Goal: Task Accomplishment & Management: Complete application form

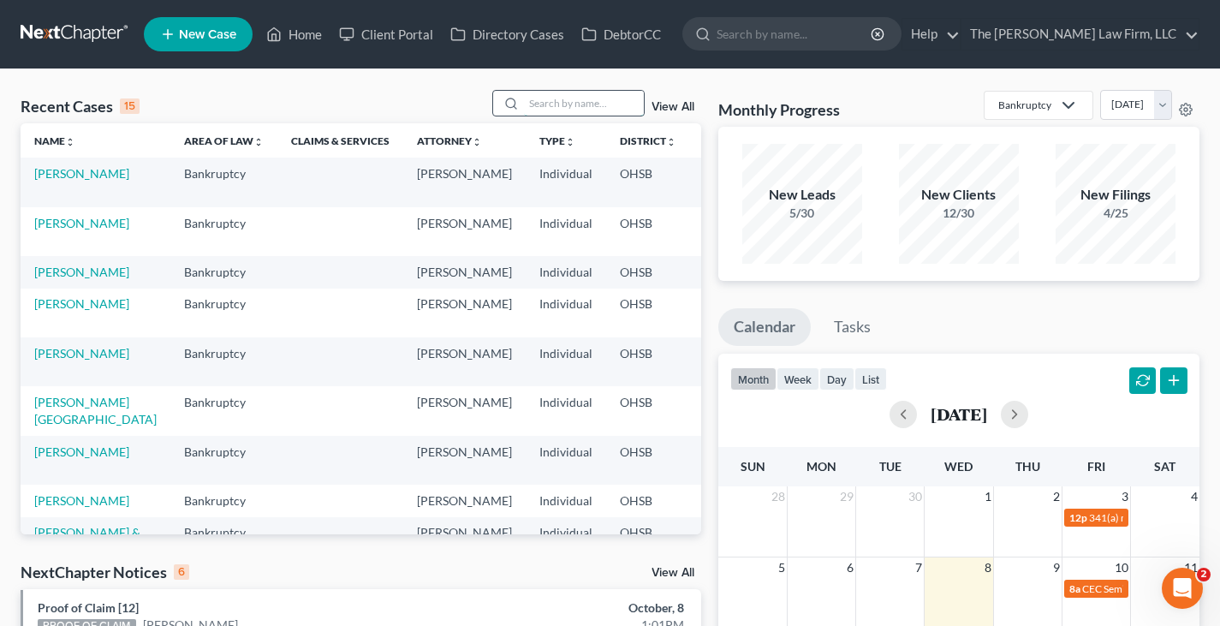
click at [538, 106] on input "search" at bounding box center [584, 103] width 120 height 25
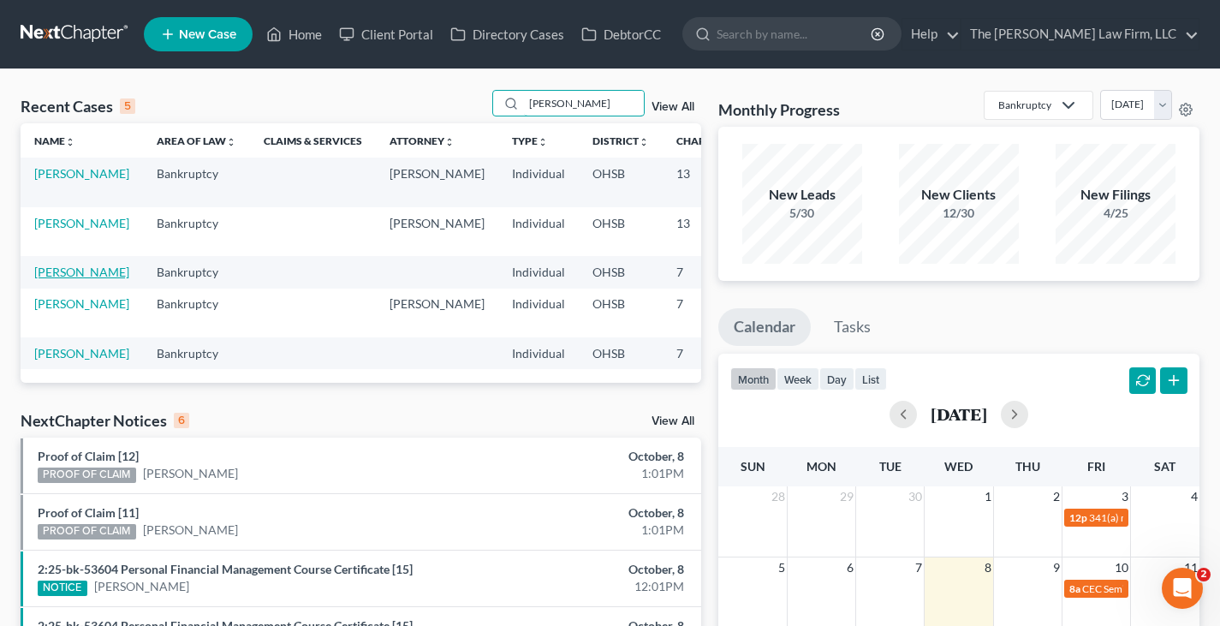
type input "[PERSON_NAME]"
click at [57, 279] on link "[PERSON_NAME]" at bounding box center [81, 271] width 95 height 15
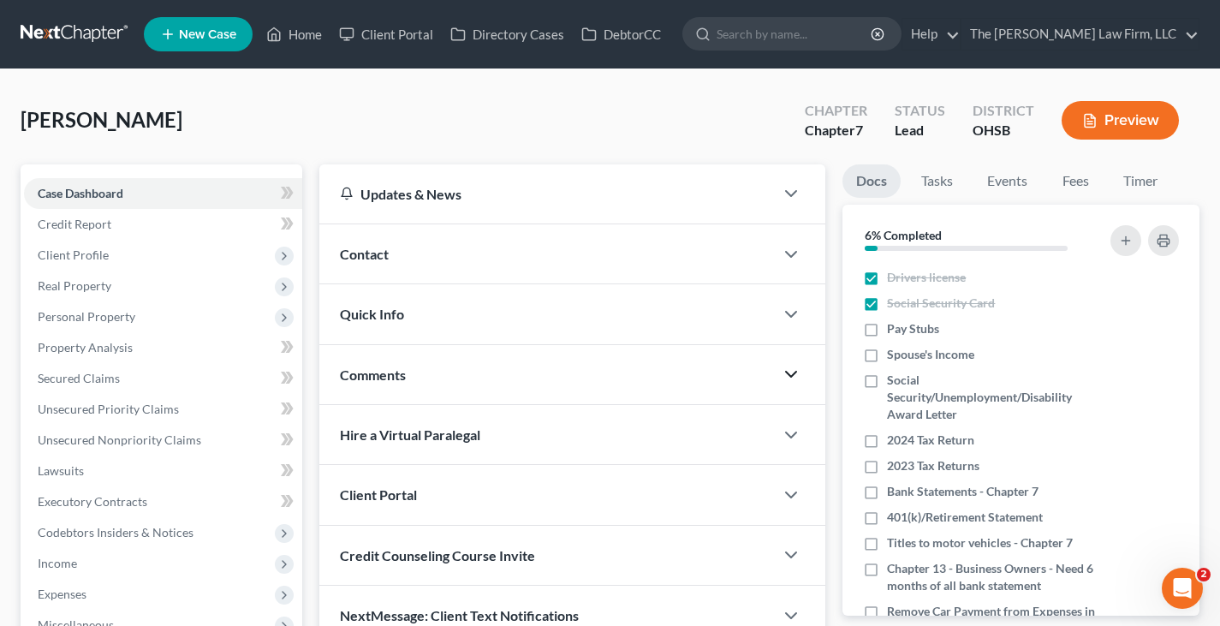
click at [792, 373] on icon "button" at bounding box center [791, 374] width 21 height 21
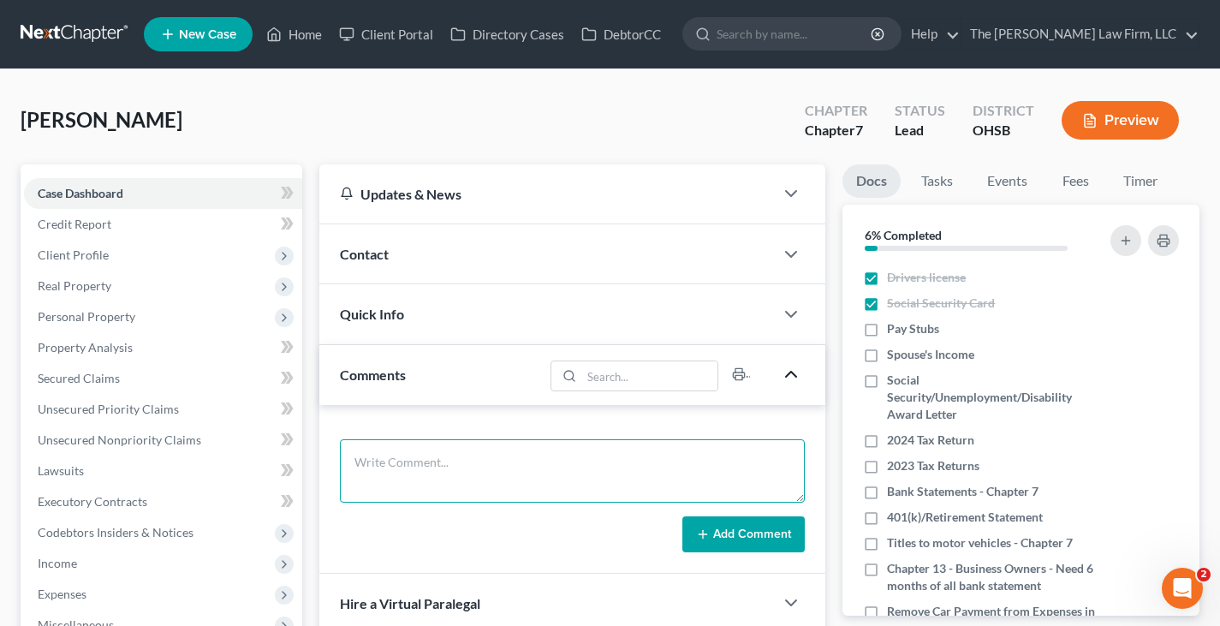
click at [473, 461] on textarea at bounding box center [572, 470] width 465 height 63
type textarea "Still need: -Paystubs 9/4, 9/18, 10/2, 10/16 -2024 Tax Return -2023 Tax Return …"
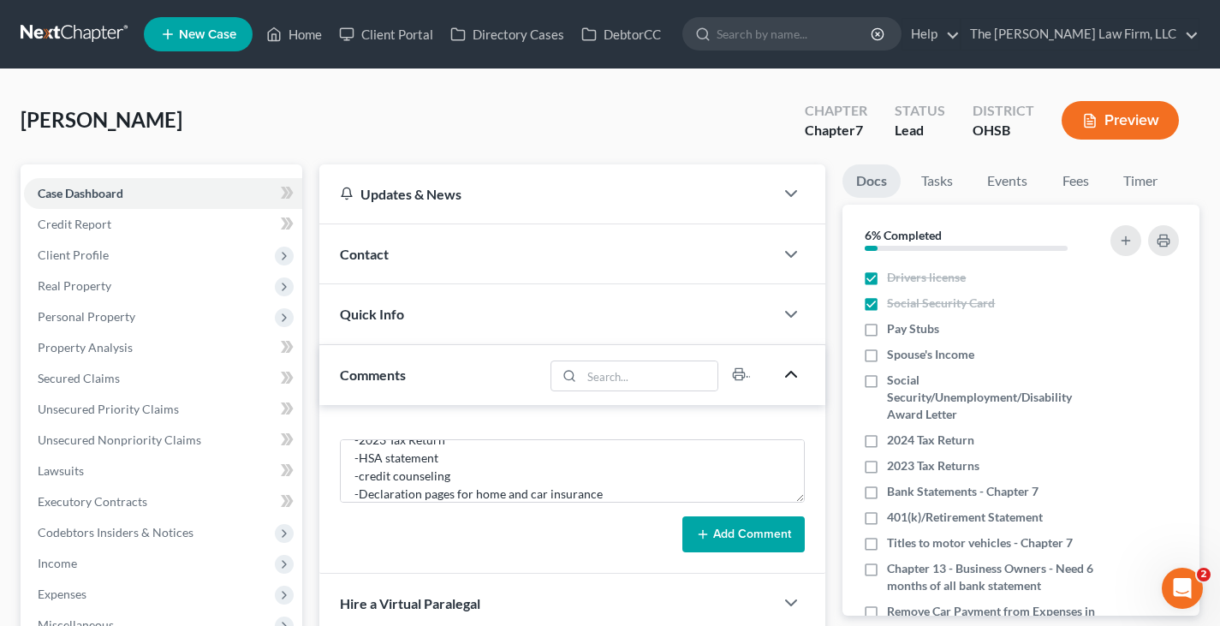
click at [721, 537] on button "Add Comment" at bounding box center [743, 534] width 122 height 36
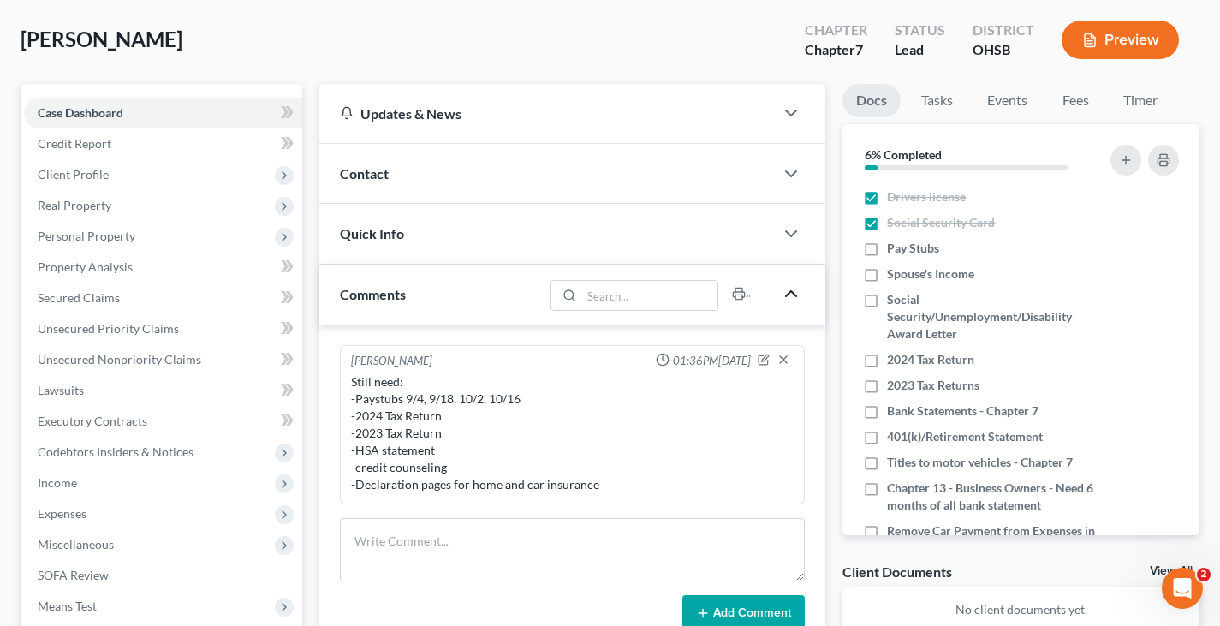
scroll to position [257, 0]
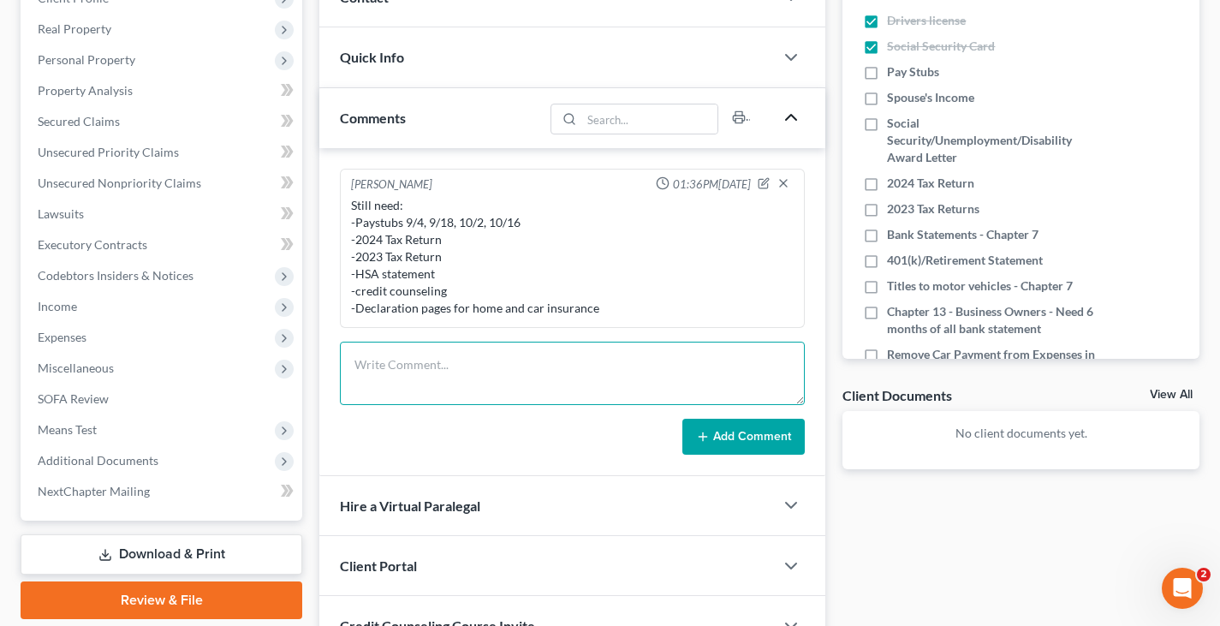
click at [534, 348] on textarea at bounding box center [572, 373] width 465 height 63
type textarea "Divorced in [DATE]"
click at [728, 437] on button "Add Comment" at bounding box center [743, 437] width 122 height 36
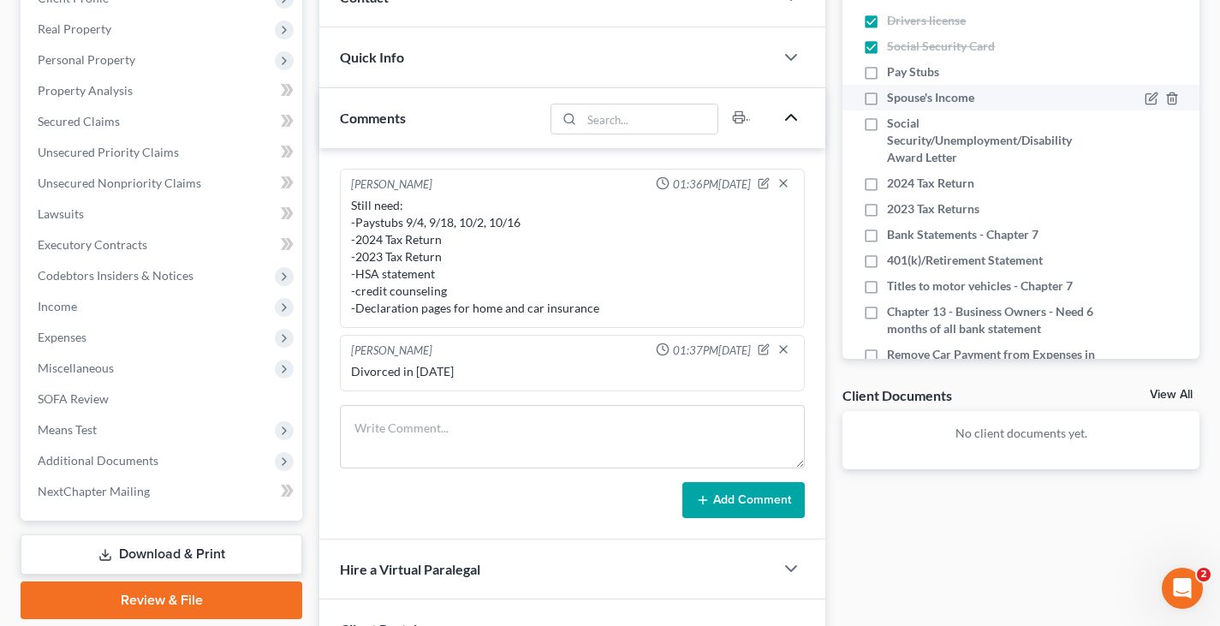
click at [887, 96] on label "Spouse's Income" at bounding box center [930, 97] width 87 height 17
click at [894, 96] on input "Spouse's Income" at bounding box center [899, 94] width 11 height 11
checkbox input "true"
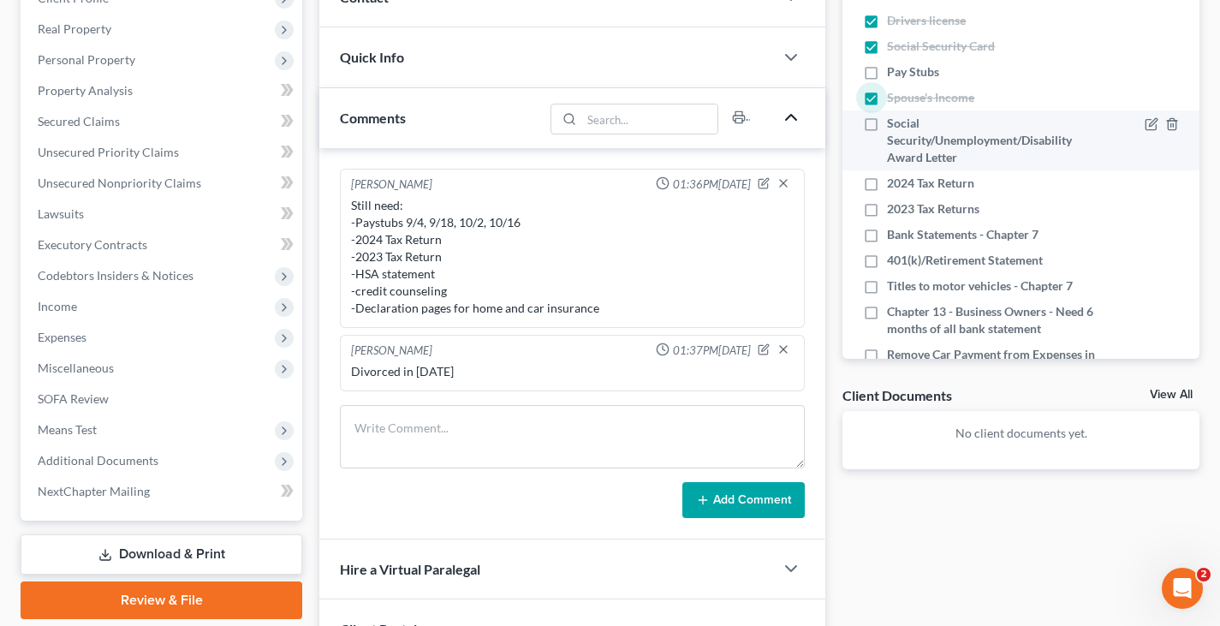
click at [887, 121] on label "Social Security/Unemployment/Disability Award Letter" at bounding box center [991, 140] width 208 height 51
click at [894, 121] on input "Social Security/Unemployment/Disability Award Letter" at bounding box center [899, 120] width 11 height 11
checkbox input "true"
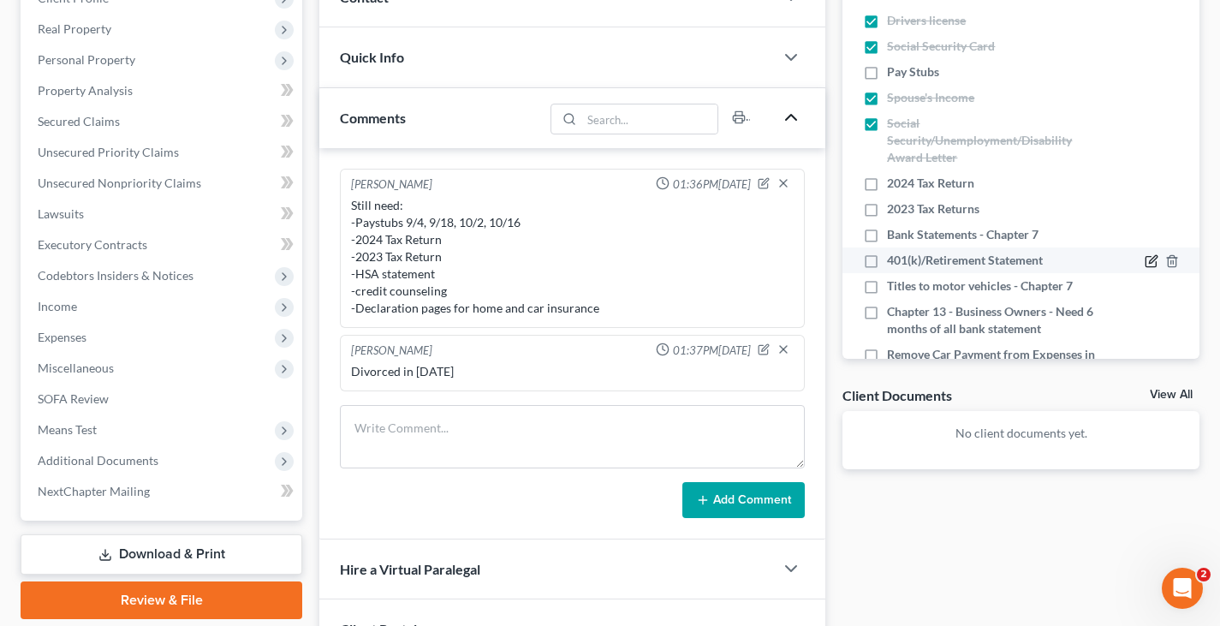
click at [1149, 261] on icon "button" at bounding box center [1153, 260] width 8 height 8
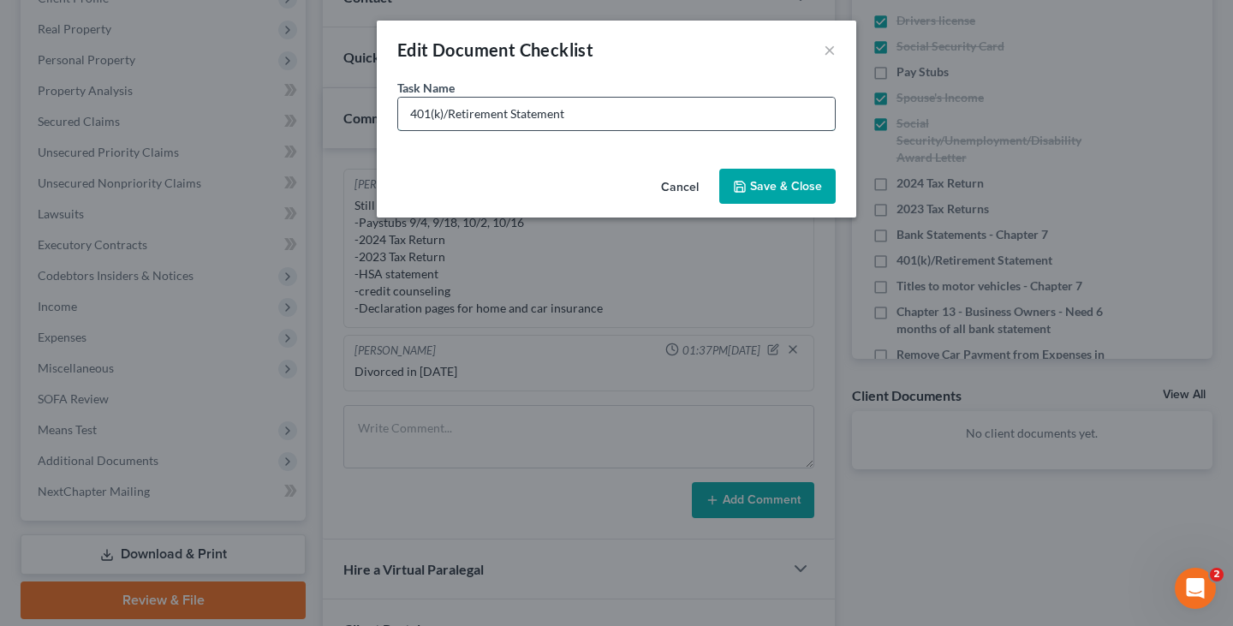
click at [570, 113] on input "401(k)/Retirement Statement" at bounding box center [616, 114] width 437 height 33
type input "401(k)/Retirement Statement/HSA statement"
click at [763, 181] on button "Save & Close" at bounding box center [777, 187] width 116 height 36
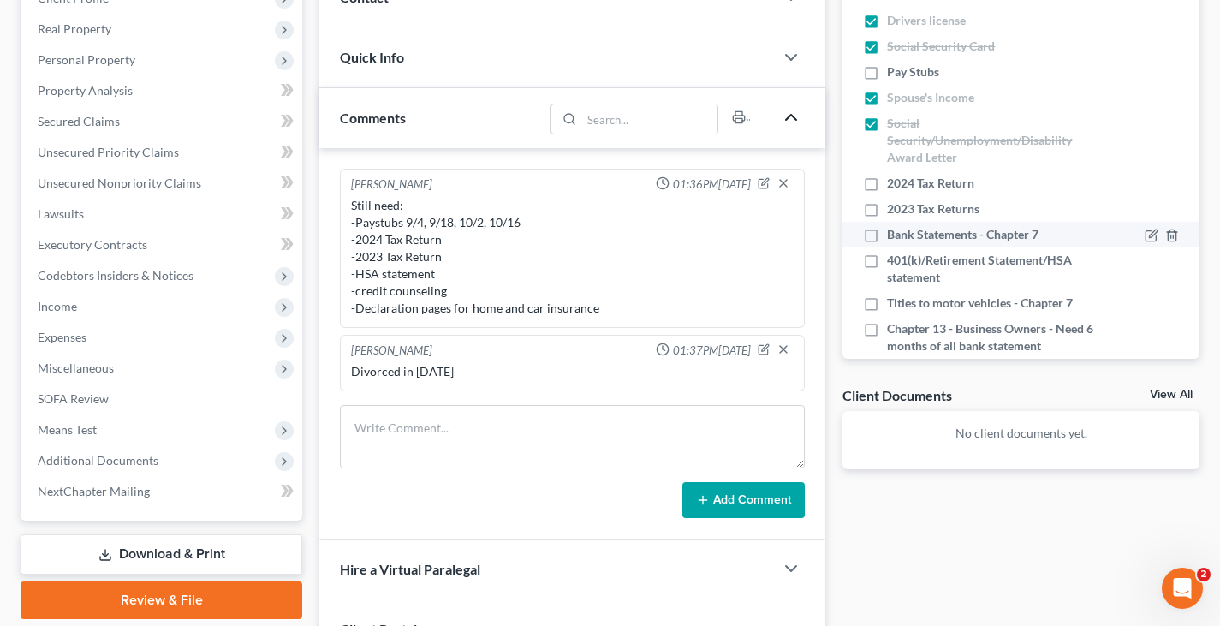
click at [887, 236] on label "Bank Statements - Chapter 7" at bounding box center [963, 234] width 152 height 17
click at [894, 236] on input "Bank Statements - Chapter 7" at bounding box center [899, 231] width 11 height 11
checkbox input "true"
click at [887, 303] on label "Titles to motor vehicles - Chapter 7" at bounding box center [980, 302] width 186 height 17
click at [894, 303] on input "Titles to motor vehicles - Chapter 7" at bounding box center [899, 299] width 11 height 11
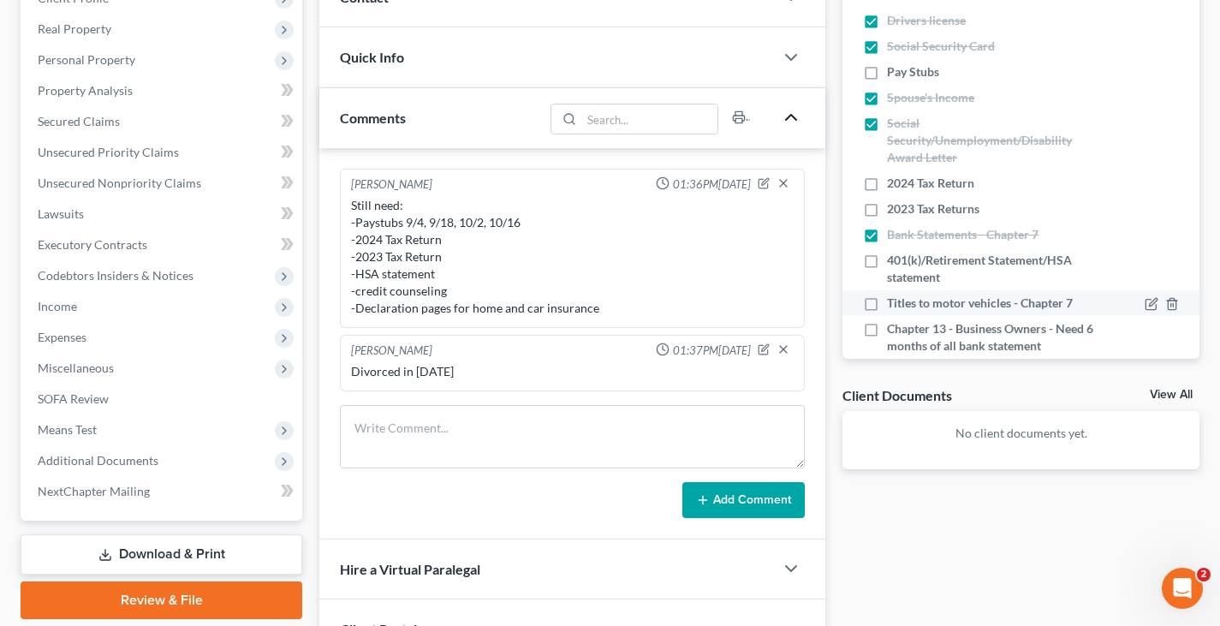
checkbox input "true"
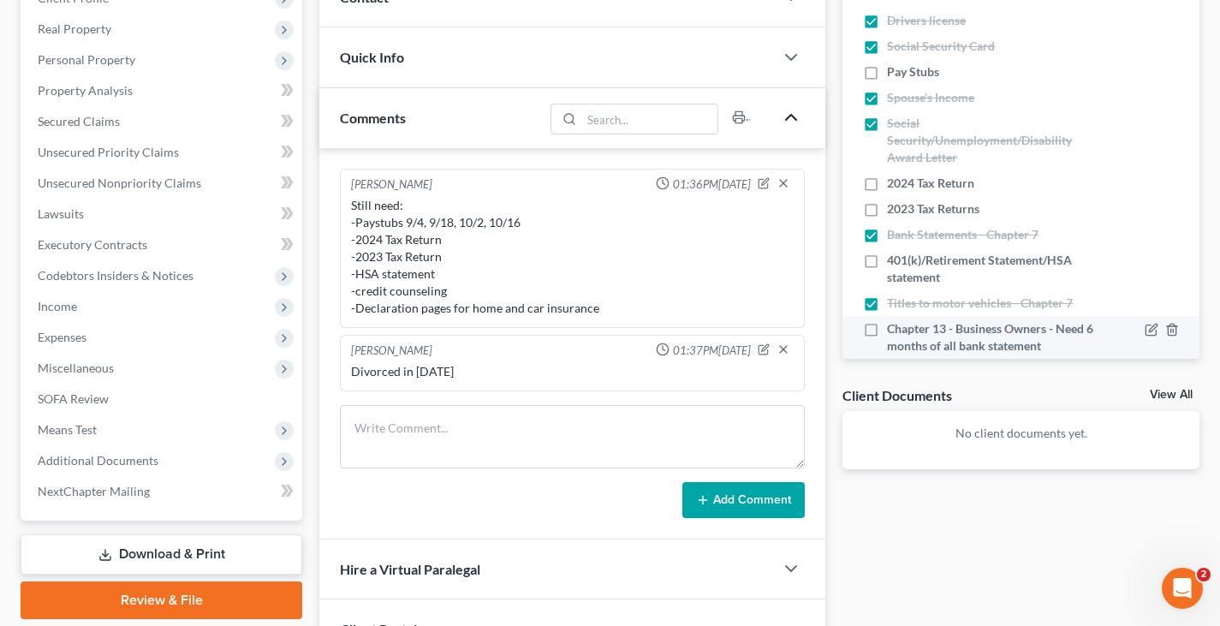
click at [887, 329] on label "Chapter 13 - Business Owners - Need 6 months of all bank statement" at bounding box center [991, 337] width 208 height 34
click at [894, 329] on input "Chapter 13 - Business Owners - Need 6 months of all bank statement" at bounding box center [899, 325] width 11 height 11
checkbox input "true"
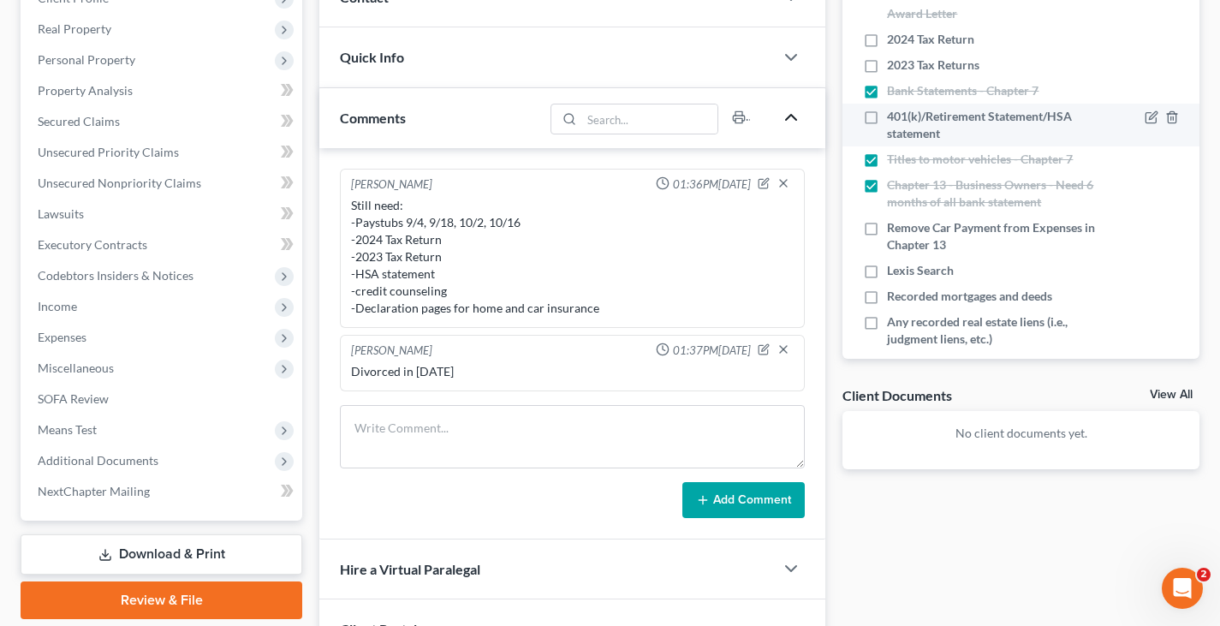
scroll to position [171, 0]
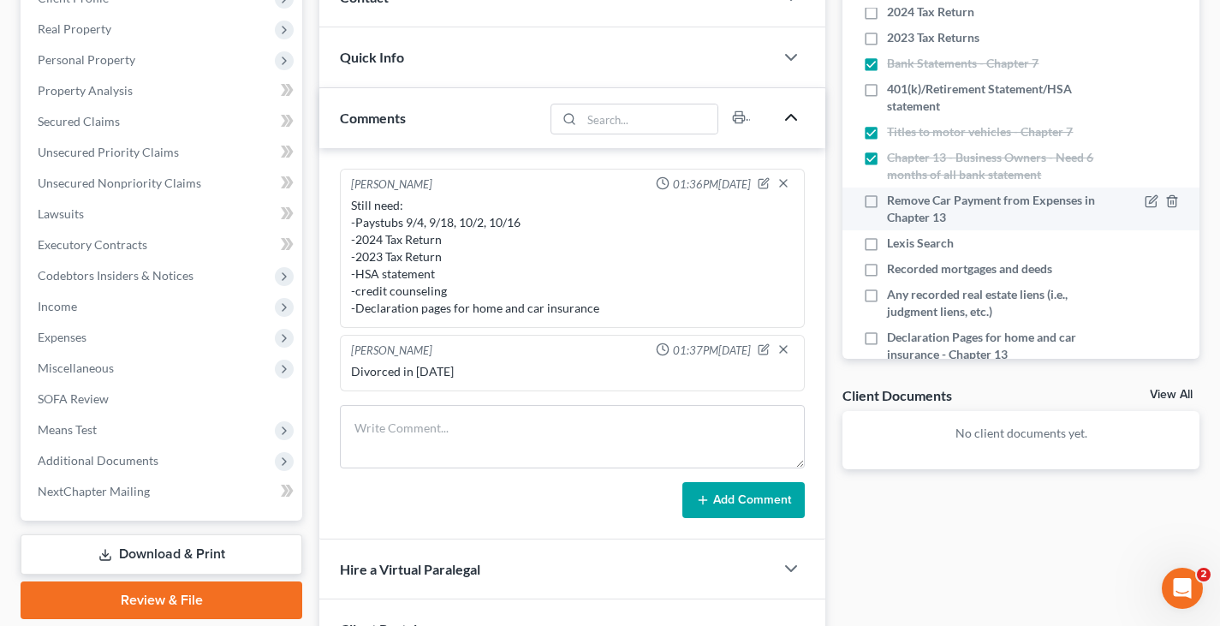
click at [887, 201] on label "Remove Car Payment from Expenses in Chapter 13" at bounding box center [991, 209] width 208 height 34
click at [894, 201] on input "Remove Car Payment from Expenses in Chapter 13" at bounding box center [899, 197] width 11 height 11
checkbox input "true"
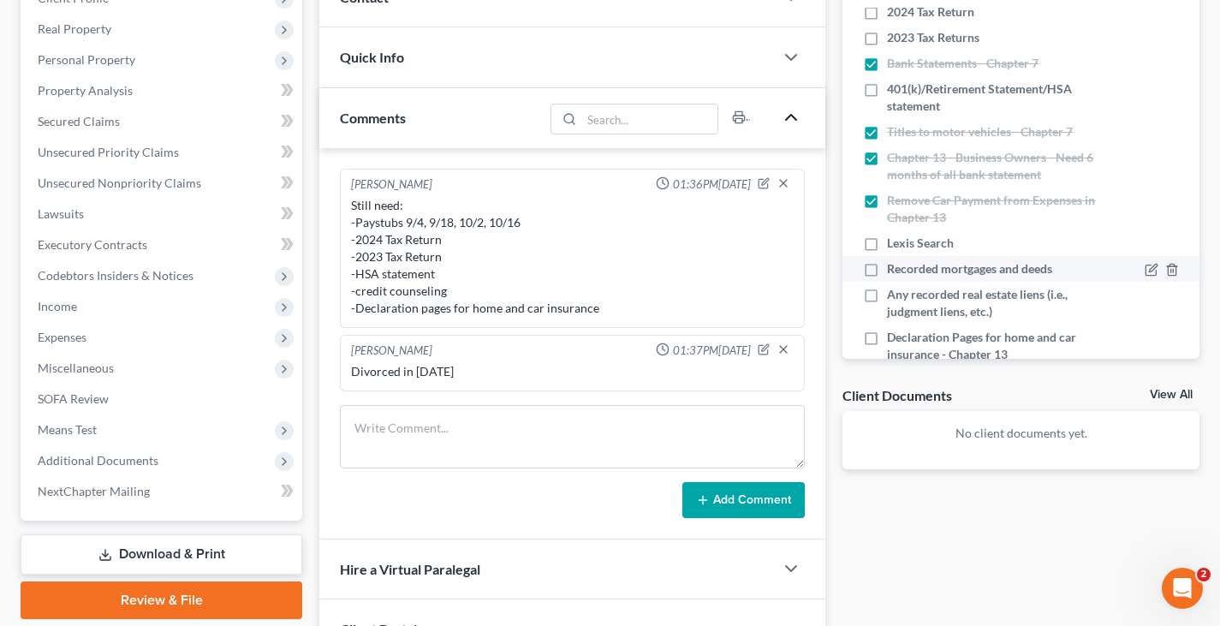
click at [887, 269] on label "Recorded mortgages and deeds" at bounding box center [969, 268] width 165 height 17
click at [894, 269] on input "Recorded mortgages and deeds" at bounding box center [899, 265] width 11 height 11
checkbox input "true"
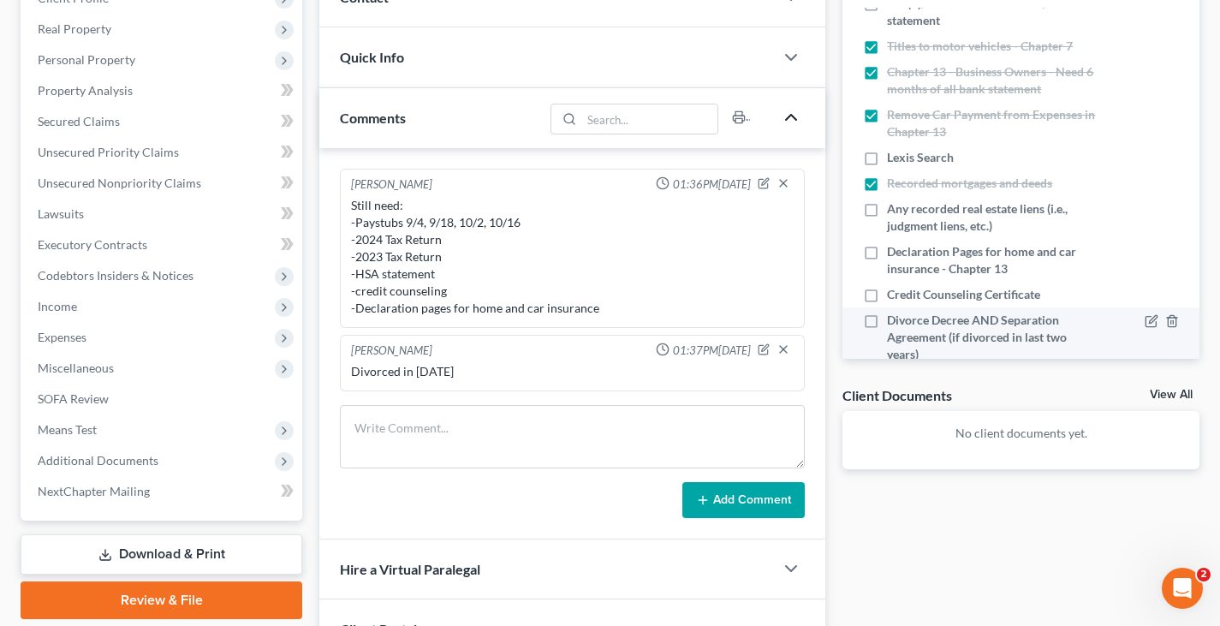
click at [887, 324] on label "Divorce Decree AND Separation Agreement (if divorced in last two years)" at bounding box center [991, 337] width 208 height 51
click at [894, 323] on input "Divorce Decree AND Separation Agreement (if divorced in last two years)" at bounding box center [899, 317] width 11 height 11
checkbox input "true"
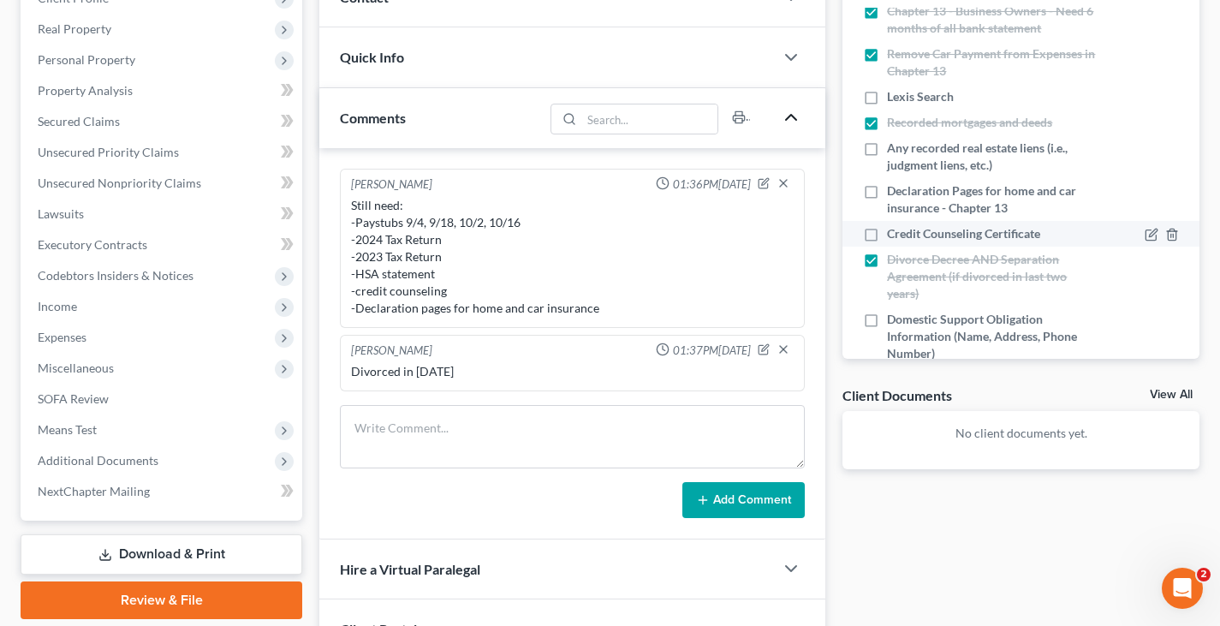
scroll to position [342, 0]
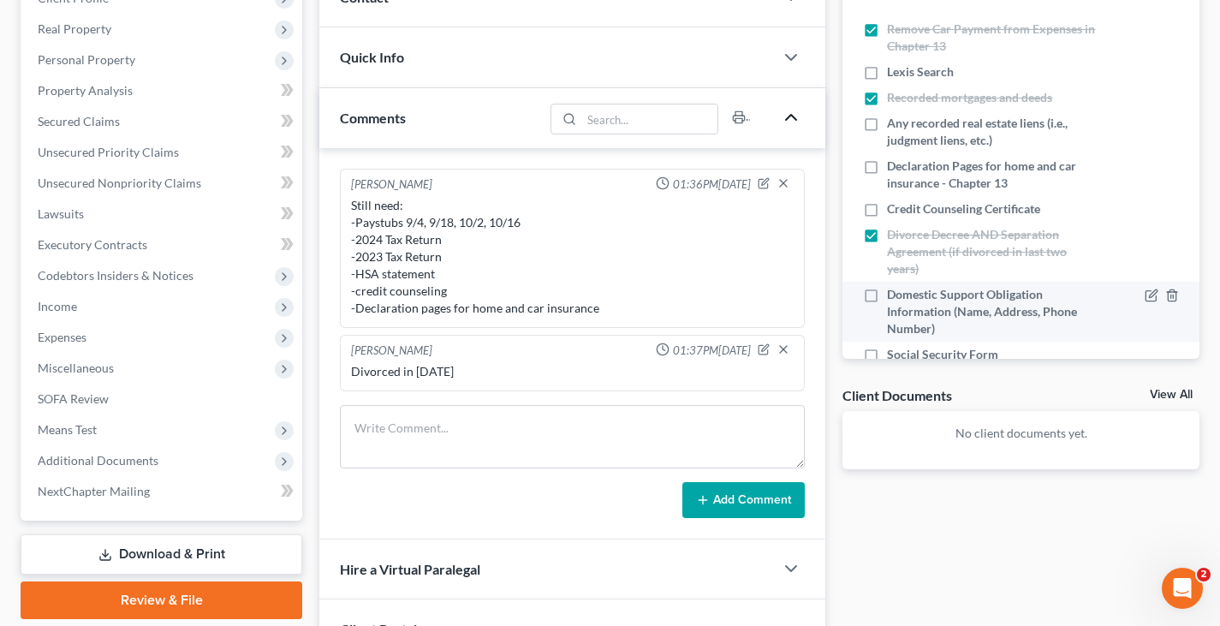
click at [887, 295] on label "Domestic Support Obligation Information (Name, Address, Phone Number)" at bounding box center [991, 311] width 208 height 51
click at [894, 295] on input "Domestic Support Obligation Information (Name, Address, Phone Number)" at bounding box center [899, 291] width 11 height 11
checkbox input "true"
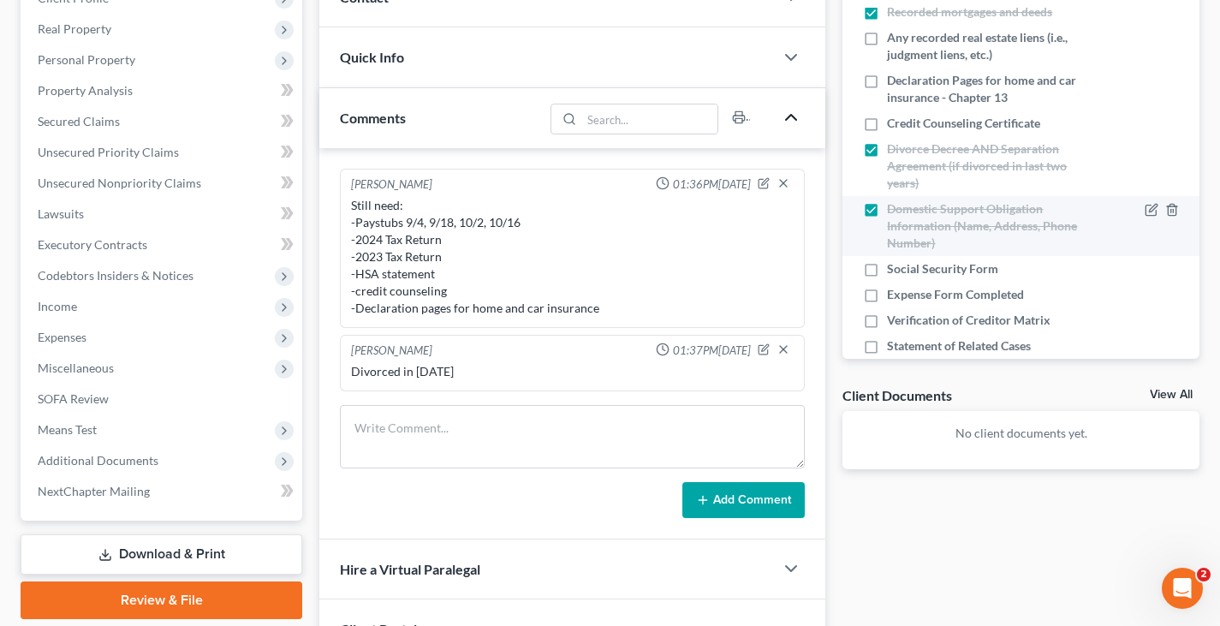
scroll to position [514, 0]
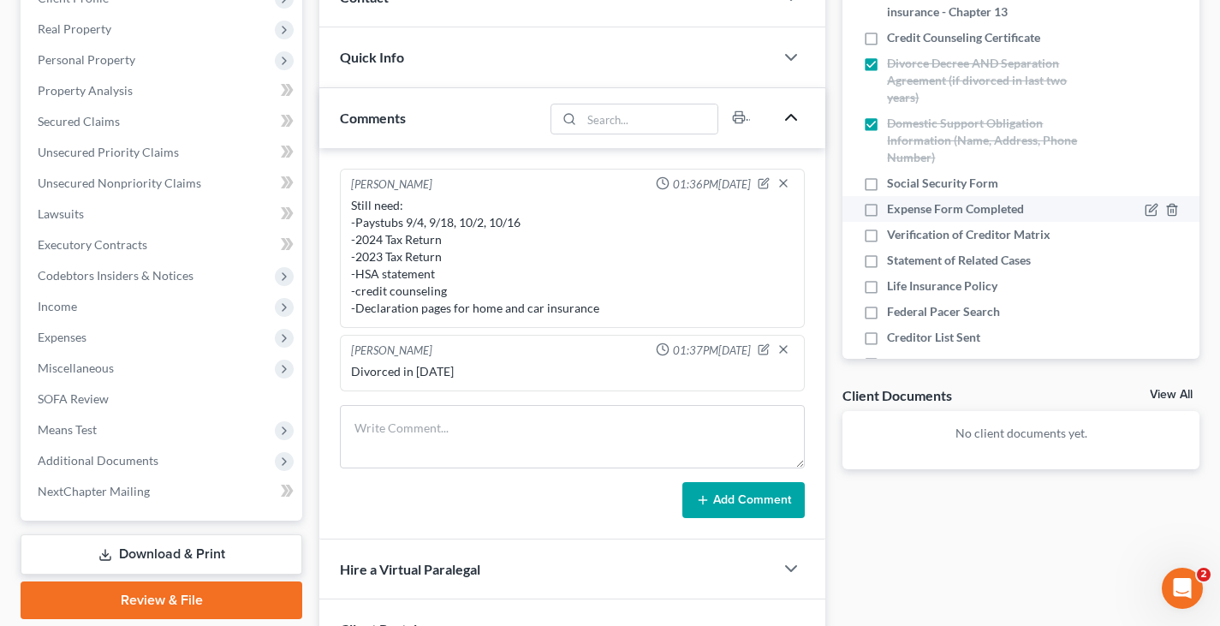
click at [887, 208] on label "Expense Form Completed" at bounding box center [955, 208] width 137 height 17
click at [894, 208] on input "Expense Form Completed" at bounding box center [899, 205] width 11 height 11
checkbox input "true"
click at [887, 312] on label "Federal Pacer Search" at bounding box center [943, 311] width 113 height 17
click at [894, 312] on input "Federal Pacer Search" at bounding box center [899, 308] width 11 height 11
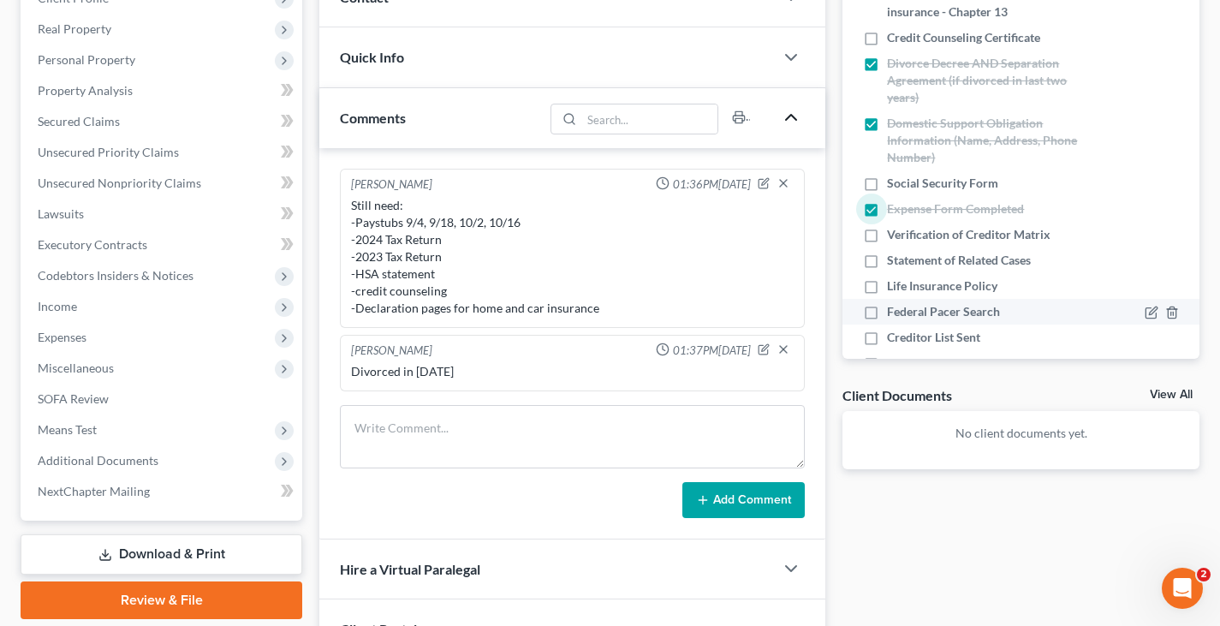
checkbox input "true"
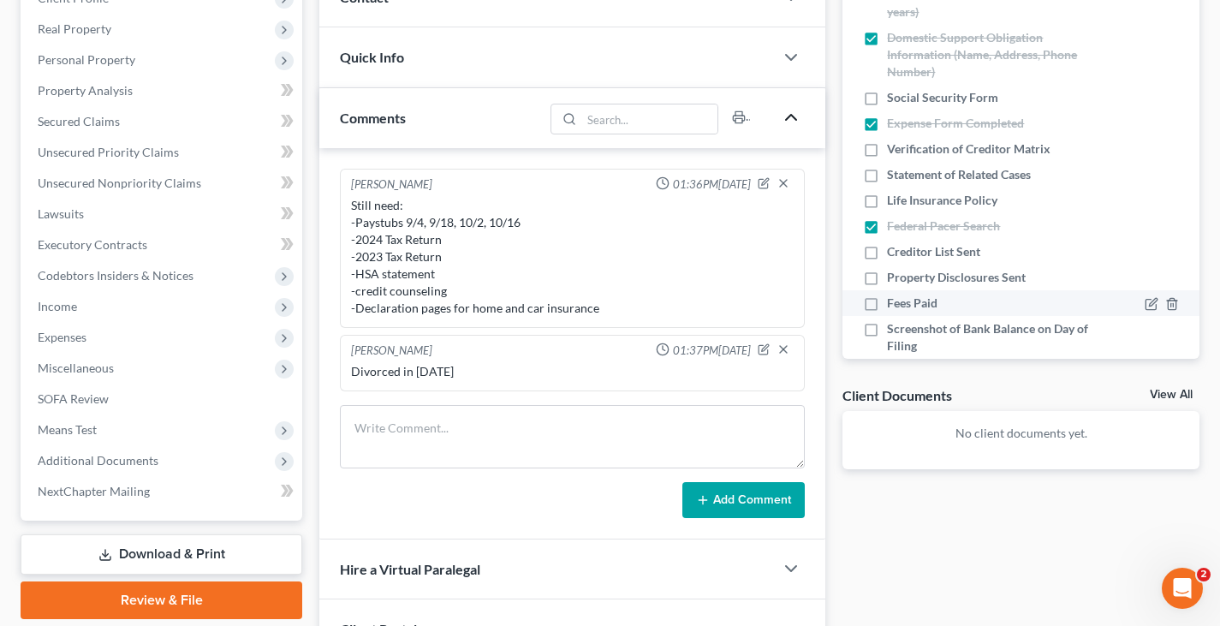
click at [887, 305] on label "Fees Paid" at bounding box center [912, 302] width 51 height 17
click at [894, 305] on input "Fees Paid" at bounding box center [899, 299] width 11 height 11
checkbox input "true"
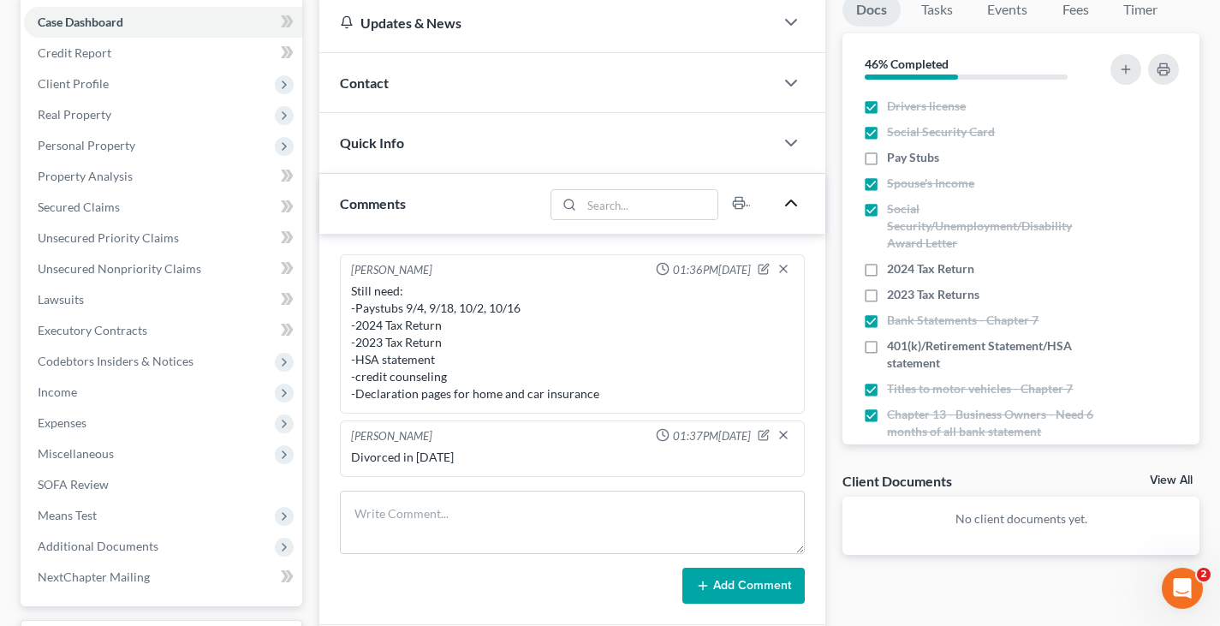
scroll to position [86, 0]
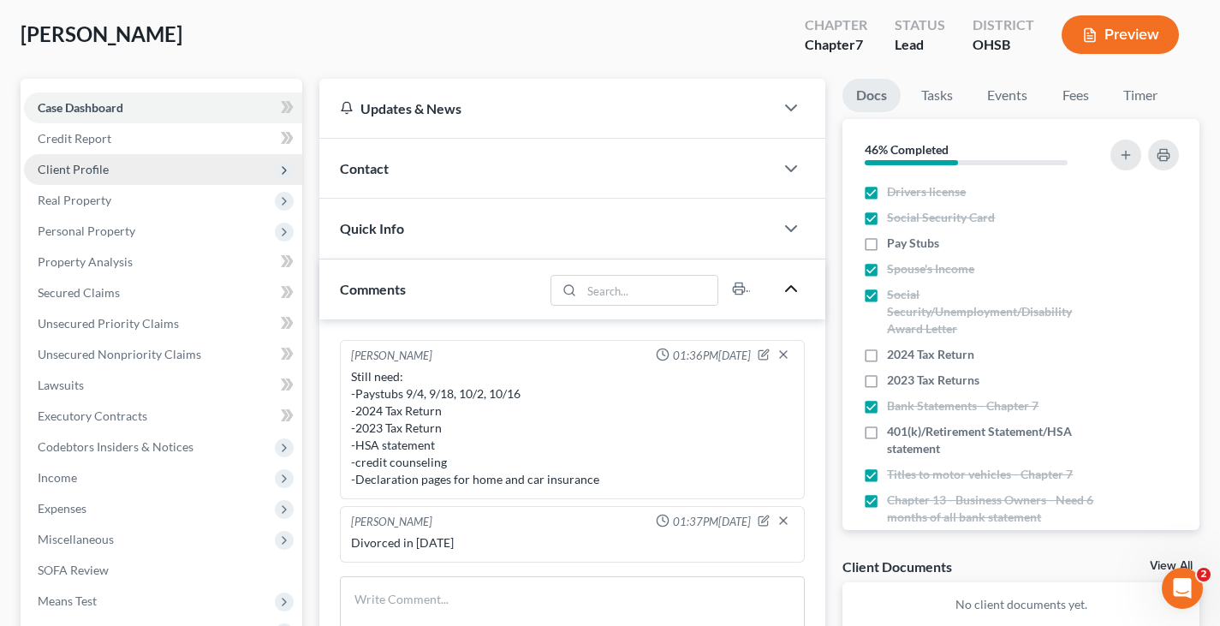
click at [100, 171] on span "Client Profile" at bounding box center [73, 169] width 71 height 15
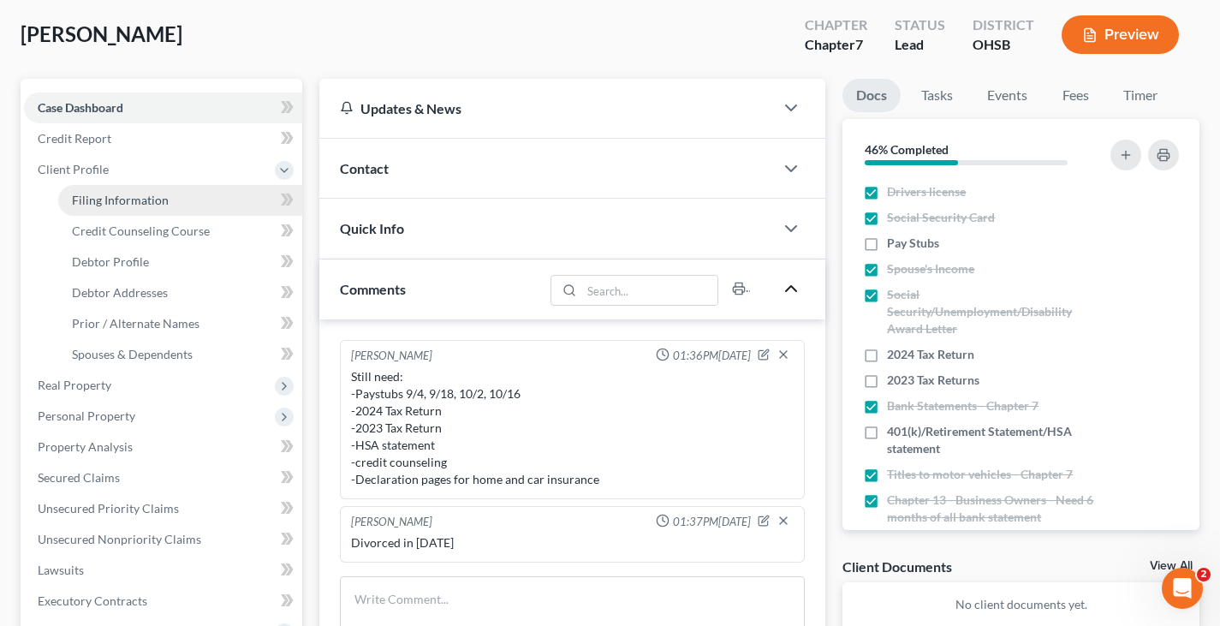
click at [110, 204] on span "Filing Information" at bounding box center [120, 200] width 97 height 15
select select "1"
select select "0"
select select "36"
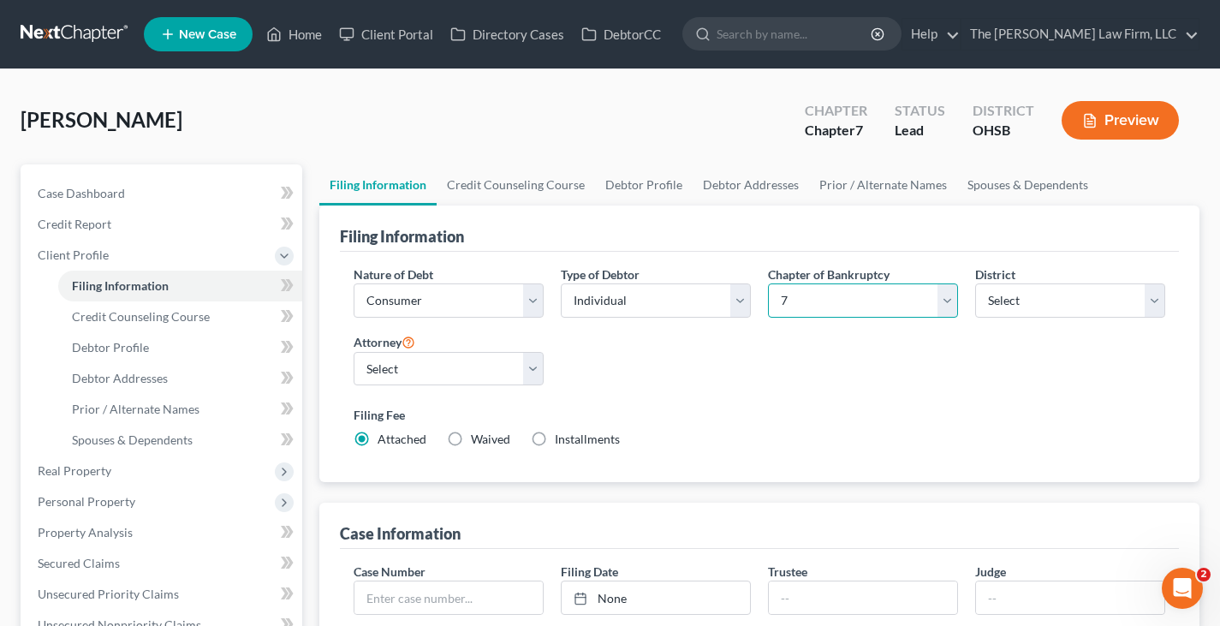
click at [948, 298] on select "Select 7 11 12 13" at bounding box center [863, 300] width 190 height 34
select select "3"
click at [768, 283] on select "Select 7 11 12 13" at bounding box center [863, 300] width 190 height 34
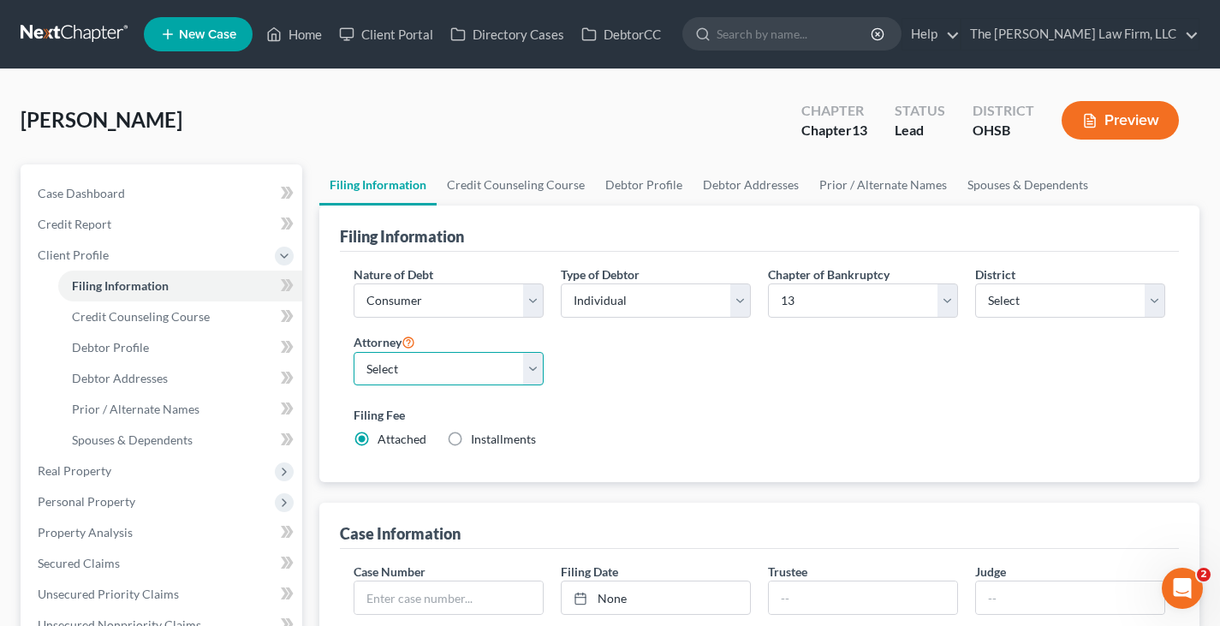
click at [532, 365] on select "Select [PERSON_NAME] - OHSB [PERSON_NAME] - OHNB [PERSON_NAME] - OHSB" at bounding box center [449, 369] width 190 height 34
select select "2"
click at [354, 352] on select "Select [PERSON_NAME] - OHSB [PERSON_NAME] - OHNB [PERSON_NAME] - OHSB" at bounding box center [449, 369] width 190 height 34
click at [642, 187] on link "Debtor Profile" at bounding box center [644, 184] width 98 height 41
select select "0"
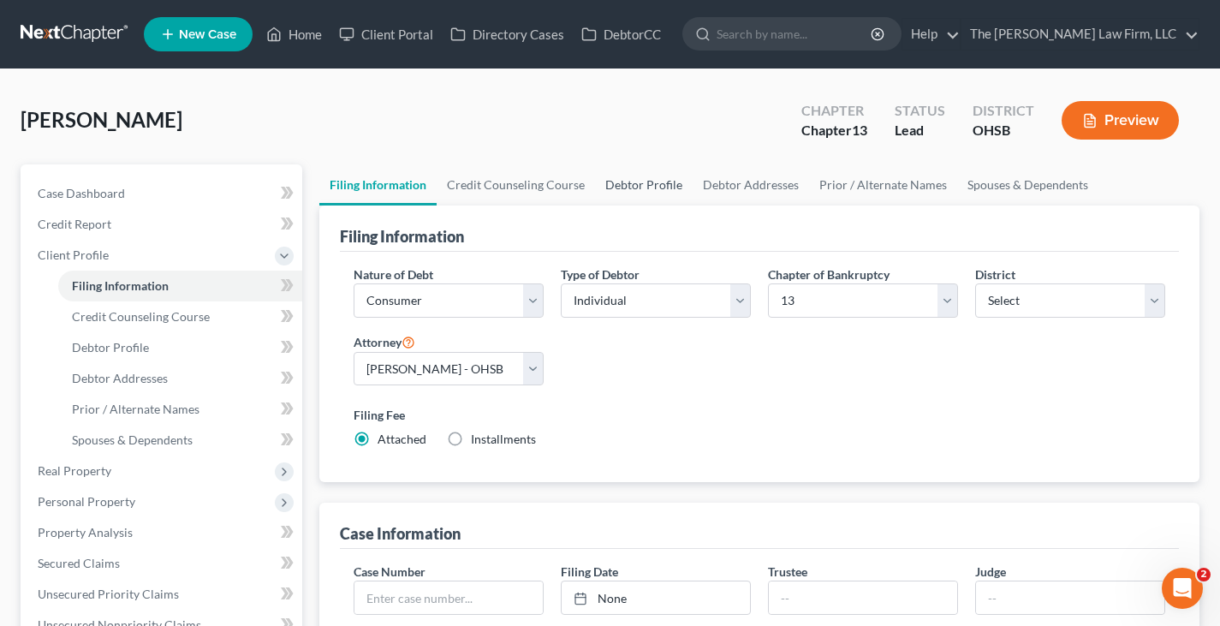
select select "0"
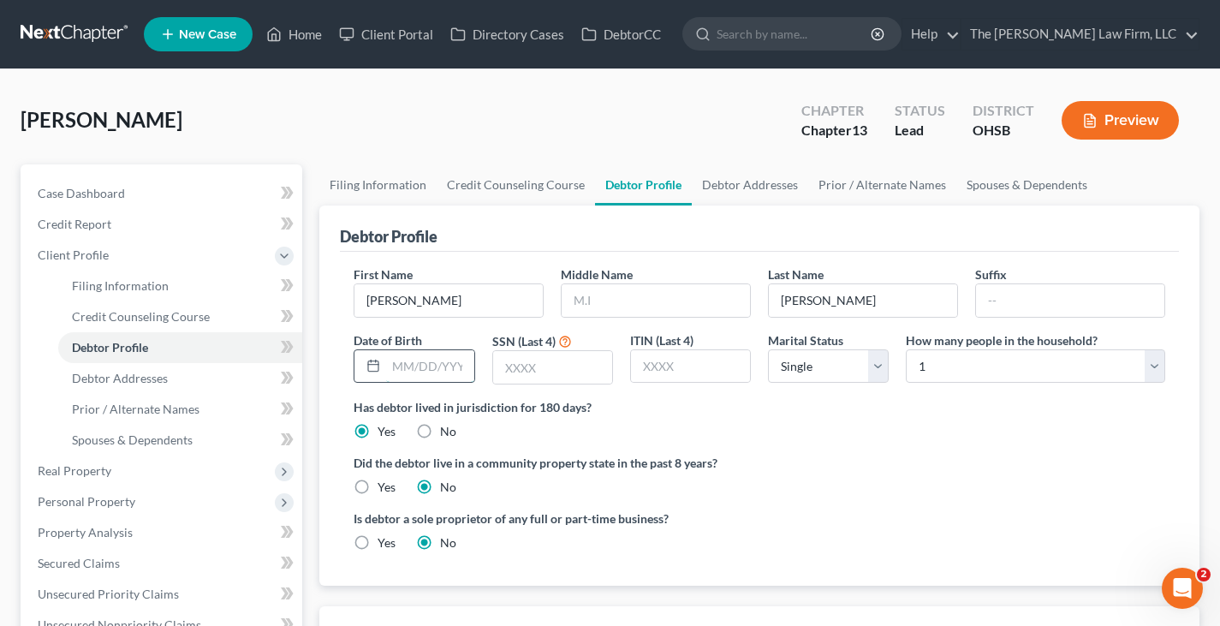
click at [392, 370] on input "text" at bounding box center [429, 366] width 87 height 33
type input "[DATE]"
click at [503, 372] on input "text" at bounding box center [552, 367] width 119 height 33
click at [508, 370] on input "text" at bounding box center [552, 367] width 119 height 33
type input "1791"
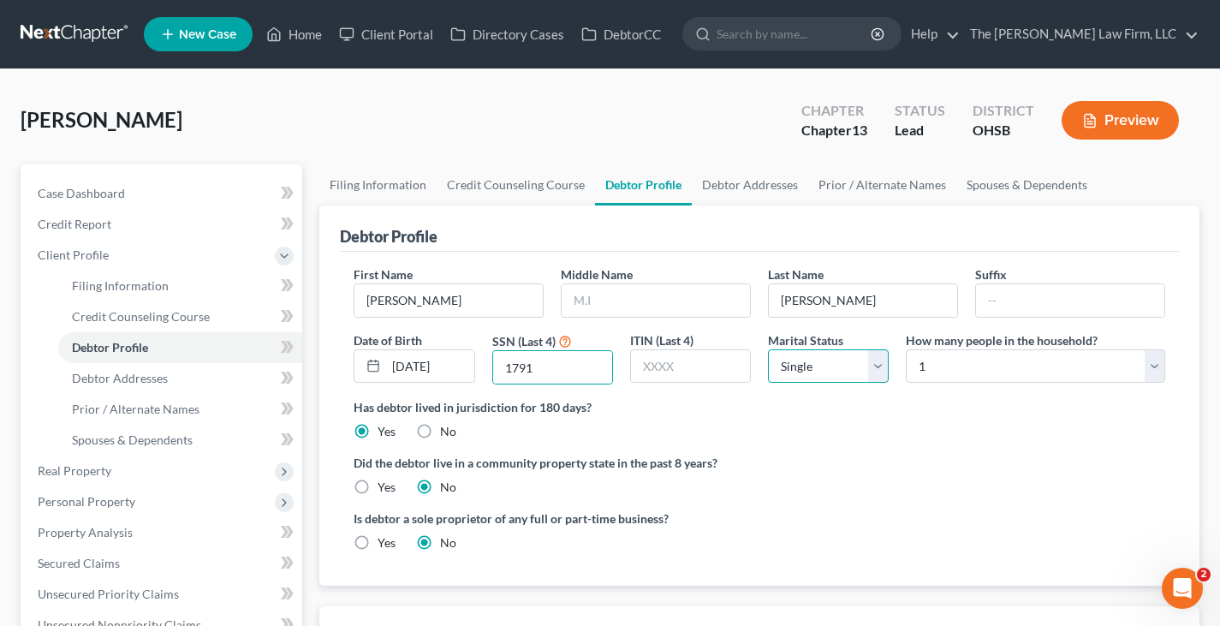
click at [882, 366] on select "Select Single Married Separated Divorced Widowed" at bounding box center [828, 366] width 121 height 34
select select "3"
click at [768, 349] on select "Select Single Married Separated Divorced Widowed" at bounding box center [828, 366] width 121 height 34
click at [734, 183] on link "Debtor Addresses" at bounding box center [750, 184] width 116 height 41
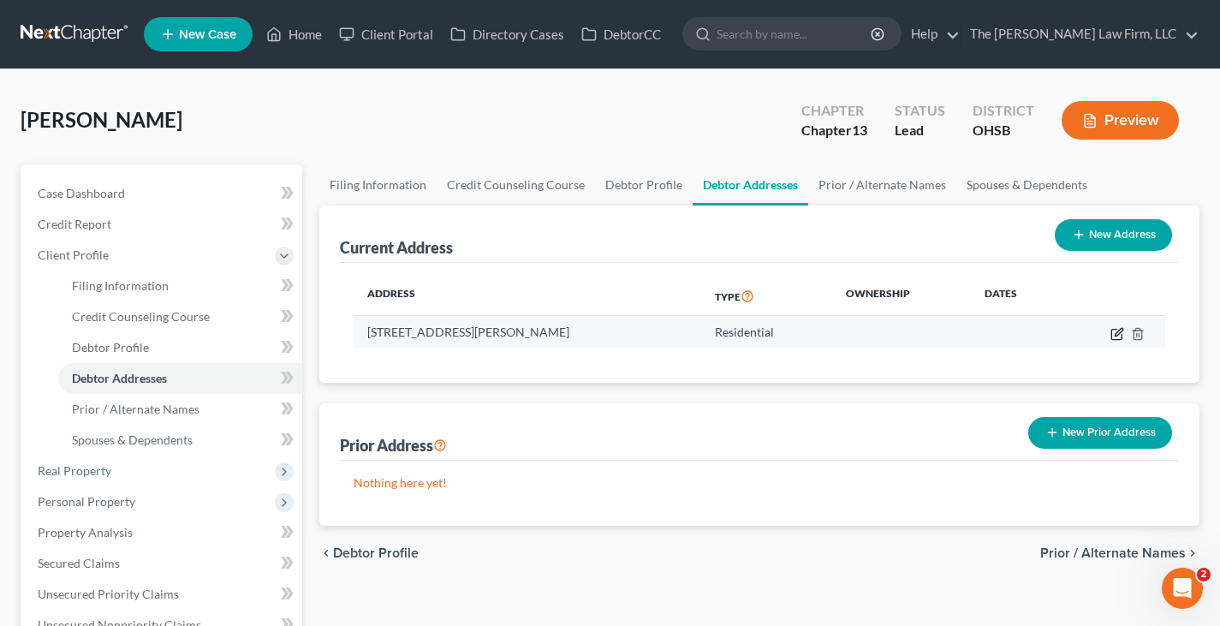
click at [1115, 334] on icon "button" at bounding box center [1118, 332] width 8 height 8
select select "36"
select select "0"
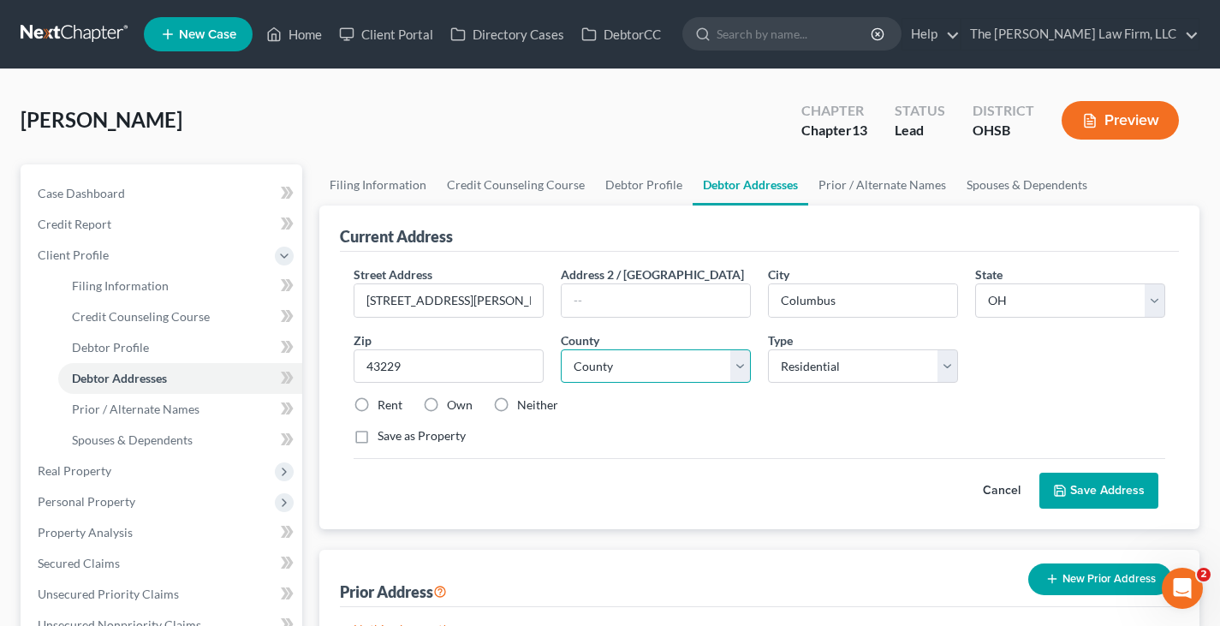
click at [742, 372] on select "County [GEOGRAPHIC_DATA] [GEOGRAPHIC_DATA] [GEOGRAPHIC_DATA] [GEOGRAPHIC_DATA] …" at bounding box center [656, 366] width 190 height 34
select select "24"
click at [561, 349] on select "County [GEOGRAPHIC_DATA] [GEOGRAPHIC_DATA] [GEOGRAPHIC_DATA] [GEOGRAPHIC_DATA] …" at bounding box center [656, 366] width 190 height 34
click at [447, 405] on label "Own" at bounding box center [460, 404] width 26 height 17
click at [454, 405] on input "Own" at bounding box center [459, 401] width 11 height 11
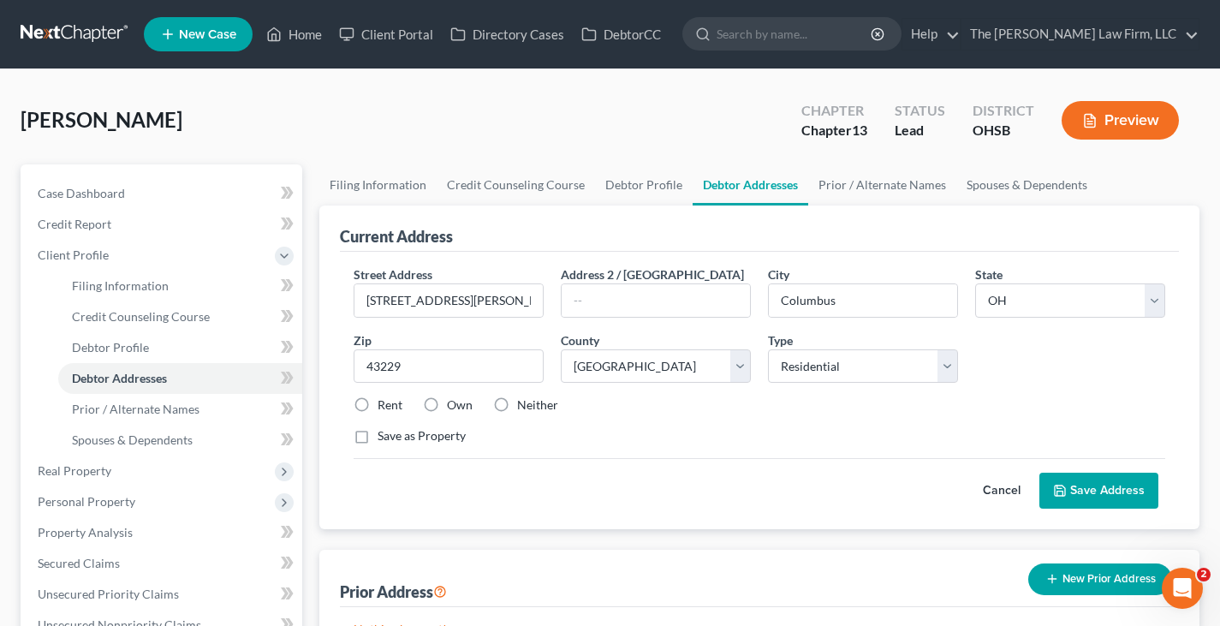
radio input "true"
click at [1079, 489] on button "Save Address" at bounding box center [1098, 490] width 119 height 36
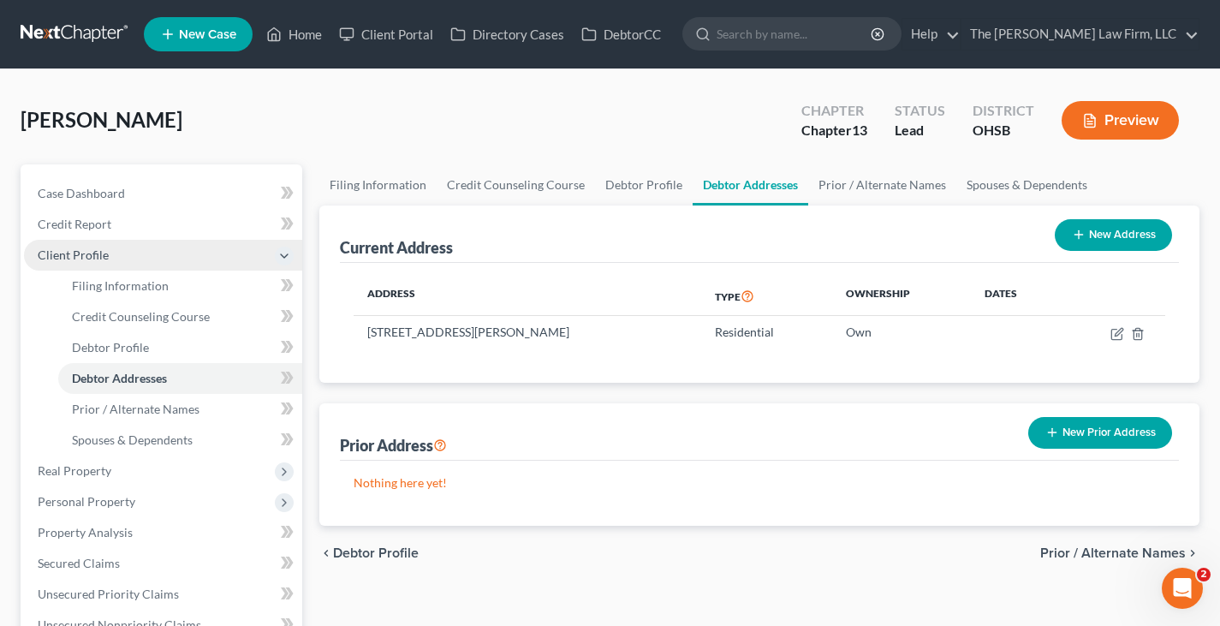
click at [141, 263] on span "Client Profile" at bounding box center [163, 255] width 278 height 31
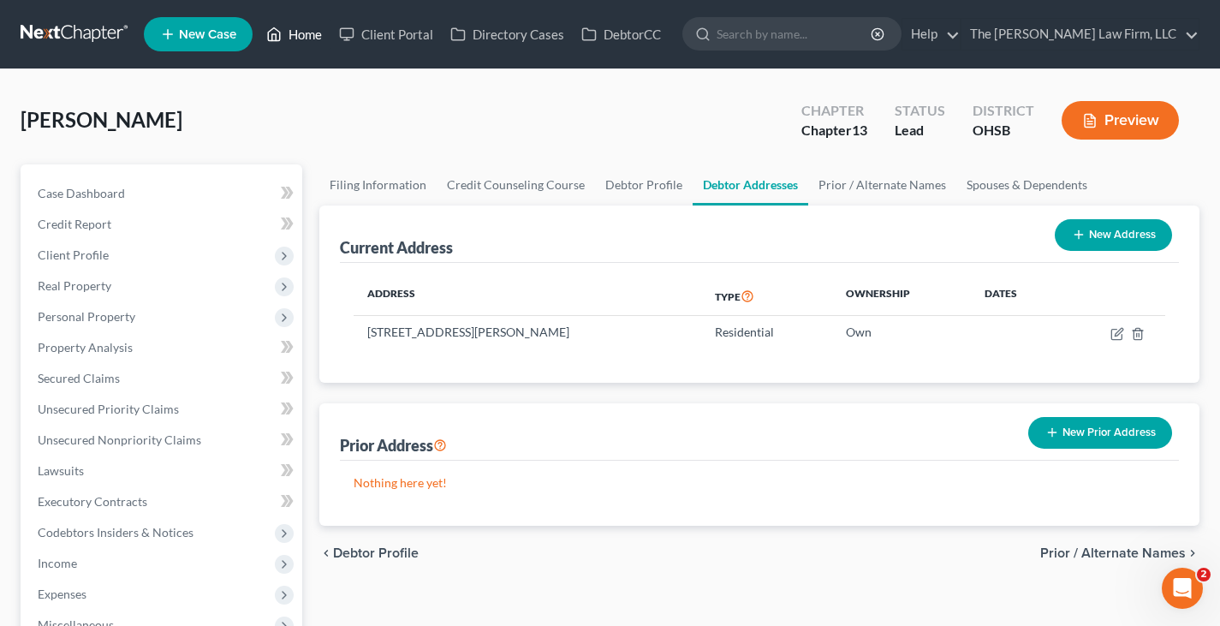
click at [306, 33] on link "Home" at bounding box center [294, 34] width 73 height 31
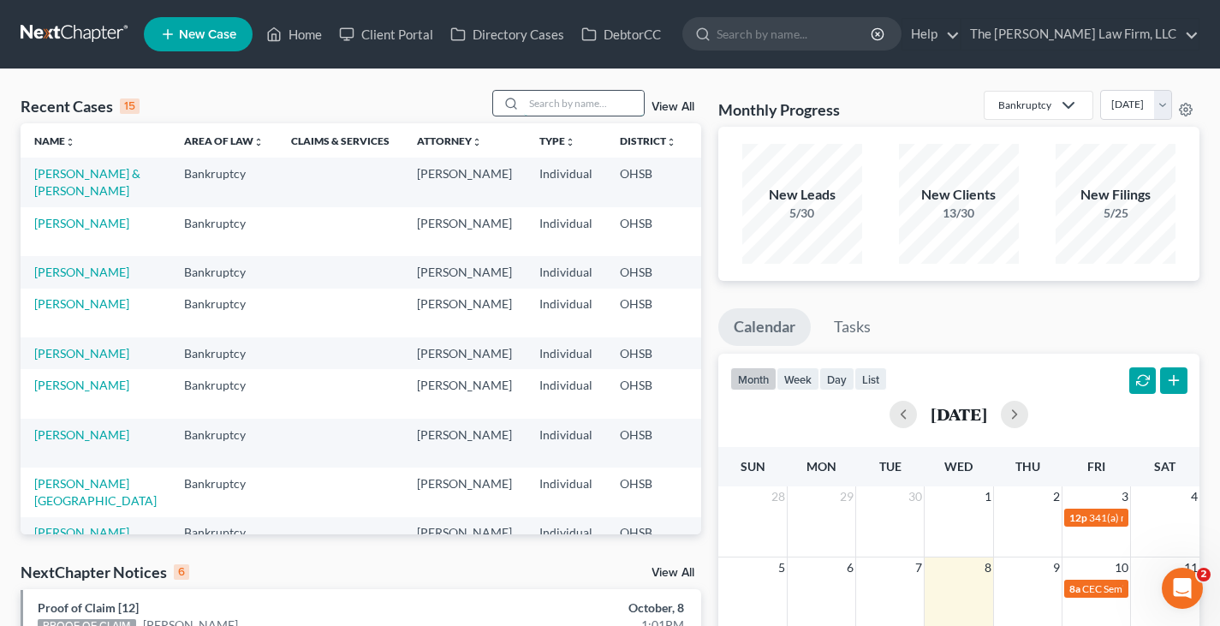
click at [555, 104] on input "search" at bounding box center [584, 103] width 120 height 25
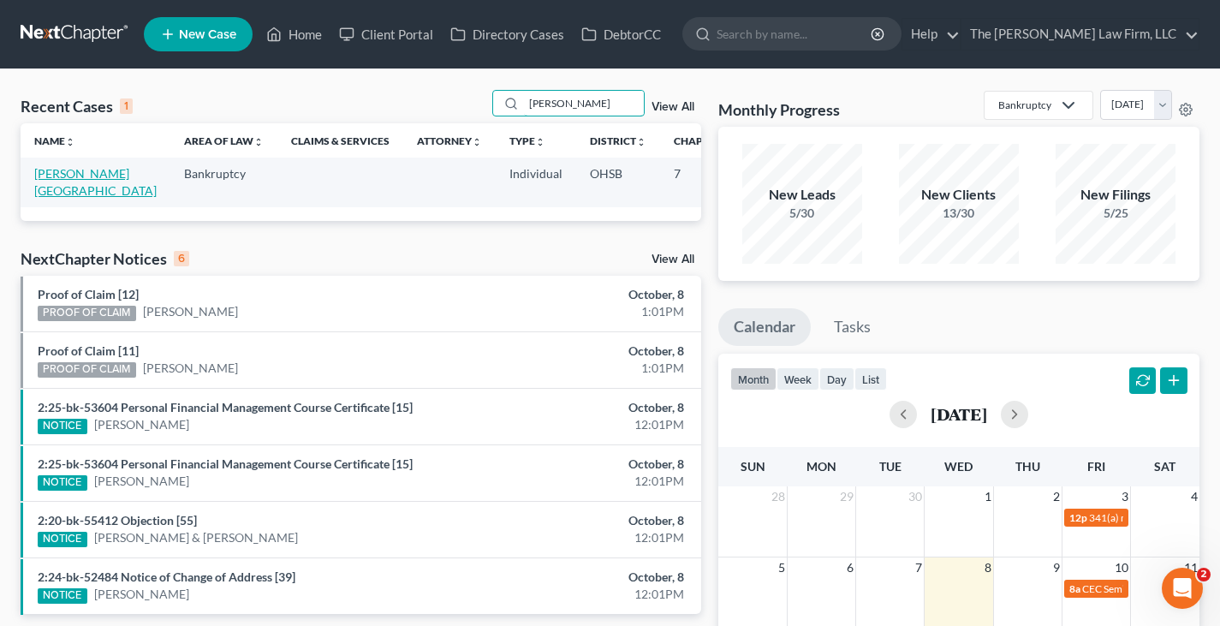
type input "[PERSON_NAME]"
click at [45, 172] on link "[PERSON_NAME][GEOGRAPHIC_DATA]" at bounding box center [95, 182] width 122 height 32
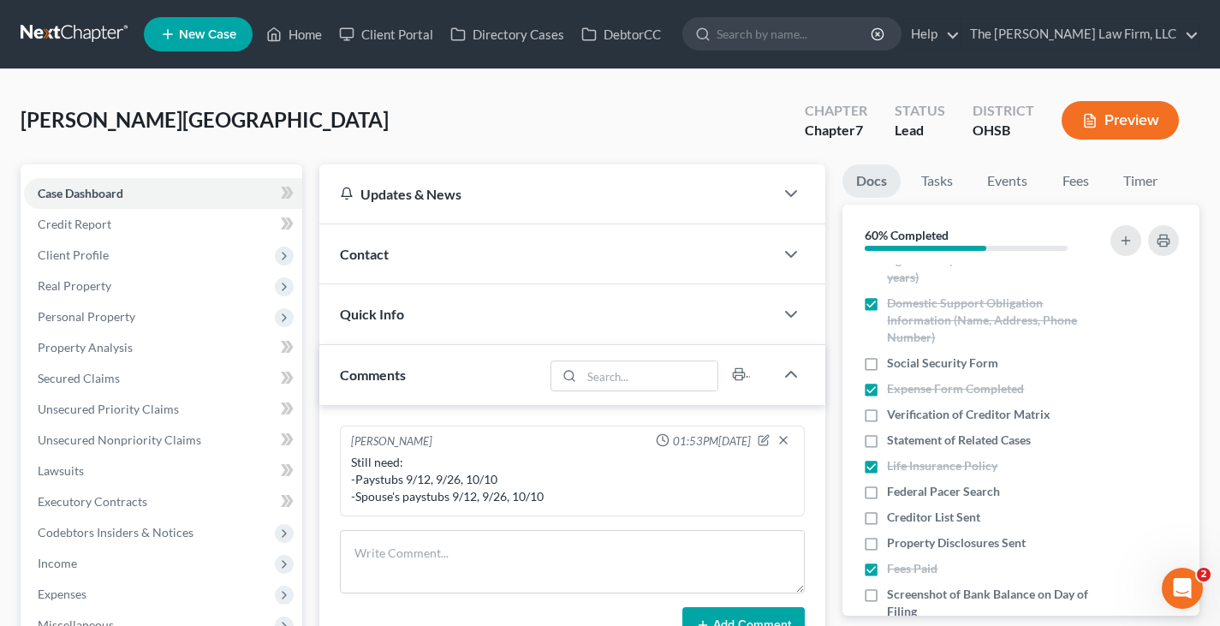
scroll to position [599, 0]
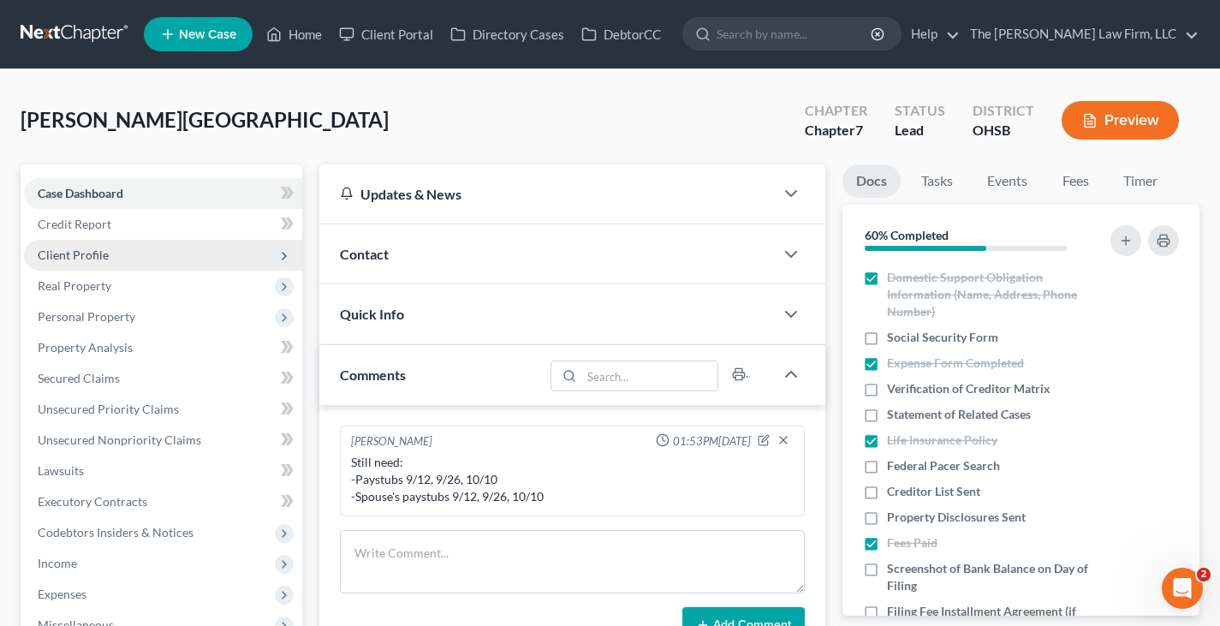
click at [86, 258] on span "Client Profile" at bounding box center [73, 254] width 71 height 15
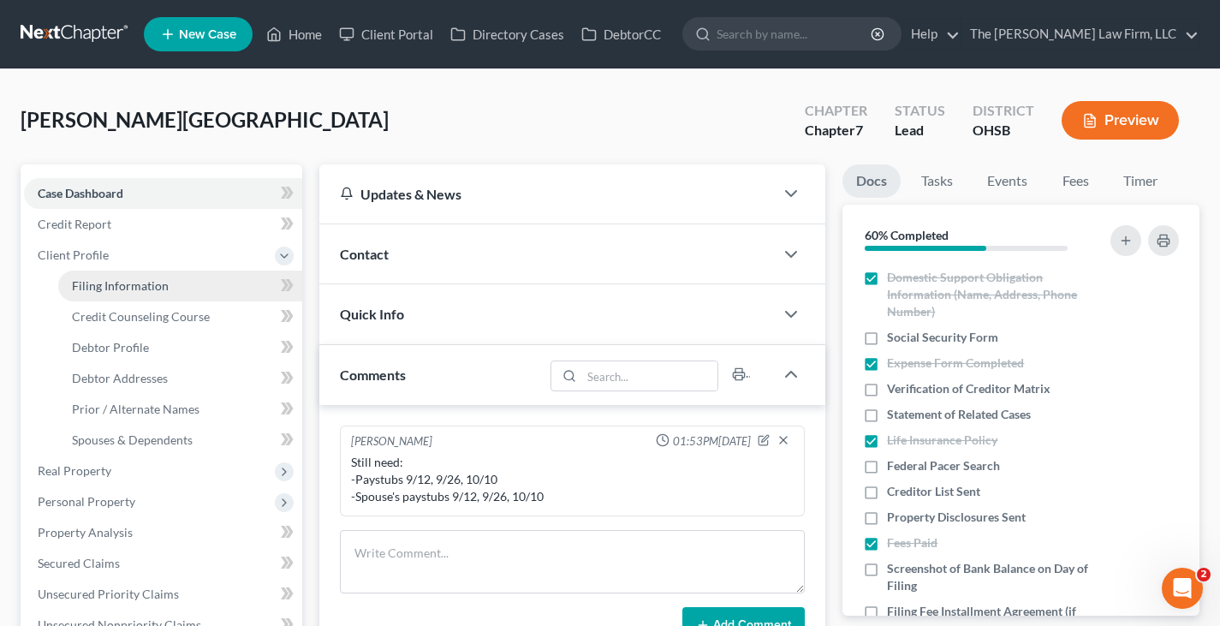
click at [91, 286] on span "Filing Information" at bounding box center [120, 285] width 97 height 15
select select "1"
select select "0"
select select "62"
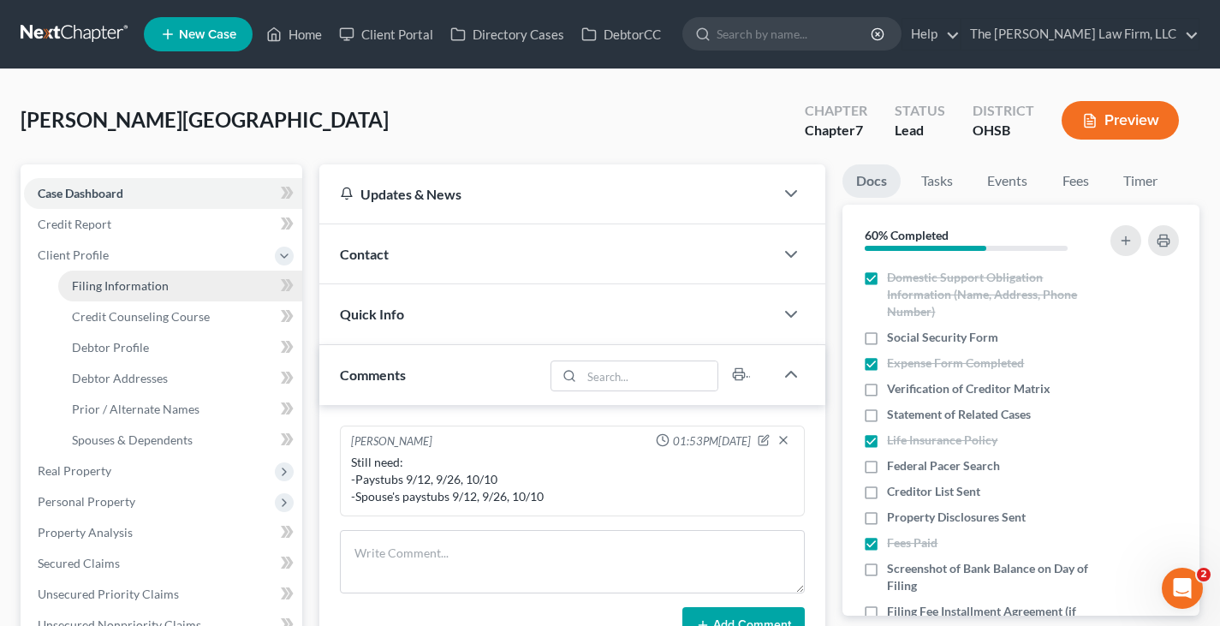
select select "36"
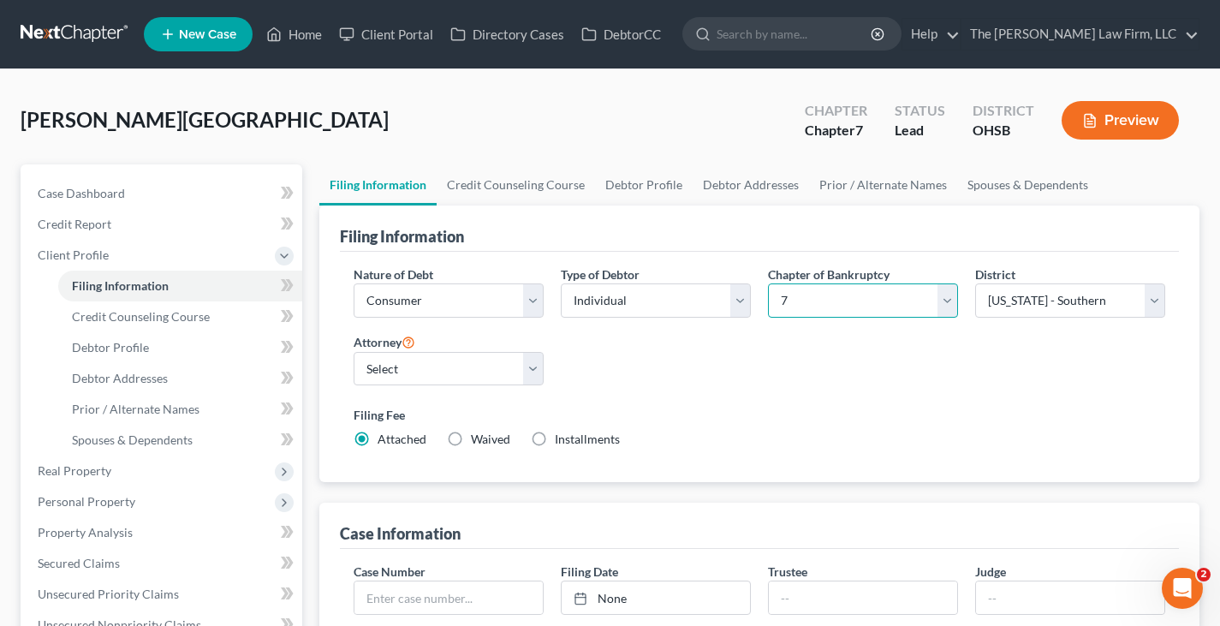
click at [948, 300] on select "Select 7 11 12 13" at bounding box center [863, 300] width 190 height 34
select select "3"
click at [768, 283] on select "Select 7 11 12 13" at bounding box center [863, 300] width 190 height 34
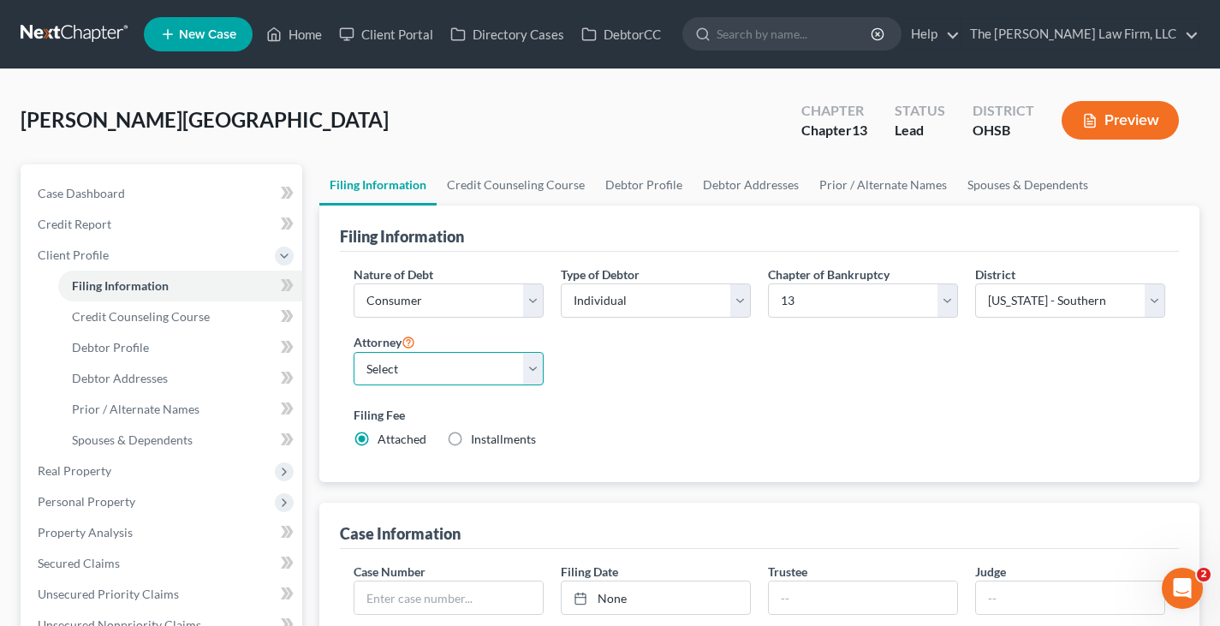
click at [531, 364] on select "Select [PERSON_NAME] - OHSB [PERSON_NAME] - OHNB [PERSON_NAME] - OHSB" at bounding box center [449, 369] width 190 height 34
select select "2"
click at [354, 352] on select "Select [PERSON_NAME] - OHSB [PERSON_NAME] - OHNB [PERSON_NAME] - OHSB" at bounding box center [449, 369] width 190 height 34
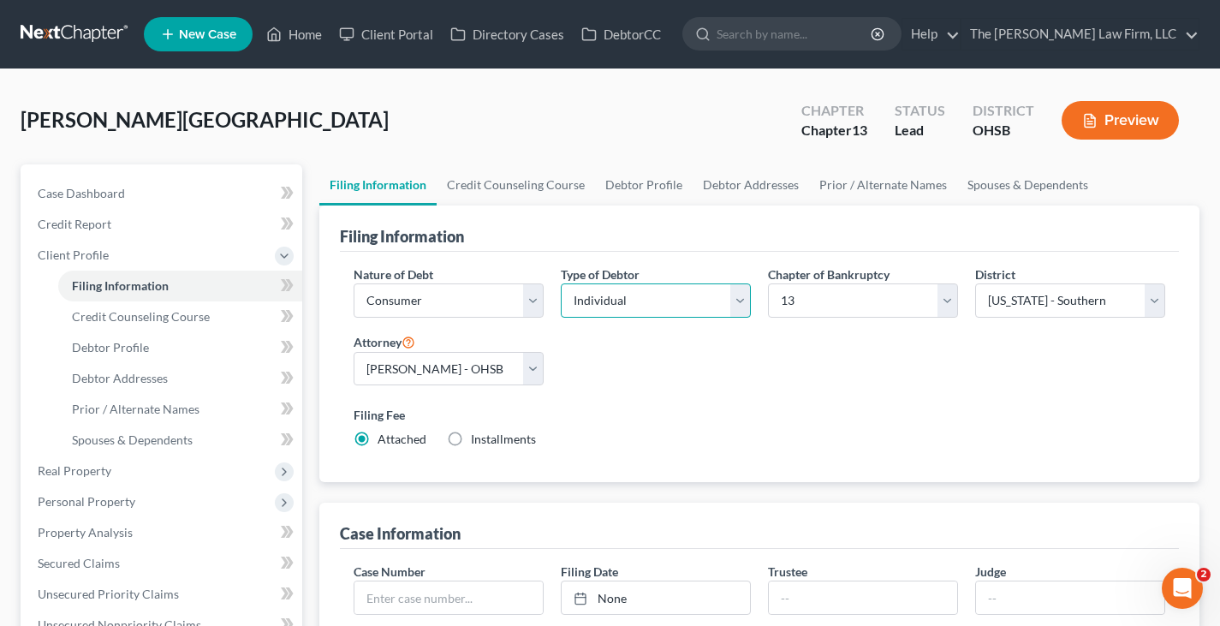
click at [740, 303] on select "Select Individual Joint" at bounding box center [656, 300] width 190 height 34
select select "1"
click at [561, 318] on select "Select Individual Joint" at bounding box center [656, 300] width 190 height 34
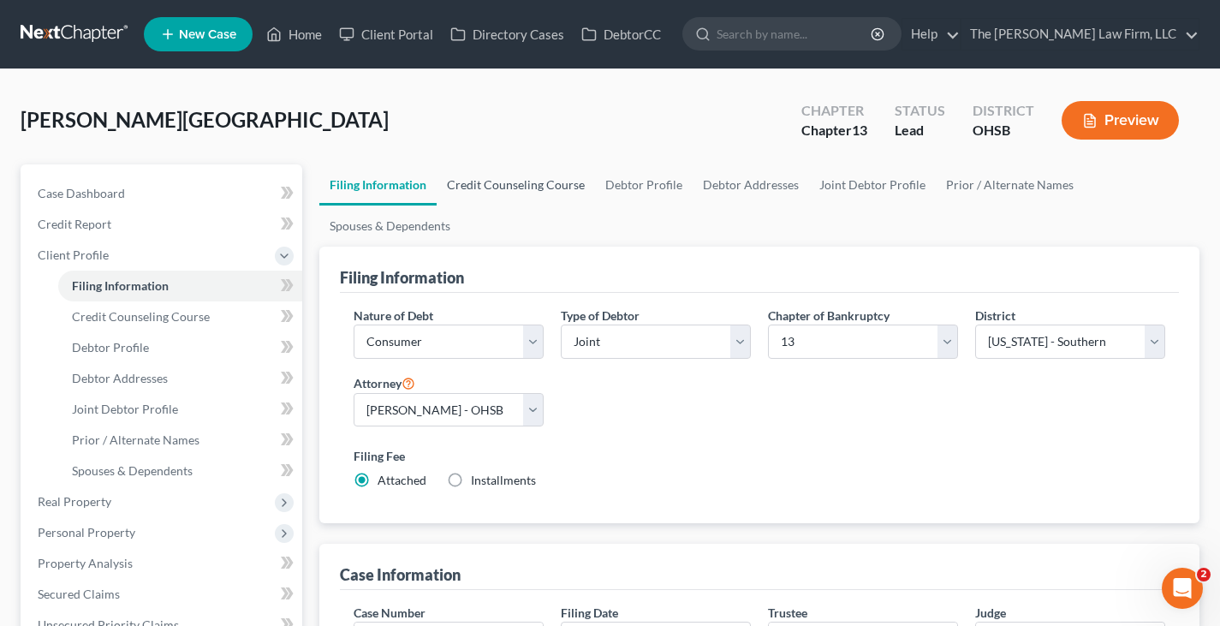
click at [538, 186] on link "Credit Counseling Course" at bounding box center [516, 184] width 158 height 41
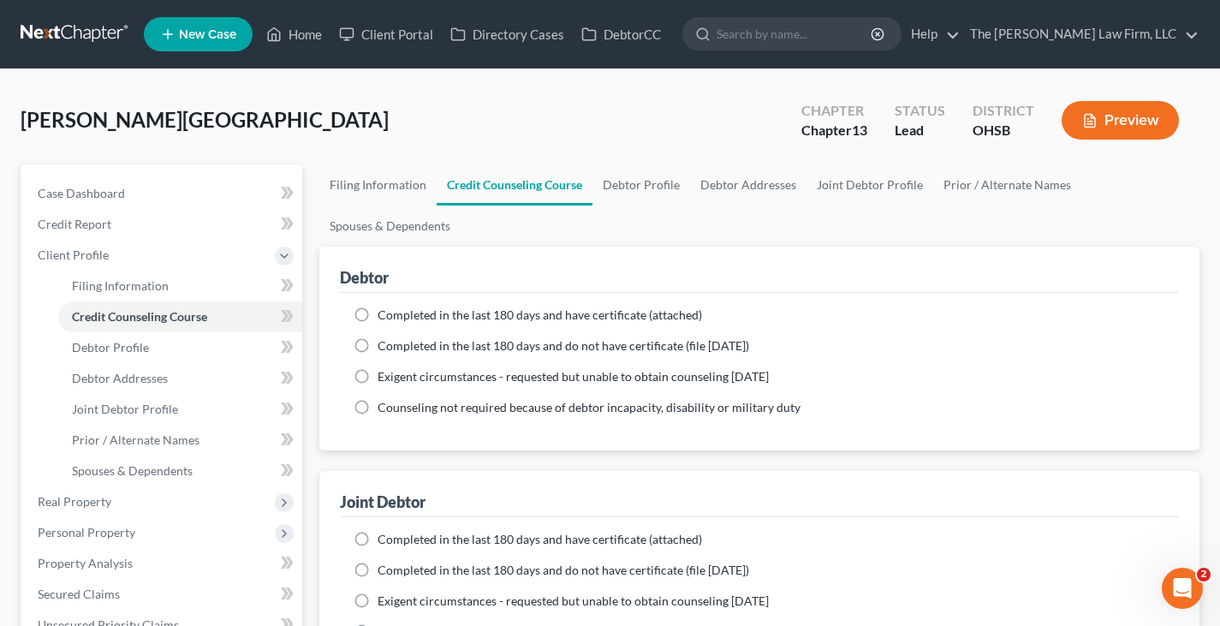
click at [377, 314] on label "Completed in the last 180 days and have certificate (attached)" at bounding box center [539, 314] width 324 height 17
click at [384, 314] on input "Completed in the last 180 days and have certificate (attached)" at bounding box center [389, 311] width 11 height 11
radio input "true"
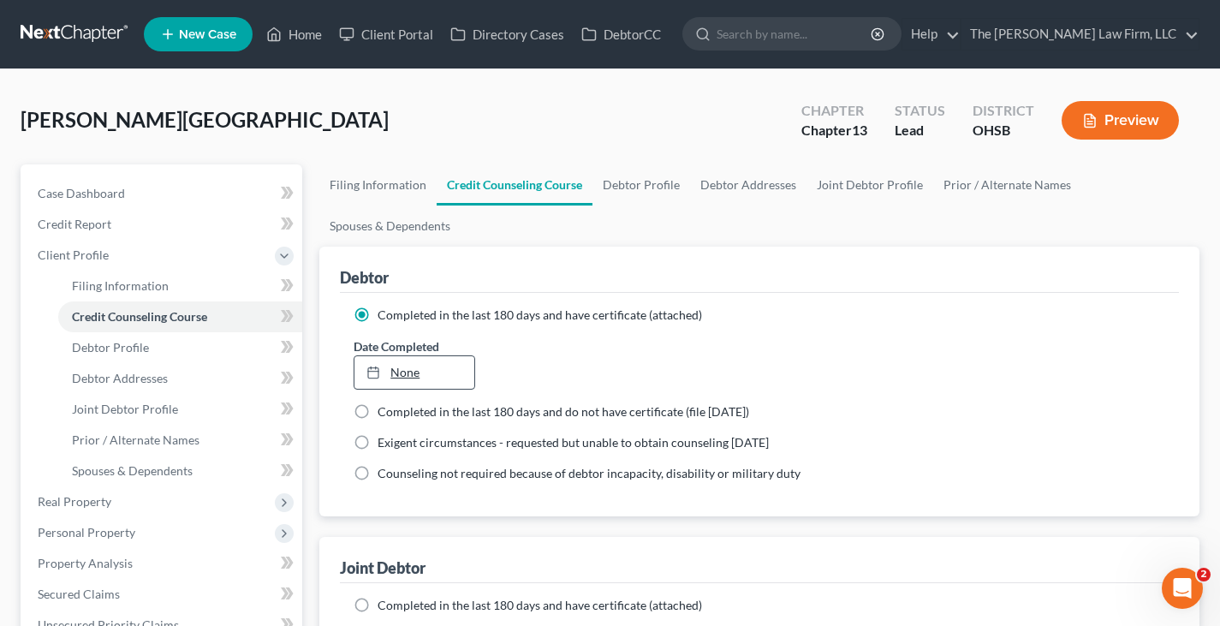
click at [373, 371] on line at bounding box center [373, 371] width 10 height 0
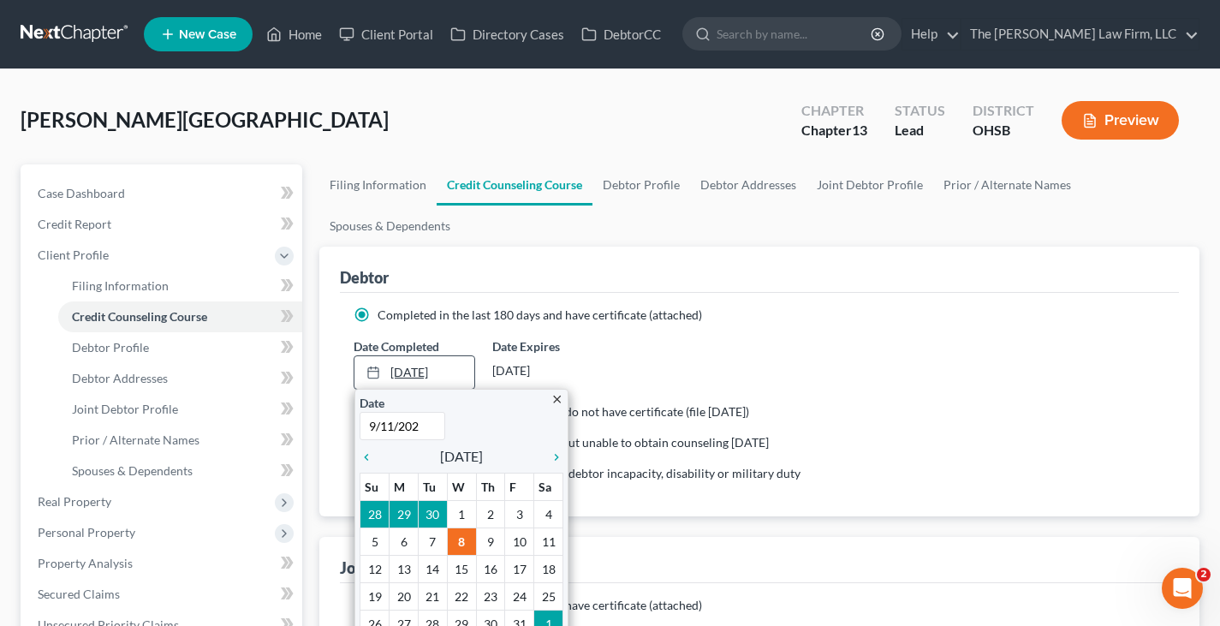
type input "[DATE]"
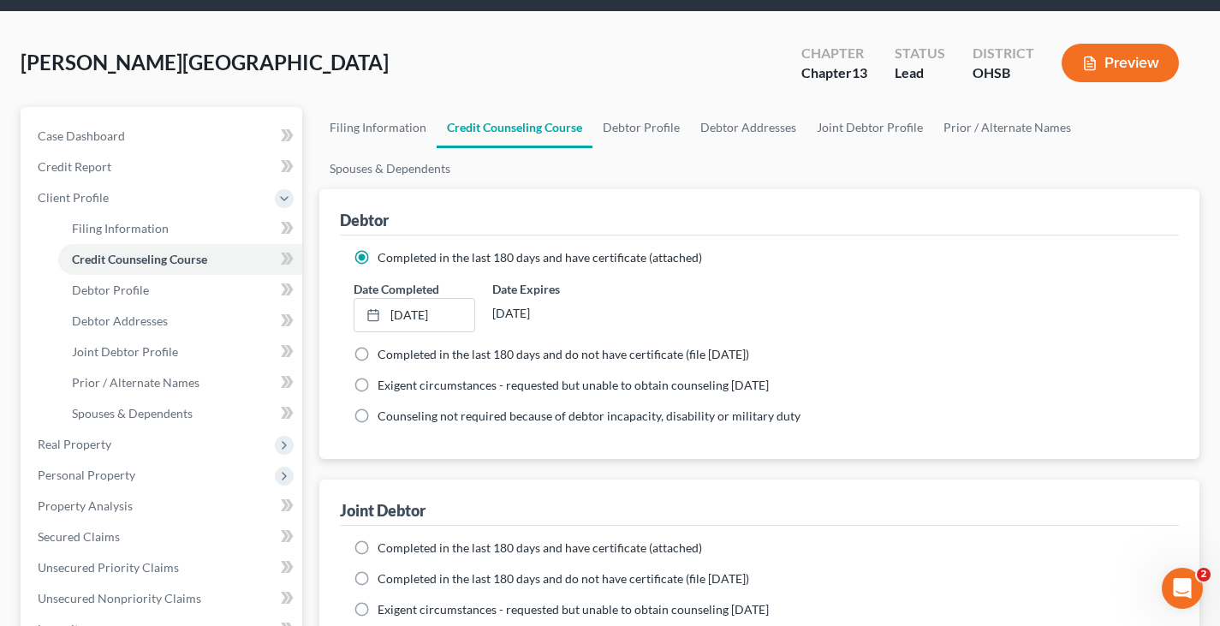
scroll to position [86, 0]
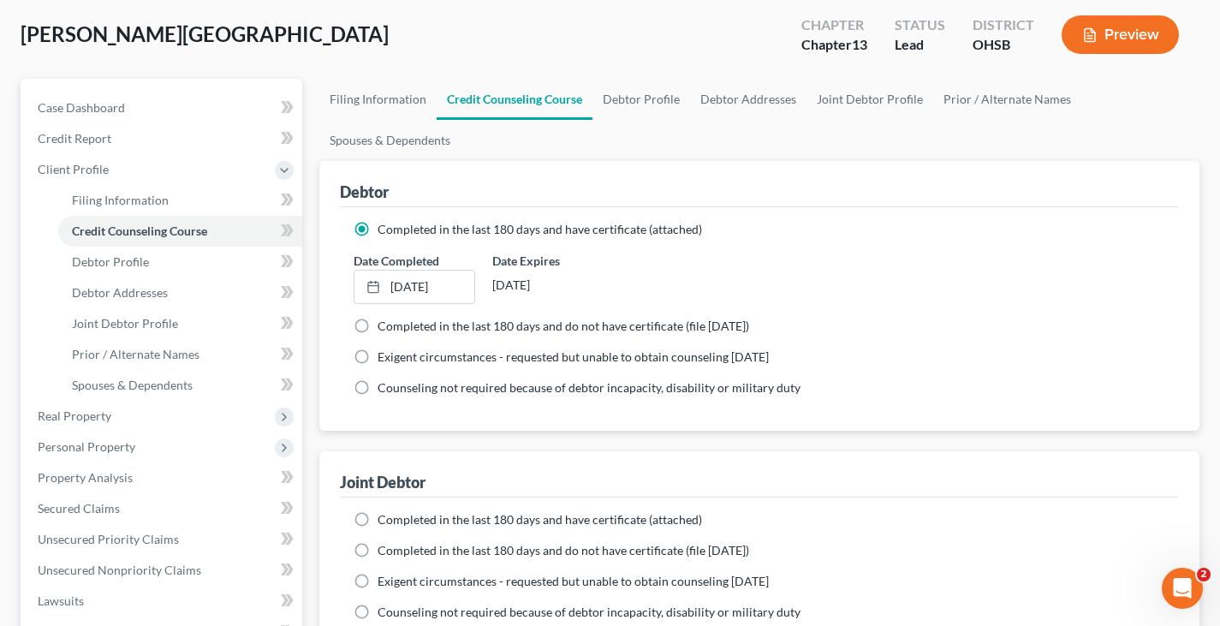
click at [377, 519] on label "Completed in the last 180 days and have certificate (attached)" at bounding box center [539, 519] width 324 height 17
click at [384, 519] on input "Completed in the last 180 days and have certificate (attached)" at bounding box center [389, 516] width 11 height 11
radio input "true"
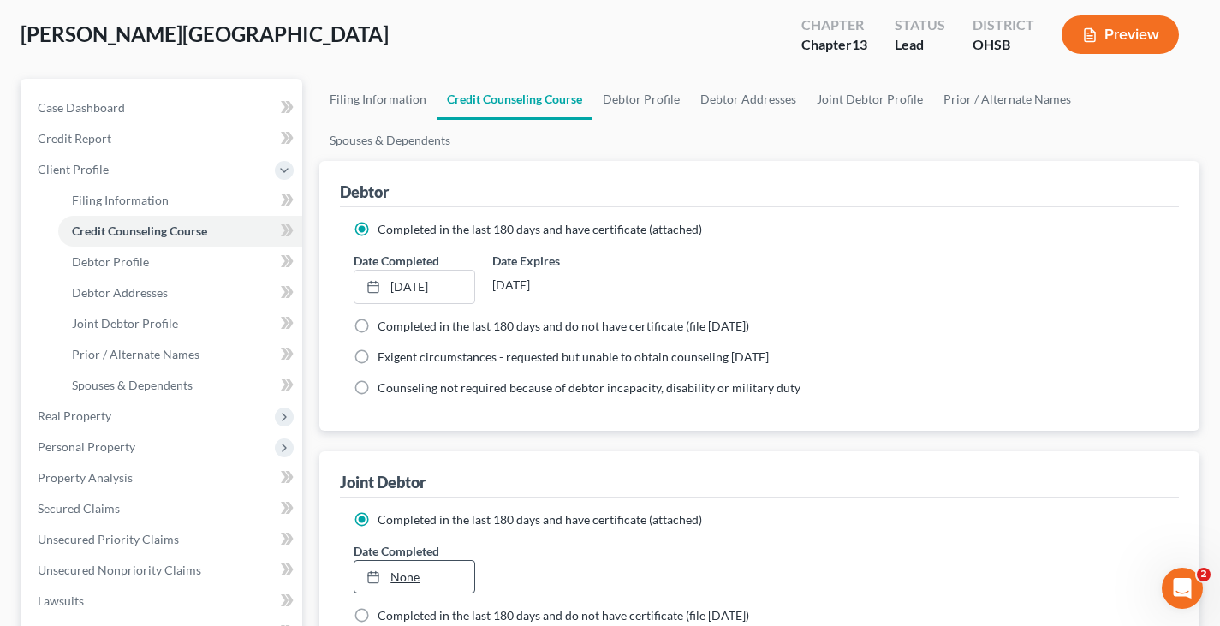
click at [373, 577] on icon at bounding box center [373, 577] width 14 height 14
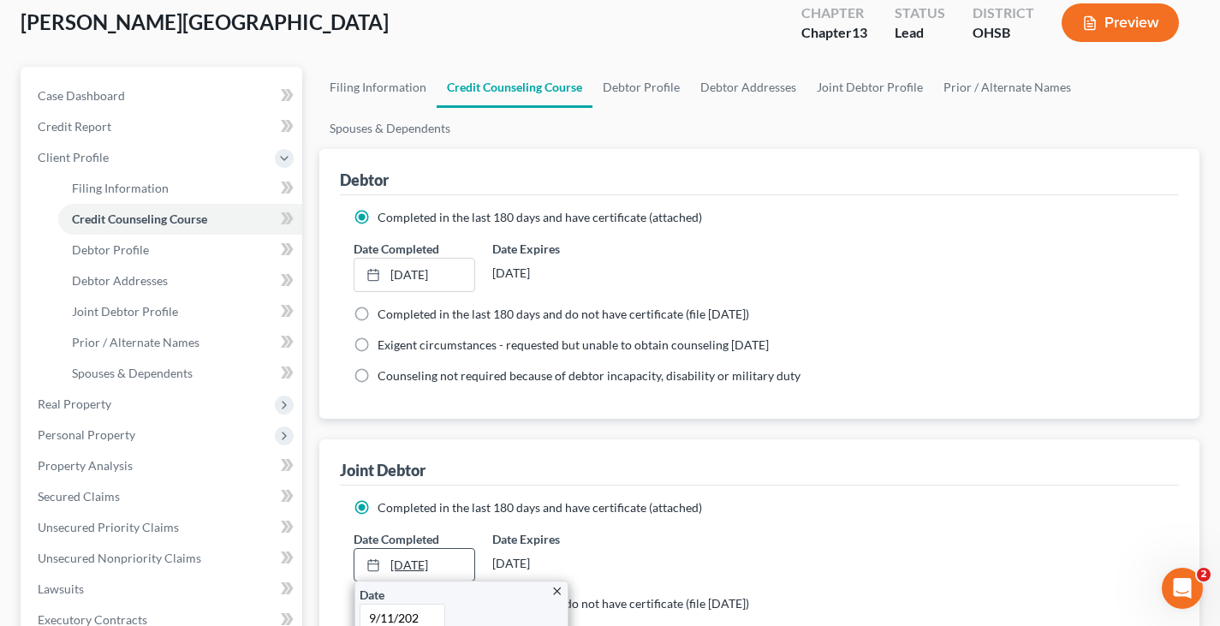
type input "[DATE]"
click at [626, 87] on link "Debtor Profile" at bounding box center [641, 87] width 98 height 41
select select "1"
select select "0"
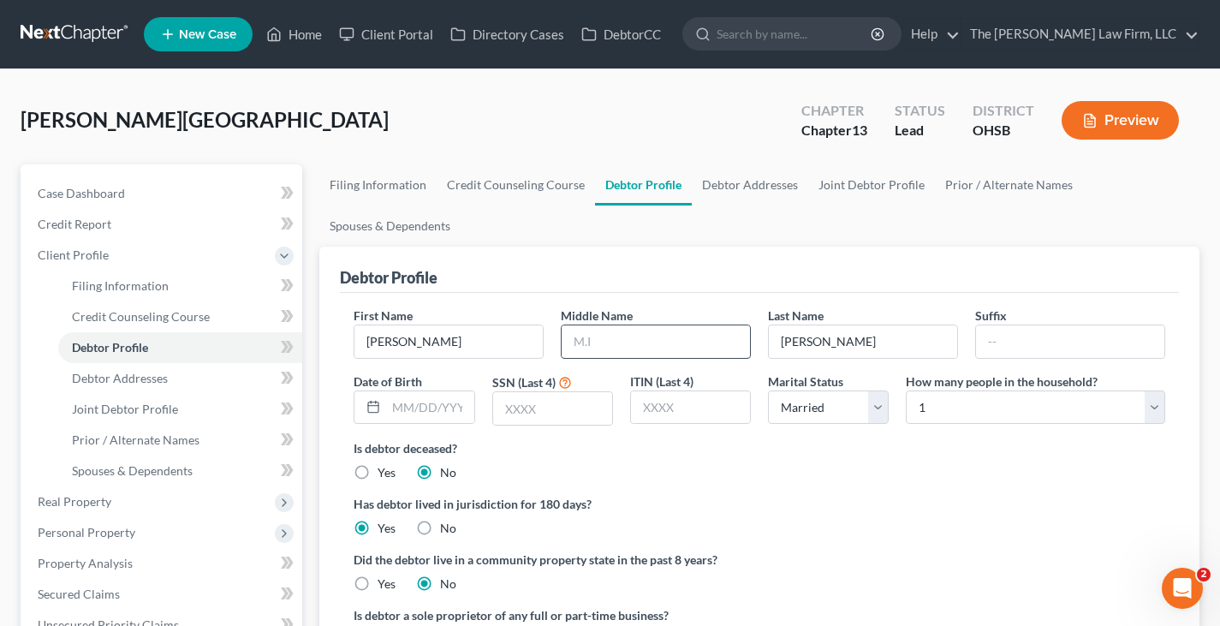
click at [614, 348] on input "text" at bounding box center [656, 341] width 188 height 33
type input "D"
click at [395, 414] on input "text" at bounding box center [429, 407] width 87 height 33
type input "[DATE]"
click at [552, 407] on input "text" at bounding box center [552, 408] width 119 height 33
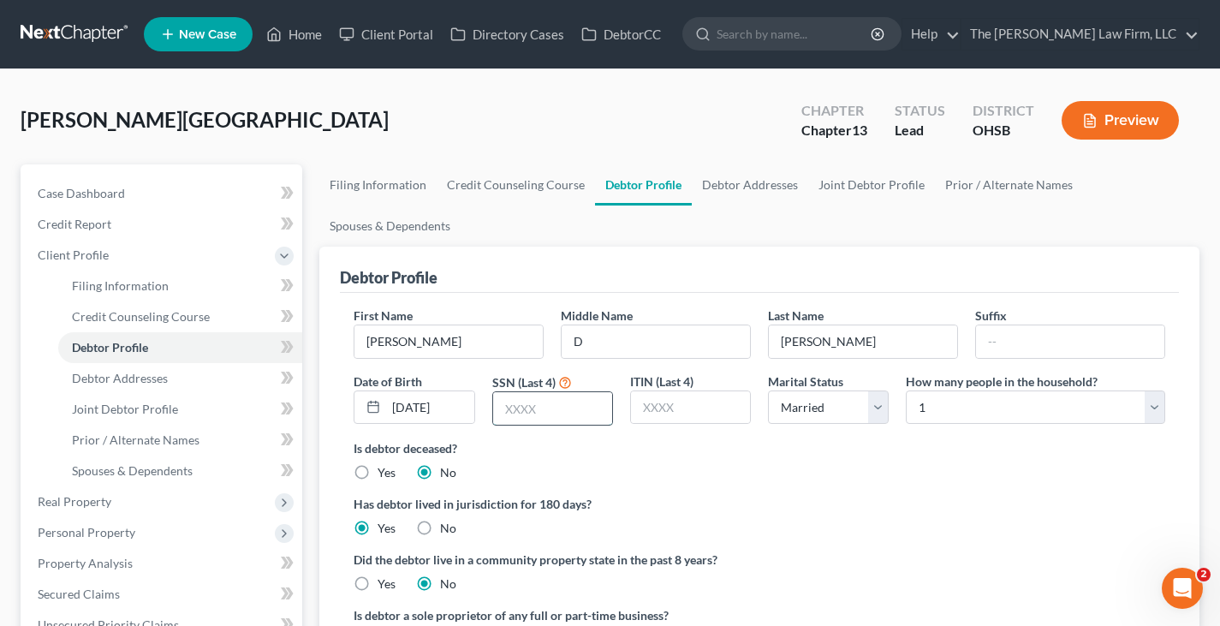
click at [508, 413] on input "text" at bounding box center [552, 408] width 119 height 33
type input "7382"
click at [1158, 401] on select "Select 1 2 3 4 5 6 7 8 9 10 11 12 13 14 15 16 17 18 19 20" at bounding box center [1035, 407] width 259 height 34
select select "4"
click at [906, 390] on select "Select 1 2 3 4 5 6 7 8 9 10 11 12 13 14 15 16 17 18 19 20" at bounding box center [1035, 407] width 259 height 34
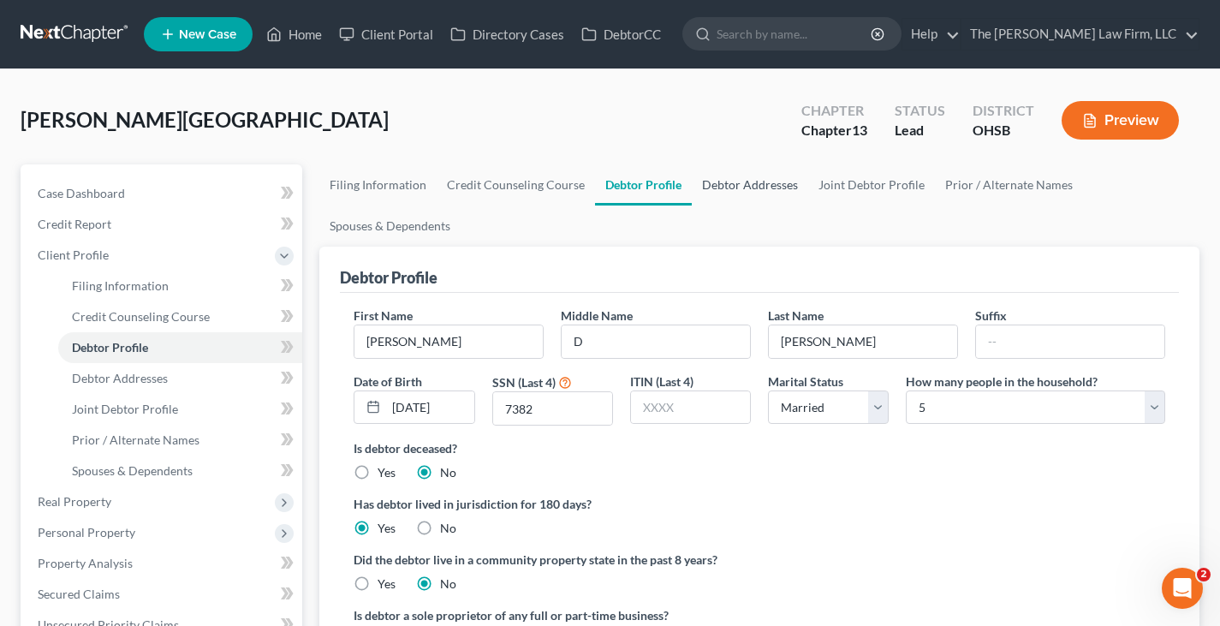
click at [757, 186] on link "Debtor Addresses" at bounding box center [750, 184] width 116 height 41
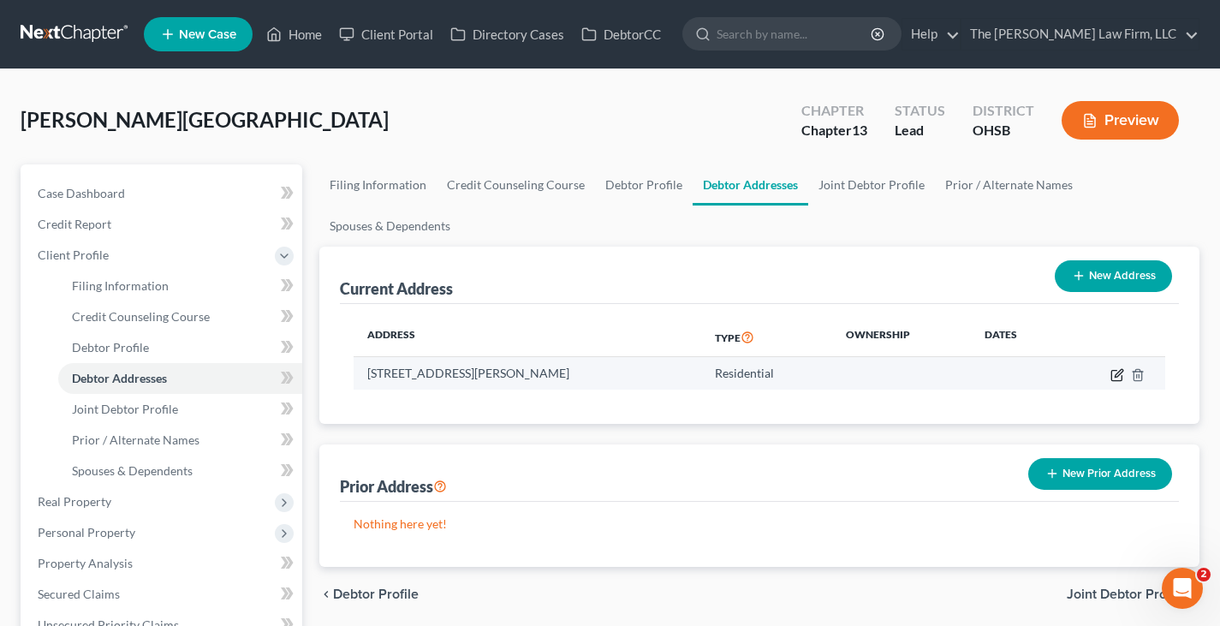
click at [1117, 375] on icon "button" at bounding box center [1117, 375] width 14 height 14
select select "36"
select select "0"
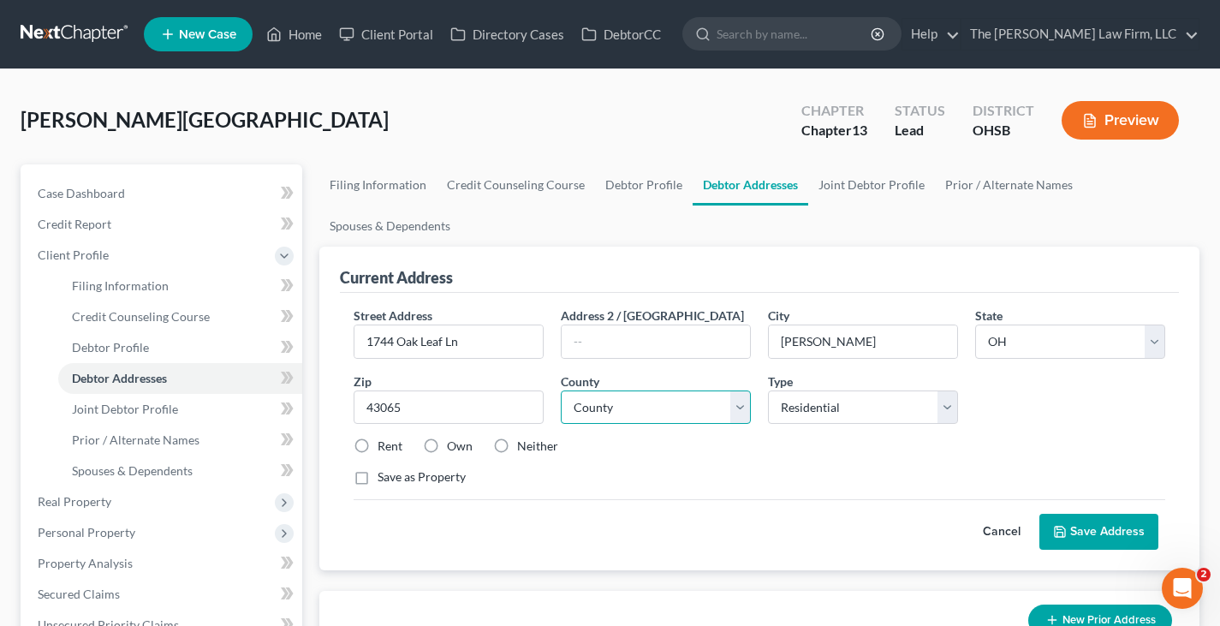
click at [739, 407] on select "County [GEOGRAPHIC_DATA] [GEOGRAPHIC_DATA] [GEOGRAPHIC_DATA] [GEOGRAPHIC_DATA] …" at bounding box center [656, 407] width 190 height 34
select select "24"
click at [561, 390] on select "County [GEOGRAPHIC_DATA] [GEOGRAPHIC_DATA] [GEOGRAPHIC_DATA] [GEOGRAPHIC_DATA] …" at bounding box center [656, 407] width 190 height 34
click at [447, 444] on label "Own" at bounding box center [460, 445] width 26 height 17
click at [454, 444] on input "Own" at bounding box center [459, 442] width 11 height 11
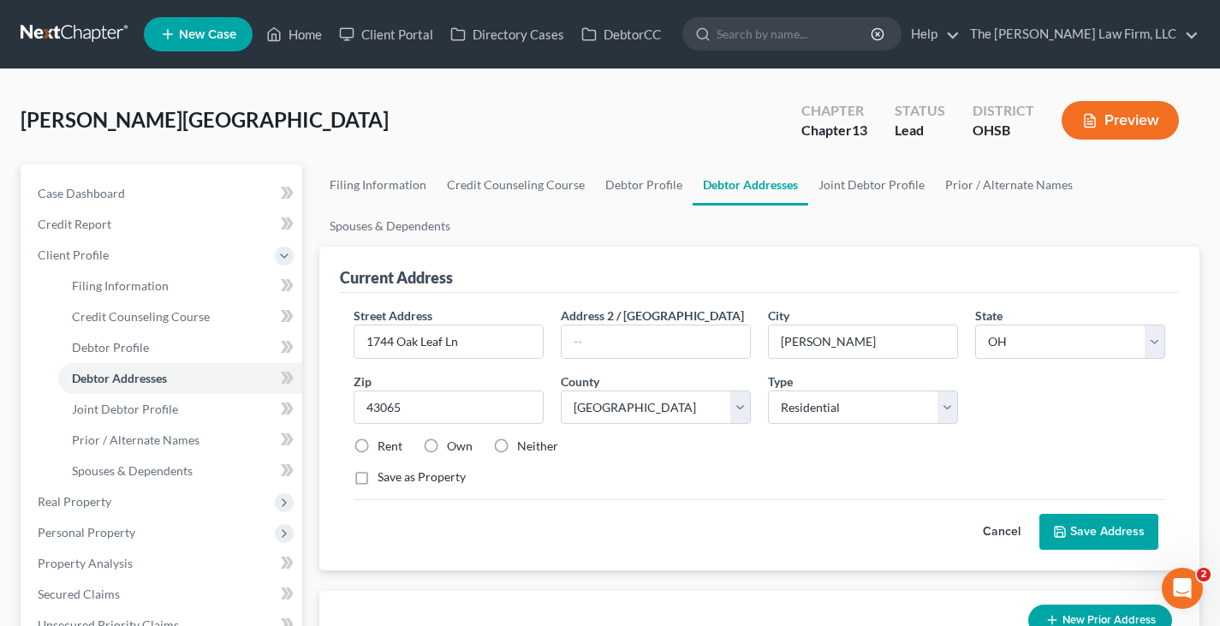
radio input "true"
click at [1079, 530] on button "Save Address" at bounding box center [1098, 532] width 119 height 36
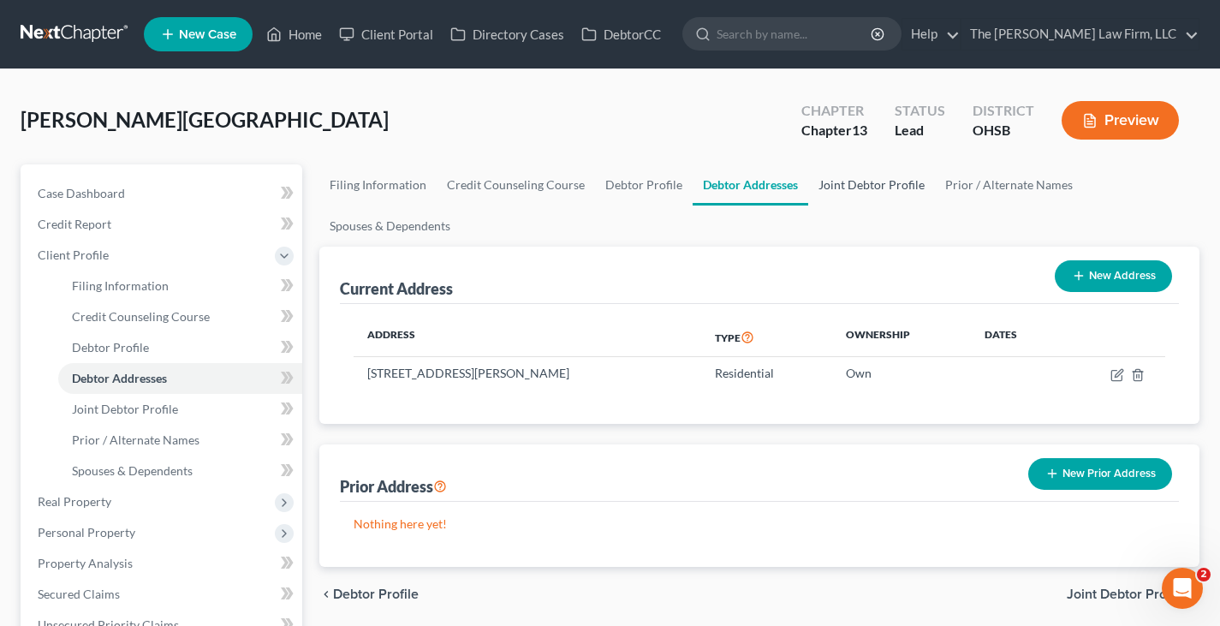
click at [847, 186] on link "Joint Debtor Profile" at bounding box center [871, 184] width 127 height 41
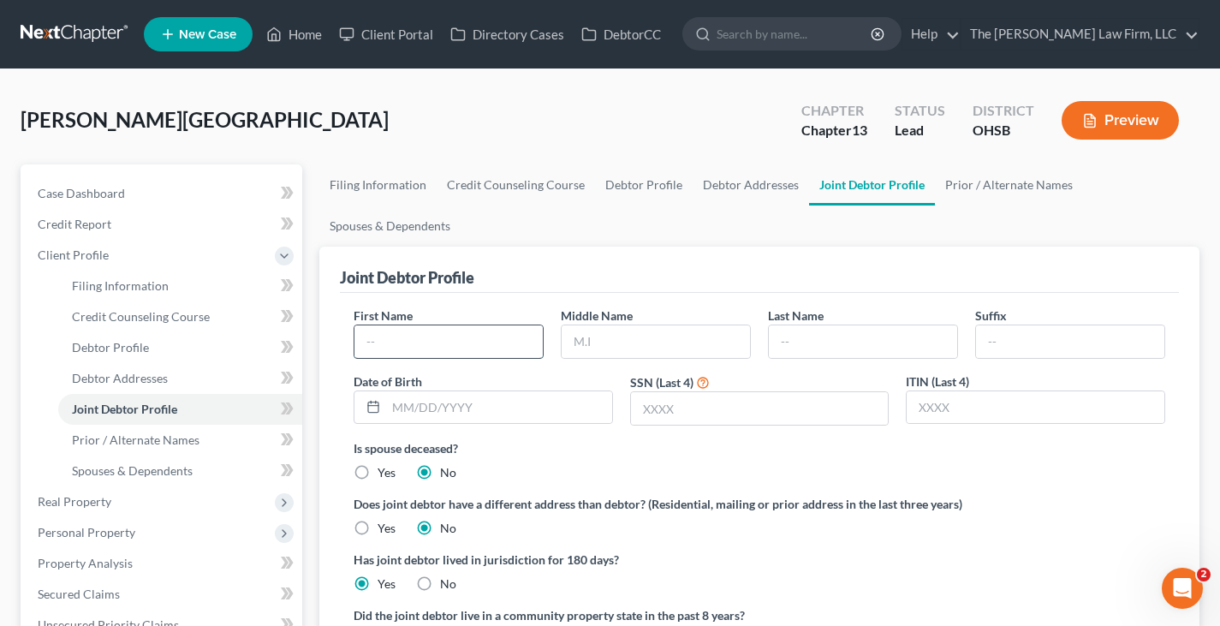
click at [407, 347] on input "text" at bounding box center [448, 341] width 188 height 33
type input "Vanphenh"
click at [790, 342] on input "text" at bounding box center [863, 341] width 188 height 33
type input "[PERSON_NAME]"
click at [405, 410] on input "text" at bounding box center [499, 407] width 226 height 33
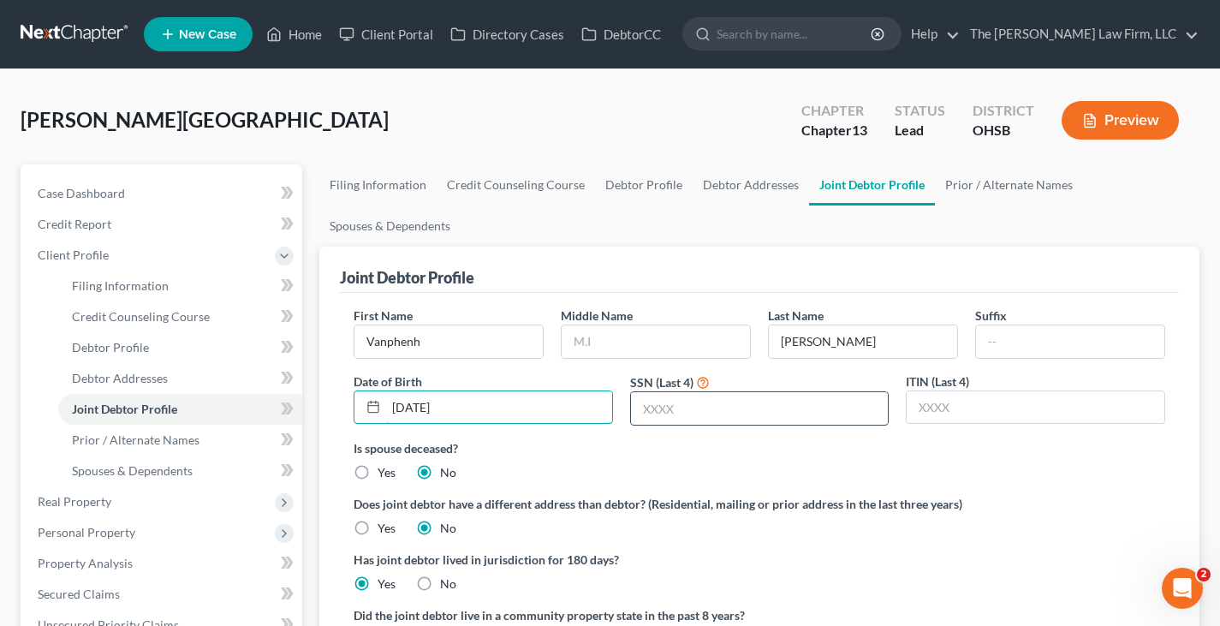
type input "[DATE]"
click at [712, 413] on input "text" at bounding box center [760, 408] width 258 height 33
click at [647, 412] on input "text" at bounding box center [760, 408] width 258 height 33
type input "3419"
click at [990, 182] on link "Prior / Alternate Names" at bounding box center [1009, 184] width 148 height 41
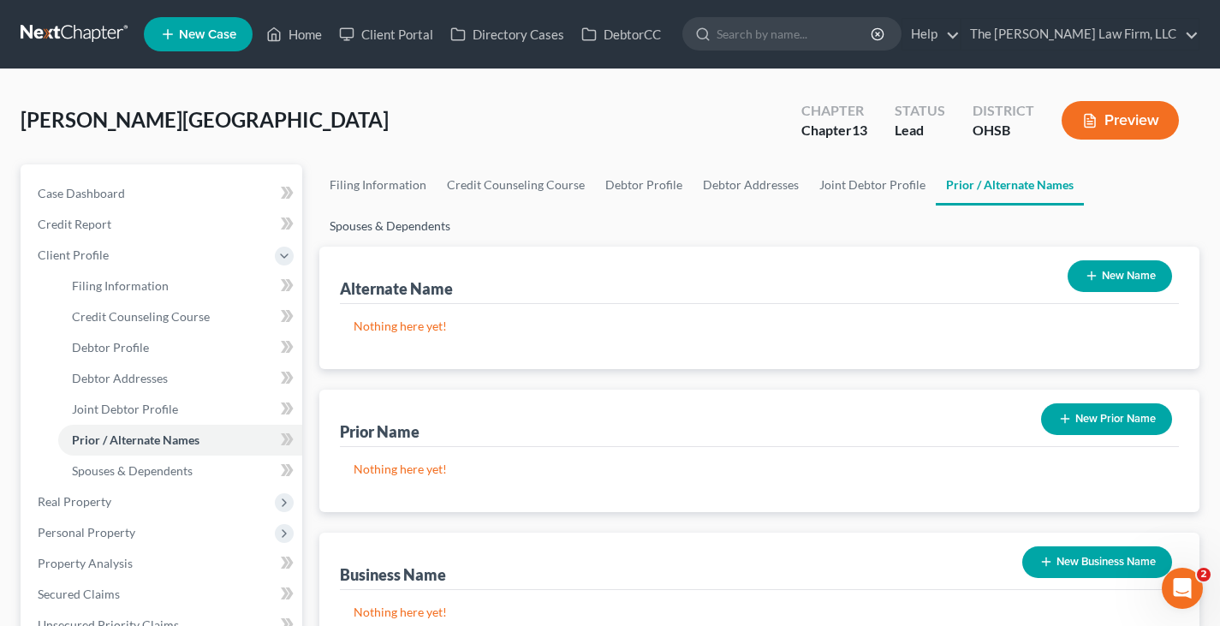
click at [418, 228] on link "Spouses & Dependents" at bounding box center [389, 225] width 141 height 41
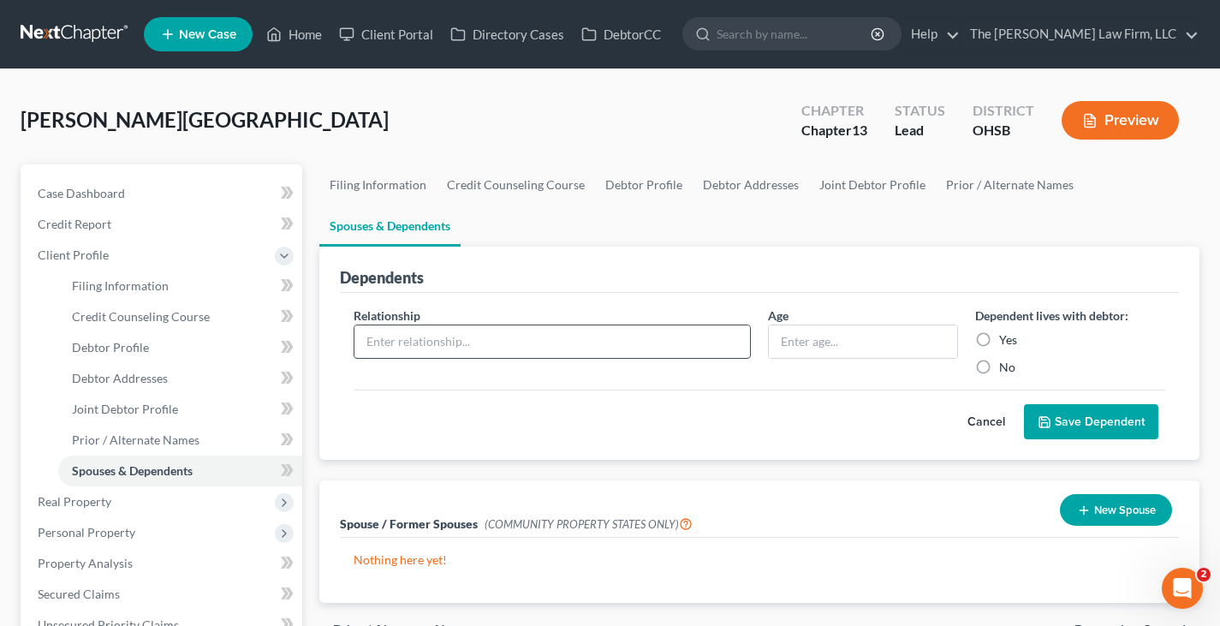
click at [663, 345] on input "text" at bounding box center [551, 341] width 395 height 33
type input "child"
click at [785, 343] on input "text" at bounding box center [863, 341] width 188 height 33
type input "12 years"
click at [999, 341] on label "Yes" at bounding box center [1008, 339] width 18 height 17
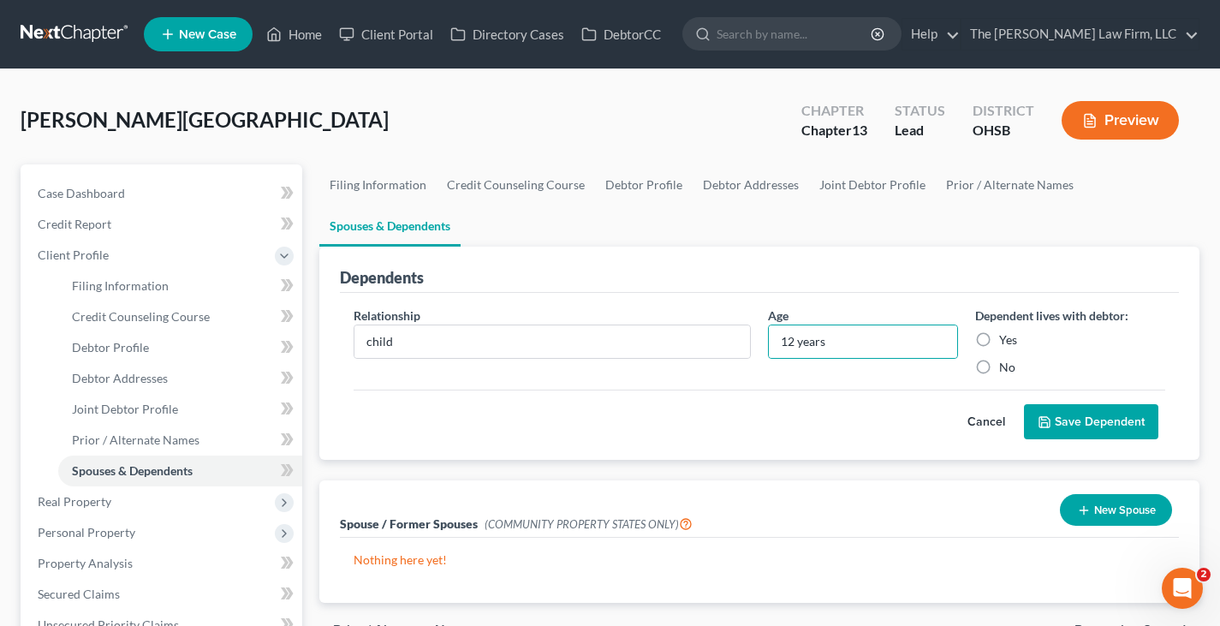
click at [1006, 341] on input "Yes" at bounding box center [1011, 336] width 11 height 11
radio input "true"
click at [1049, 423] on icon "submit" at bounding box center [1044, 422] width 10 height 10
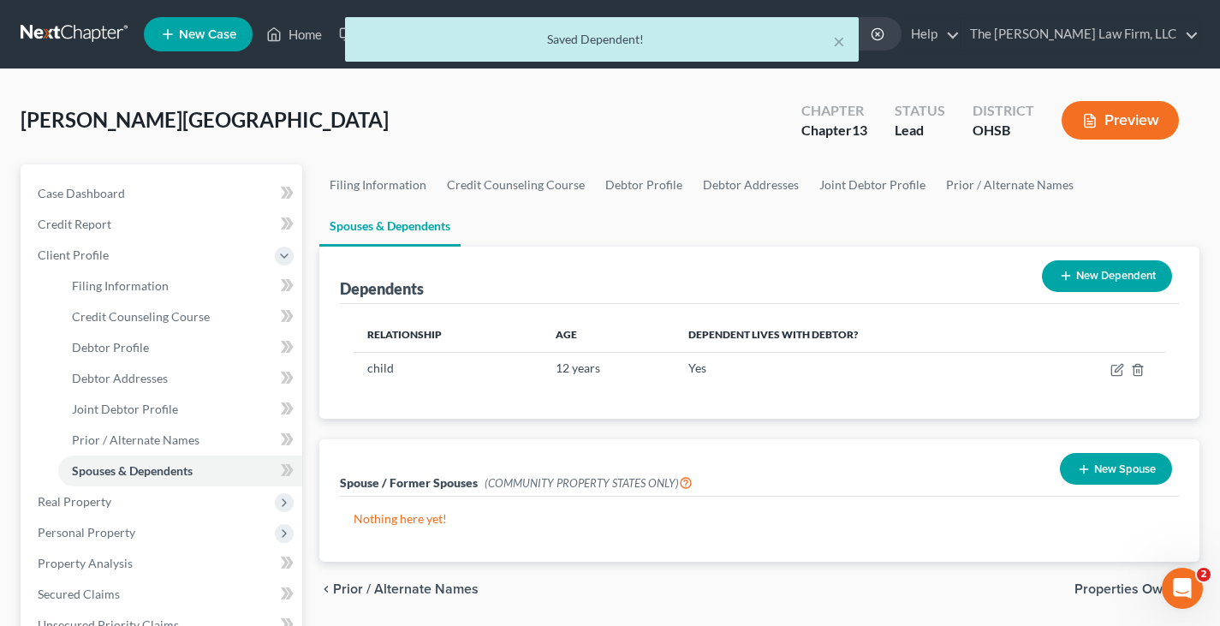
click at [1063, 272] on icon at bounding box center [1066, 276] width 14 height 14
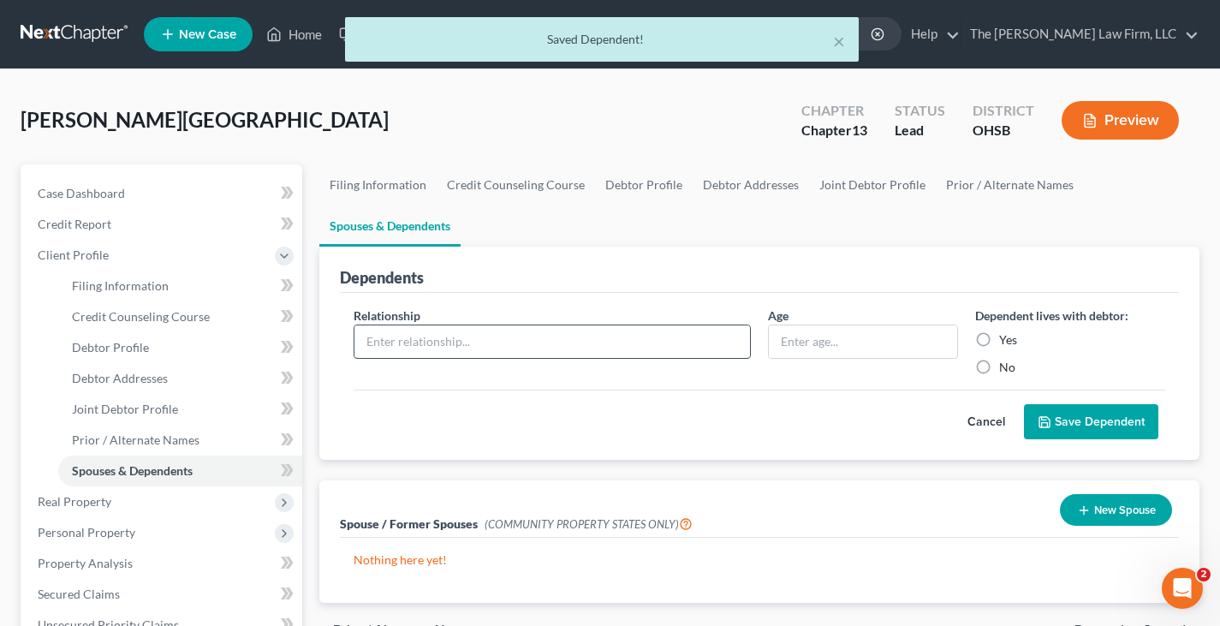
click at [469, 343] on input "text" at bounding box center [551, 341] width 395 height 33
type input "child"
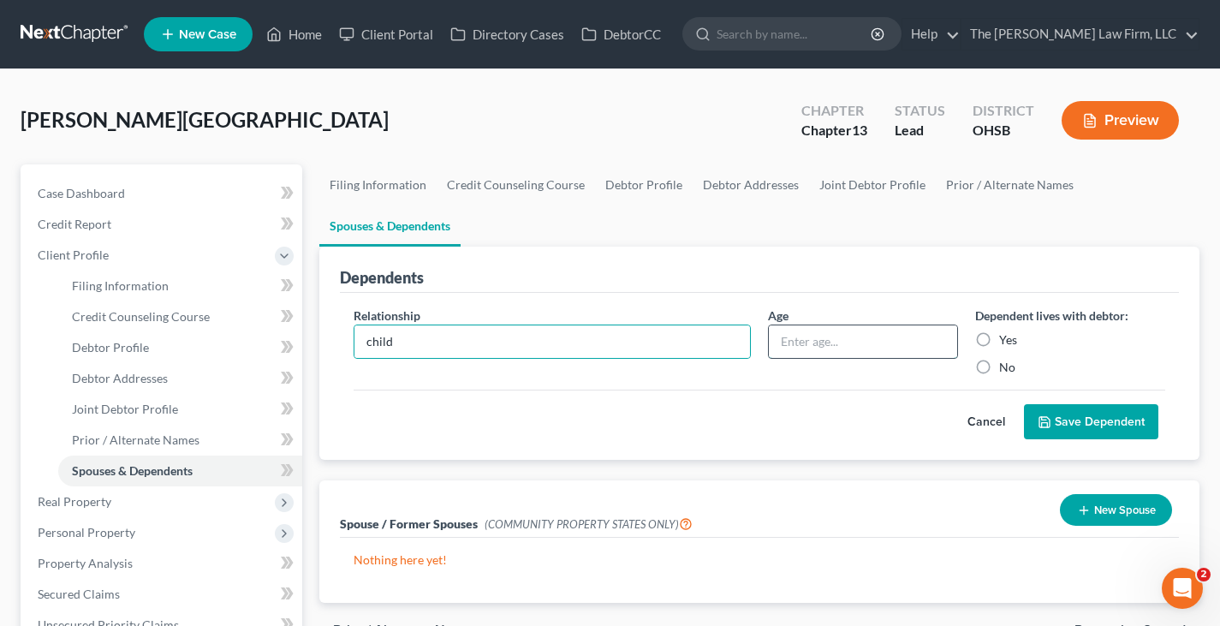
click at [795, 342] on input "text" at bounding box center [863, 341] width 188 height 33
type input "20 years"
click at [999, 335] on label "Yes" at bounding box center [1008, 339] width 18 height 17
click at [1006, 335] on input "Yes" at bounding box center [1011, 336] width 11 height 11
radio input "true"
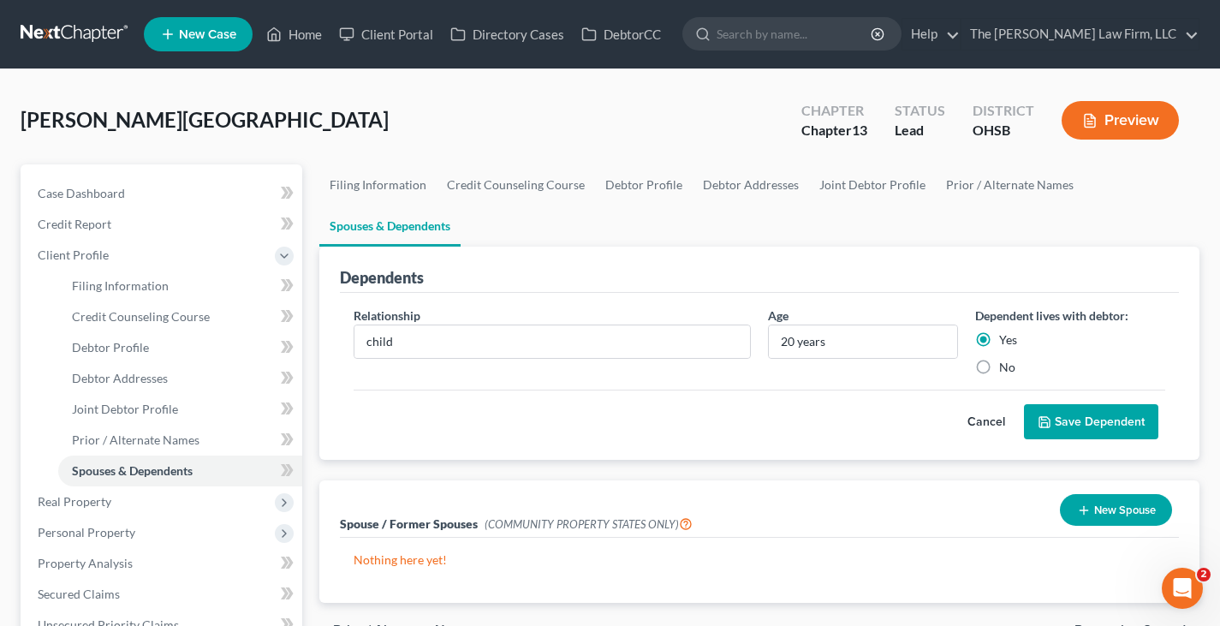
click at [1061, 420] on button "Save Dependent" at bounding box center [1091, 422] width 134 height 36
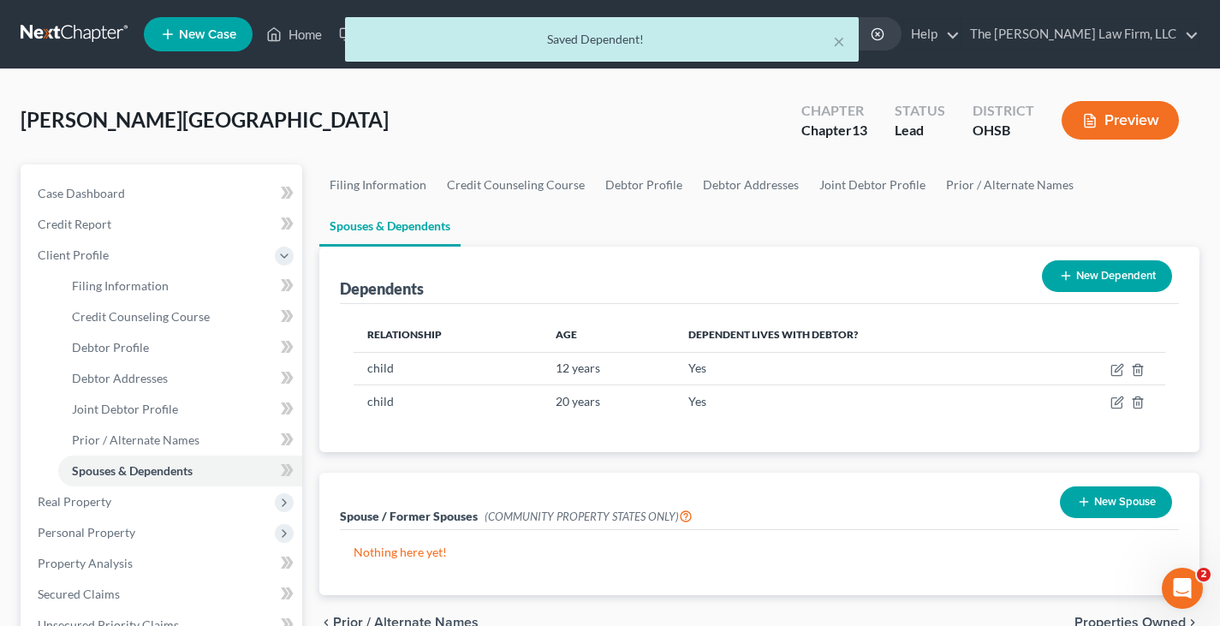
click at [1062, 272] on icon at bounding box center [1066, 276] width 14 height 14
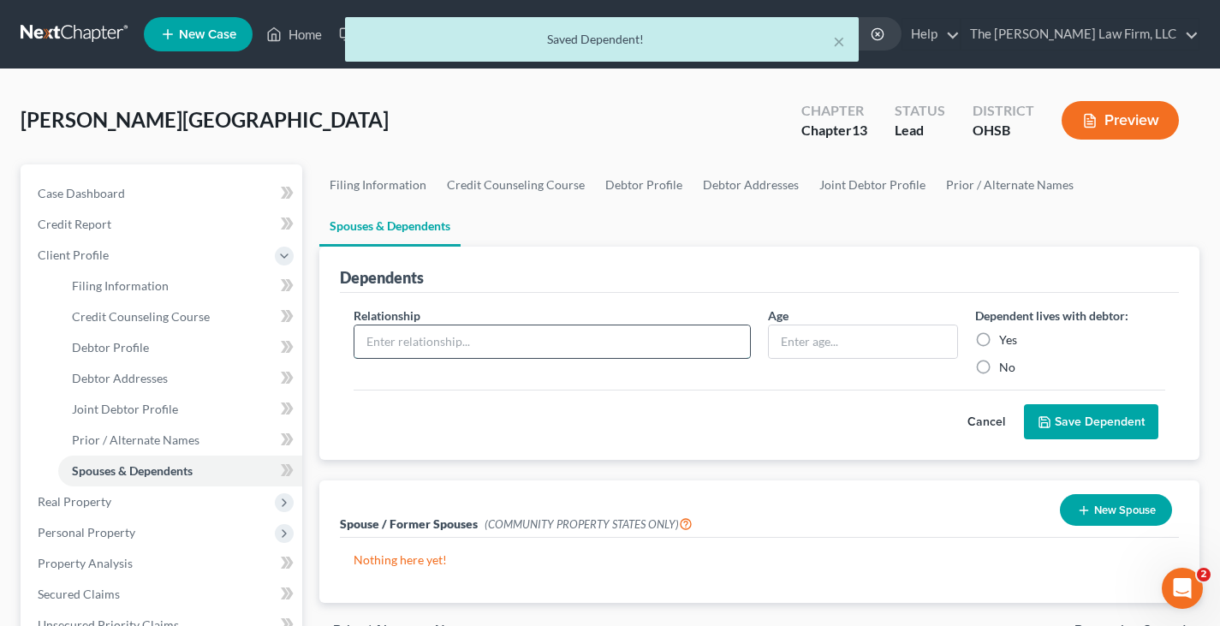
click at [663, 336] on input "text" at bounding box center [551, 341] width 395 height 33
type input "child"
click at [821, 341] on input "text" at bounding box center [863, 341] width 188 height 33
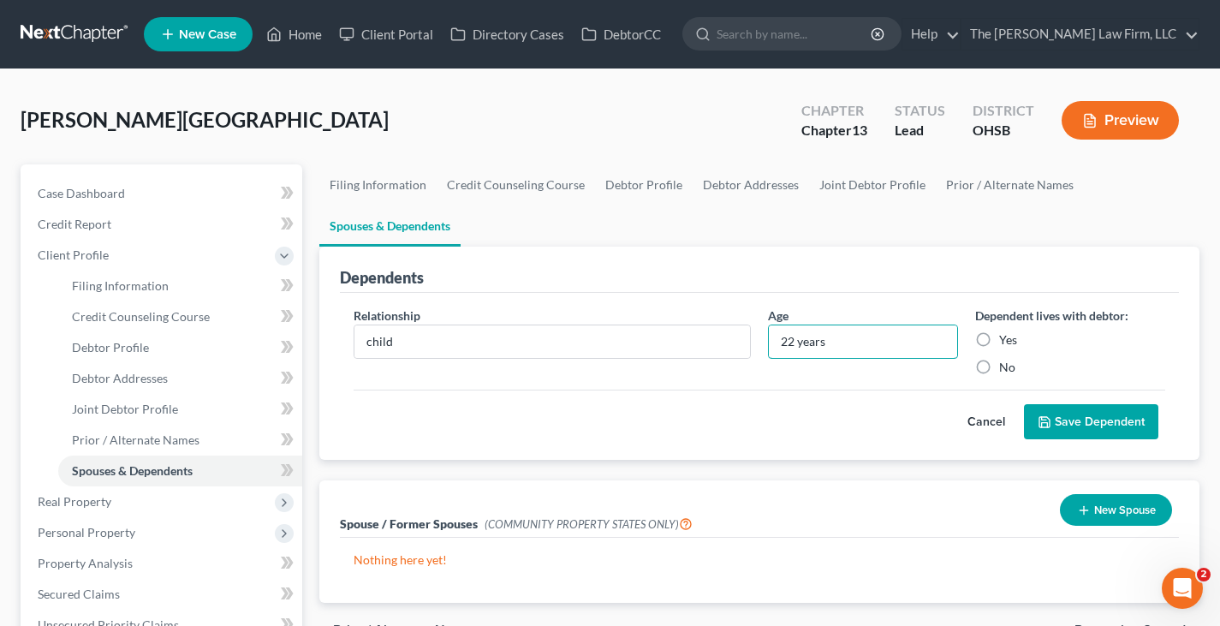
type input "22 years"
click at [999, 337] on label "Yes" at bounding box center [1008, 339] width 18 height 17
click at [1006, 337] on input "Yes" at bounding box center [1011, 336] width 11 height 11
radio input "true"
click at [1049, 422] on icon "submit" at bounding box center [1044, 422] width 14 height 14
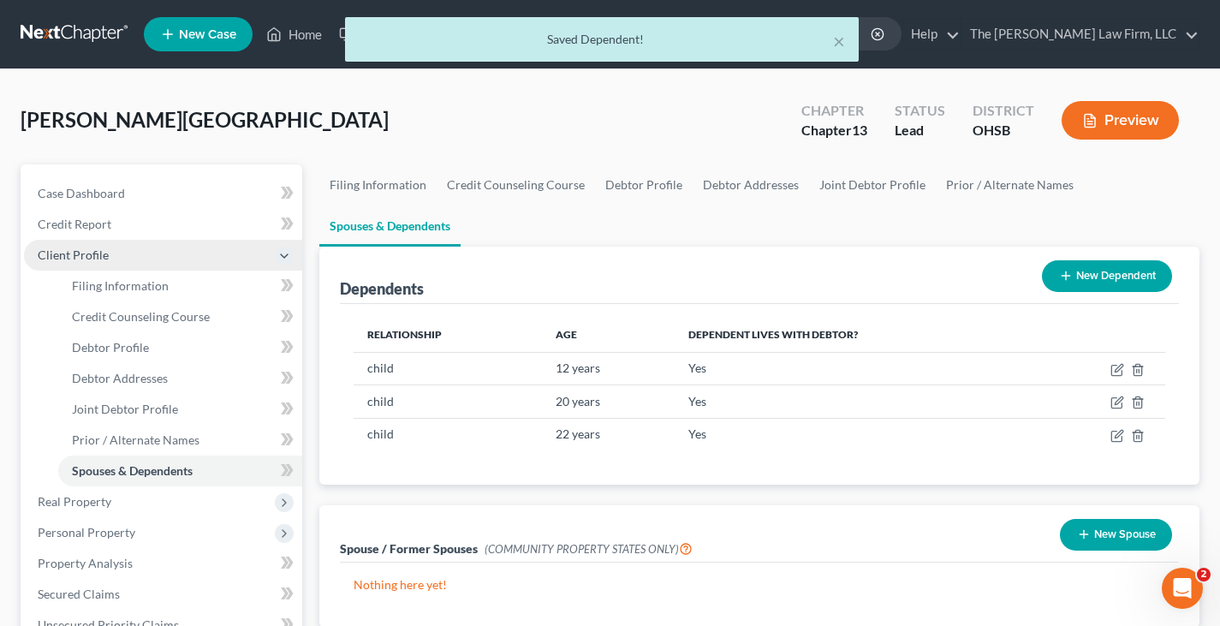
click at [120, 256] on span "Client Profile" at bounding box center [163, 255] width 278 height 31
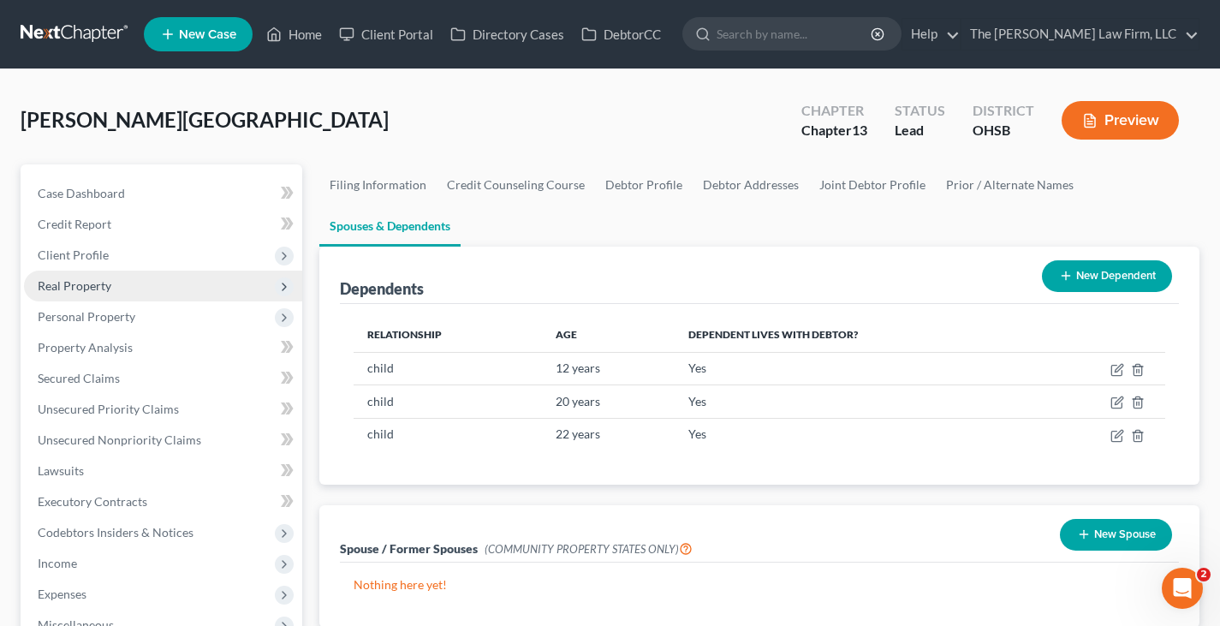
click at [104, 285] on span "Real Property" at bounding box center [75, 285] width 74 height 15
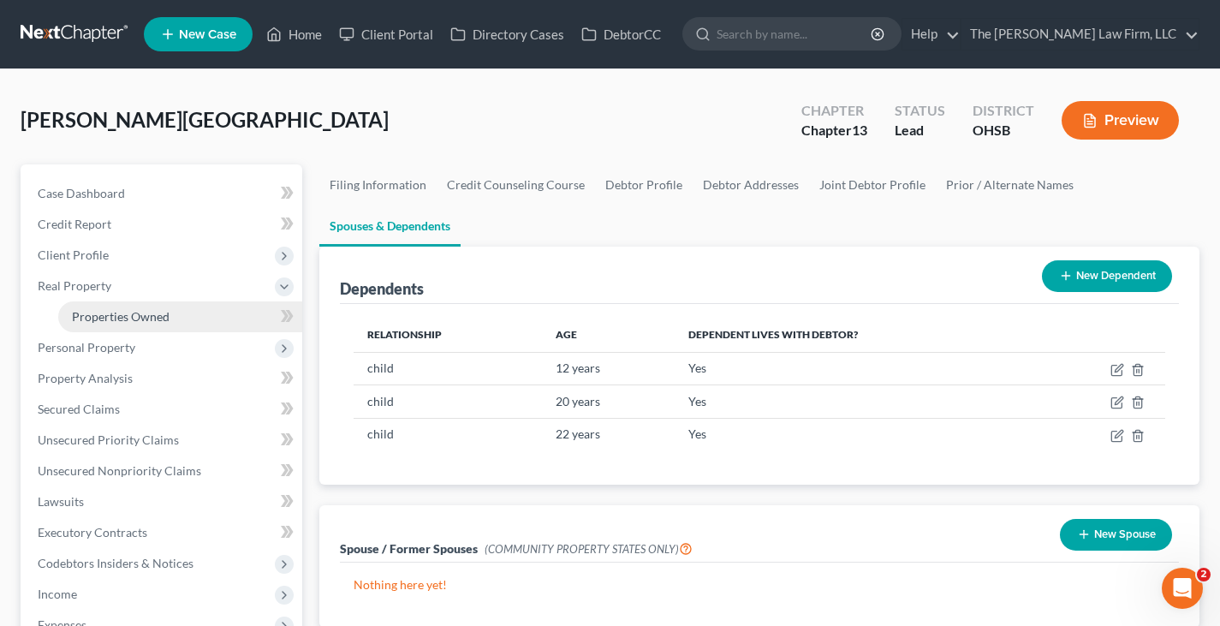
click at [114, 317] on span "Properties Owned" at bounding box center [121, 316] width 98 height 15
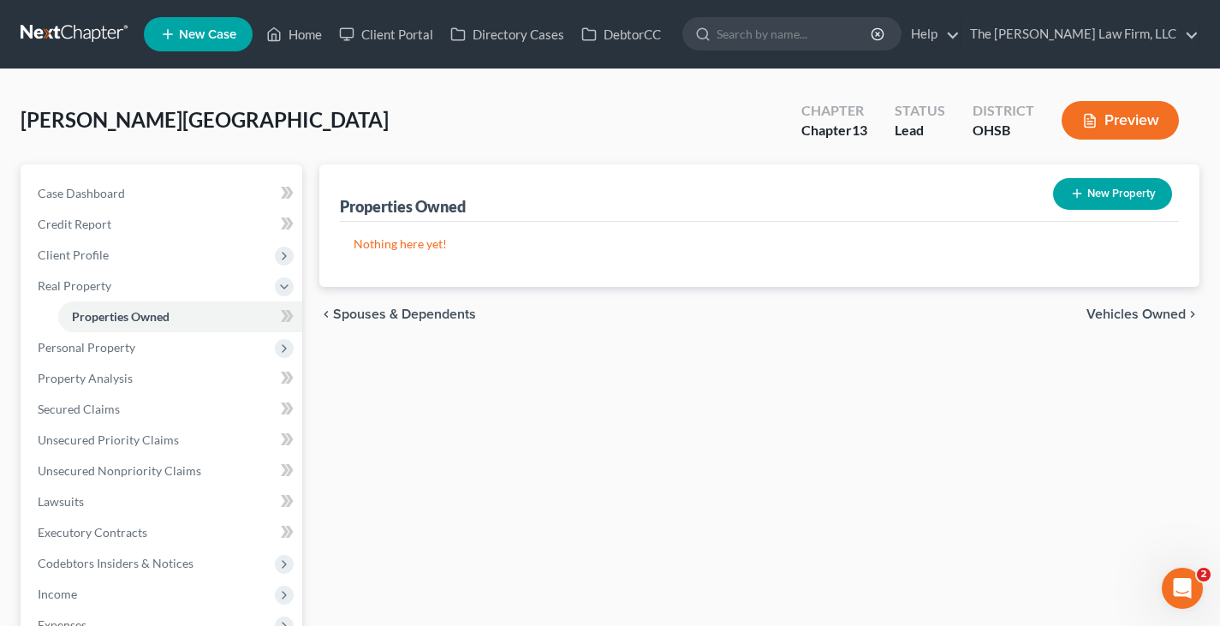
click at [1079, 193] on icon "button" at bounding box center [1077, 194] width 14 height 14
select select "36"
select select "24"
select select "2"
select select "0"
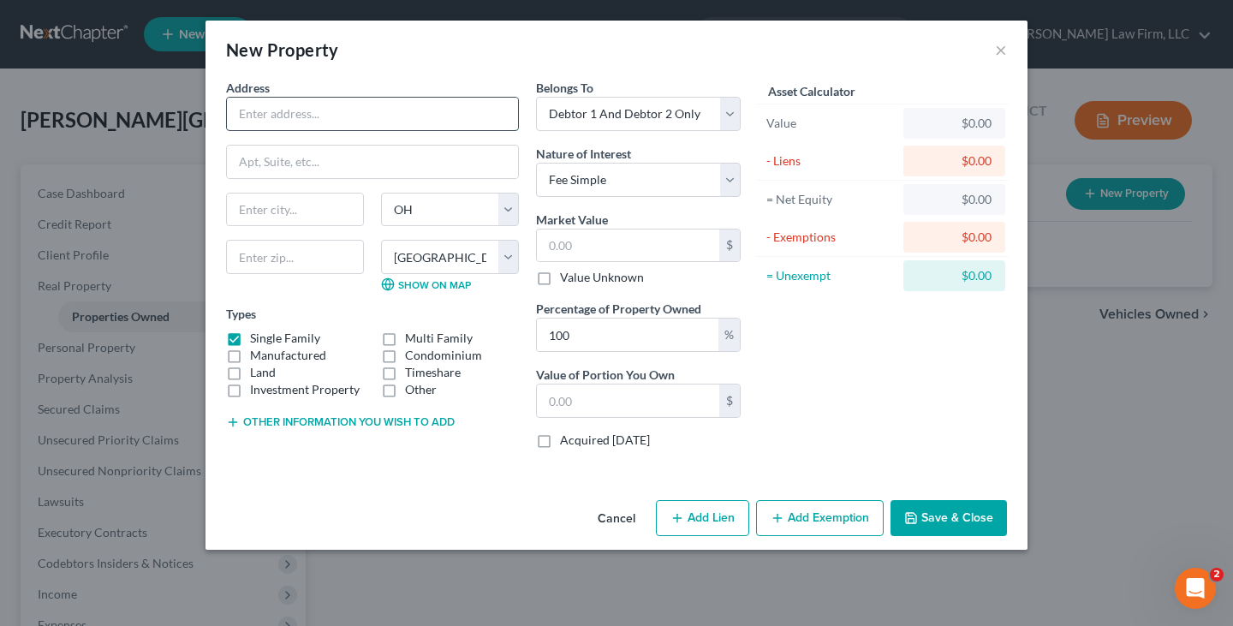
click at [313, 116] on input "text" at bounding box center [372, 114] width 291 height 33
click at [341, 114] on input "text" at bounding box center [372, 114] width 291 height 33
type input "1744 Oak Leaf Ln"
click at [329, 258] on input "text" at bounding box center [295, 257] width 138 height 34
type input "43054"
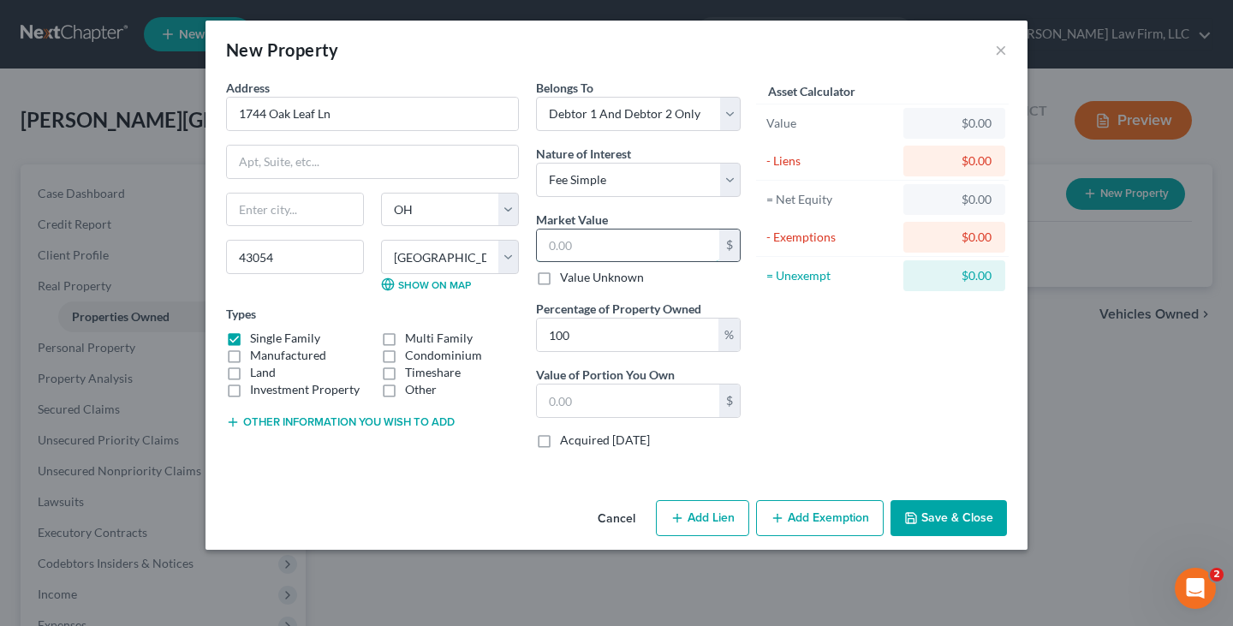
click at [561, 243] on input "text" at bounding box center [628, 245] width 182 height 33
type input "[GEOGRAPHIC_DATA]"
drag, startPoint x: 287, startPoint y: 258, endPoint x: 236, endPoint y: 259, distance: 50.5
click at [236, 259] on input "43054" at bounding box center [295, 257] width 138 height 34
type input "43065"
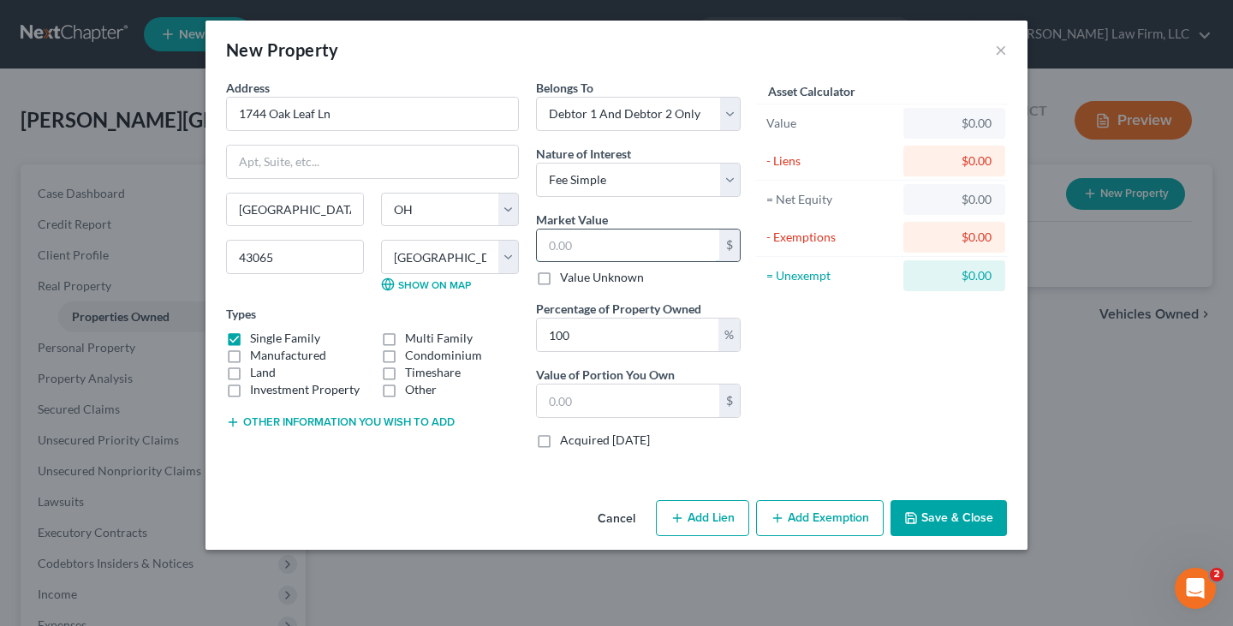
click at [551, 244] on input "text" at bounding box center [628, 245] width 182 height 33
type input "[PERSON_NAME]"
type input "3"
type input "3.00"
type input "35"
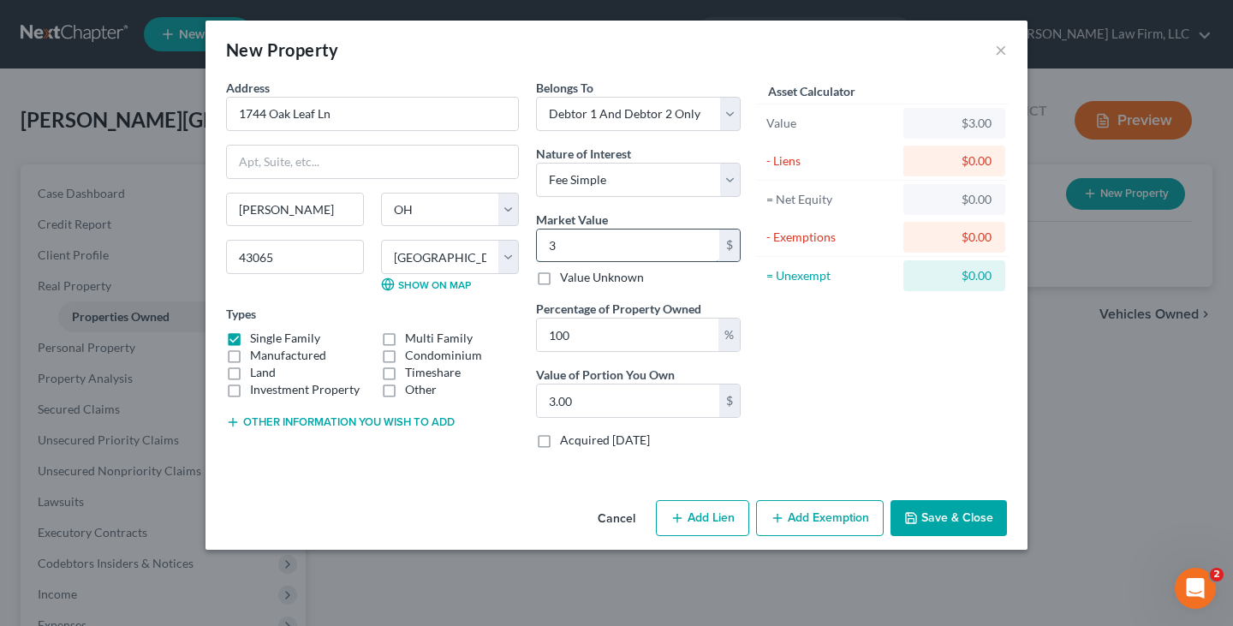
type input "35.00"
type input "351"
type input "351.00"
type input "3513"
type input "3,513.00"
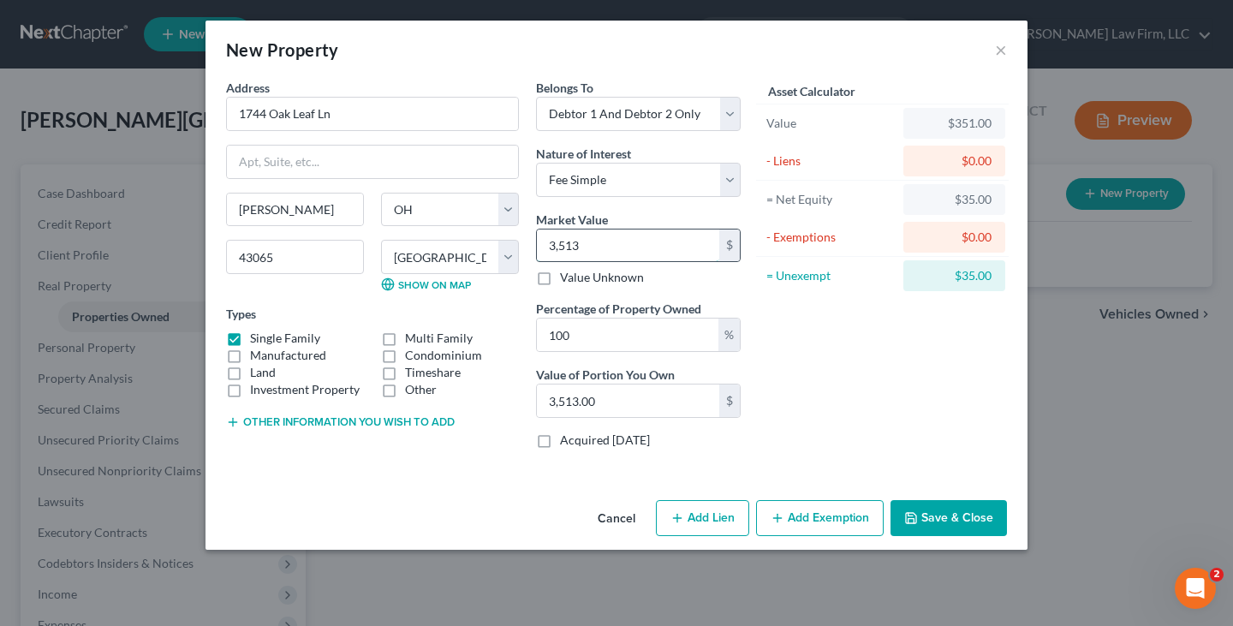
type input "3,5130"
type input "35,130.00"
type input "35,1300"
type input "351,300.00"
type input "351,300"
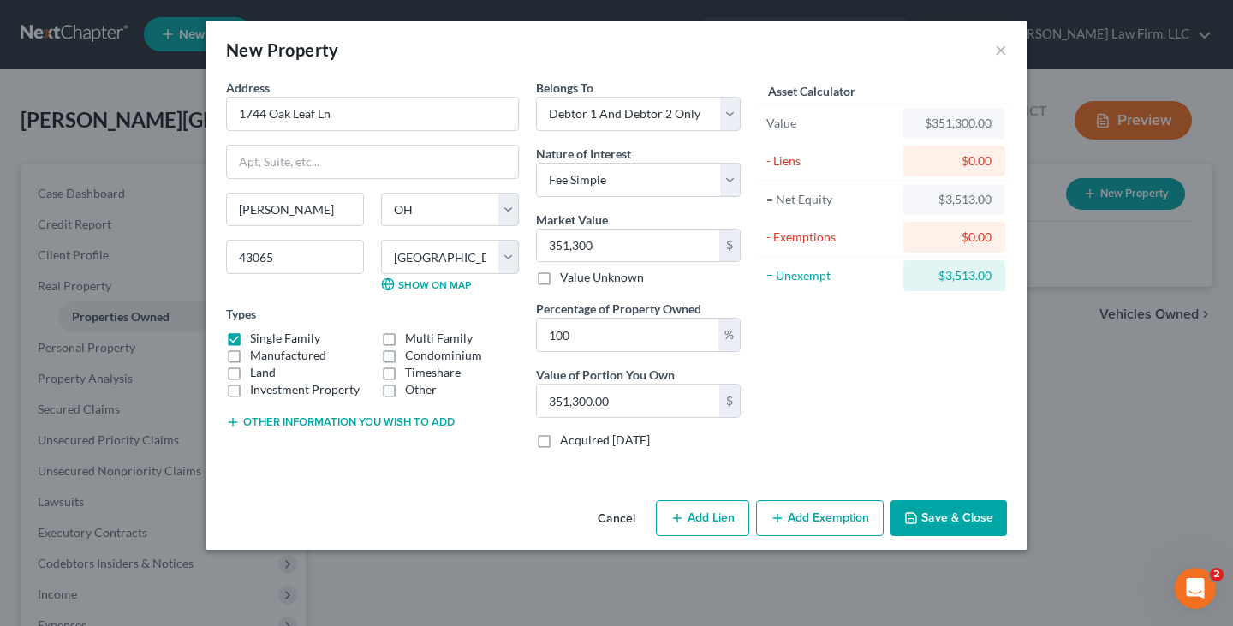
click at [916, 515] on icon "button" at bounding box center [911, 518] width 14 height 14
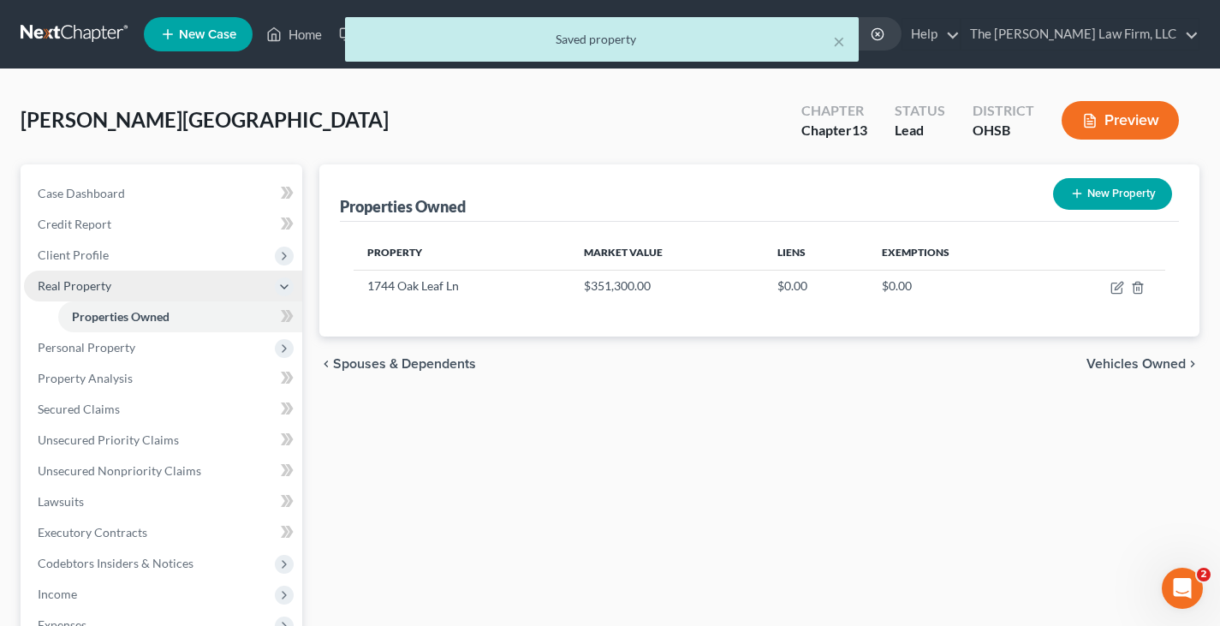
click at [134, 286] on span "Real Property" at bounding box center [163, 285] width 278 height 31
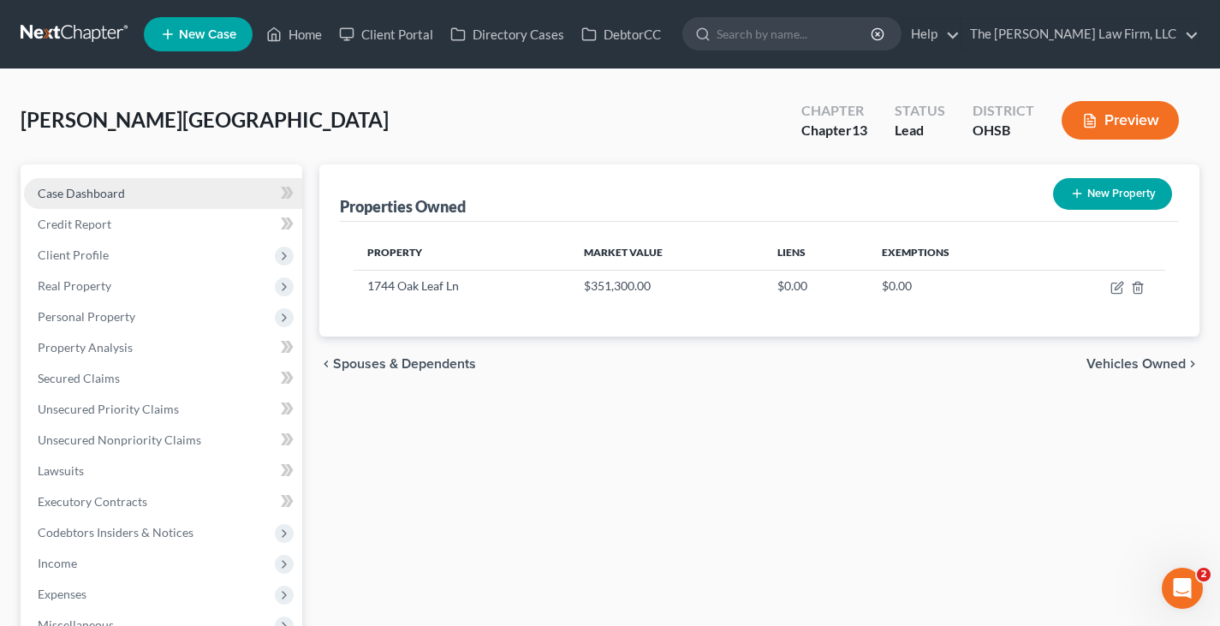
click at [111, 195] on span "Case Dashboard" at bounding box center [81, 193] width 87 height 15
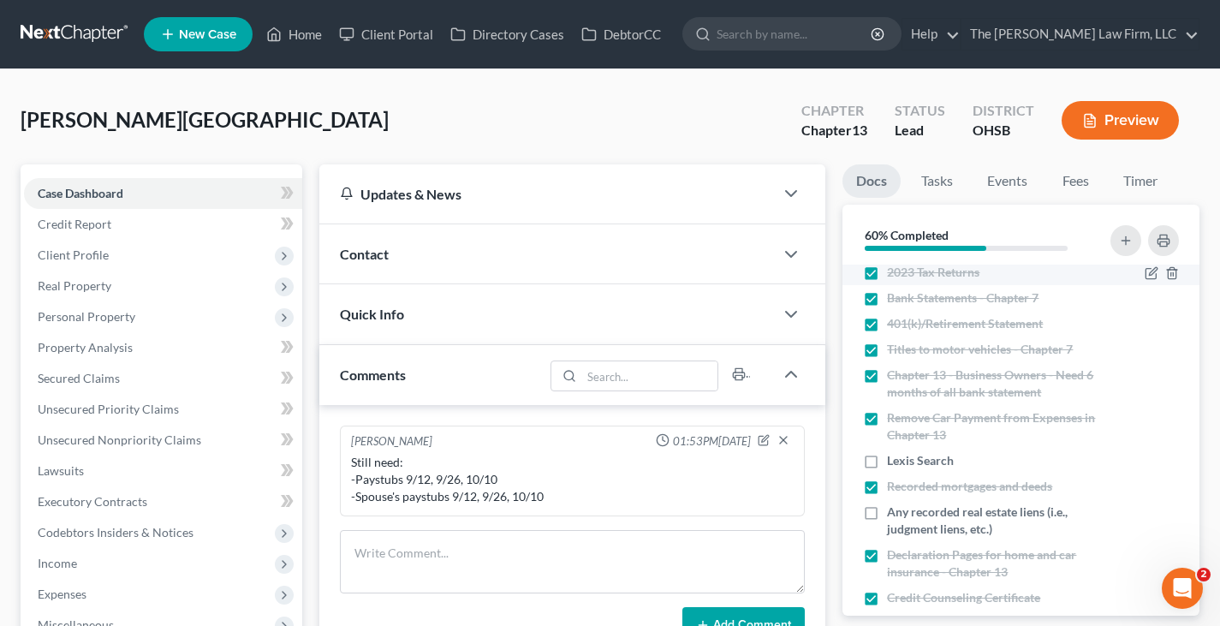
scroll to position [257, 0]
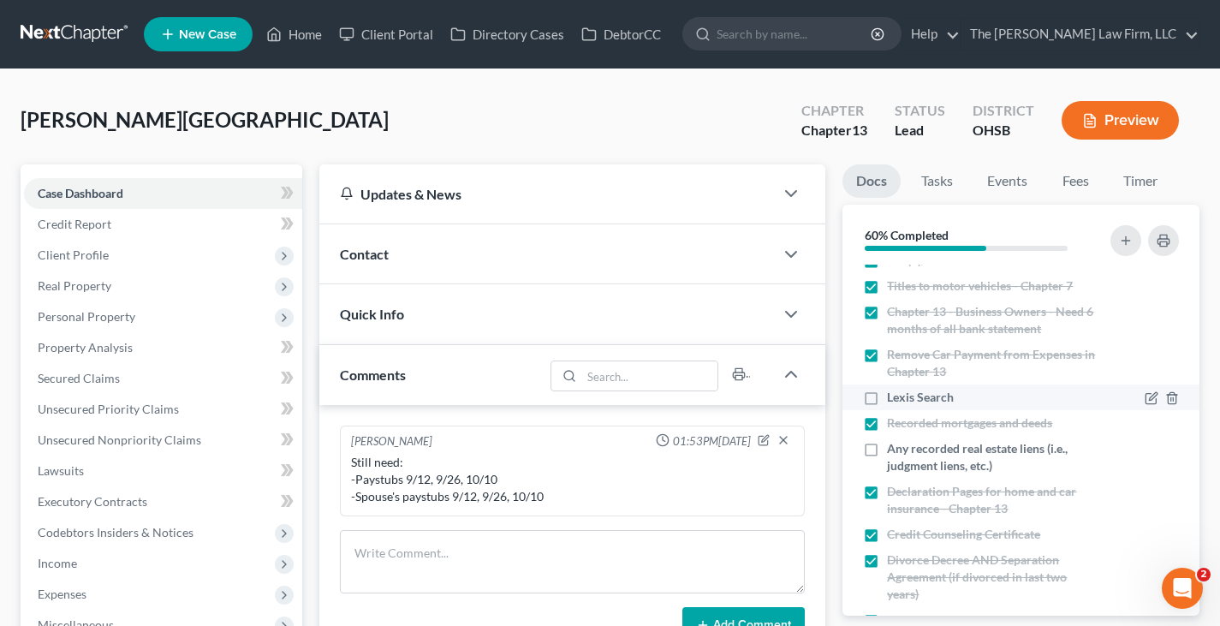
click at [887, 397] on label "Lexis Search" at bounding box center [920, 397] width 67 height 17
click at [894, 397] on input "Lexis Search" at bounding box center [899, 394] width 11 height 11
checkbox input "true"
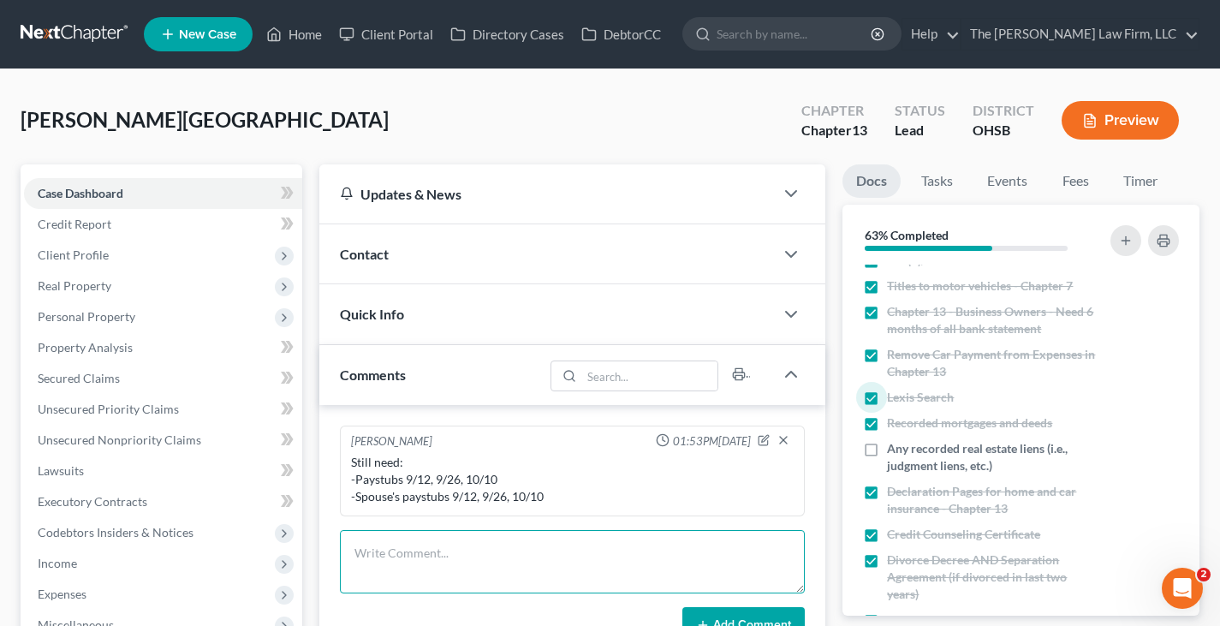
drag, startPoint x: 503, startPoint y: 551, endPoint x: 512, endPoint y: 547, distance: 9.6
click at [505, 551] on textarea at bounding box center [572, 561] width 465 height 63
click at [353, 552] on textarea "1 active judgement/lien" at bounding box center [572, 561] width 465 height 63
click at [530, 553] on textarea "[PERSON_NAME] has 1 active judgement/lien" at bounding box center [572, 561] width 465 height 63
drag, startPoint x: 435, startPoint y: 571, endPoint x: 444, endPoint y: 571, distance: 9.4
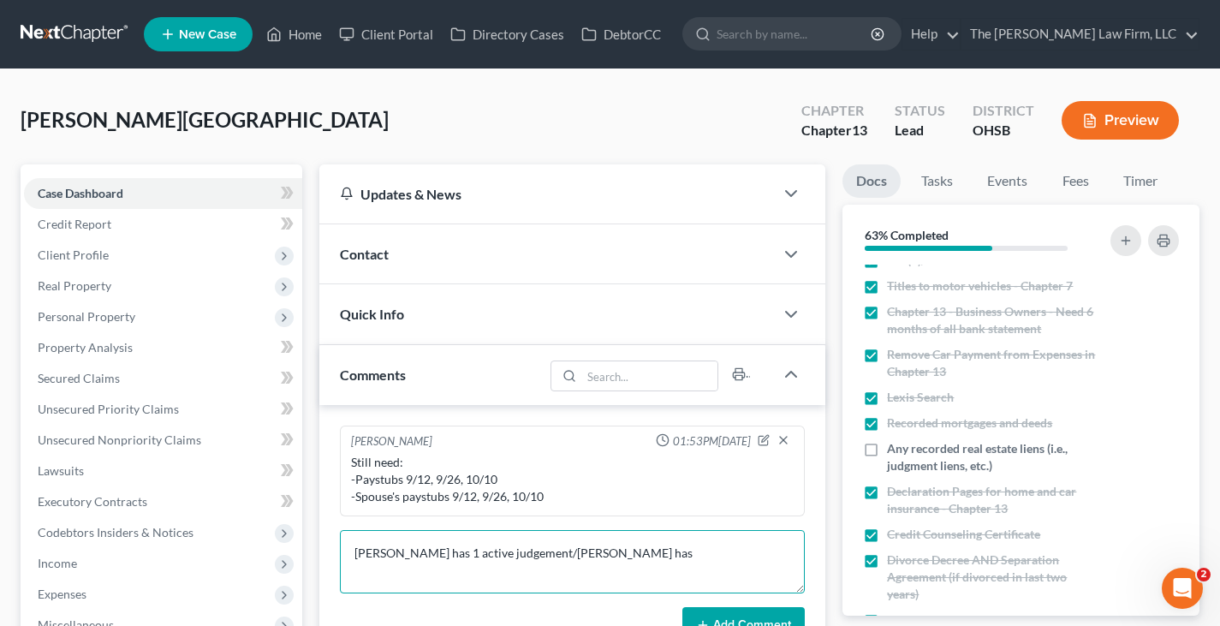
click at [435, 571] on textarea "[PERSON_NAME] has 1 active judgement/[PERSON_NAME] has" at bounding box center [572, 561] width 465 height 63
click at [526, 557] on textarea "[PERSON_NAME] has 1 active judgement/[PERSON_NAME] has 1 active judgement/liens" at bounding box center [572, 561] width 465 height 63
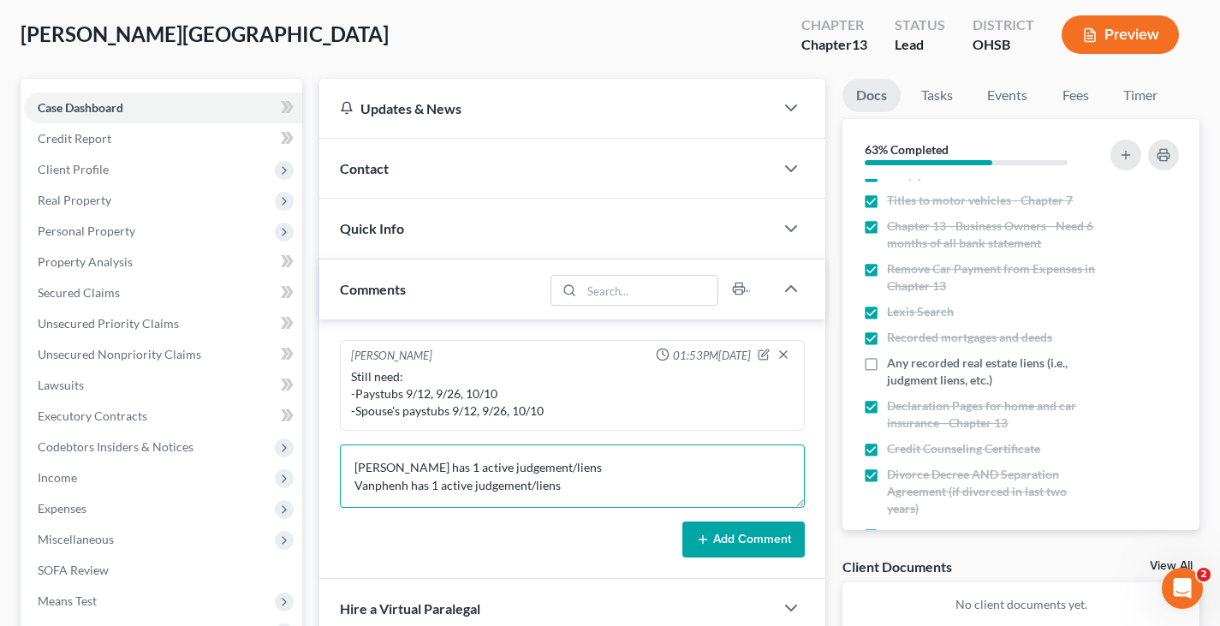
type textarea "[PERSON_NAME] has 1 active judgement/liens Vanphenh has 1 active judgement/liens"
click at [758, 537] on button "Add Comment" at bounding box center [743, 539] width 122 height 36
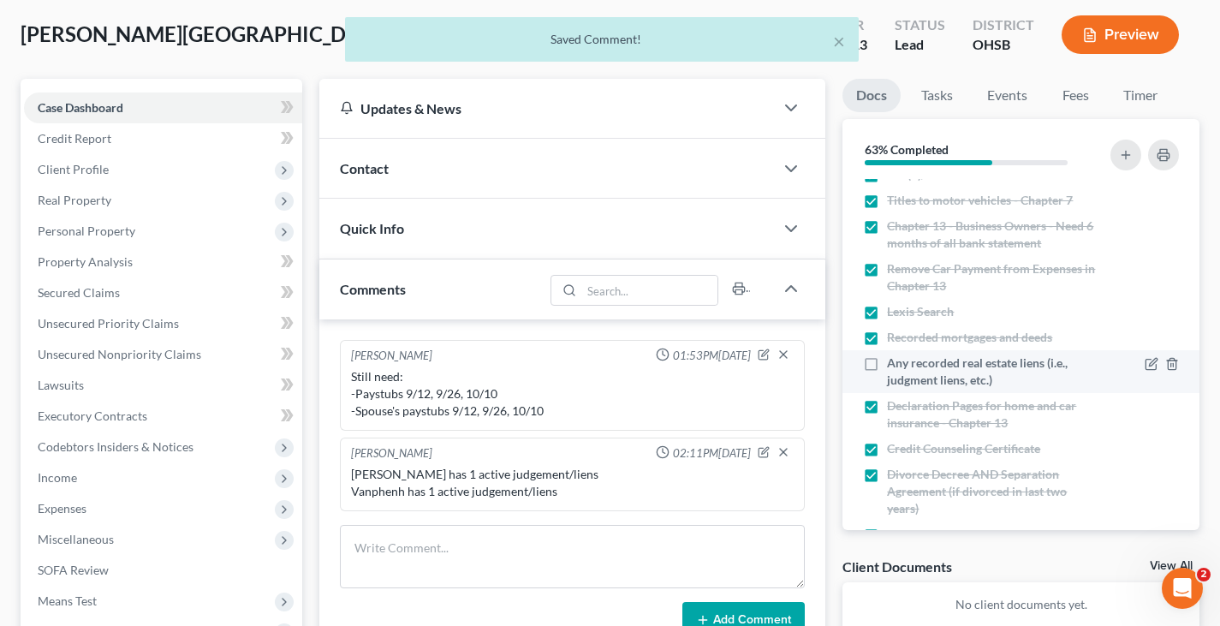
click at [887, 365] on label "Any recorded real estate liens (i.e., judgment liens, etc.)" at bounding box center [991, 371] width 208 height 34
click at [894, 365] on input "Any recorded real estate liens (i.e., judgment liens, etc.)" at bounding box center [899, 359] width 11 height 11
checkbox input "true"
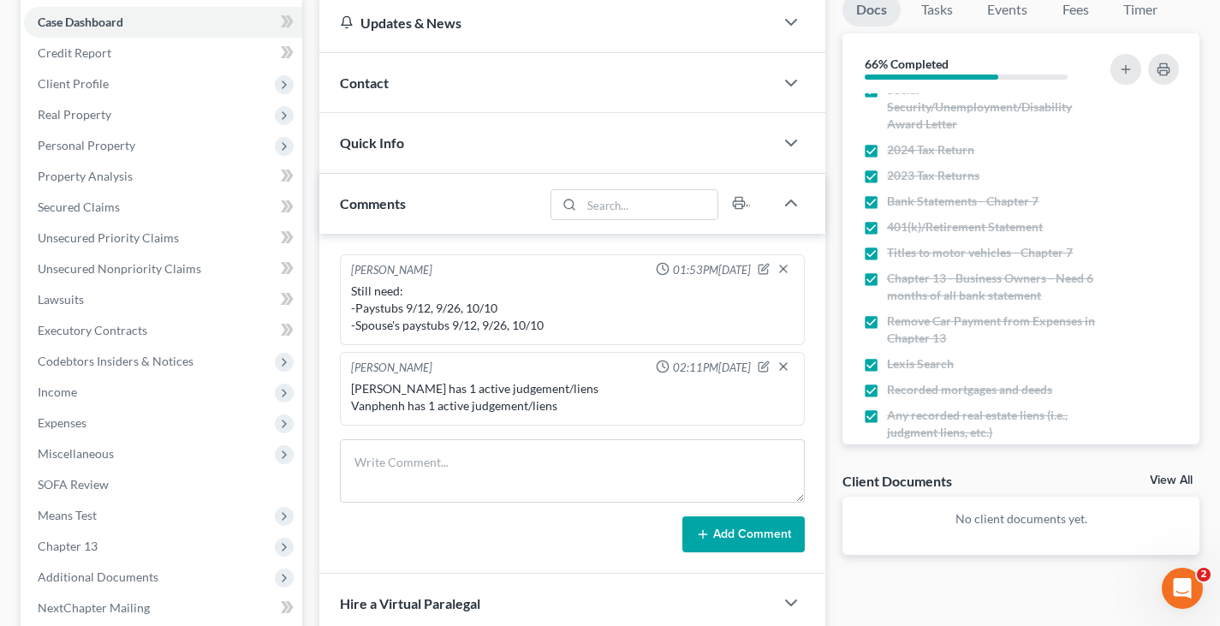
scroll to position [53, 0]
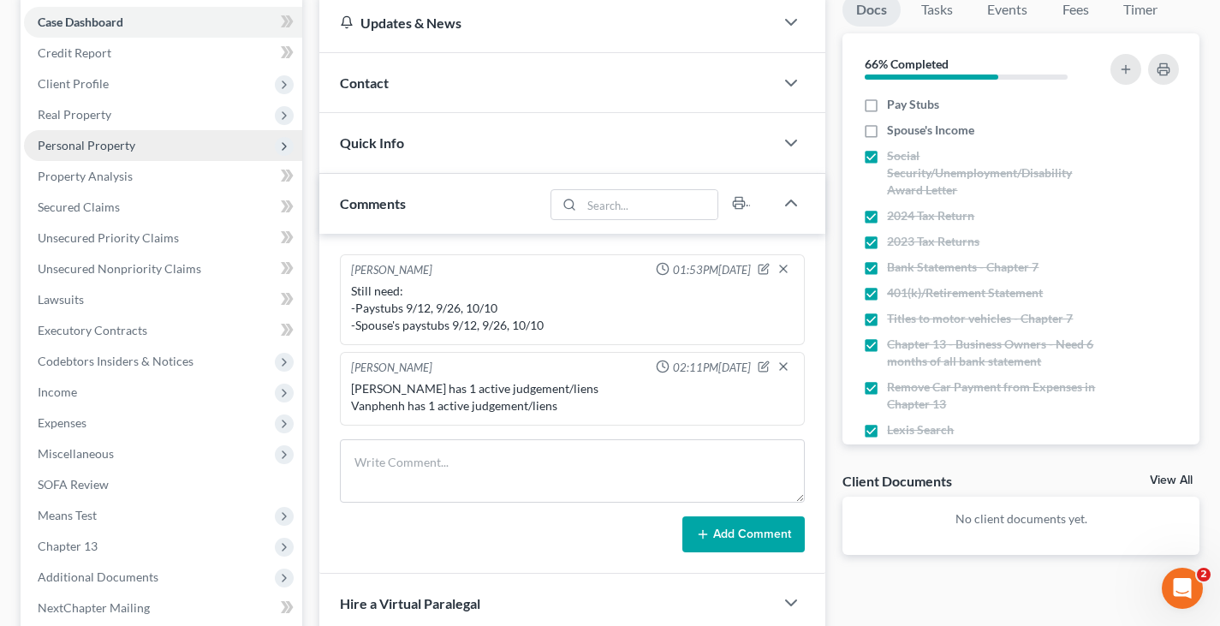
click at [100, 147] on span "Personal Property" at bounding box center [87, 145] width 98 height 15
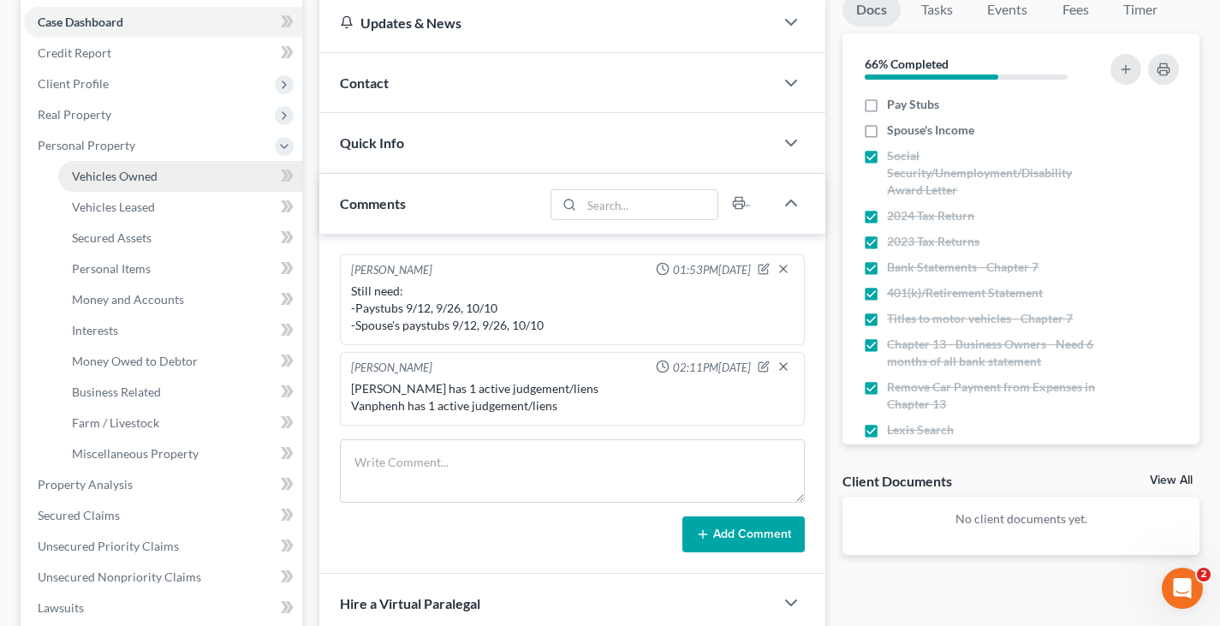
click at [142, 176] on span "Vehicles Owned" at bounding box center [115, 176] width 86 height 15
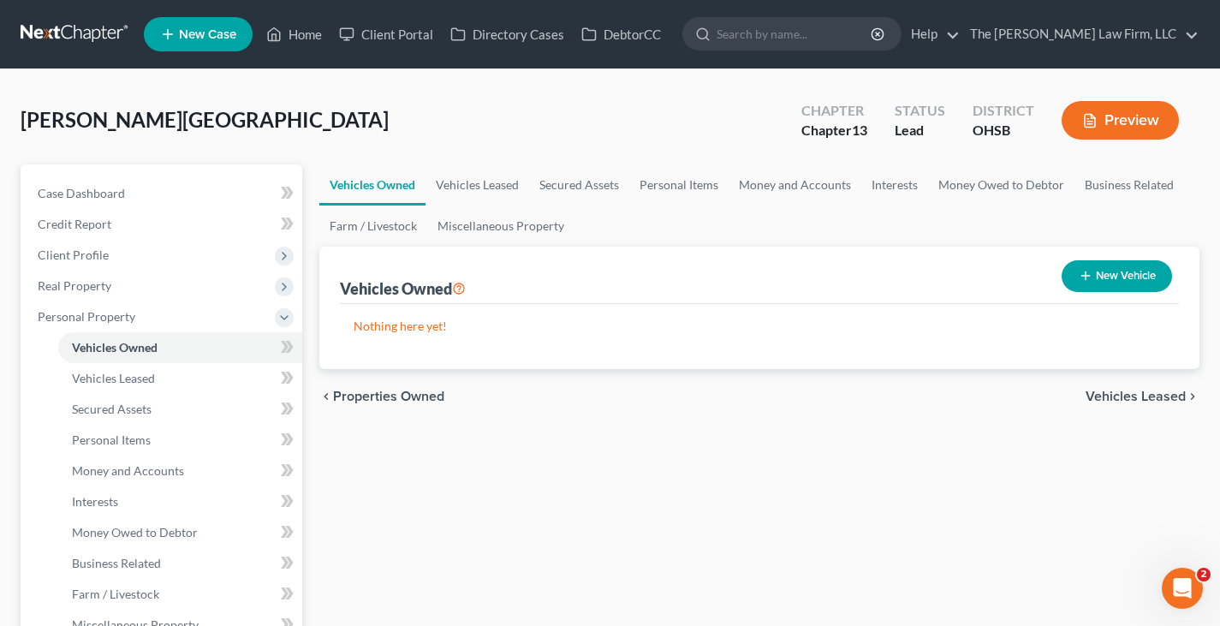
click at [1085, 276] on line "button" at bounding box center [1085, 276] width 0 height 8
select select "0"
select select "2"
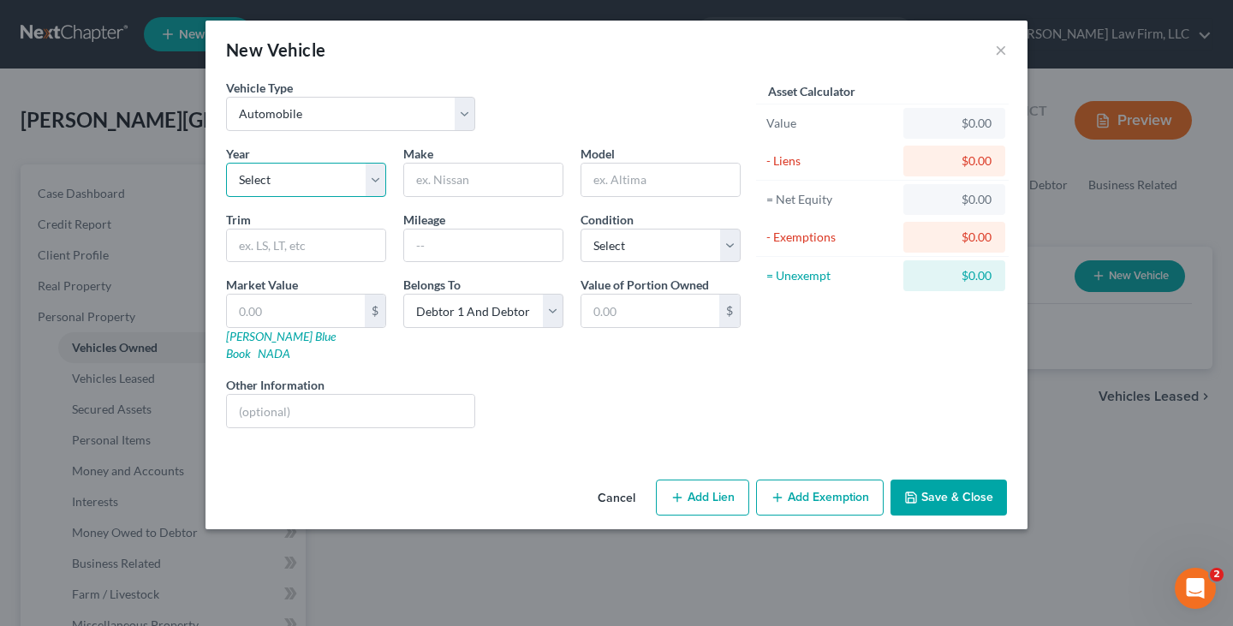
click at [377, 177] on select "Select 2026 2025 2024 2023 2022 2021 2020 2019 2018 2017 2016 2015 2014 2013 20…" at bounding box center [306, 180] width 160 height 34
select select "10"
click at [226, 163] on select "Select 2026 2025 2024 2023 2022 2021 2020 2019 2018 2017 2016 2015 2014 2013 20…" at bounding box center [306, 180] width 160 height 34
click at [461, 185] on input "text" at bounding box center [483, 179] width 158 height 33
type input "Honda"
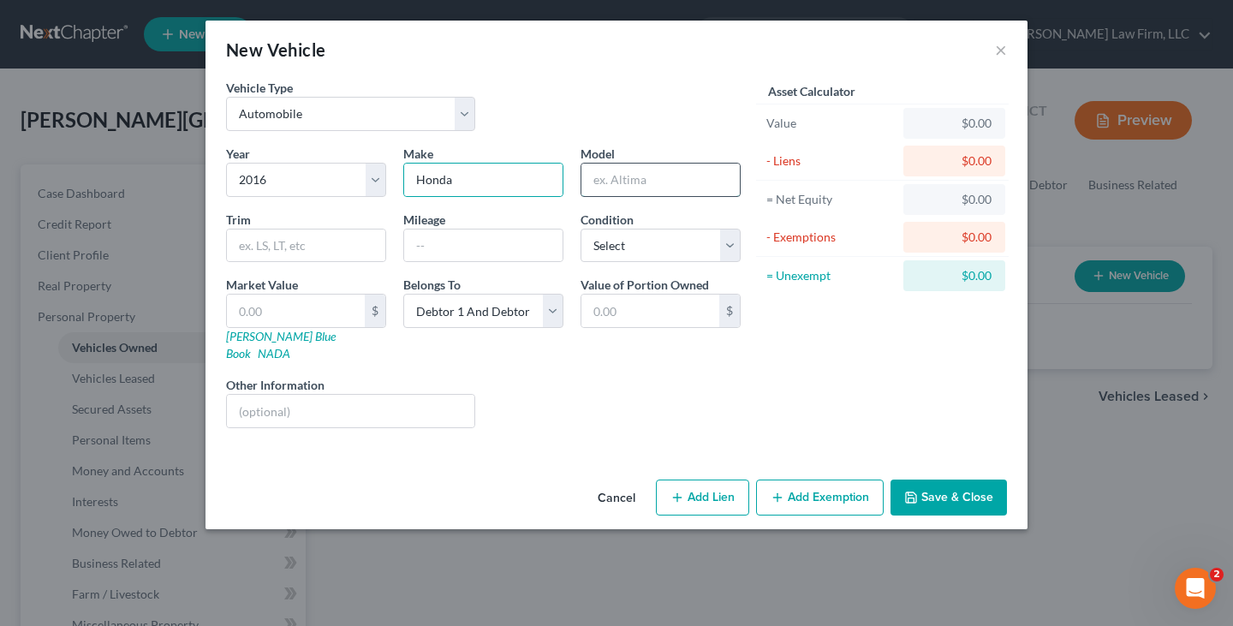
click at [615, 182] on input "text" at bounding box center [660, 179] width 158 height 33
type input "Accord"
click at [325, 243] on input "text" at bounding box center [306, 245] width 158 height 33
type input "Sport"
click at [446, 248] on input "text" at bounding box center [483, 245] width 158 height 33
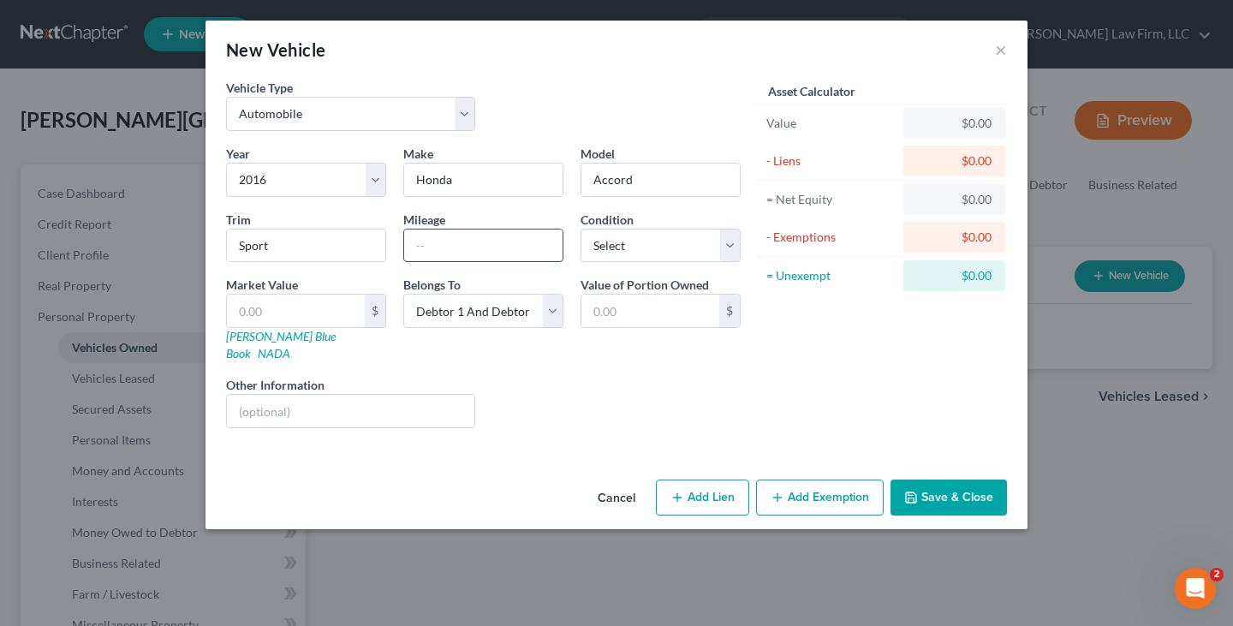
click at [476, 247] on input "text" at bounding box center [483, 245] width 158 height 33
type input "130000"
drag, startPoint x: 728, startPoint y: 246, endPoint x: 711, endPoint y: 261, distance: 23.0
click at [728, 246] on select "Select Excellent Very Good Good Fair Poor" at bounding box center [660, 246] width 160 height 34
select select "2"
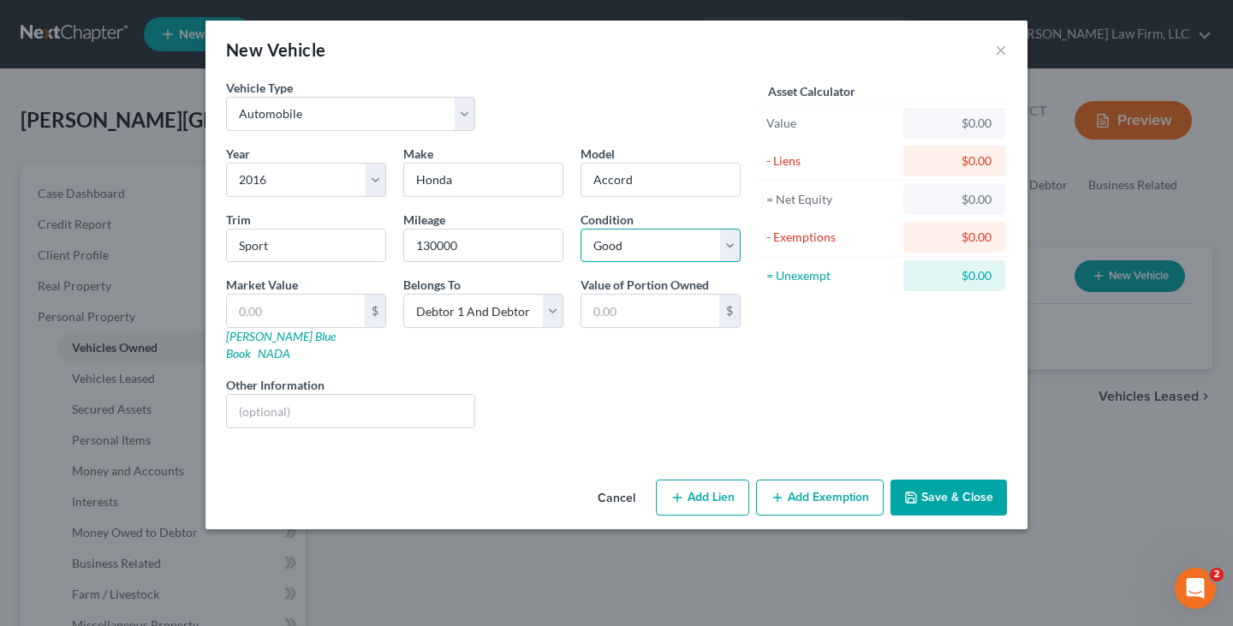
click at [580, 229] on select "Select Excellent Very Good Good Fair Poor" at bounding box center [660, 246] width 160 height 34
click at [247, 306] on input "text" at bounding box center [296, 310] width 138 height 33
type input "1"
type input "1.00"
type input "13"
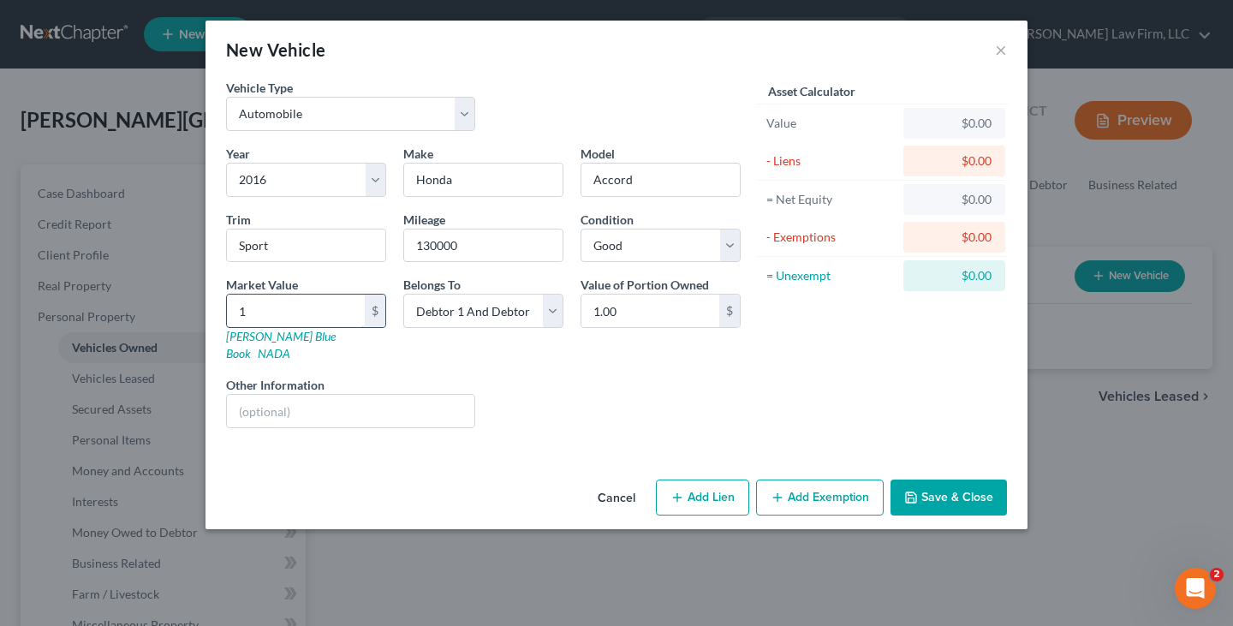
type input "13.00"
type input "131"
type input "131.00"
type input "1318"
type input "1,318.00"
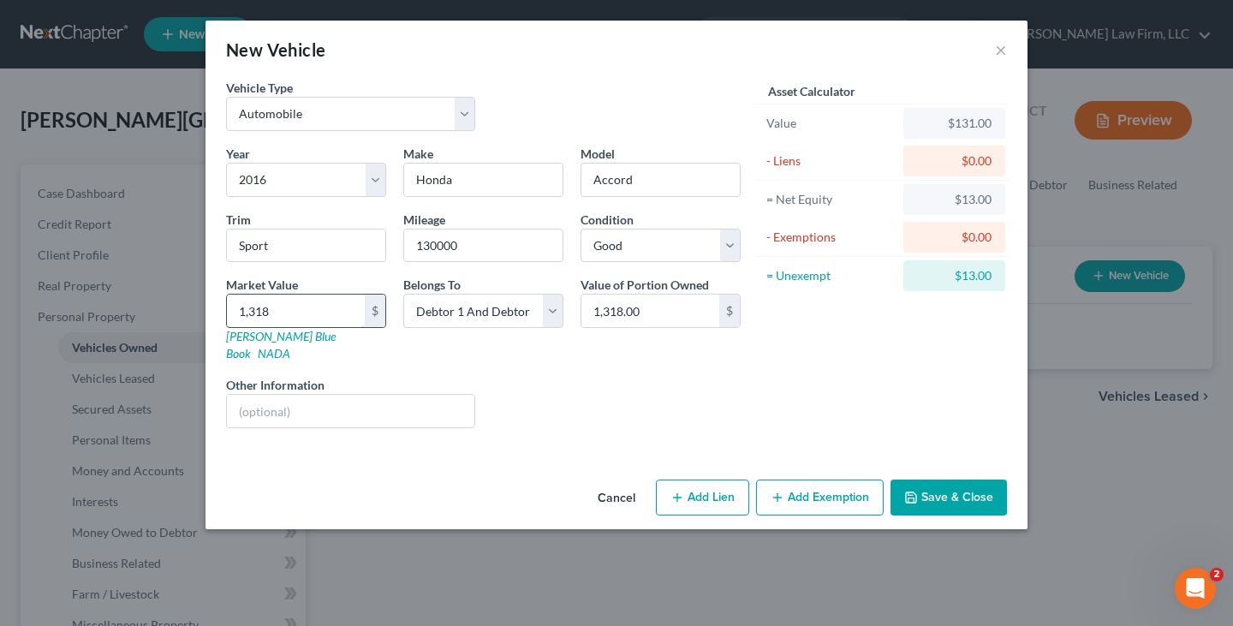
type input "1,3188"
type input "13,188.00"
type input "13,188"
click at [926, 479] on button "Save & Close" at bounding box center [948, 497] width 116 height 36
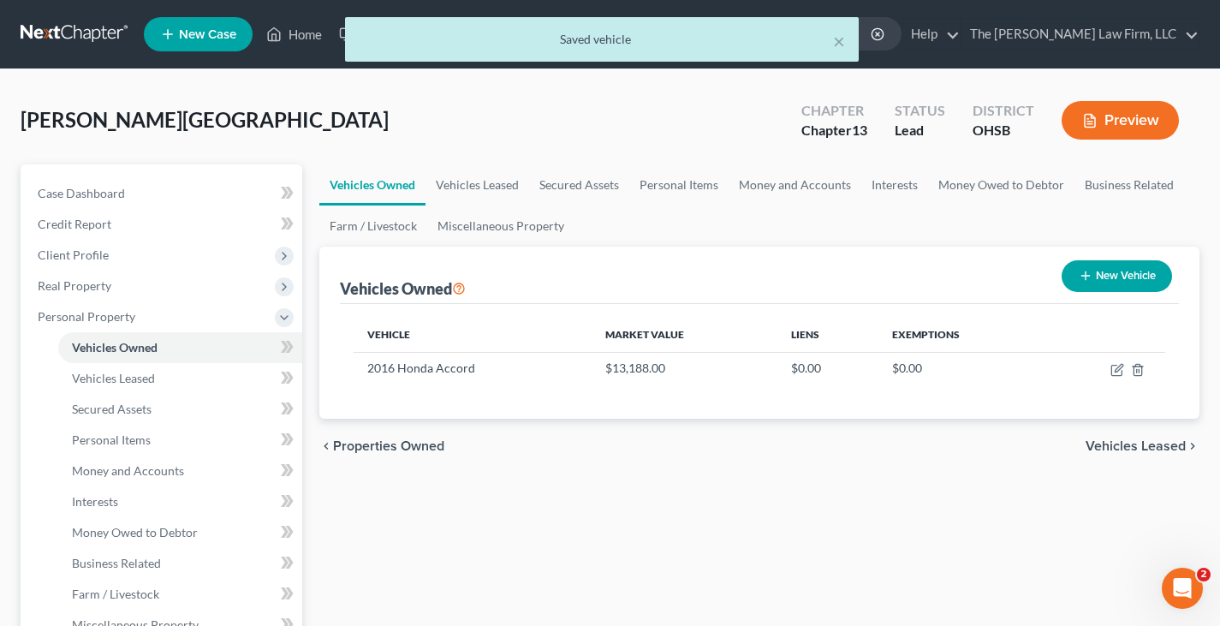
click at [1085, 276] on line "button" at bounding box center [1085, 276] width 0 height 8
select select "0"
select select "2"
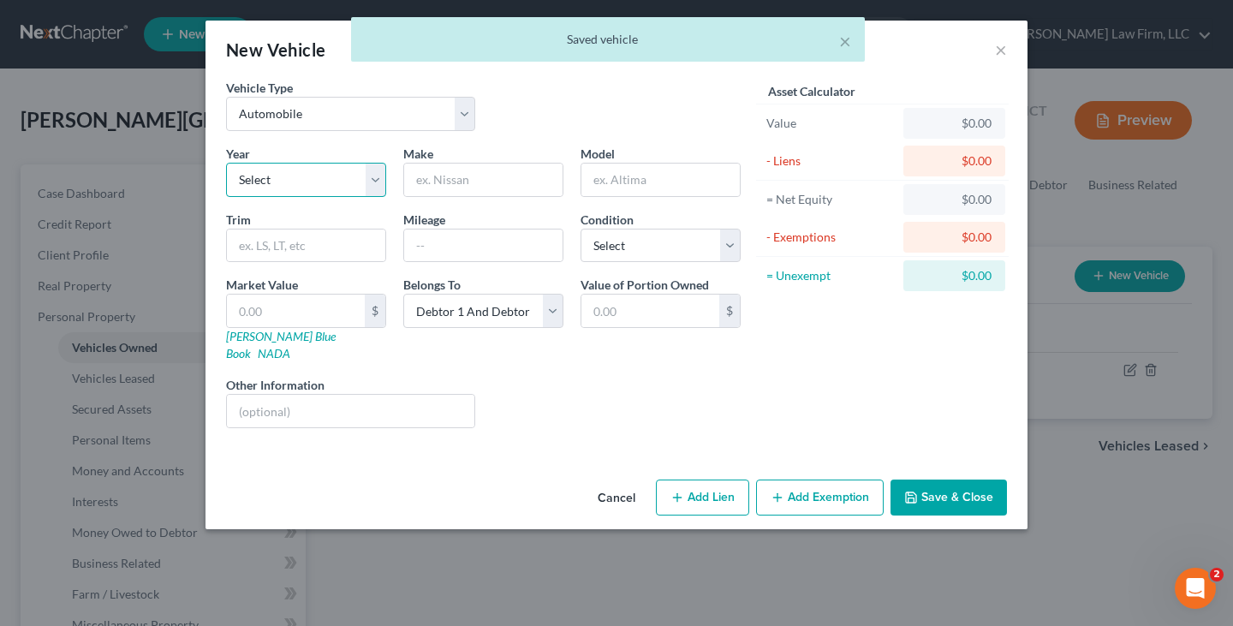
click at [378, 175] on select "Select 2026 2025 2024 2023 2022 2021 2020 2019 2018 2017 2016 2015 2014 2013 20…" at bounding box center [306, 180] width 160 height 34
select select "5"
click at [226, 163] on select "Select 2026 2025 2024 2023 2022 2021 2020 2019 2018 2017 2016 2015 2014 2013 20…" at bounding box center [306, 180] width 160 height 34
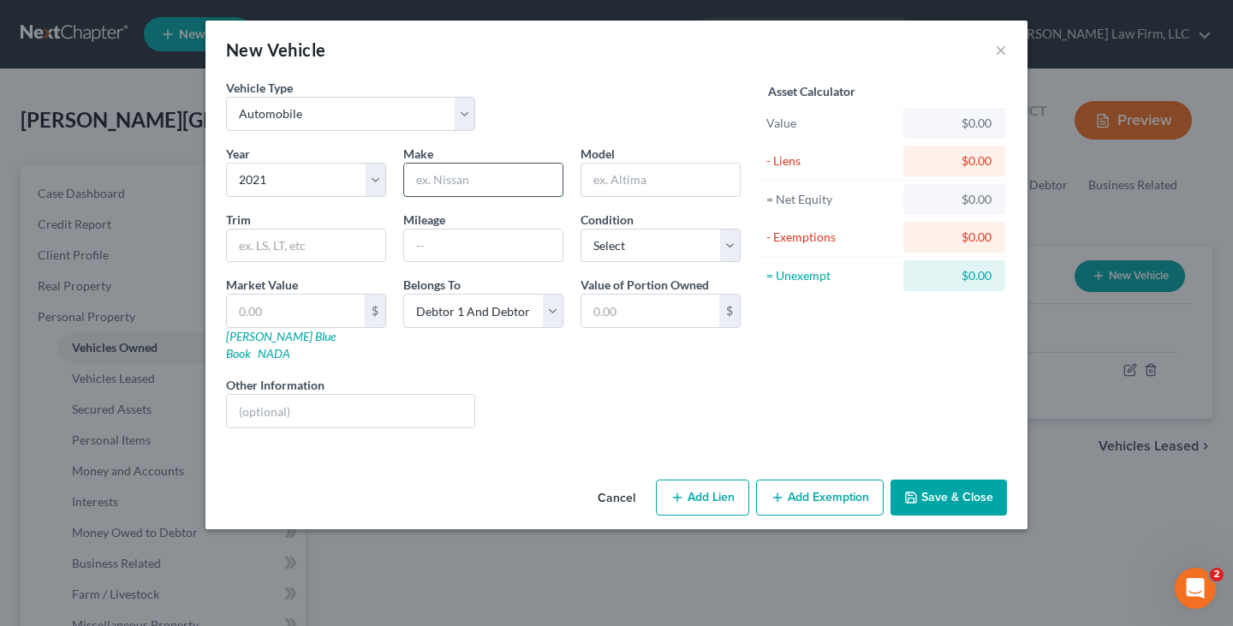
click at [450, 178] on input "text" at bounding box center [483, 179] width 158 height 33
type input "Toyota"
click at [613, 175] on input "text" at bounding box center [660, 179] width 158 height 33
type input "4Runner"
click at [236, 246] on input "text" at bounding box center [306, 245] width 158 height 33
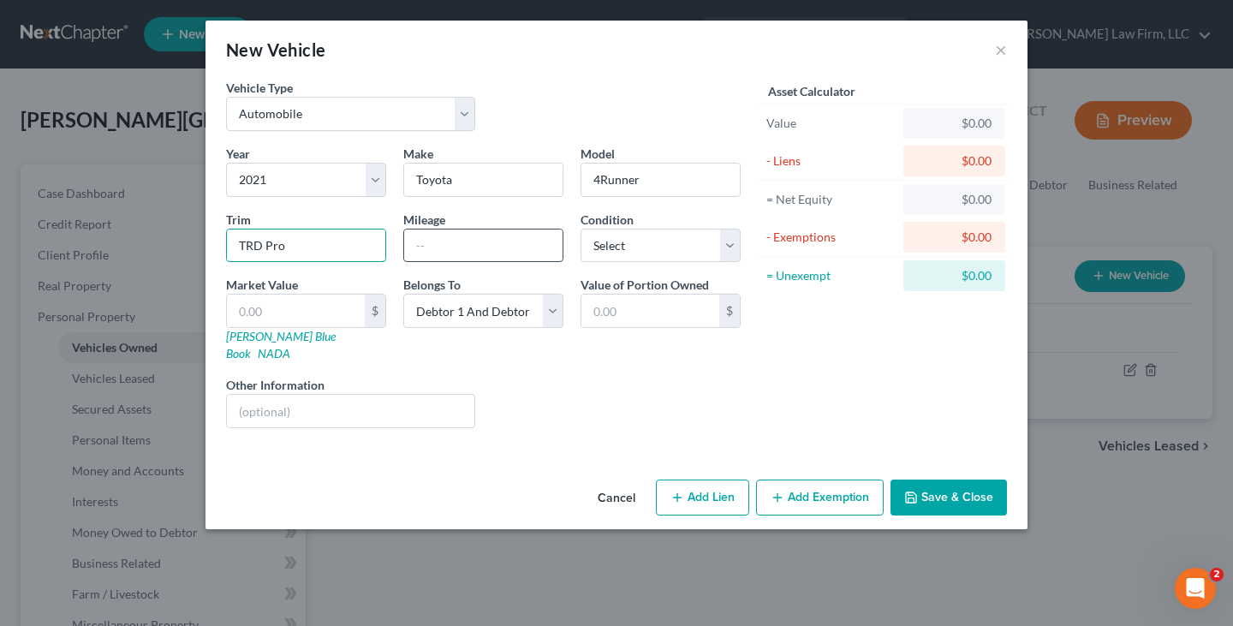
type input "TRD Pro"
click at [440, 245] on input "text" at bounding box center [483, 245] width 158 height 33
type input "50000"
drag, startPoint x: 726, startPoint y: 241, endPoint x: 712, endPoint y: 256, distance: 20.6
click at [726, 241] on select "Select Excellent Very Good Good Fair Poor" at bounding box center [660, 246] width 160 height 34
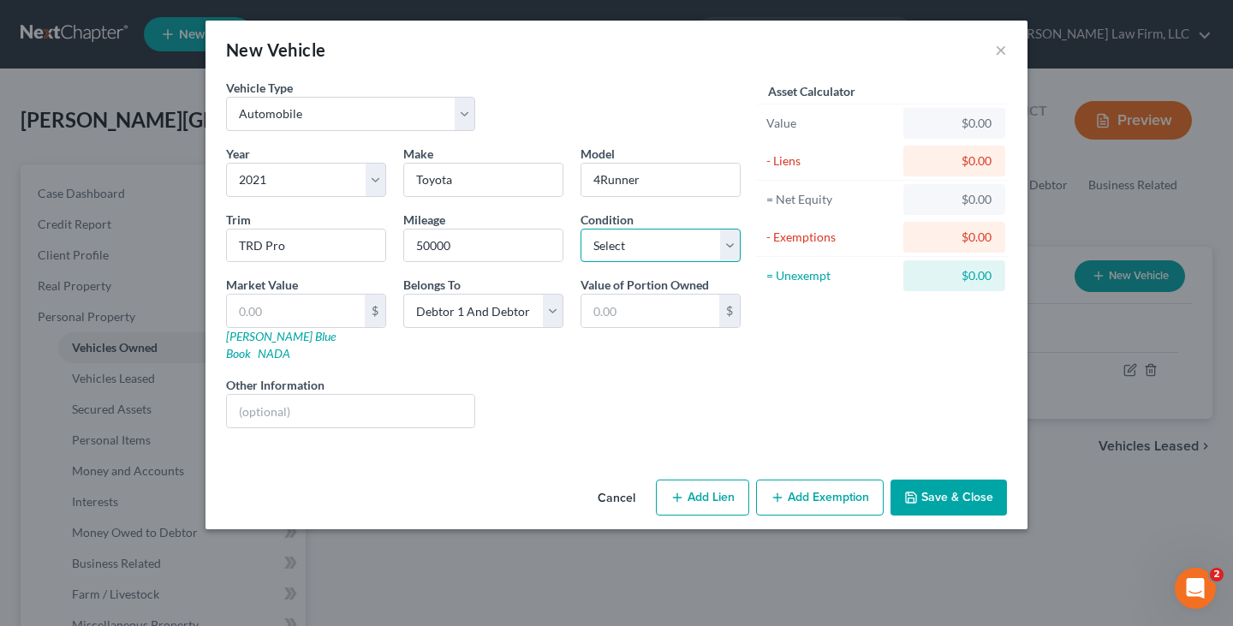
select select "2"
click at [580, 229] on select "Select Excellent Very Good Good Fair Poor" at bounding box center [660, 246] width 160 height 34
click at [291, 310] on input "text" at bounding box center [296, 310] width 138 height 33
type input "5"
type input "5.00"
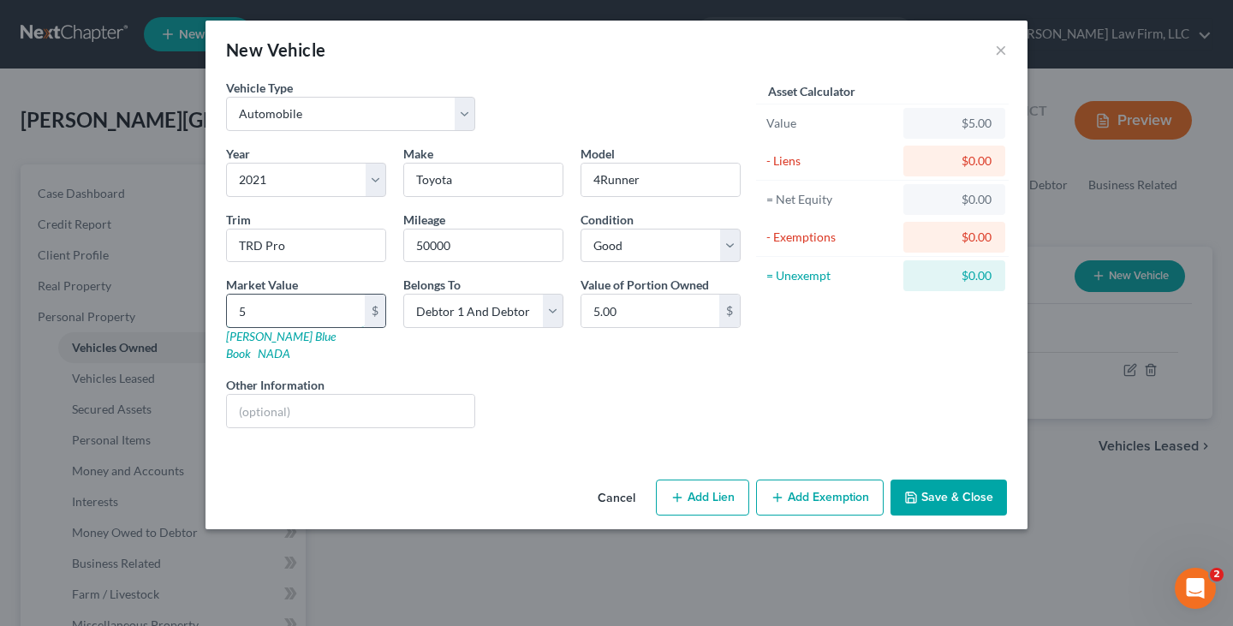
type input "52"
type input "52.00"
type input "525"
type input "525.00"
type input "5255"
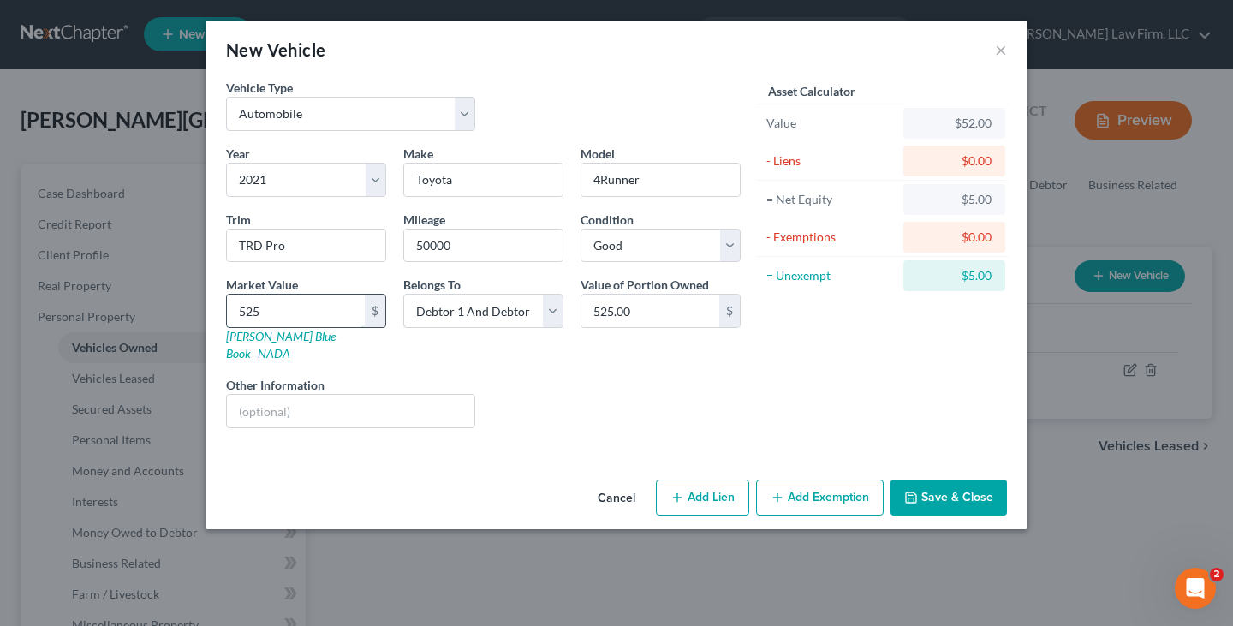
type input "5,255.00"
type input "5,2553"
type input "52,553.00"
type input "52,553"
click at [916, 492] on icon "button" at bounding box center [911, 497] width 10 height 10
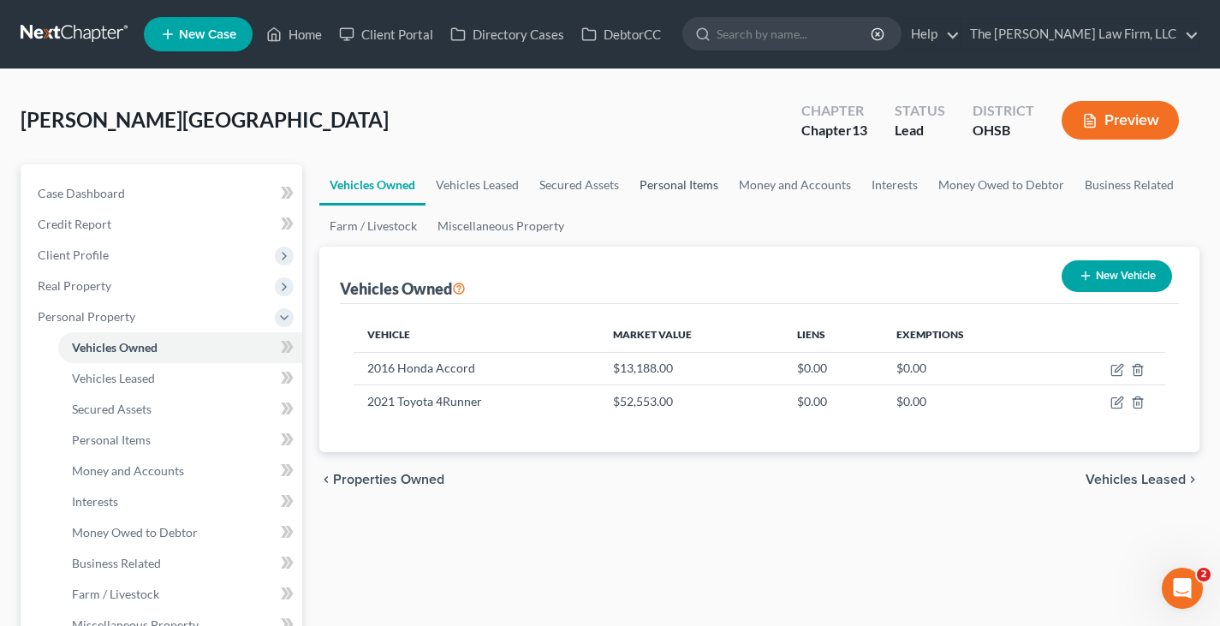
click at [657, 183] on link "Personal Items" at bounding box center [678, 184] width 99 height 41
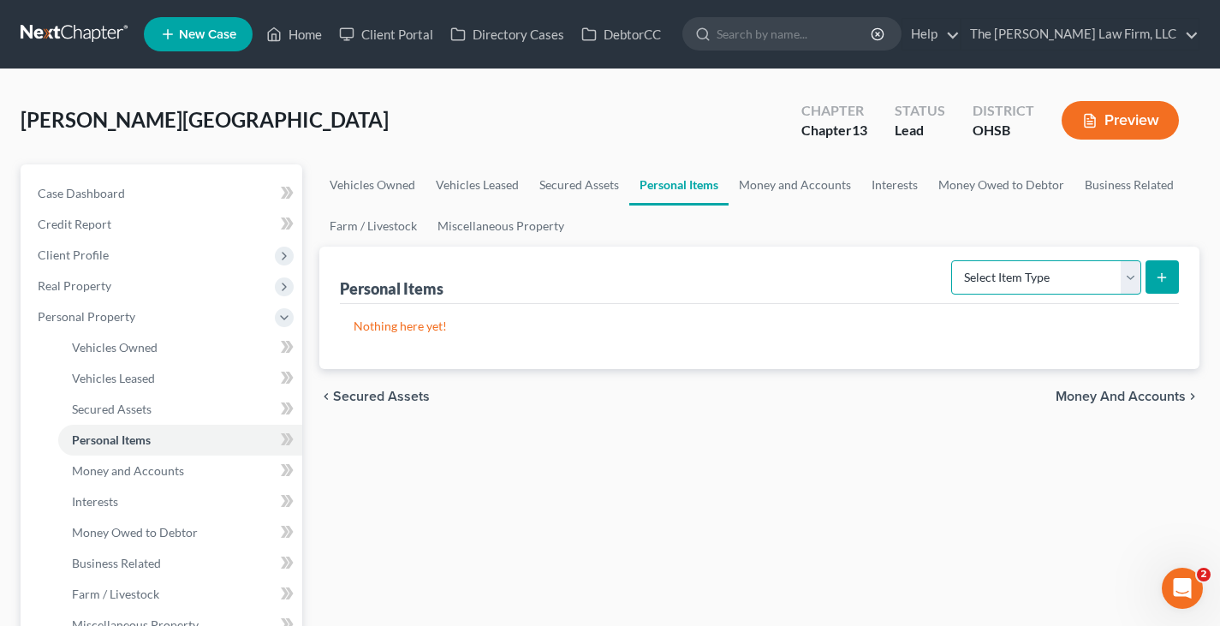
click at [1135, 279] on select "Select Item Type Clothing Collectibles Of Value Electronics Firearms Household …" at bounding box center [1046, 277] width 190 height 34
select select "clothing"
click at [953, 260] on select "Select Item Type Clothing Collectibles Of Value Electronics Firearms Household …" at bounding box center [1046, 277] width 190 height 34
click at [1158, 280] on icon "submit" at bounding box center [1162, 277] width 14 height 14
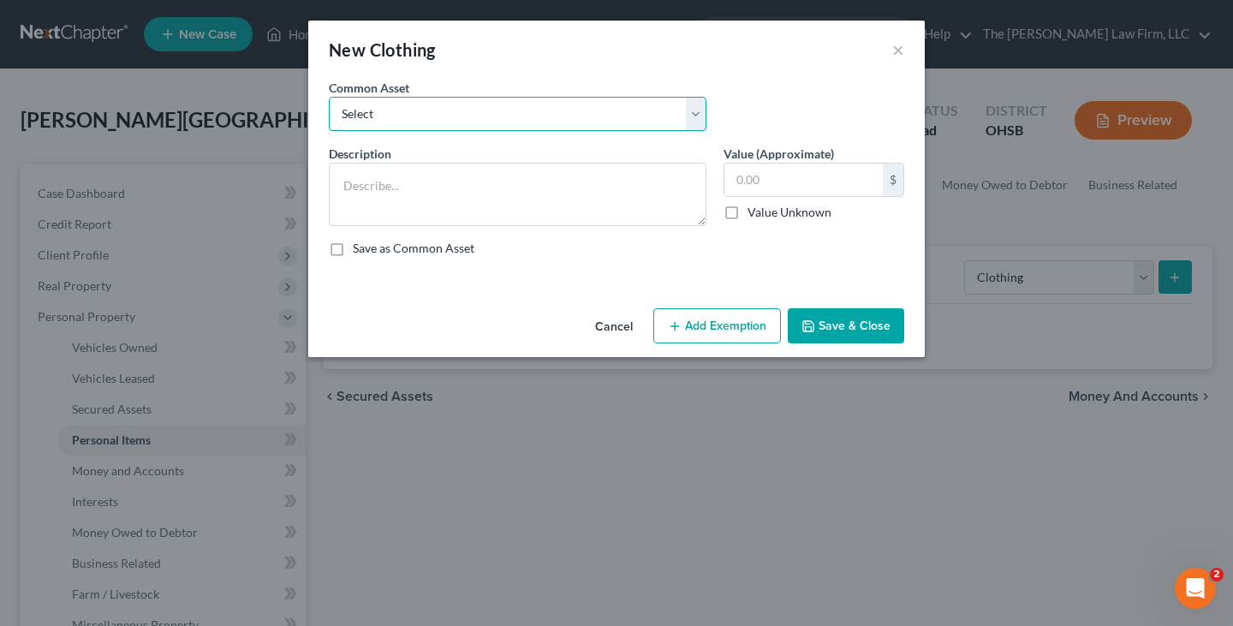
drag, startPoint x: 455, startPoint y: 116, endPoint x: 437, endPoint y: 129, distance: 22.6
click at [455, 116] on select "Select Clothes, shoes and wearing apparel" at bounding box center [517, 114] width 377 height 34
select select "0"
click at [329, 97] on select "Select Clothes, shoes and wearing apparel" at bounding box center [517, 114] width 377 height 34
type textarea "Clothes, shoes and wearing apparel"
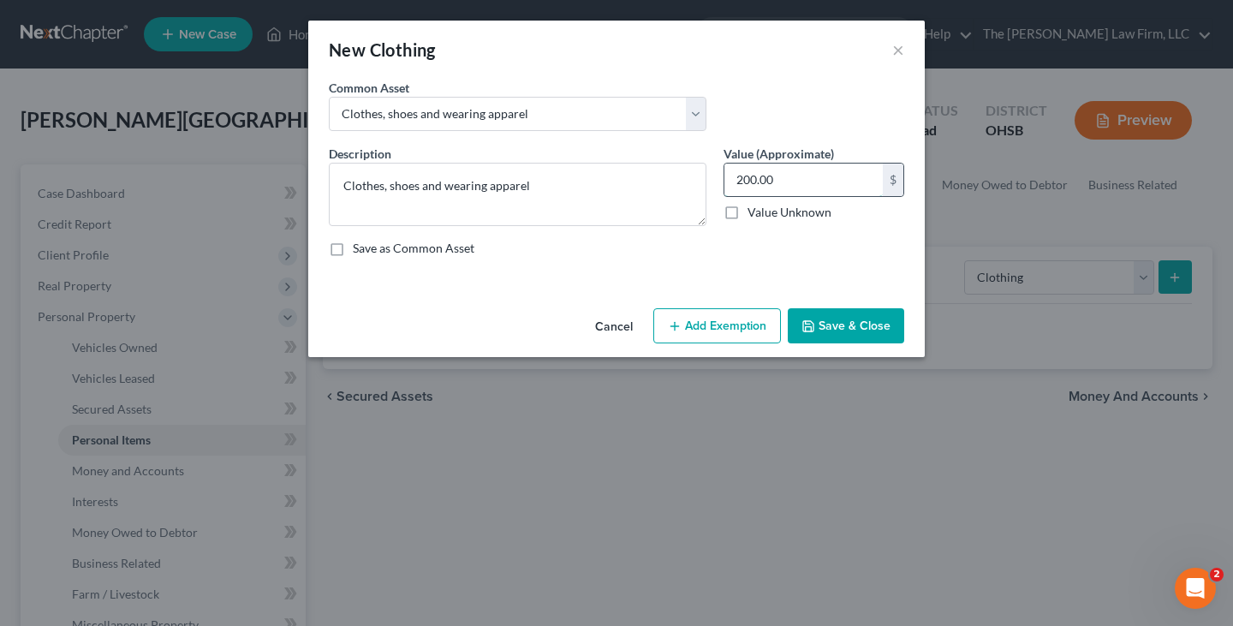
click at [757, 182] on input "200.00" at bounding box center [803, 179] width 158 height 33
type input "300"
click at [729, 325] on button "Add Exemption" at bounding box center [717, 326] width 128 height 36
select select "2"
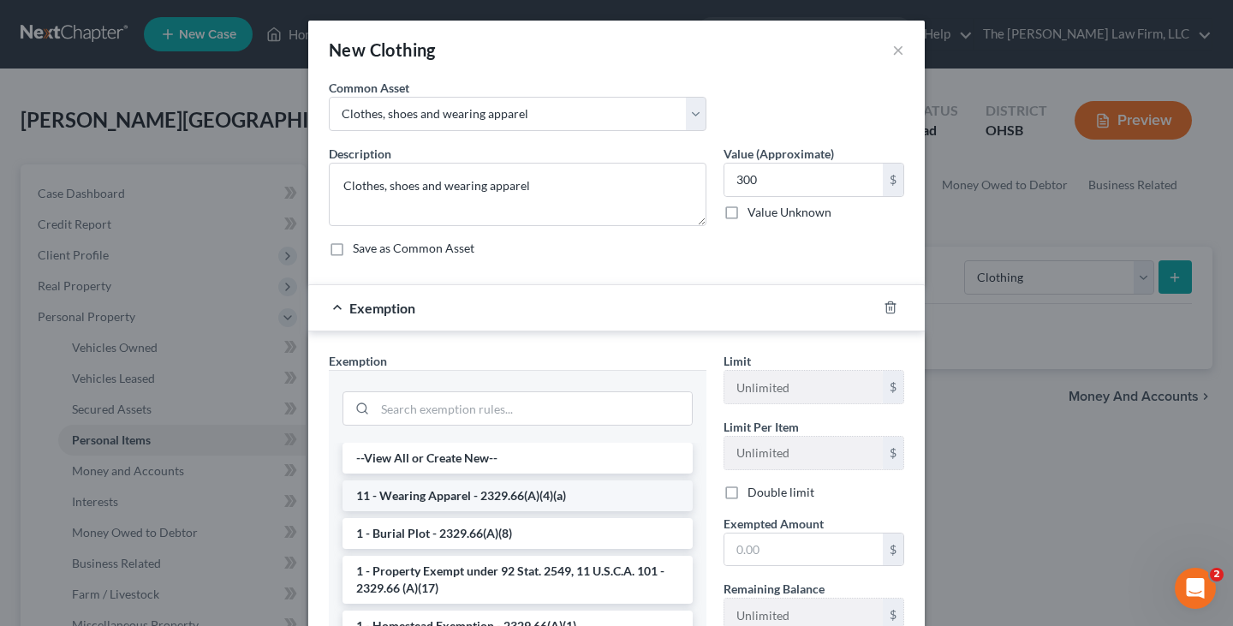
click at [560, 494] on li "11 - Wearing Apparel - 2329.66(A)(4)(a)" at bounding box center [517, 495] width 350 height 31
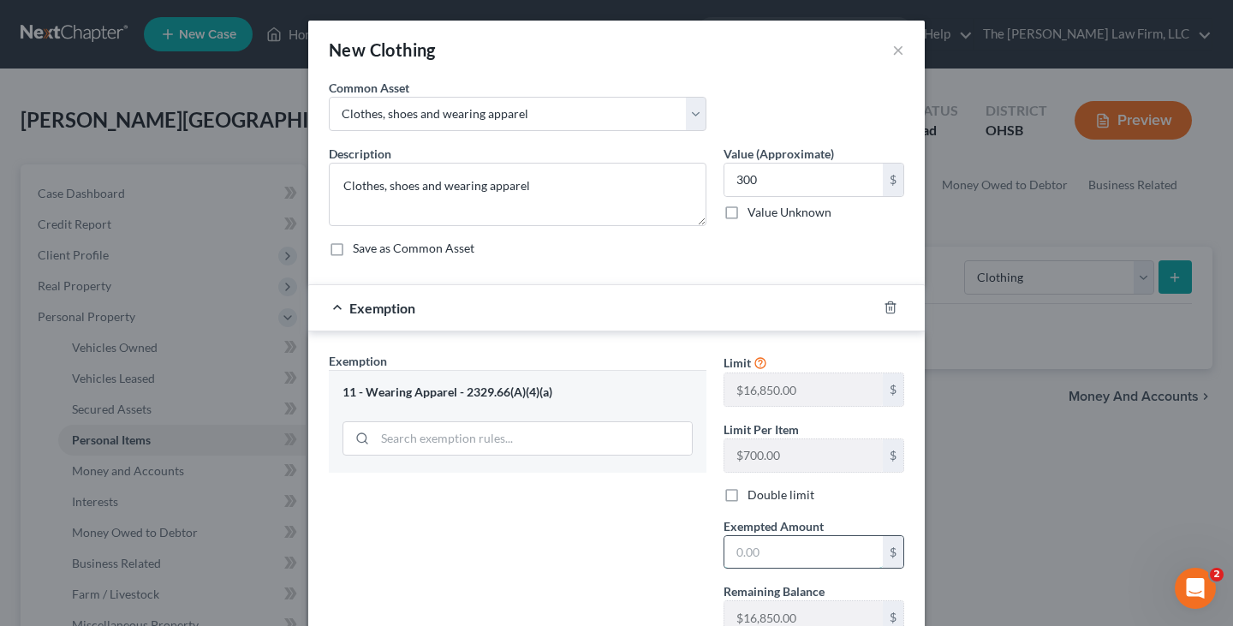
click at [738, 553] on input "text" at bounding box center [803, 552] width 158 height 33
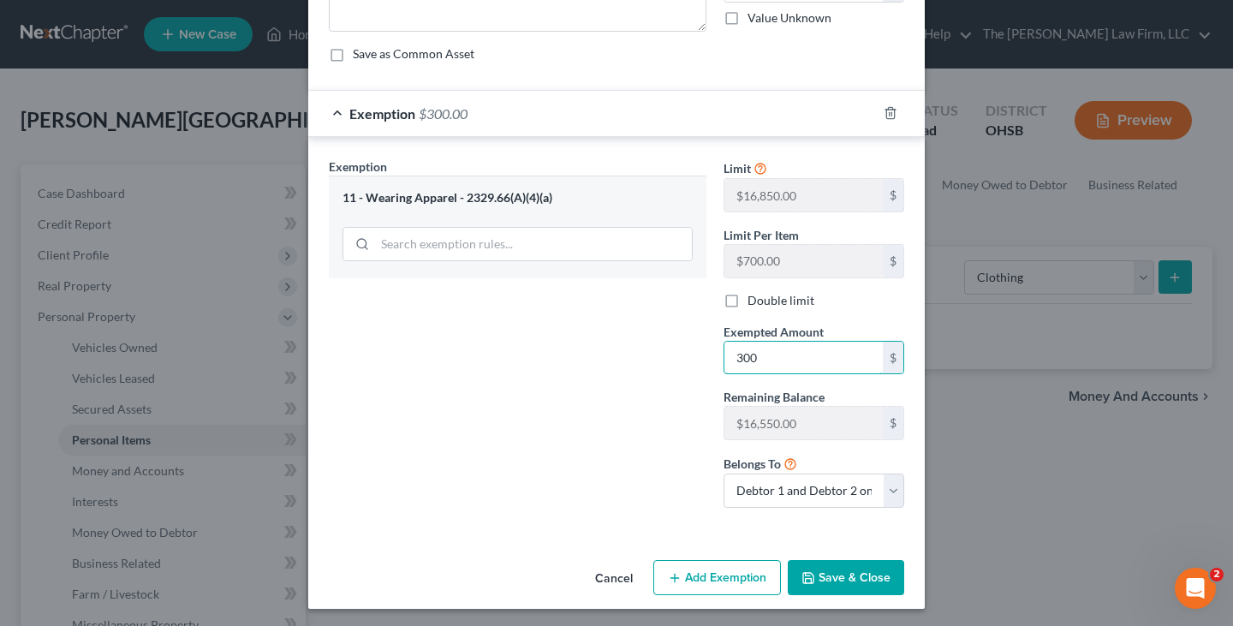
scroll to position [198, 0]
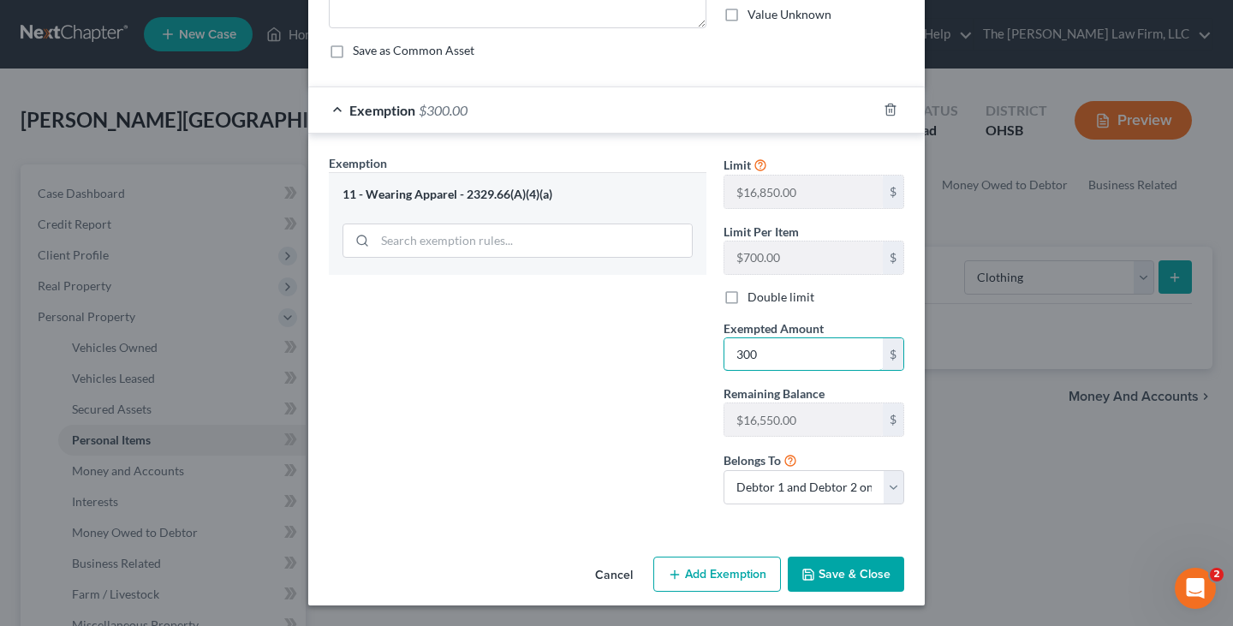
type input "300"
click at [843, 576] on button "Save & Close" at bounding box center [845, 574] width 116 height 36
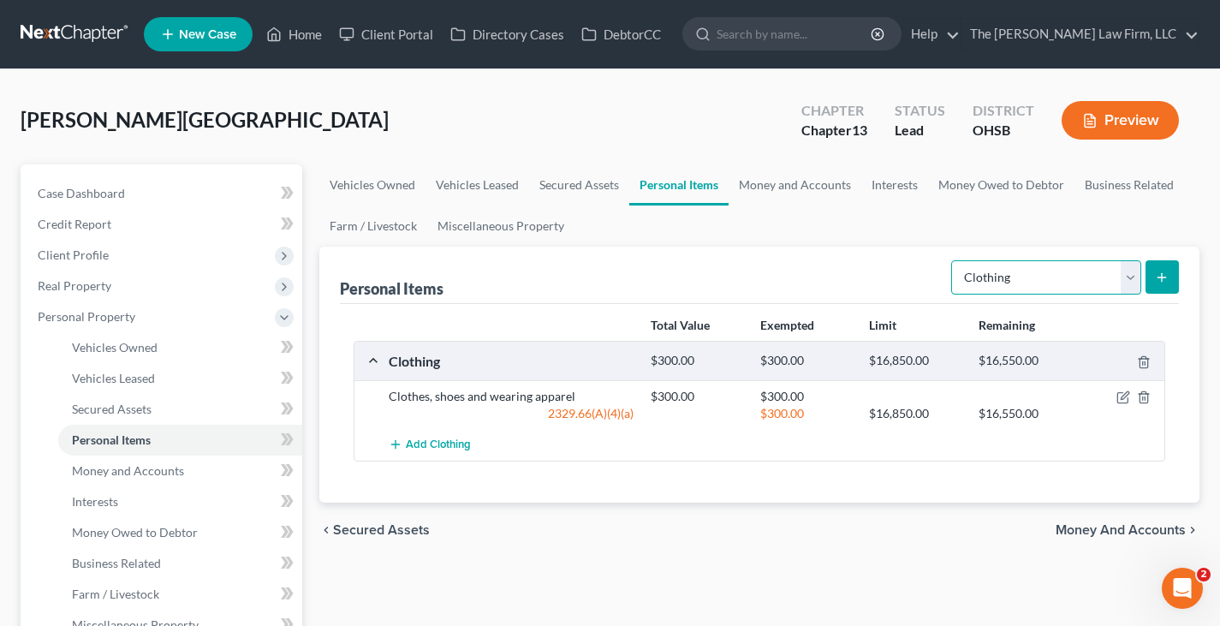
drag, startPoint x: 1128, startPoint y: 281, endPoint x: 1117, endPoint y: 292, distance: 15.7
click at [1128, 281] on select "Select Item Type Clothing Collectibles Of Value Electronics Firearms Household …" at bounding box center [1046, 277] width 190 height 34
select select "electronics"
click at [953, 260] on select "Select Item Type Clothing Collectibles Of Value Electronics Firearms Household …" at bounding box center [1046, 277] width 190 height 34
click at [1162, 278] on icon "submit" at bounding box center [1162, 277] width 14 height 14
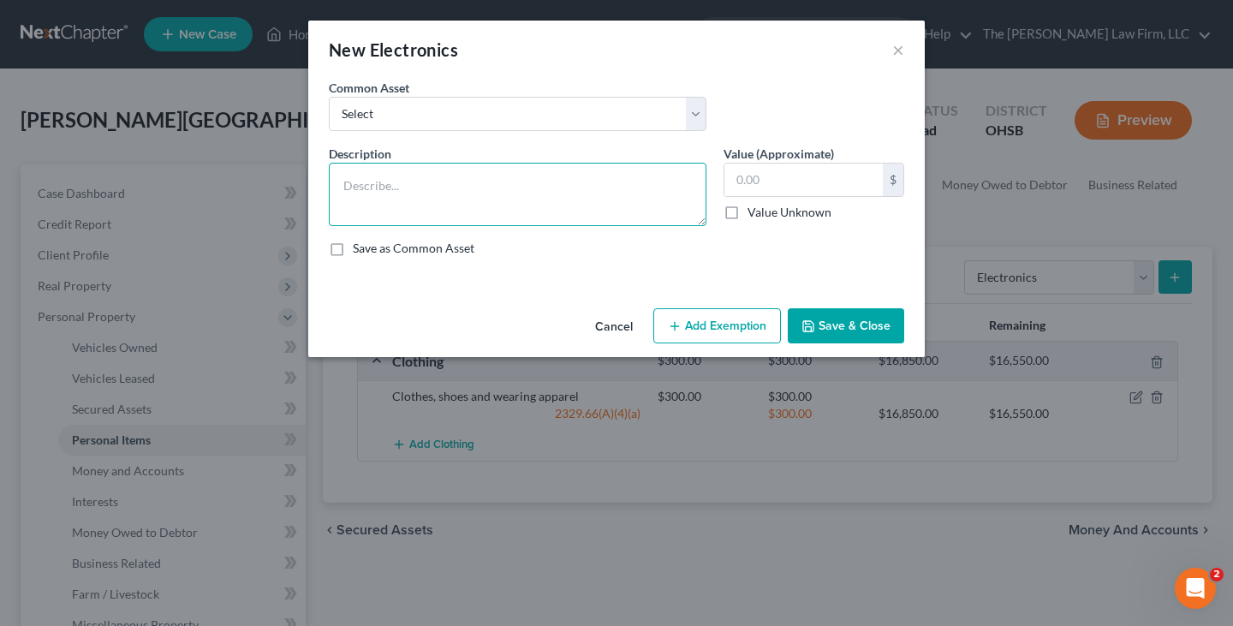
click at [551, 187] on textarea at bounding box center [517, 194] width 377 height 63
paste textarea "3 TVs, one PC"
type textarea "3 TVs, one PC"
click at [746, 180] on input "text" at bounding box center [803, 179] width 158 height 33
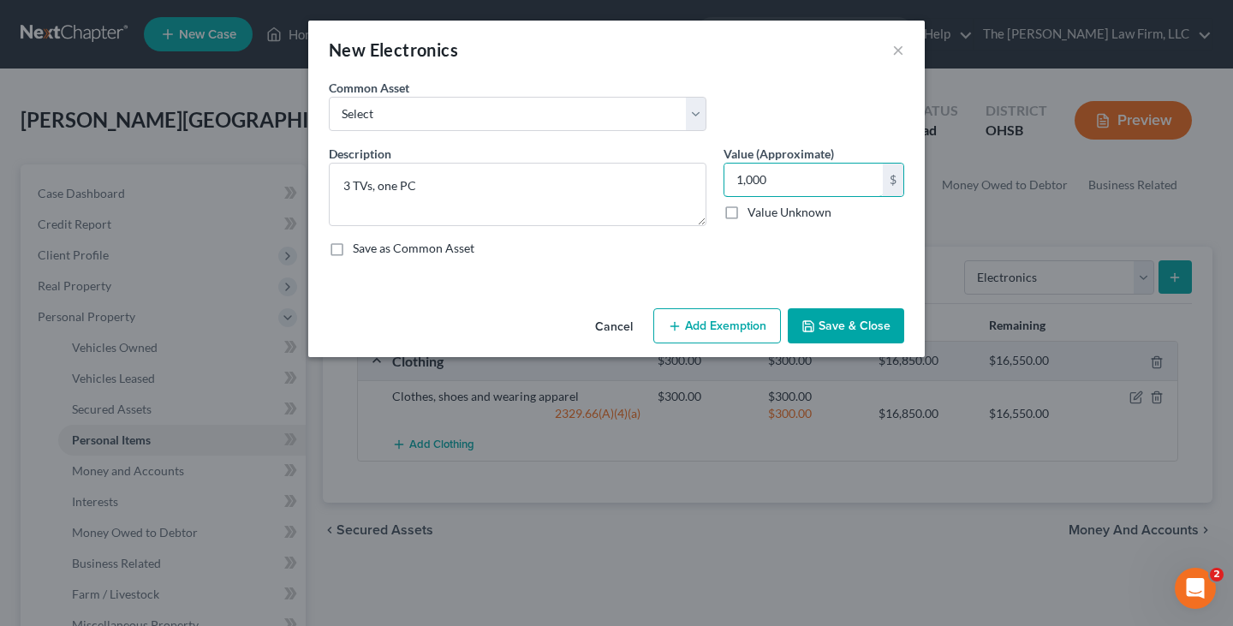
type input "1,000"
click at [722, 326] on button "Add Exemption" at bounding box center [717, 326] width 128 height 36
select select "2"
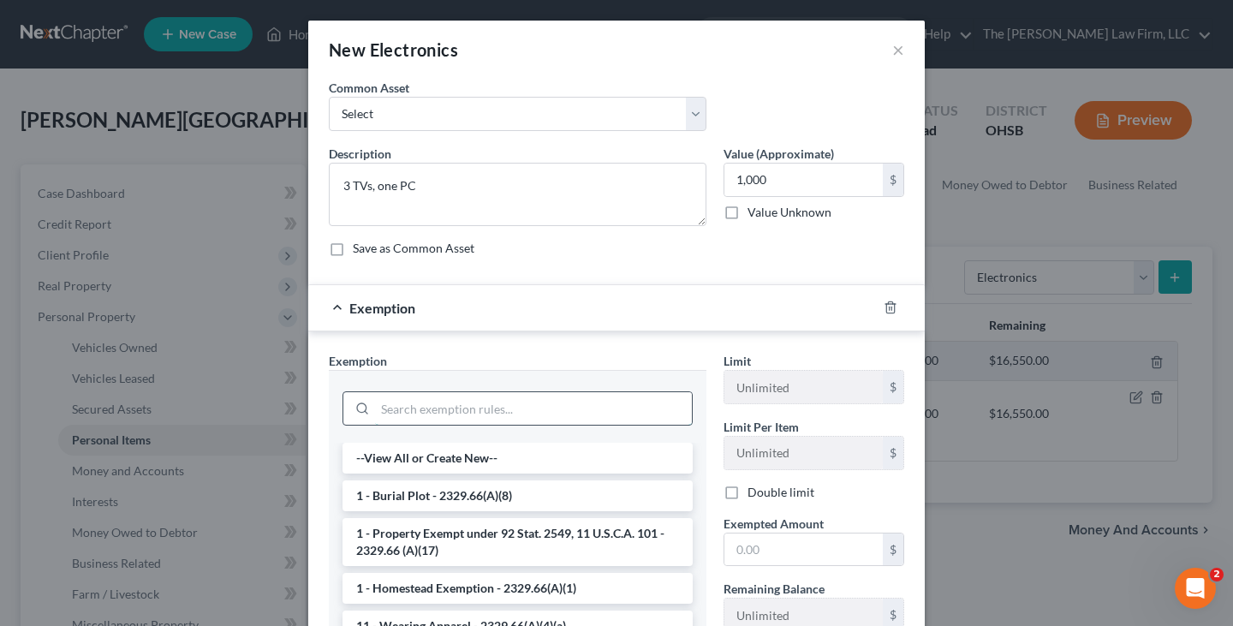
click at [632, 405] on input "search" at bounding box center [533, 408] width 317 height 33
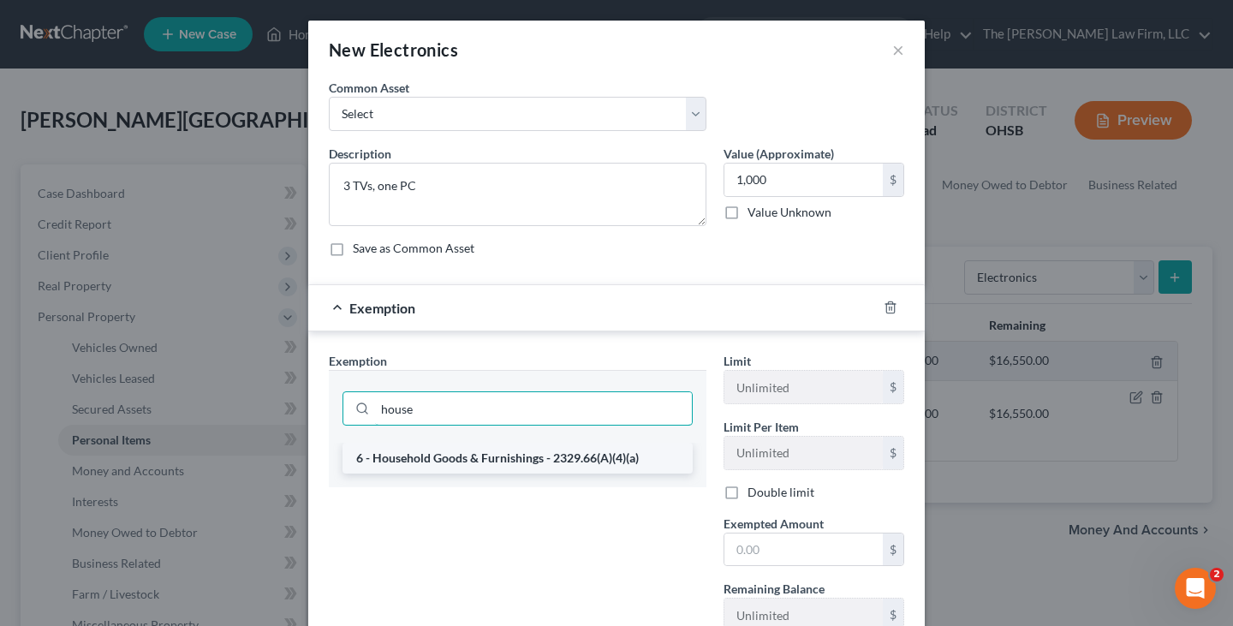
type input "house"
click at [514, 462] on li "6 - Household Goods & Furnishings - 2329.66(A)(4)(a)" at bounding box center [517, 458] width 350 height 31
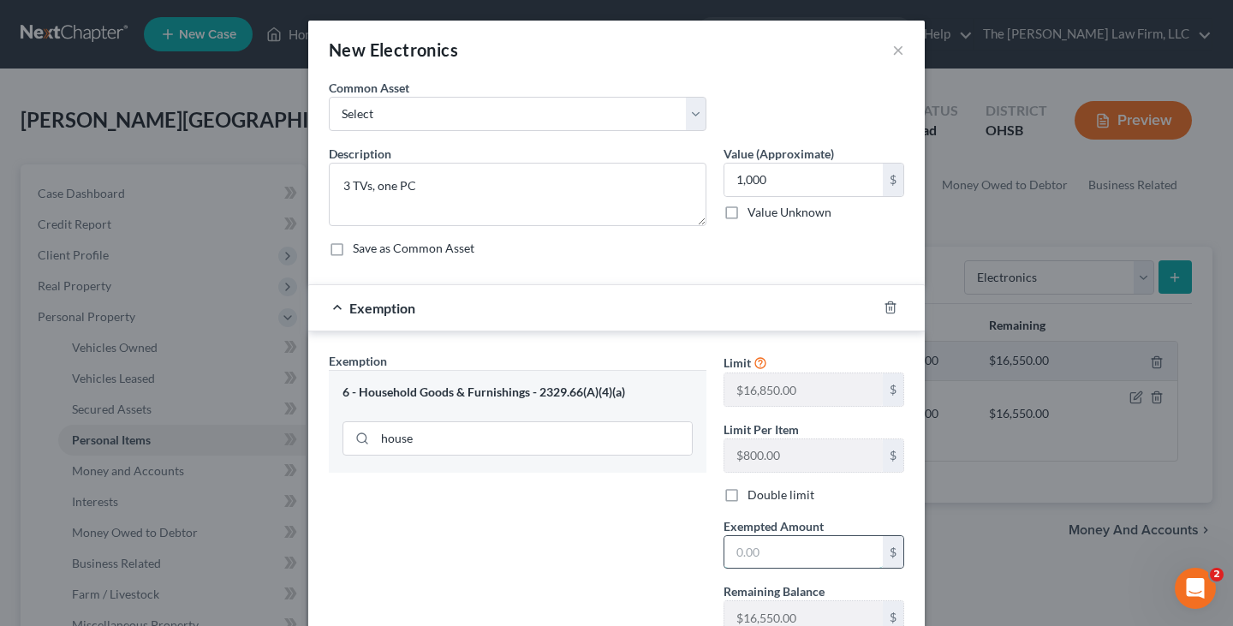
click at [728, 556] on input "text" at bounding box center [803, 552] width 158 height 33
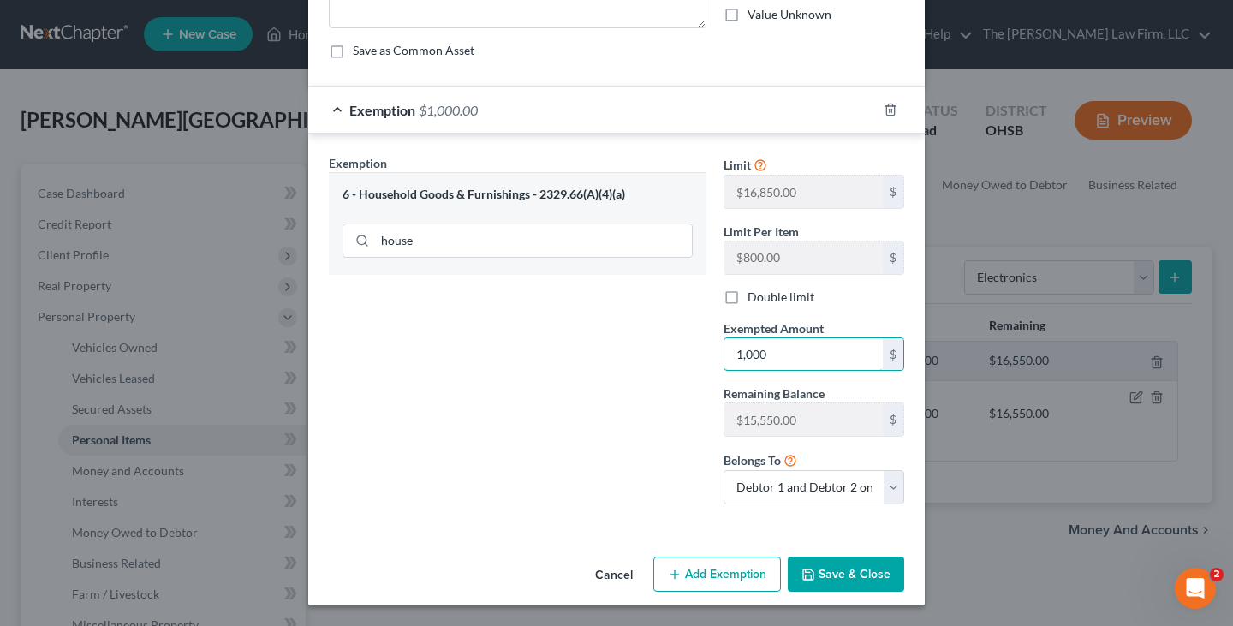
type input "1,000"
click at [818, 574] on button "Save & Close" at bounding box center [845, 574] width 116 height 36
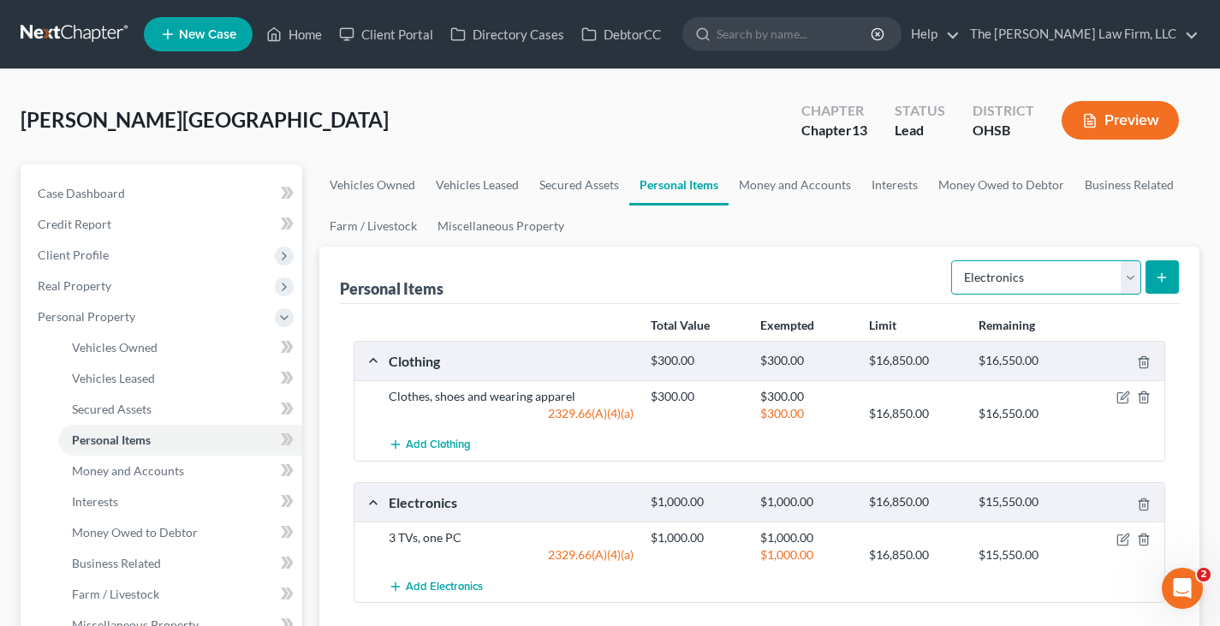
click at [1130, 276] on select "Select Item Type Clothing Collectibles Of Value Electronics Firearms Household …" at bounding box center [1046, 277] width 190 height 34
select select "household_goods"
click at [953, 260] on select "Select Item Type Clothing Collectibles Of Value Electronics Firearms Household …" at bounding box center [1046, 277] width 190 height 34
click at [1161, 277] on line "submit" at bounding box center [1162, 277] width 8 height 0
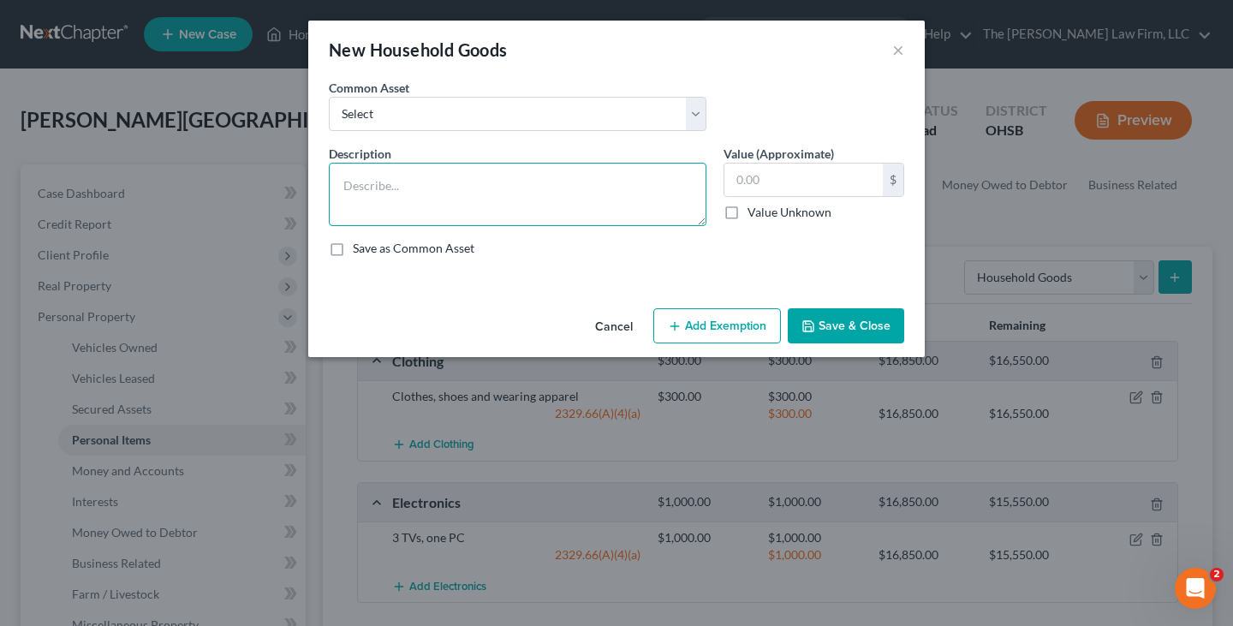
click at [374, 189] on textarea at bounding box center [517, 194] width 377 height 63
paste textarea "Sofas, dining table, coffee tables"
type textarea "Sofas, dining table, coffee tables"
drag, startPoint x: 771, startPoint y: 170, endPoint x: 772, endPoint y: 180, distance: 9.5
click at [771, 173] on input "text" at bounding box center [803, 179] width 158 height 33
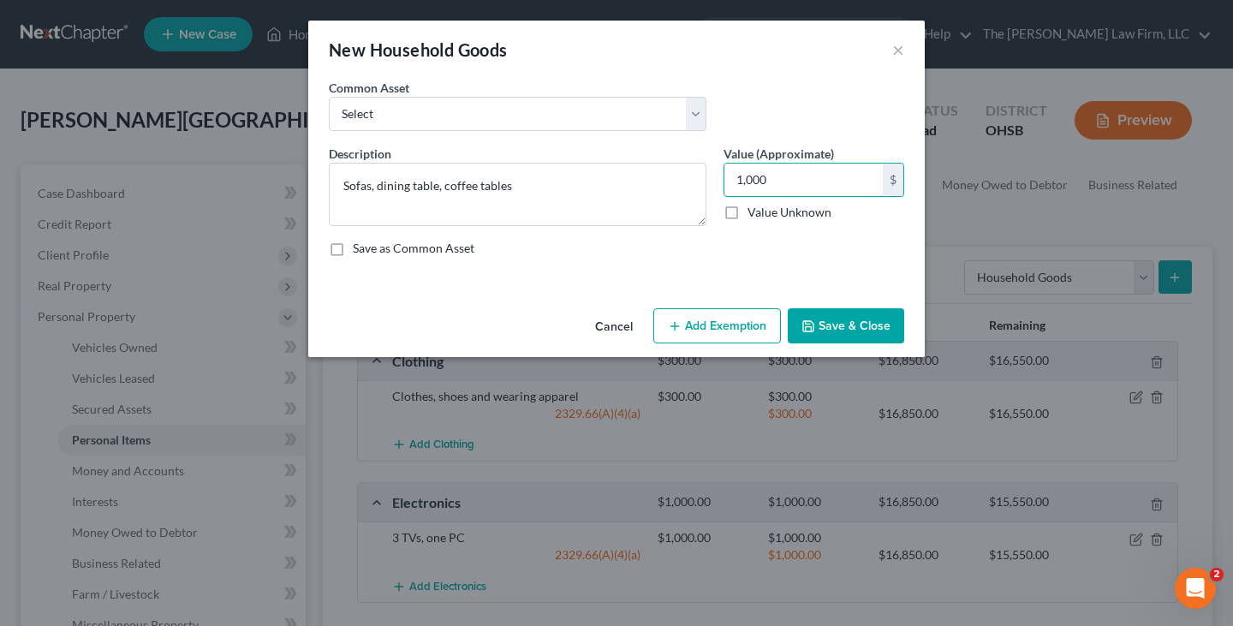
type input "1,000"
click at [739, 322] on button "Add Exemption" at bounding box center [717, 326] width 128 height 36
select select "2"
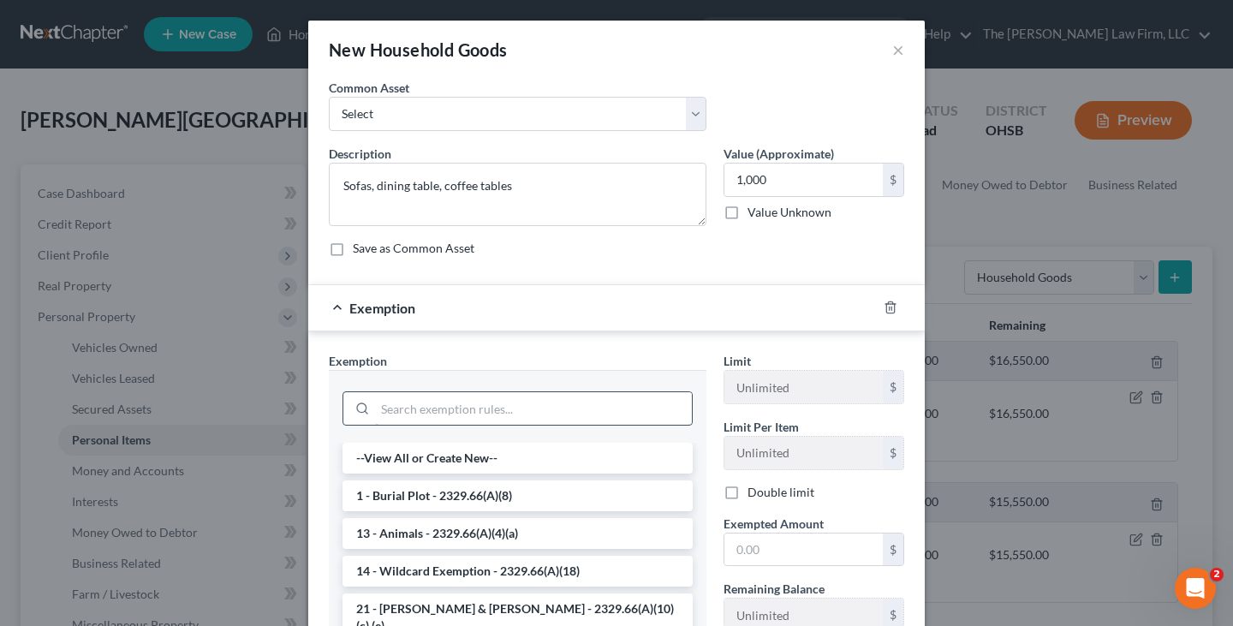
click at [603, 407] on input "search" at bounding box center [533, 408] width 317 height 33
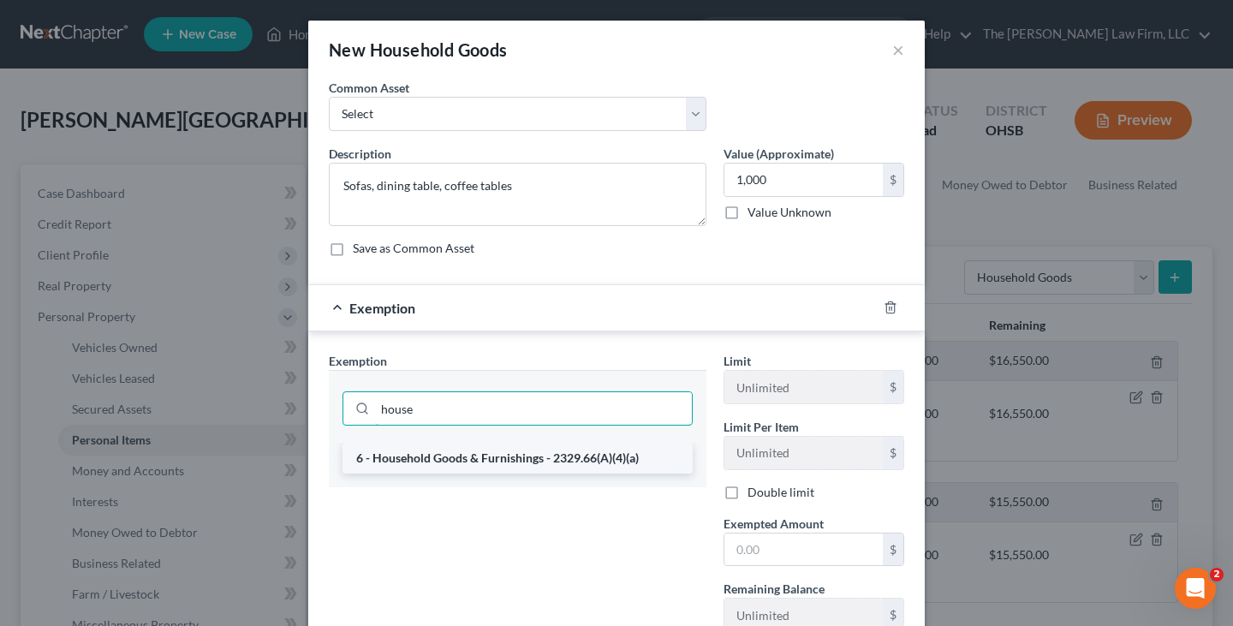
type input "house"
click at [590, 461] on li "6 - Household Goods & Furnishings - 2329.66(A)(4)(a)" at bounding box center [517, 458] width 350 height 31
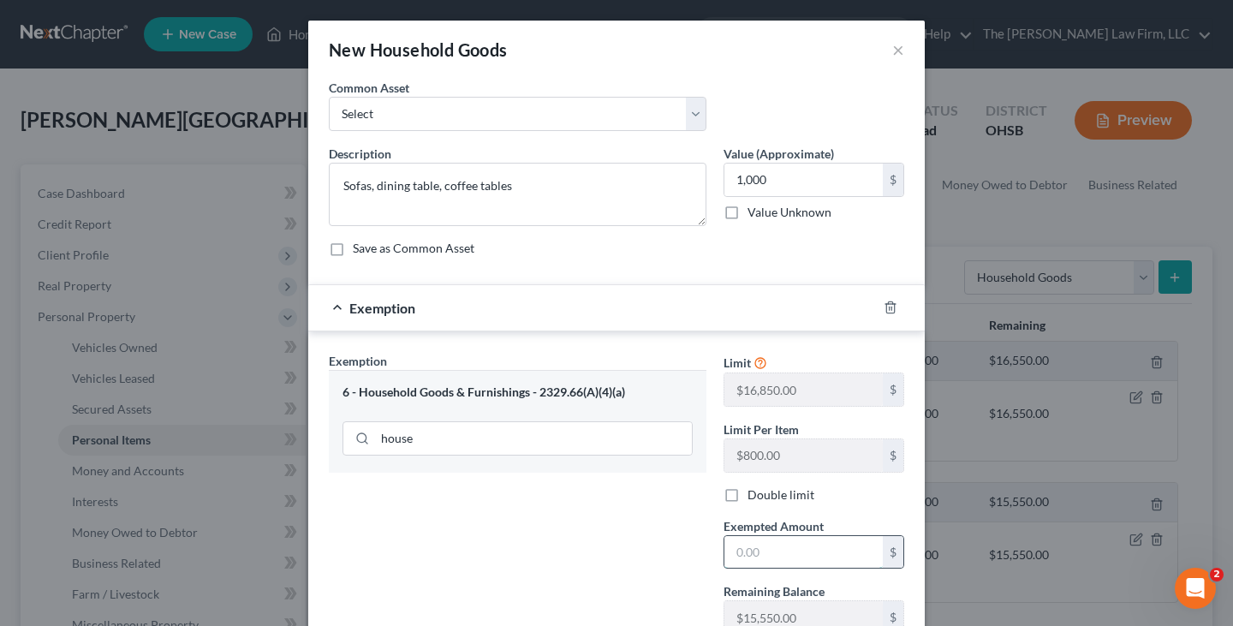
click at [769, 562] on input "text" at bounding box center [803, 552] width 158 height 33
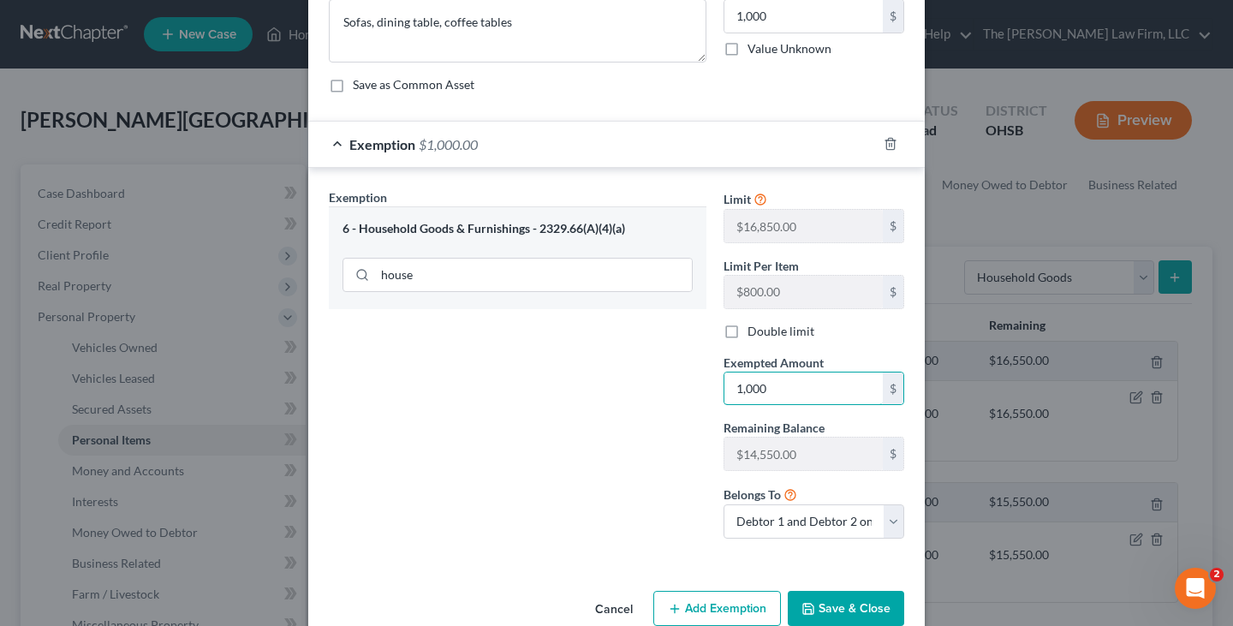
scroll to position [171, 0]
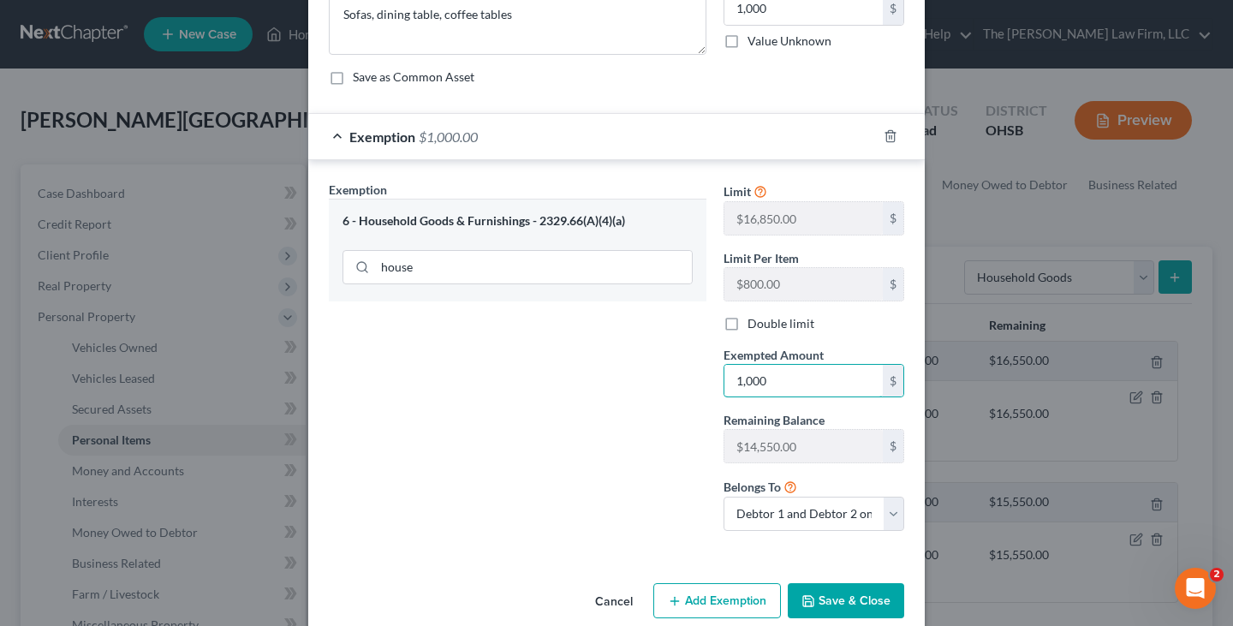
type input "1,000"
click at [791, 597] on button "Save & Close" at bounding box center [845, 601] width 116 height 36
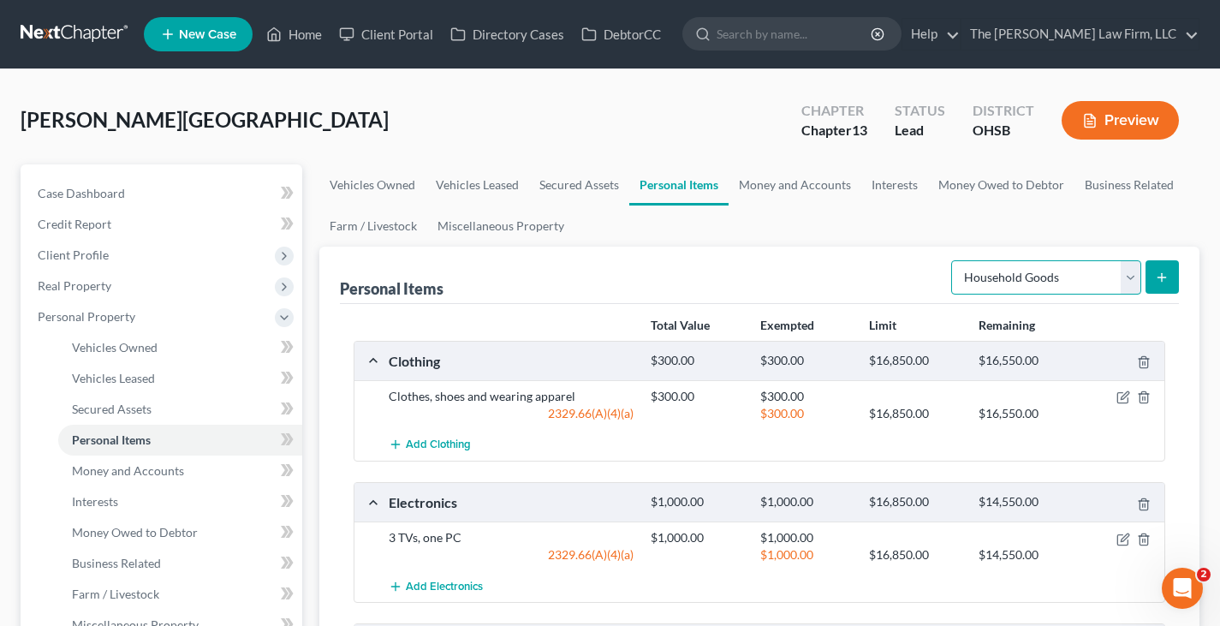
drag, startPoint x: 1129, startPoint y: 285, endPoint x: 1119, endPoint y: 293, distance: 12.8
click at [1129, 285] on select "Select Item Type Clothing Collectibles Of Value Electronics Firearms Household …" at bounding box center [1046, 277] width 190 height 34
select select "jewelry"
click at [953, 260] on select "Select Item Type Clothing Collectibles Of Value Electronics Firearms Household …" at bounding box center [1046, 277] width 190 height 34
click at [1166, 283] on icon "submit" at bounding box center [1162, 277] width 14 height 14
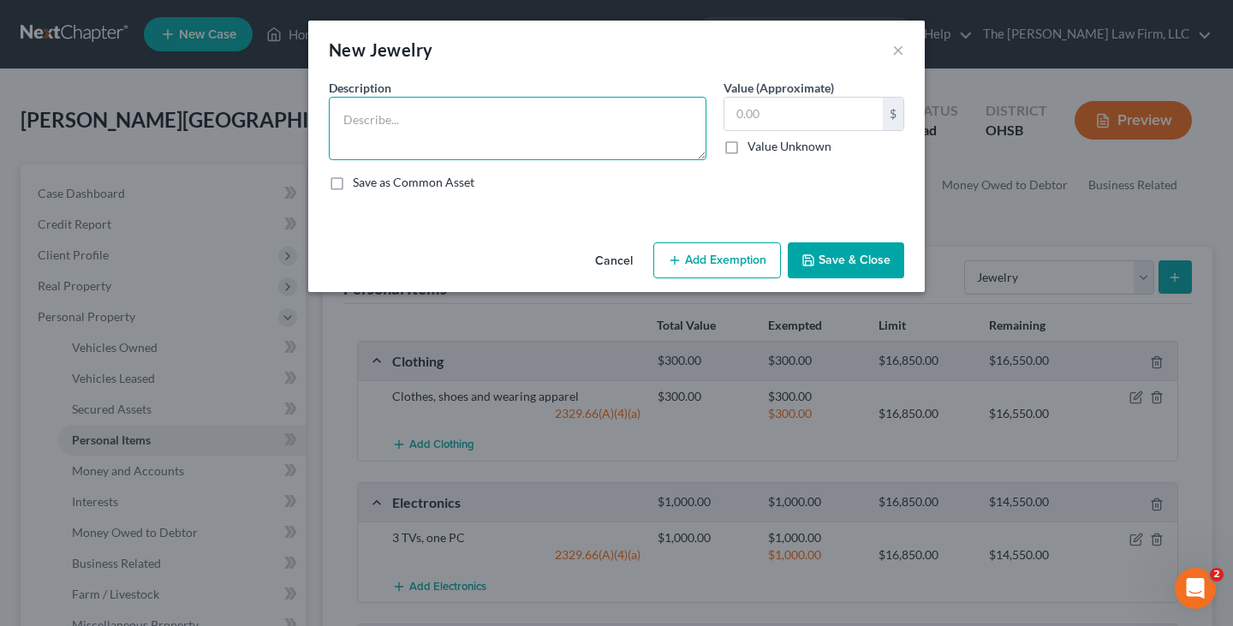
click at [529, 128] on textarea at bounding box center [517, 128] width 377 height 63
paste textarea "Miscellaneous earrings and bracelets, costume jewelry"
type textarea "Miscellaneous earrings and bracelets, costume jewelry"
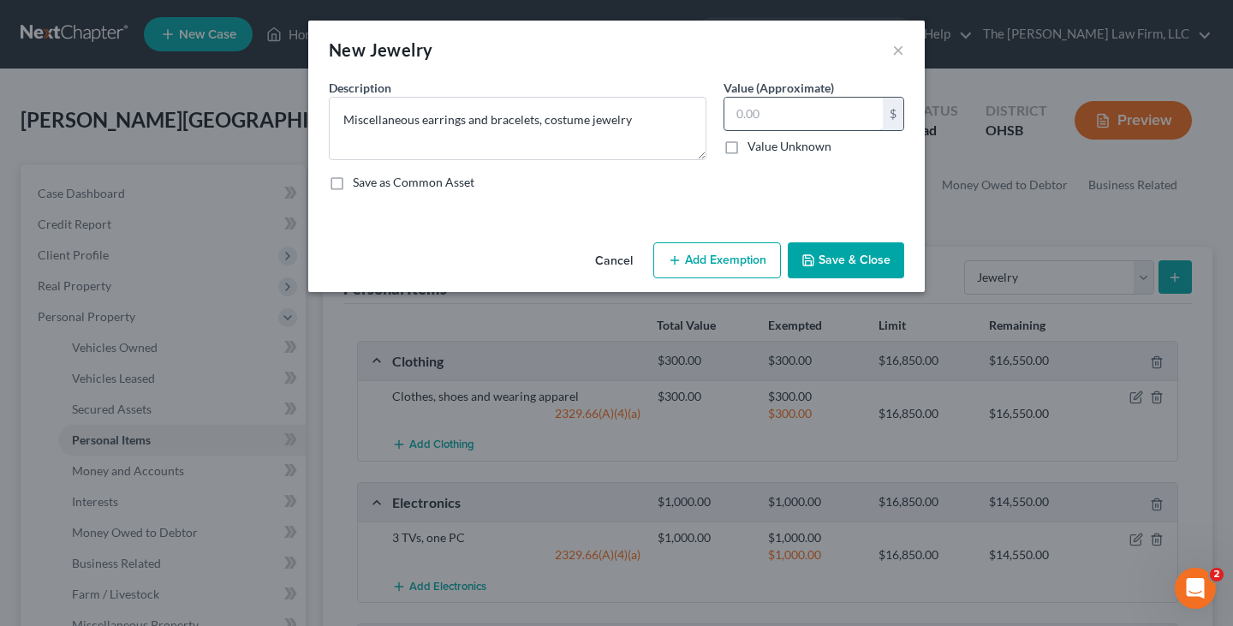
click at [738, 110] on input "text" at bounding box center [803, 114] width 158 height 33
type input "100"
click at [704, 258] on button "Add Exemption" at bounding box center [717, 260] width 128 height 36
select select "2"
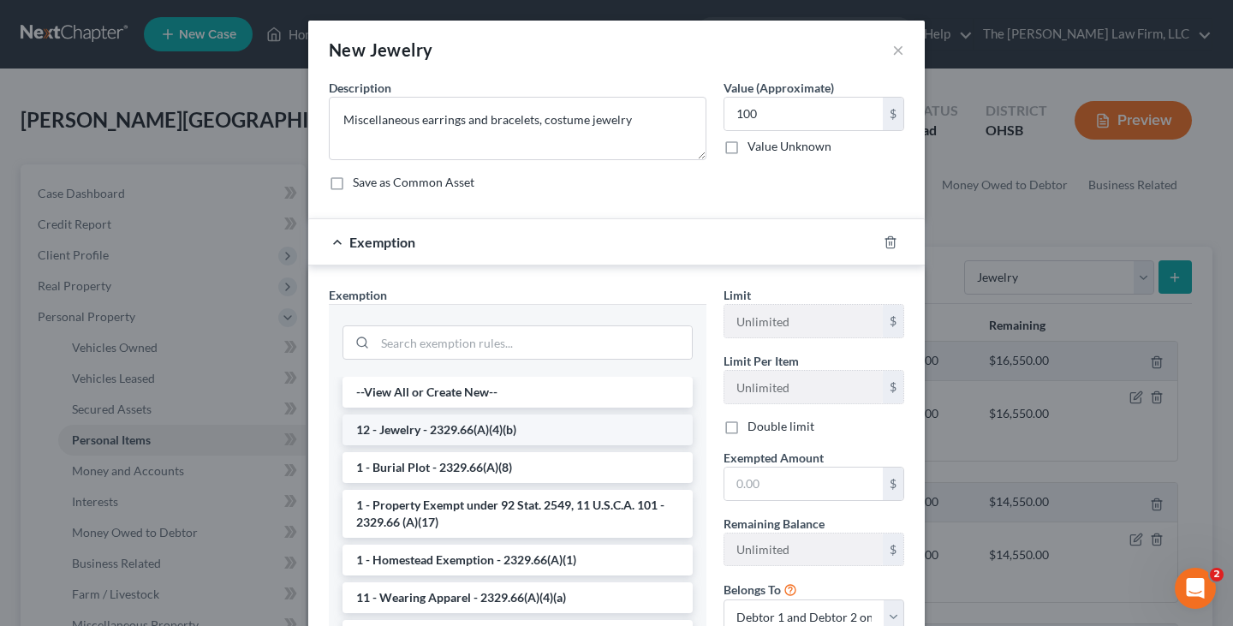
click at [584, 433] on li "12 - Jewelry - 2329.66(A)(4)(b)" at bounding box center [517, 429] width 350 height 31
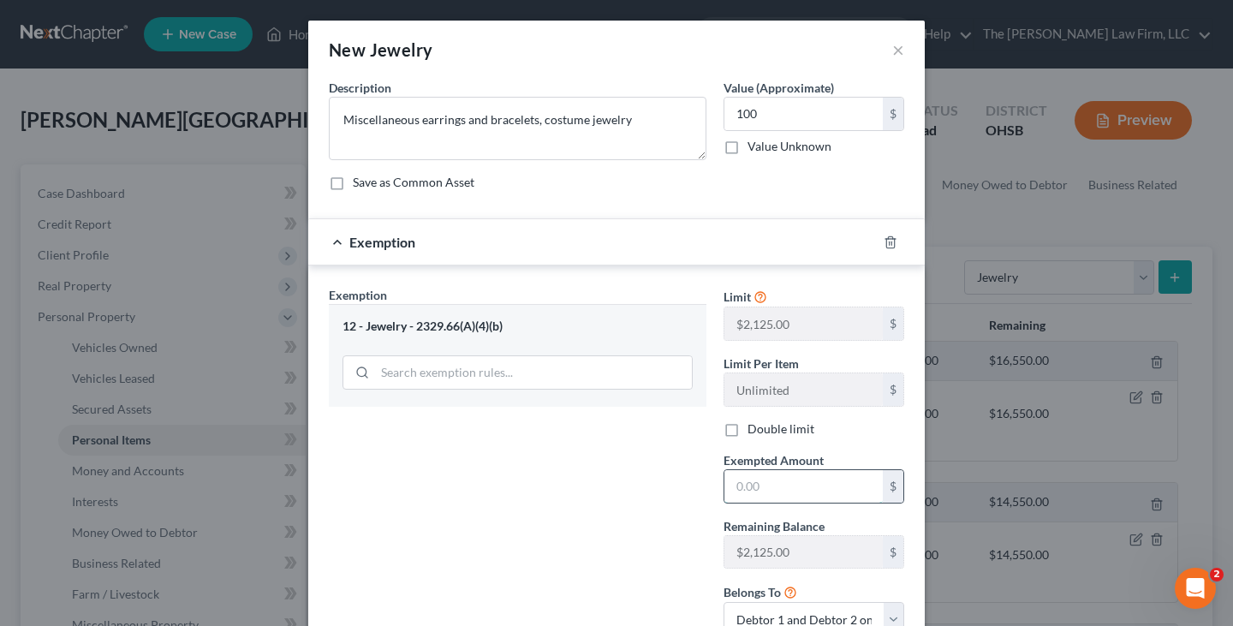
click at [751, 485] on input "text" at bounding box center [803, 486] width 158 height 33
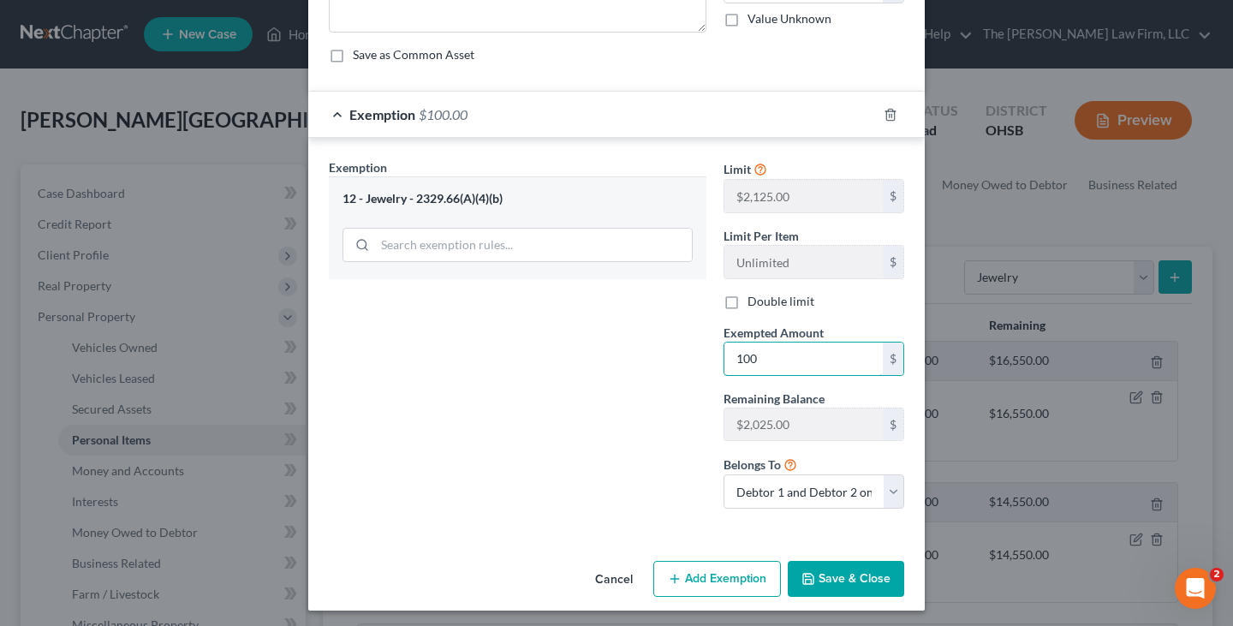
scroll to position [133, 0]
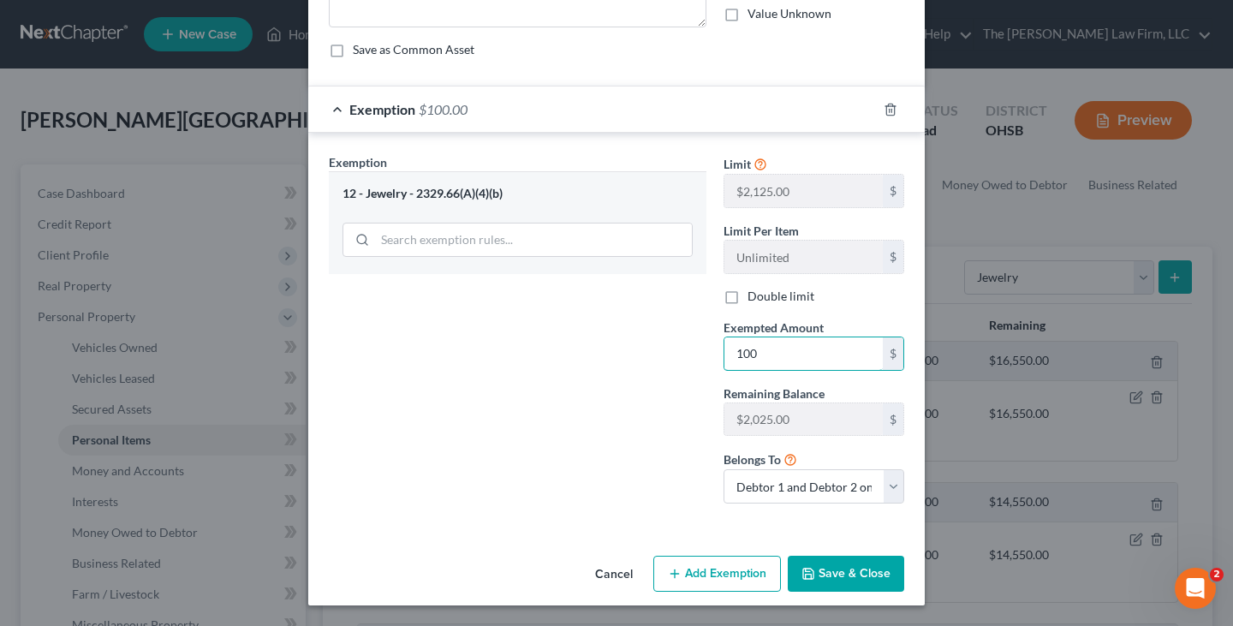
type input "100"
click at [684, 508] on div "Exemption Set must be selected for CA. Exemption * 12 - Jewelry - 2329.66(A)(4)…" at bounding box center [517, 335] width 395 height 364
click at [833, 578] on button "Save & Close" at bounding box center [845, 574] width 116 height 36
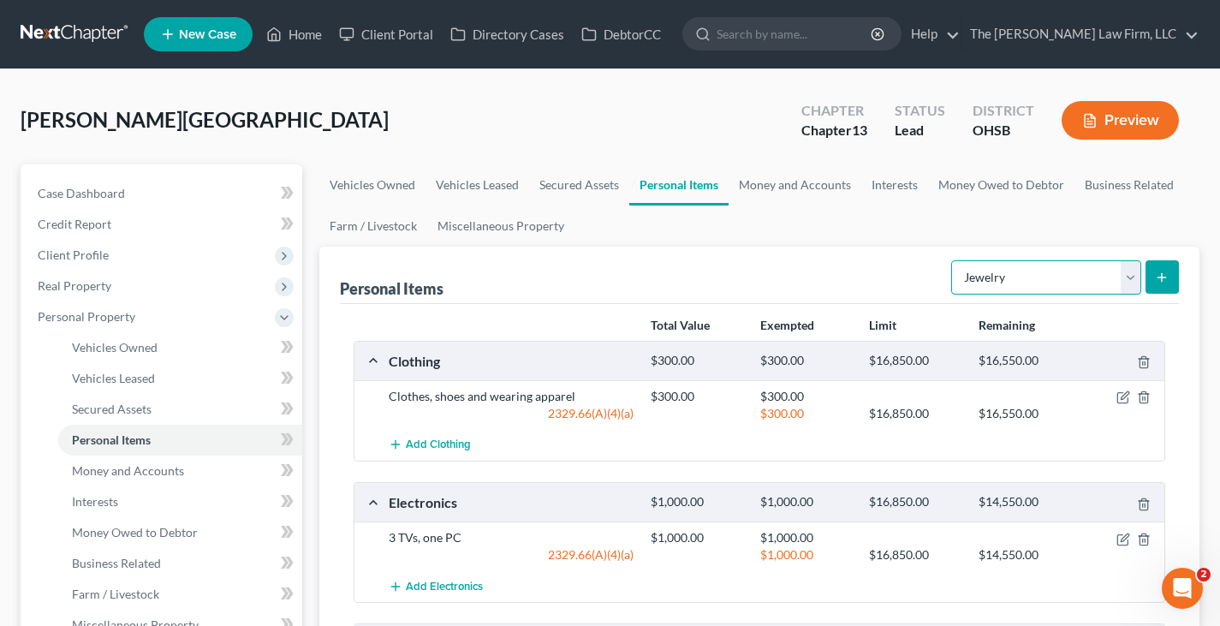
click at [1130, 279] on select "Select Item Type Clothing Collectibles Of Value Electronics Firearms Household …" at bounding box center [1046, 277] width 190 height 34
select select "sports_and_hobby_equipment"
click at [953, 260] on select "Select Item Type Clothing Collectibles Of Value Electronics Firearms Household …" at bounding box center [1046, 277] width 190 height 34
click at [1158, 273] on icon "submit" at bounding box center [1162, 277] width 14 height 14
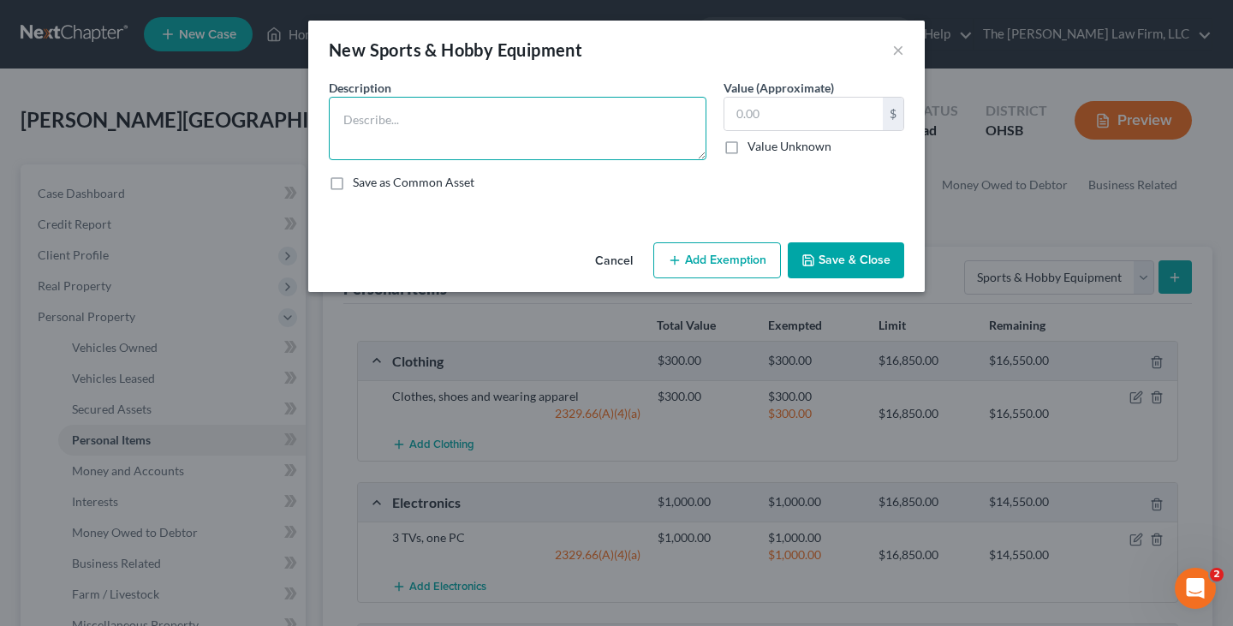
click at [399, 116] on textarea at bounding box center [517, 128] width 377 height 63
paste textarea "Mountain bike"
type textarea "Mountain bike"
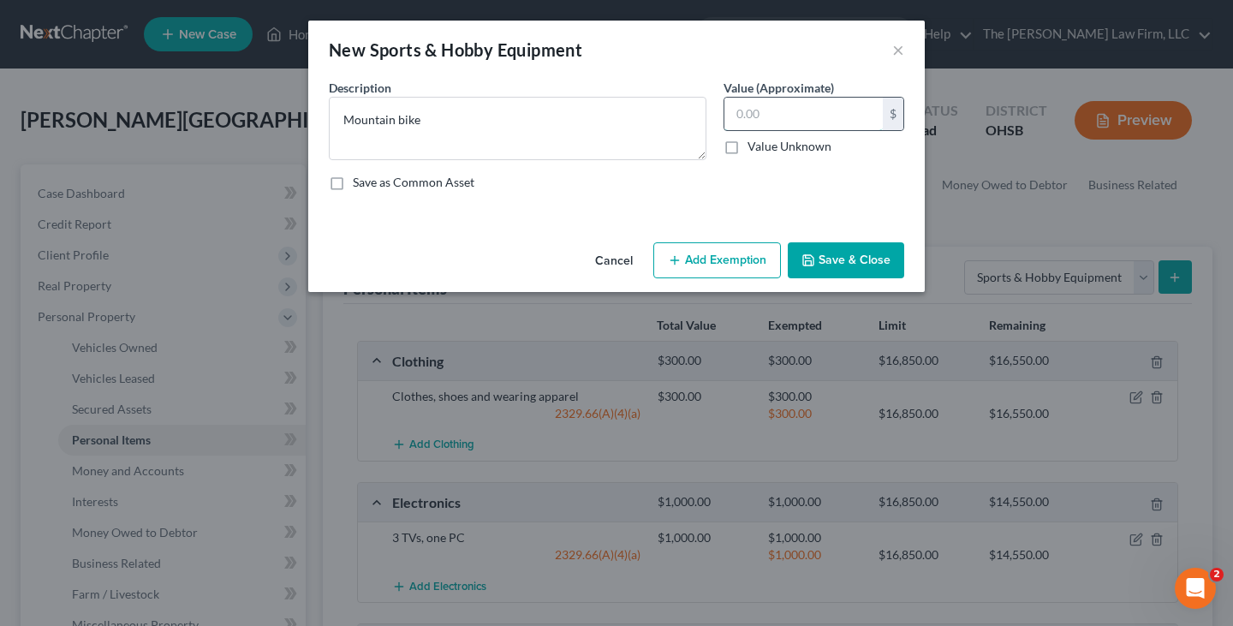
click at [765, 116] on input "text" at bounding box center [803, 114] width 158 height 33
type input "200"
click at [734, 266] on button "Add Exemption" at bounding box center [717, 260] width 128 height 36
select select "2"
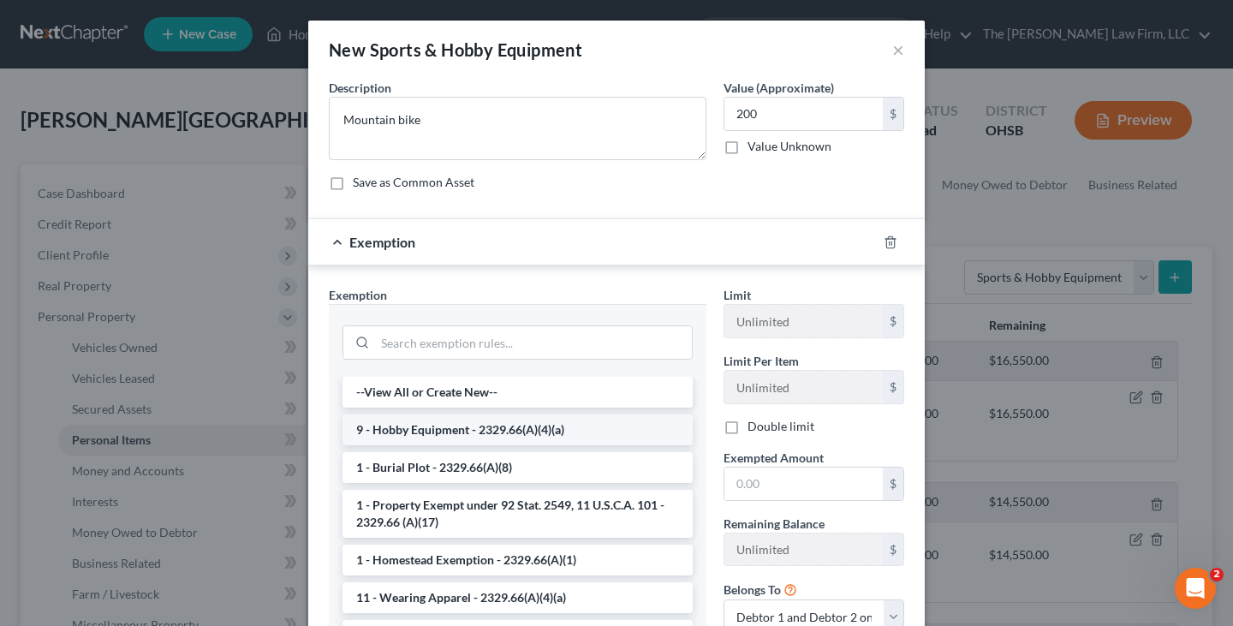
click at [614, 431] on li "9 - Hobby Equipment - 2329.66(A)(4)(a)" at bounding box center [517, 429] width 350 height 31
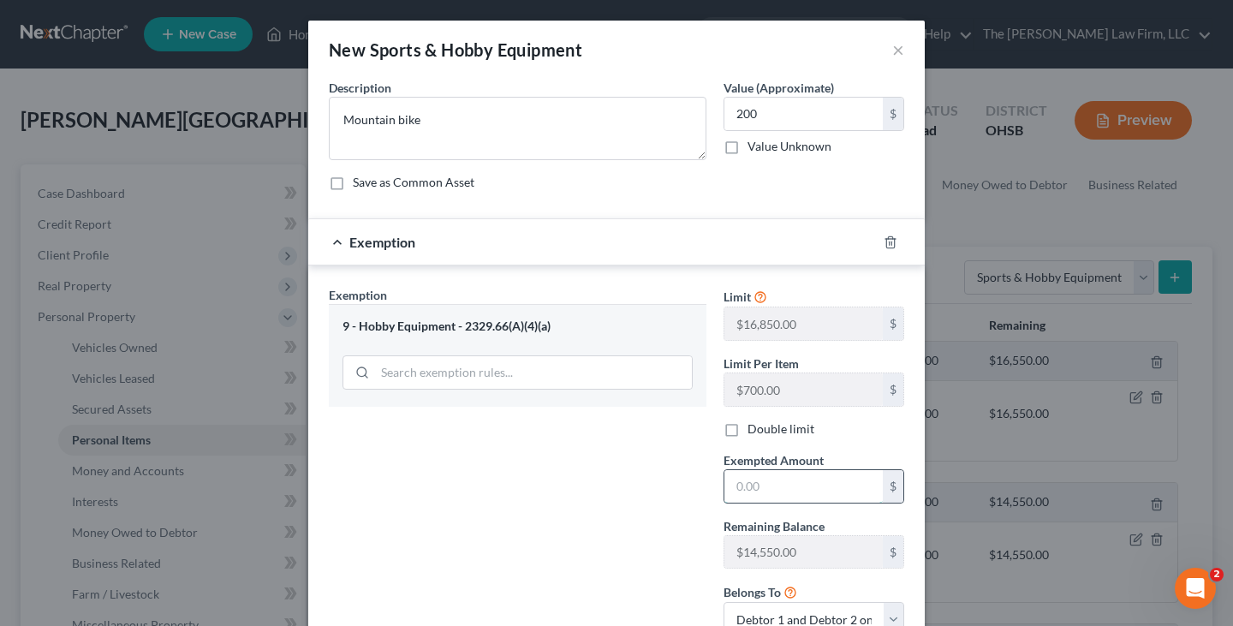
click at [740, 492] on input "text" at bounding box center [803, 486] width 158 height 33
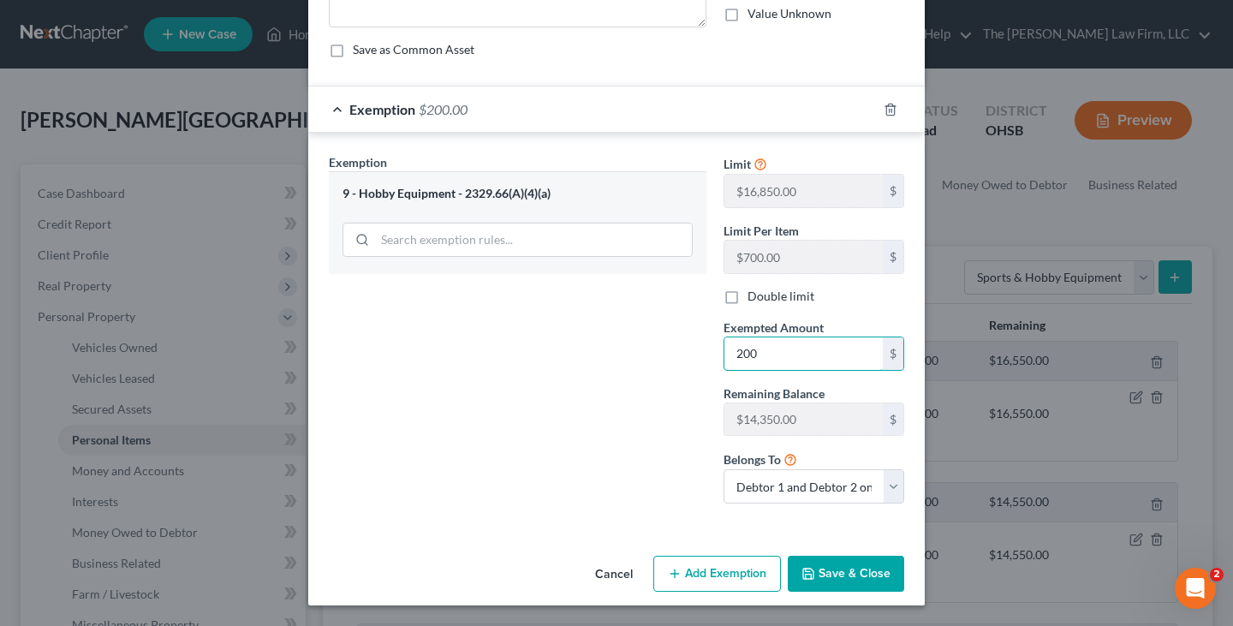
type input "200"
drag, startPoint x: 682, startPoint y: 499, endPoint x: 726, endPoint y: 505, distance: 44.1
click at [686, 499] on div "Exemption Set must be selected for CA. Exemption * 9 - Hobby Equipment - 2329.6…" at bounding box center [517, 335] width 395 height 364
click at [829, 579] on button "Save & Close" at bounding box center [845, 574] width 116 height 36
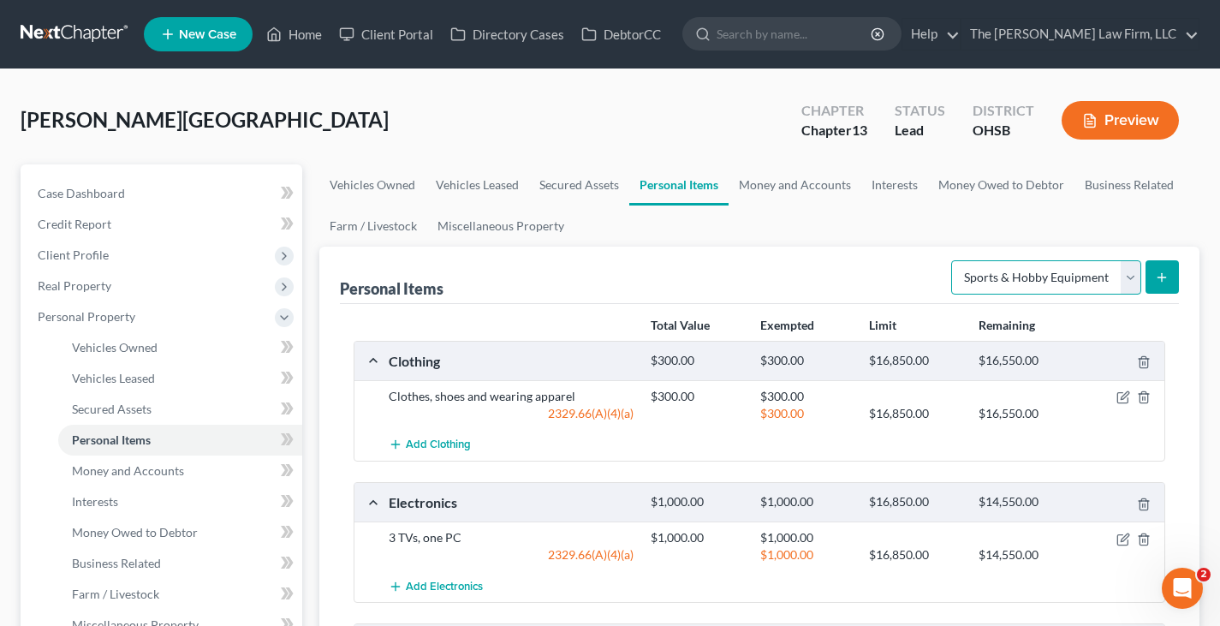
drag, startPoint x: 1128, startPoint y: 279, endPoint x: 1122, endPoint y: 288, distance: 10.4
click at [1128, 279] on select "Select Item Type Clothing Collectibles Of Value Electronics Firearms Household …" at bounding box center [1046, 277] width 190 height 34
select select "pets"
click at [953, 260] on select "Select Item Type Clothing Collectibles Of Value Electronics Firearms Household …" at bounding box center [1046, 277] width 190 height 34
click at [1156, 279] on icon "submit" at bounding box center [1162, 277] width 14 height 14
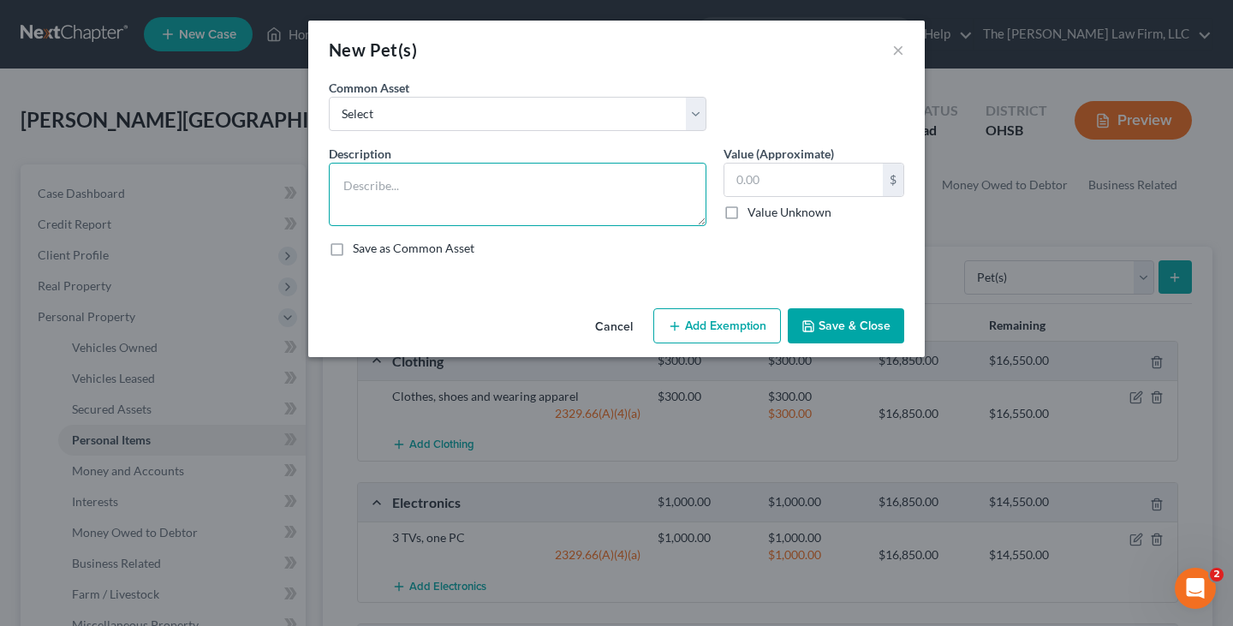
click at [452, 191] on textarea at bounding box center [517, 194] width 377 height 63
paste textarea "Stray cat, zero resale"
type textarea "Stray cat, zero resale"
click at [763, 178] on input "text" at bounding box center [803, 179] width 158 height 33
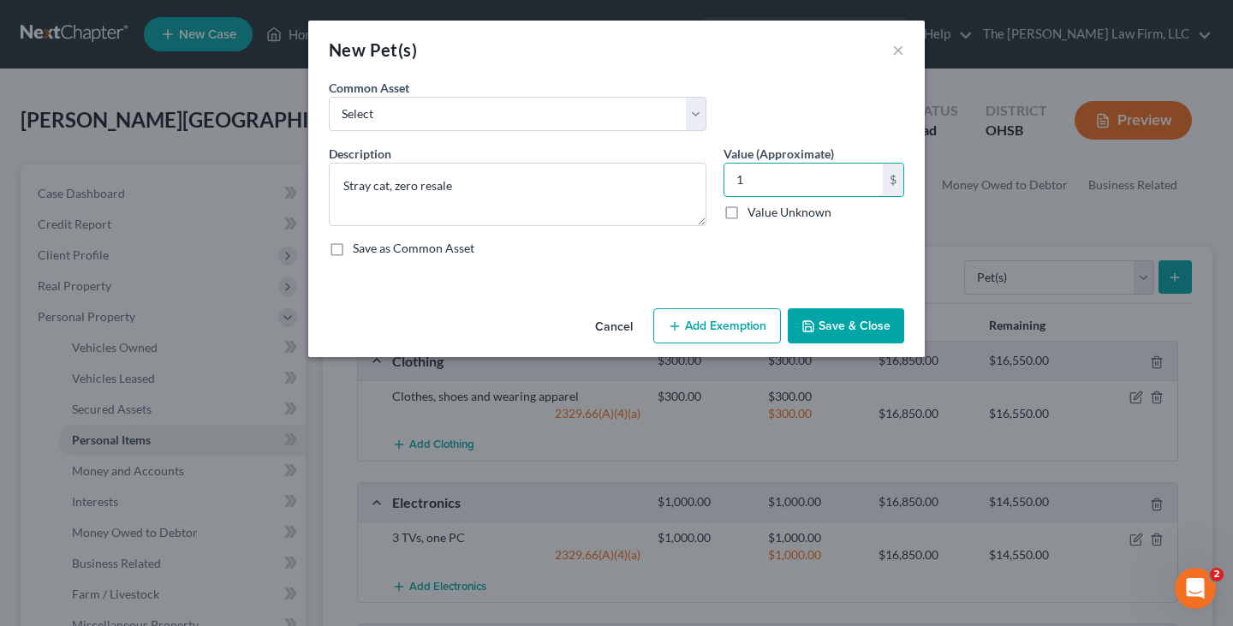
type input "1"
click at [742, 333] on button "Add Exemption" at bounding box center [717, 326] width 128 height 36
select select "2"
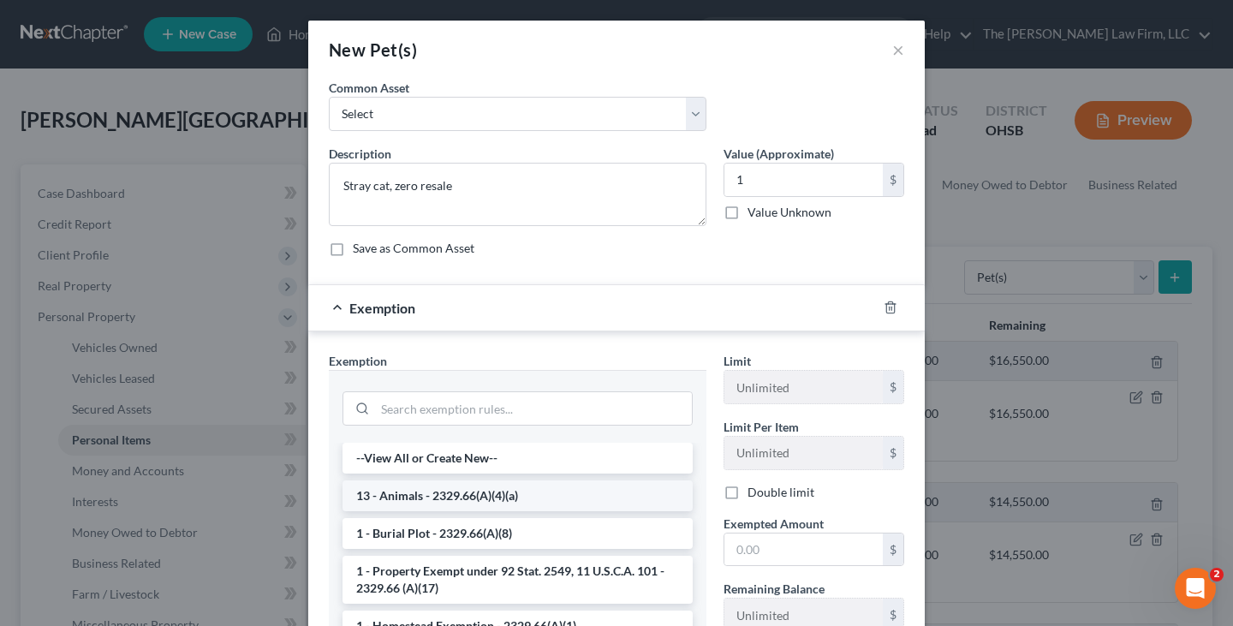
click at [575, 489] on li "13 - Animals - 2329.66(A)(4)(a)" at bounding box center [517, 495] width 350 height 31
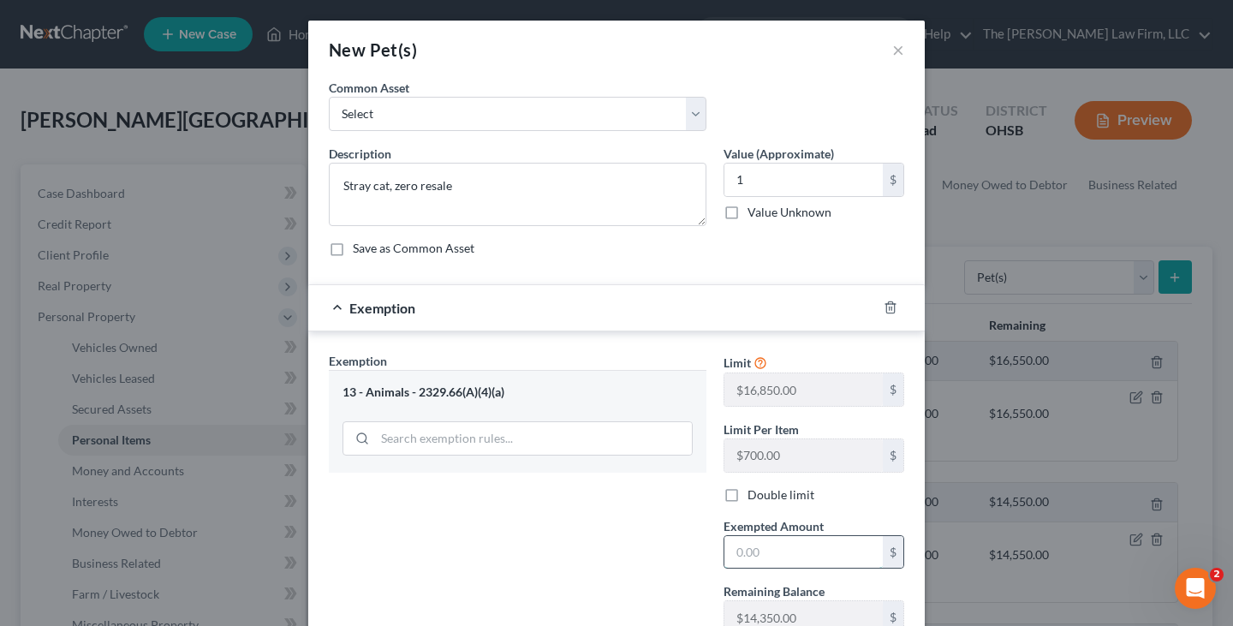
click at [776, 554] on input "text" at bounding box center [803, 552] width 158 height 33
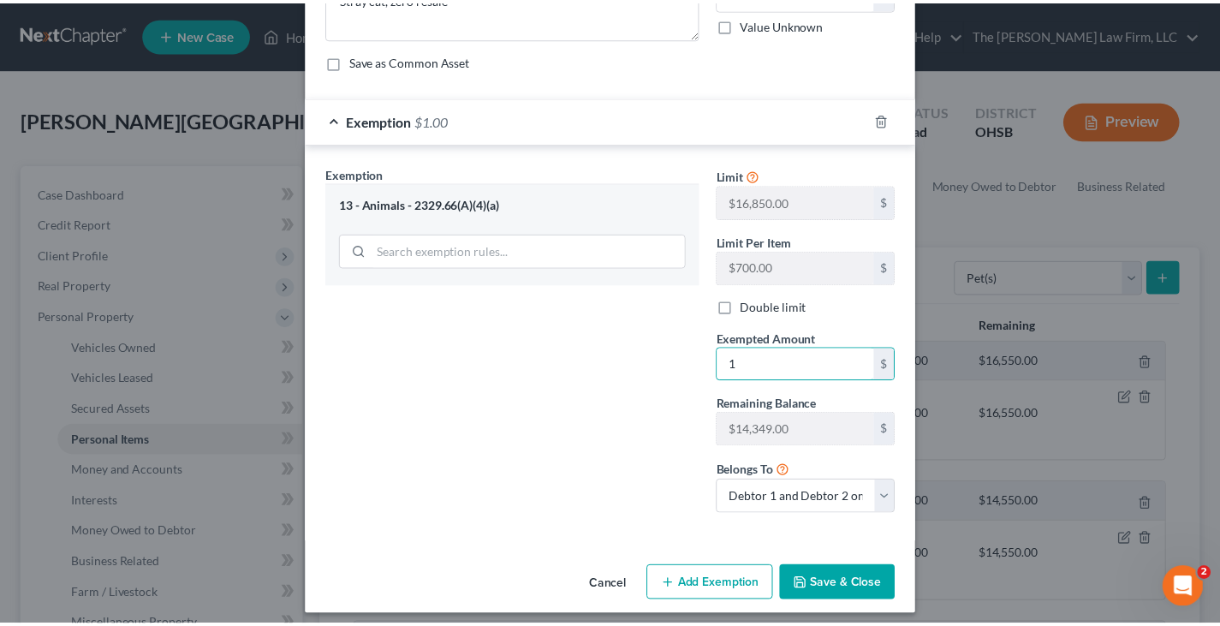
scroll to position [198, 0]
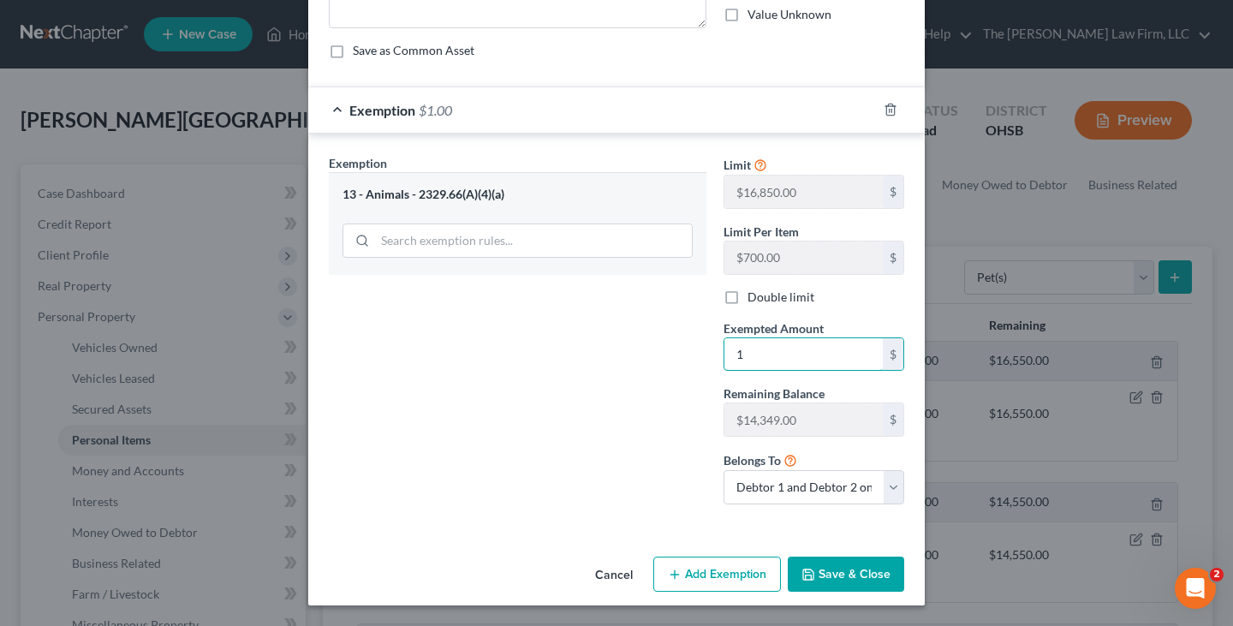
type input "1"
click at [818, 573] on button "Save & Close" at bounding box center [845, 574] width 116 height 36
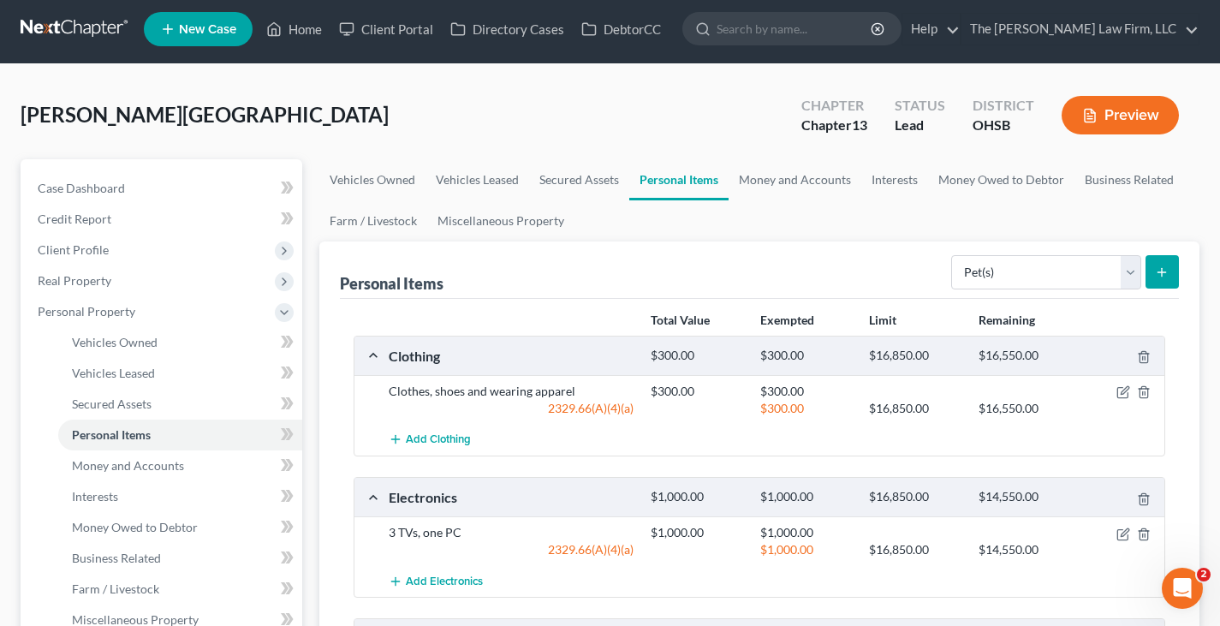
scroll to position [0, 0]
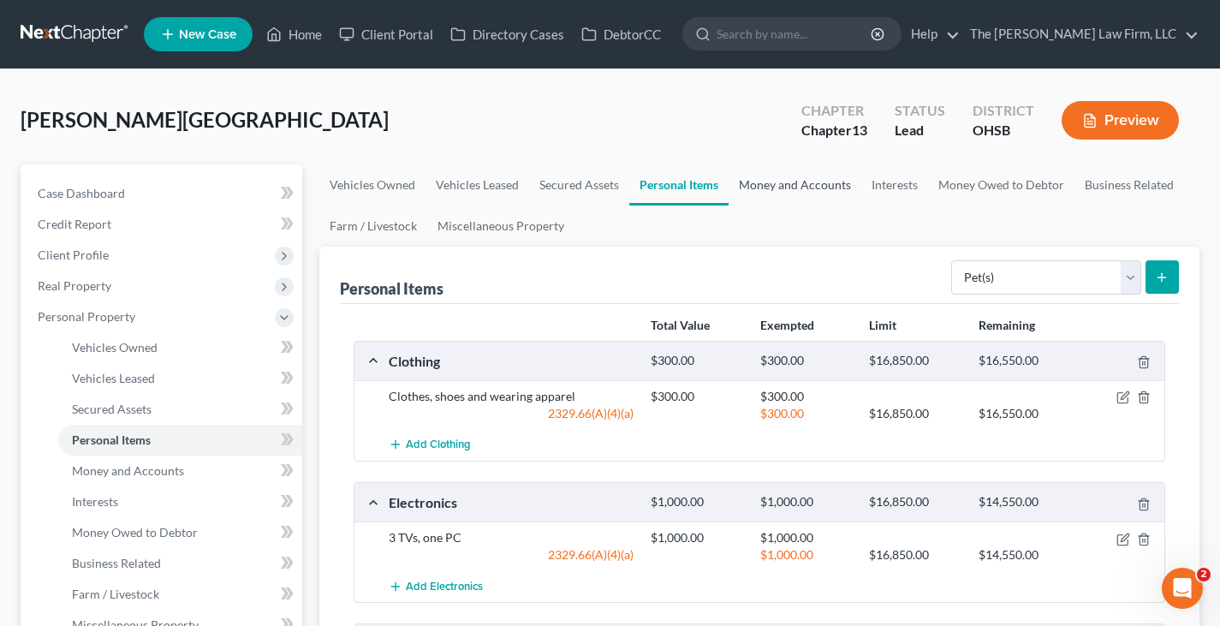
click at [786, 184] on link "Money and Accounts" at bounding box center [794, 184] width 133 height 41
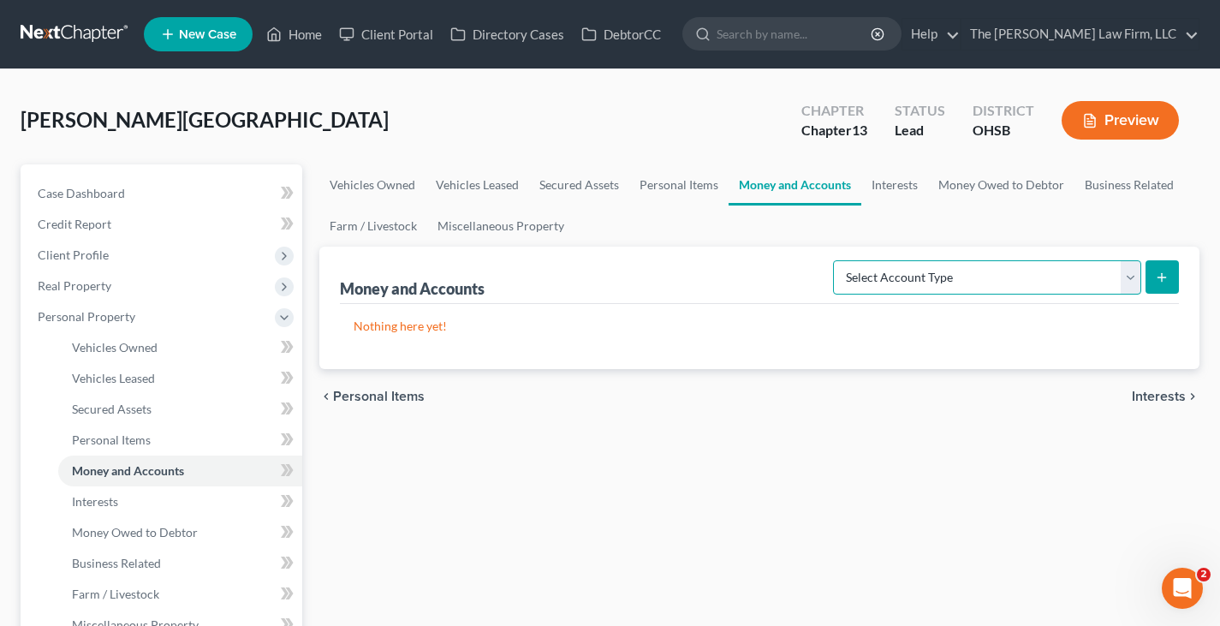
click at [1127, 283] on select "Select Account Type Brokerage Cash on Hand Certificates of Deposit Checking Acc…" at bounding box center [987, 277] width 308 height 34
select select "checking"
click at [836, 260] on select "Select Account Type Brokerage Cash on Hand Certificates of Deposit Checking Acc…" at bounding box center [987, 277] width 308 height 34
click at [1158, 282] on icon "submit" at bounding box center [1162, 277] width 14 height 14
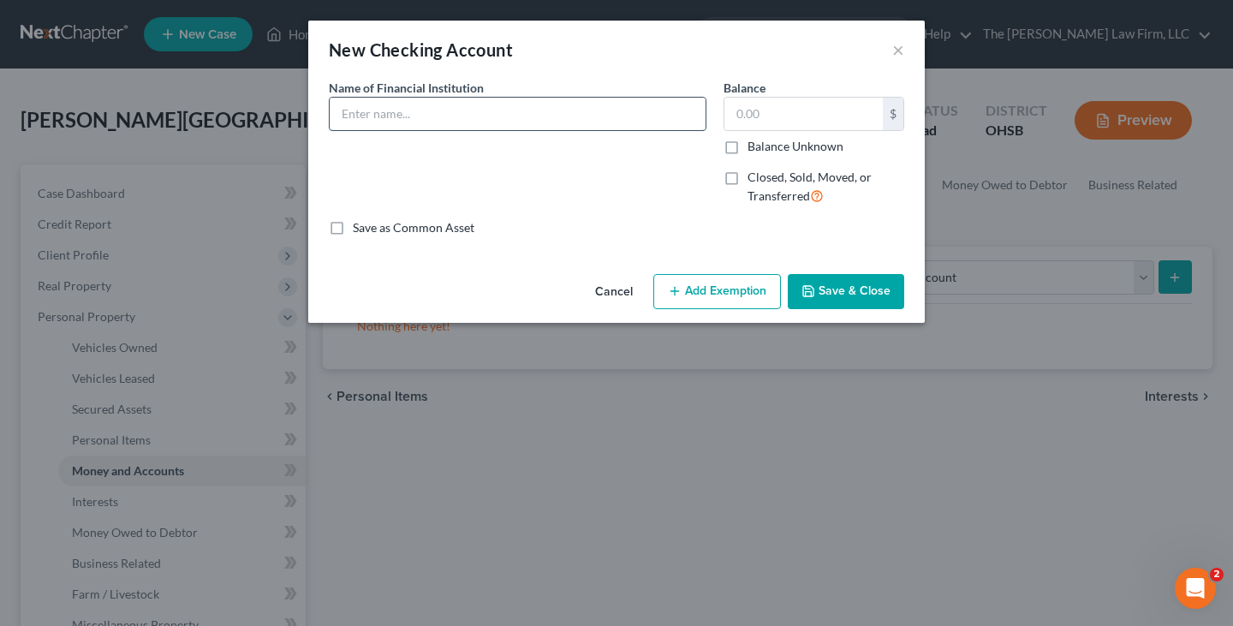
click at [582, 115] on input "text" at bounding box center [518, 114] width 376 height 33
type input "Checking Account"
click at [860, 294] on button "Save & Close" at bounding box center [845, 292] width 116 height 36
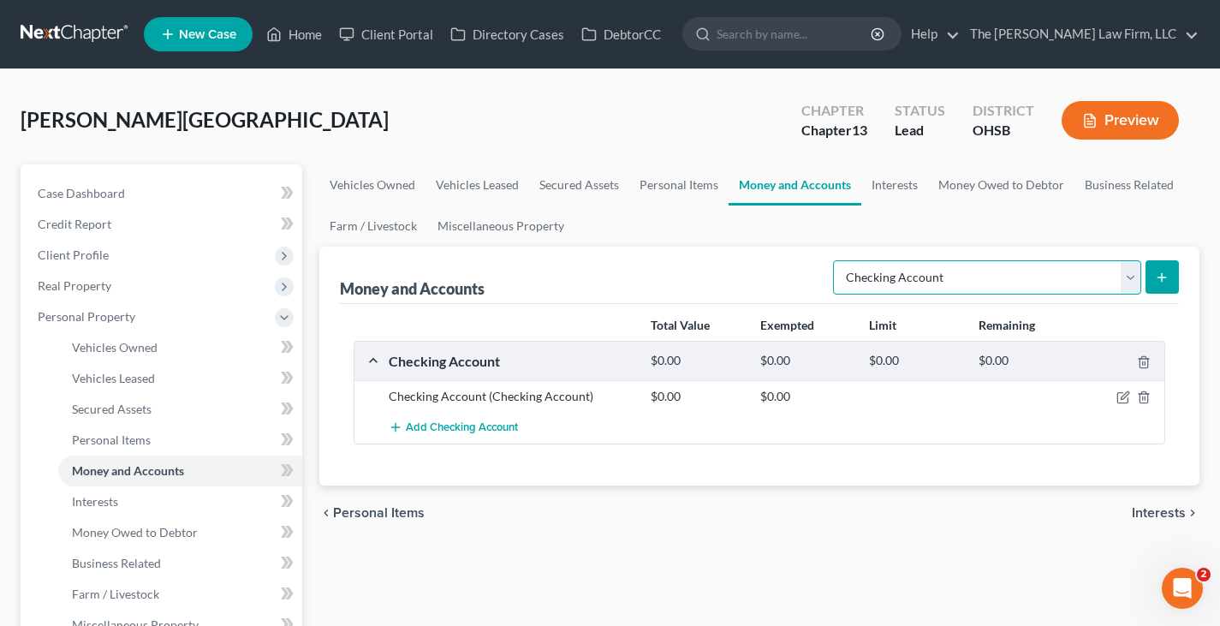
click at [1132, 280] on select "Select Account Type Brokerage Cash on Hand Certificates of Deposit Checking Acc…" at bounding box center [987, 277] width 308 height 34
select select "savings"
click at [836, 260] on select "Select Account Type Brokerage Cash on Hand Certificates of Deposit Checking Acc…" at bounding box center [987, 277] width 308 height 34
click at [1162, 273] on line "submit" at bounding box center [1162, 277] width 0 height 8
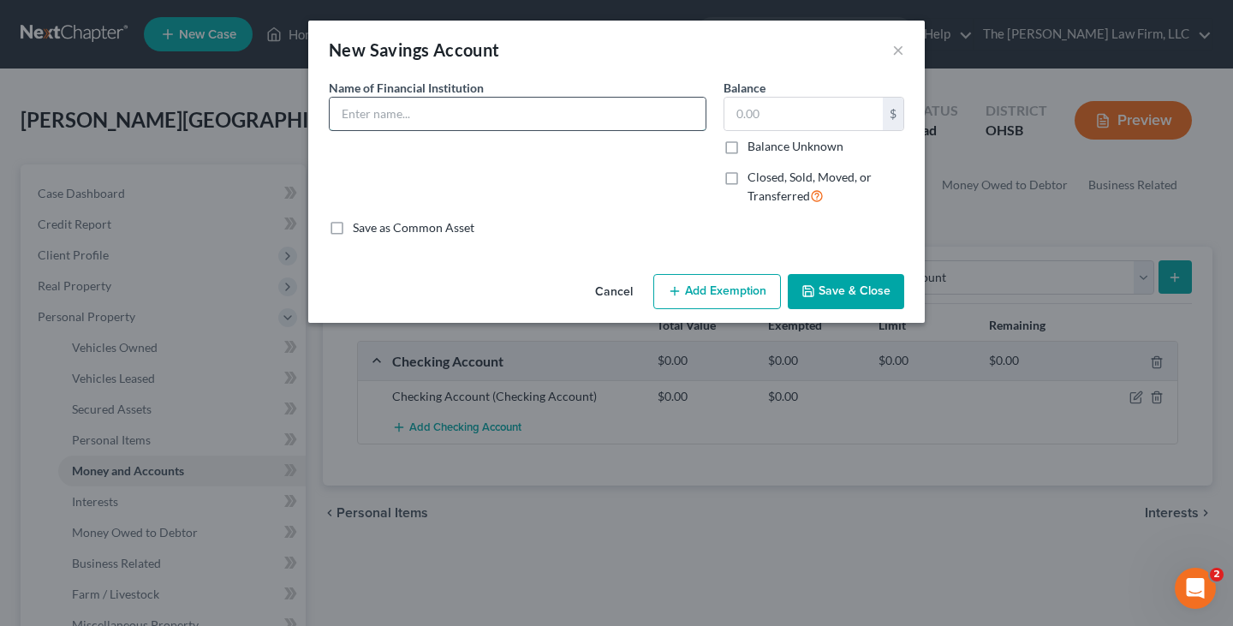
click at [567, 112] on input "text" at bounding box center [518, 114] width 376 height 33
type input "Savings Account"
click at [845, 296] on button "Save & Close" at bounding box center [845, 292] width 116 height 36
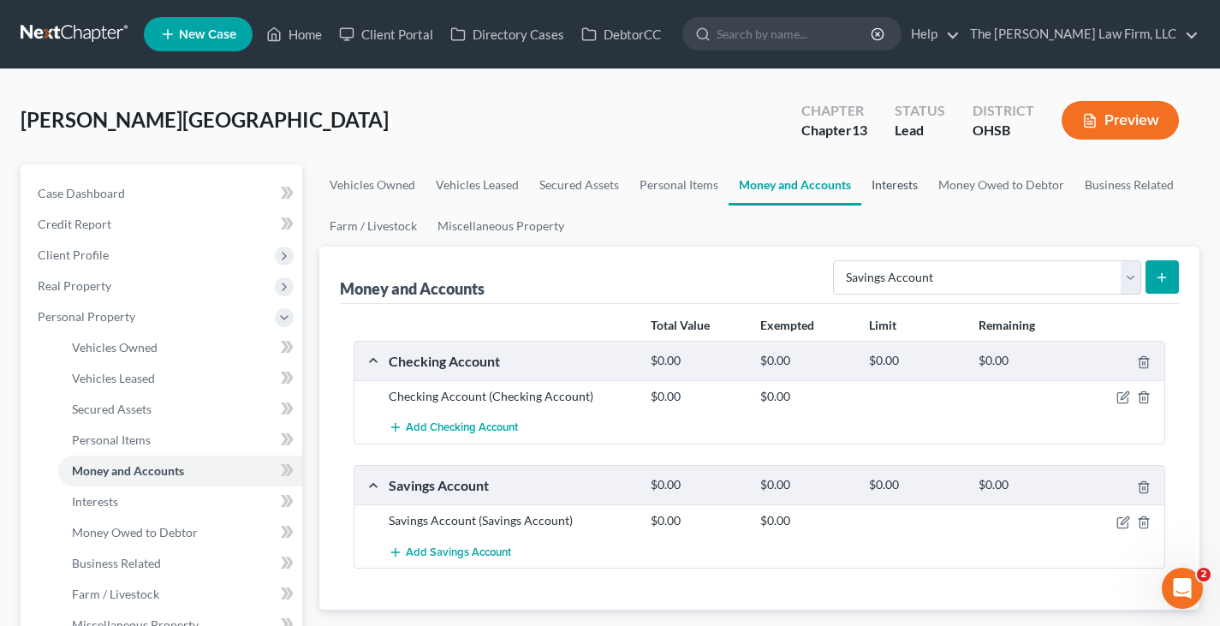
click at [900, 187] on link "Interests" at bounding box center [894, 184] width 67 height 41
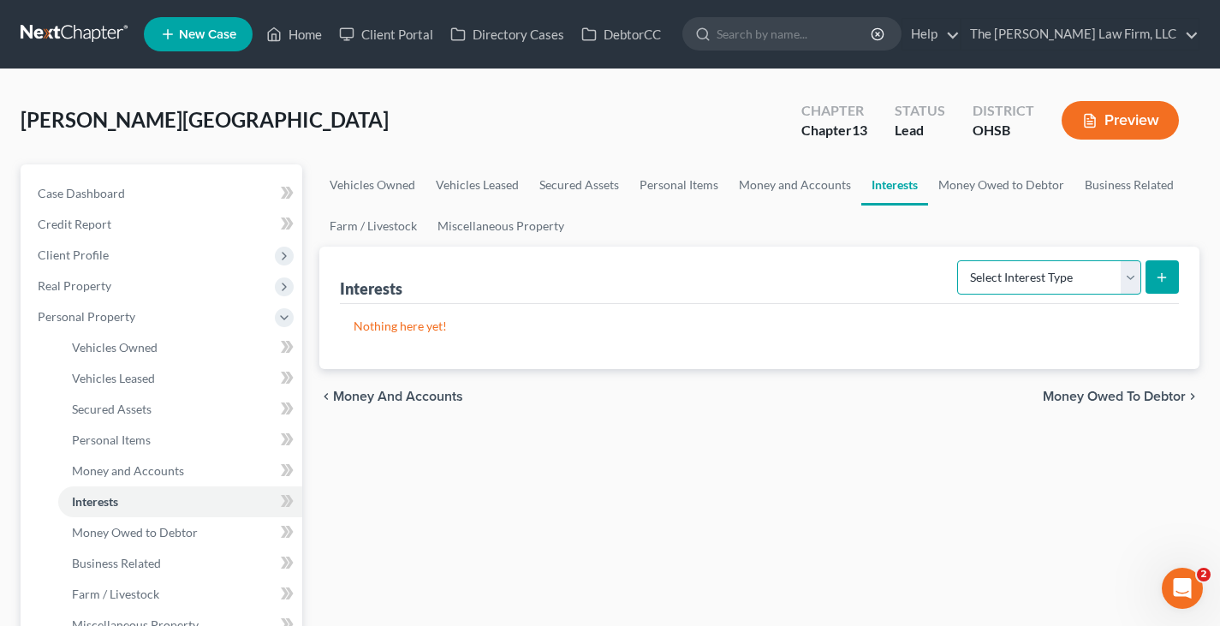
click at [1130, 281] on select "Select Interest Type 401K Annuity Bond Education IRA Government Bond Government…" at bounding box center [1049, 277] width 184 height 34
select select "401k"
click at [959, 260] on select "Select Interest Type 401K Annuity Bond Education IRA Government Bond Government…" at bounding box center [1049, 277] width 184 height 34
click at [1158, 274] on icon "submit" at bounding box center [1162, 277] width 14 height 14
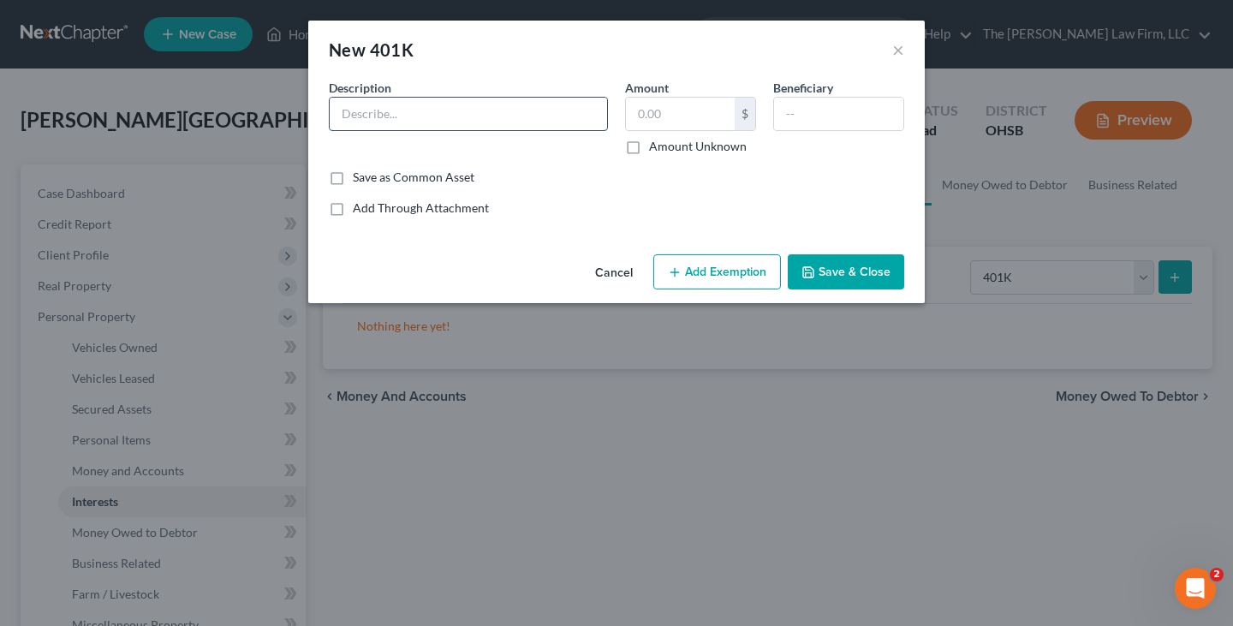
click at [445, 117] on input "text" at bounding box center [468, 114] width 277 height 33
type input "401K_Anh"
click at [658, 115] on input "text" at bounding box center [680, 114] width 109 height 33
type input "195,680"
click at [838, 272] on button "Save & Close" at bounding box center [845, 272] width 116 height 36
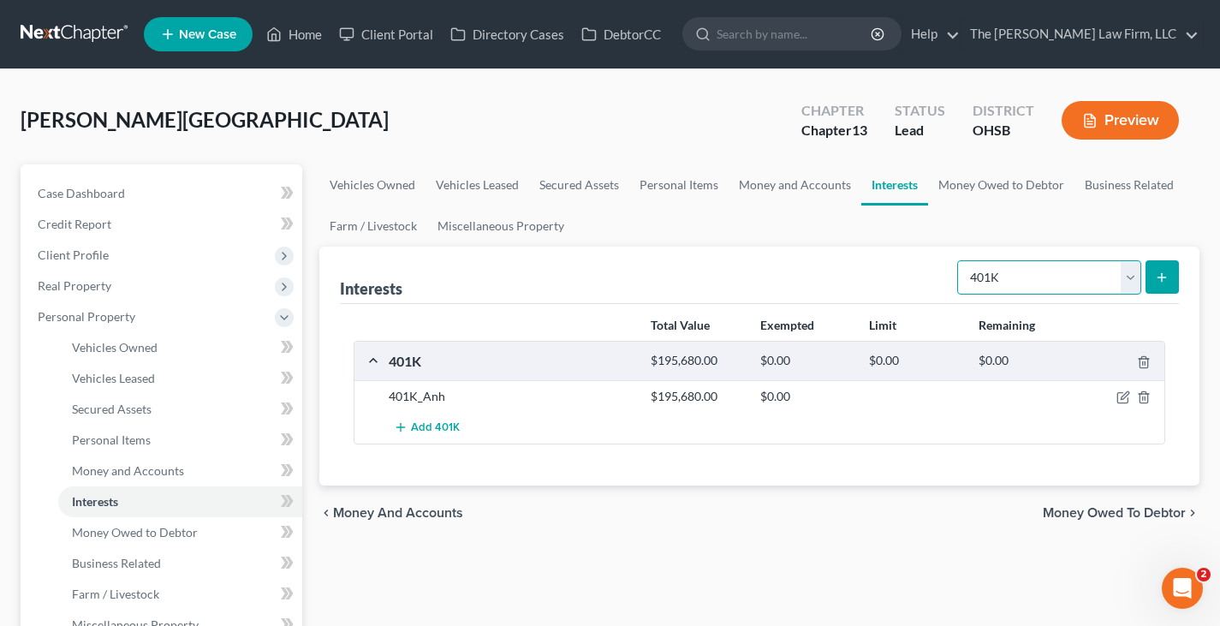
click at [1130, 285] on select "Select Interest Type 401K Annuity Bond Education IRA Government Bond Government…" at bounding box center [1049, 277] width 184 height 34
click at [959, 260] on select "Select Interest Type 401K Annuity Bond Education IRA Government Bond Government…" at bounding box center [1049, 277] width 184 height 34
click at [1170, 274] on button "submit" at bounding box center [1161, 276] width 33 height 33
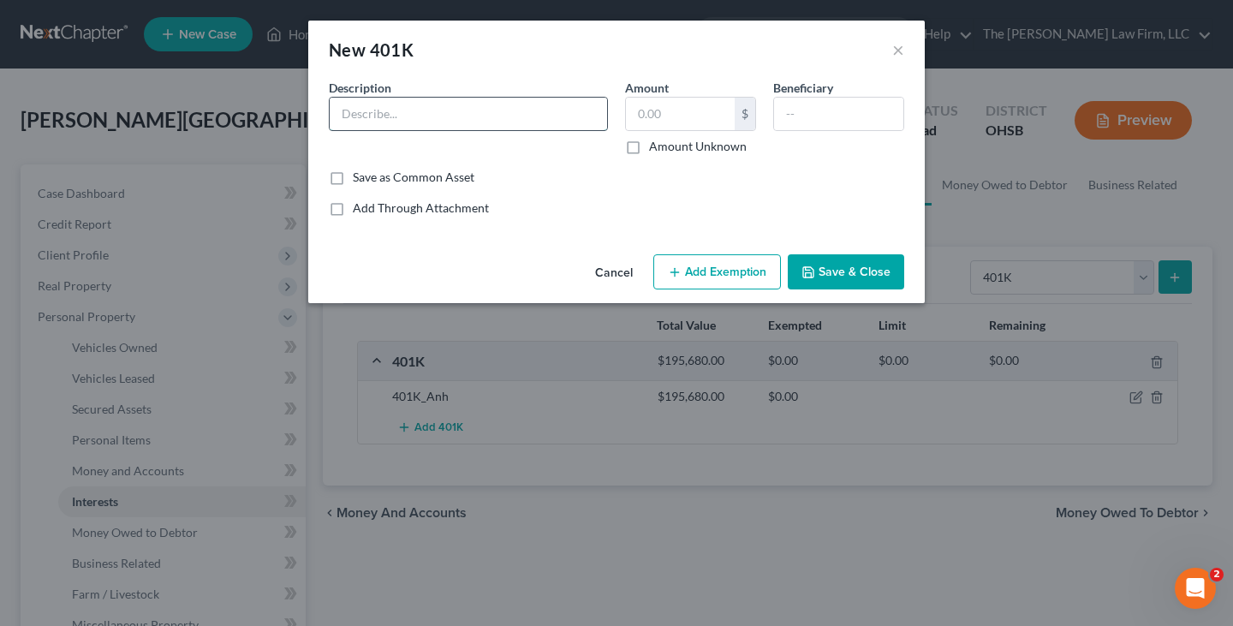
click at [512, 111] on input "text" at bounding box center [468, 114] width 277 height 33
type input "401K_Vanphenh"
click at [651, 117] on input "text" at bounding box center [680, 114] width 109 height 33
type input "9,453.53"
click at [811, 271] on icon "button" at bounding box center [808, 272] width 14 height 14
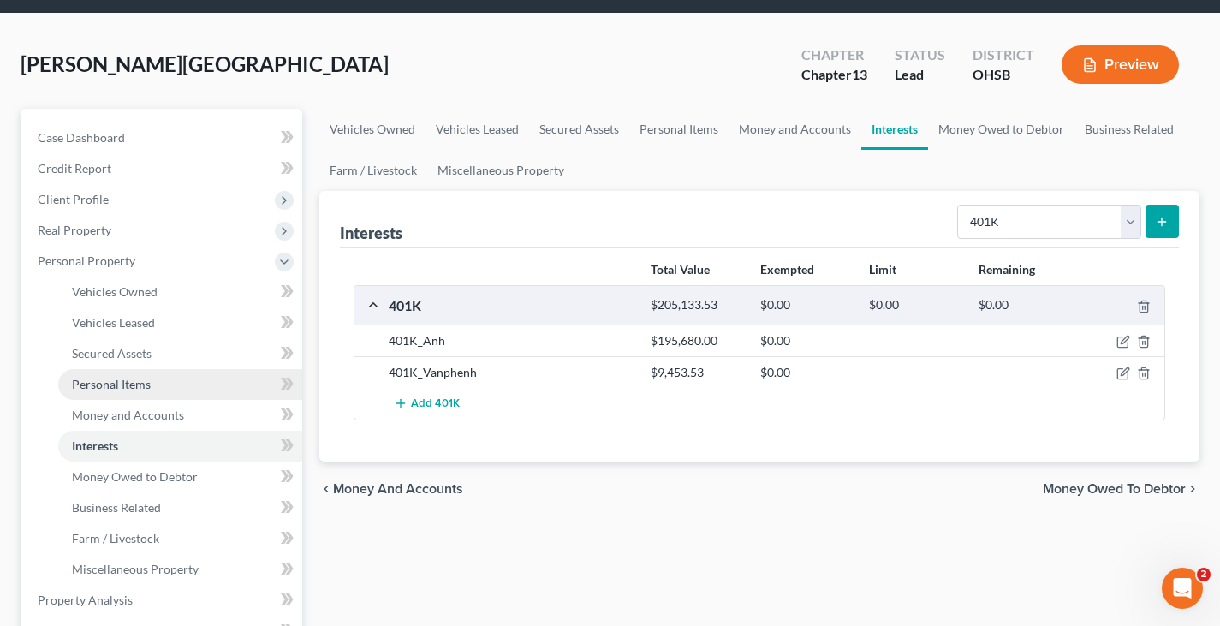
scroll to position [86, 0]
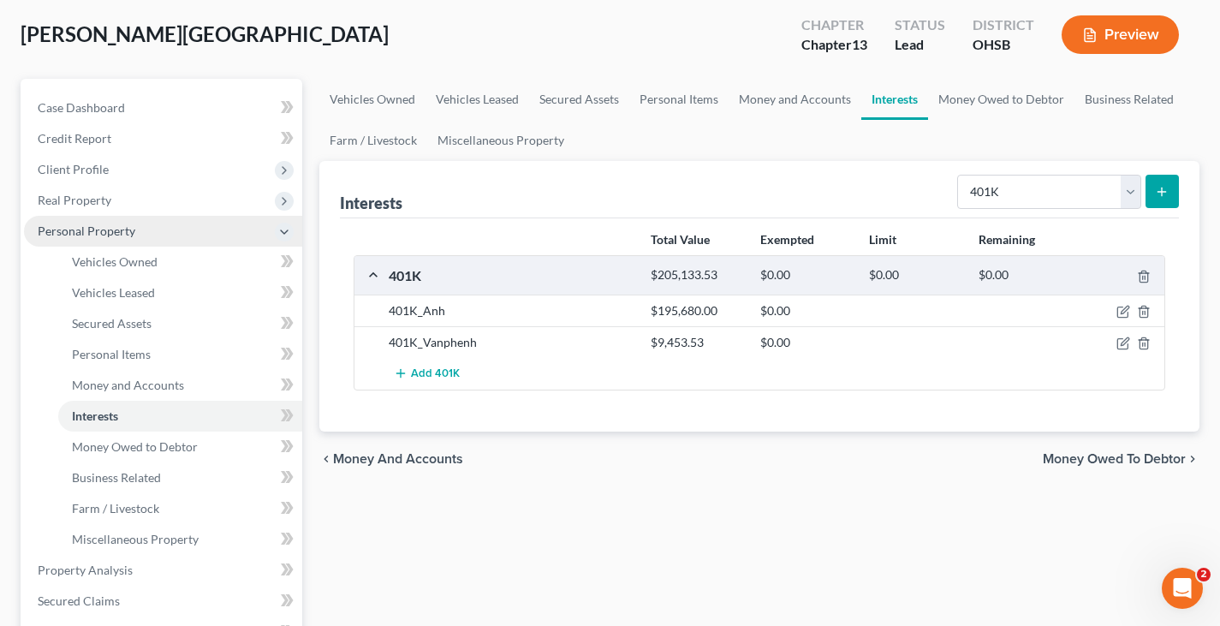
click at [152, 241] on span "Personal Property" at bounding box center [163, 231] width 278 height 31
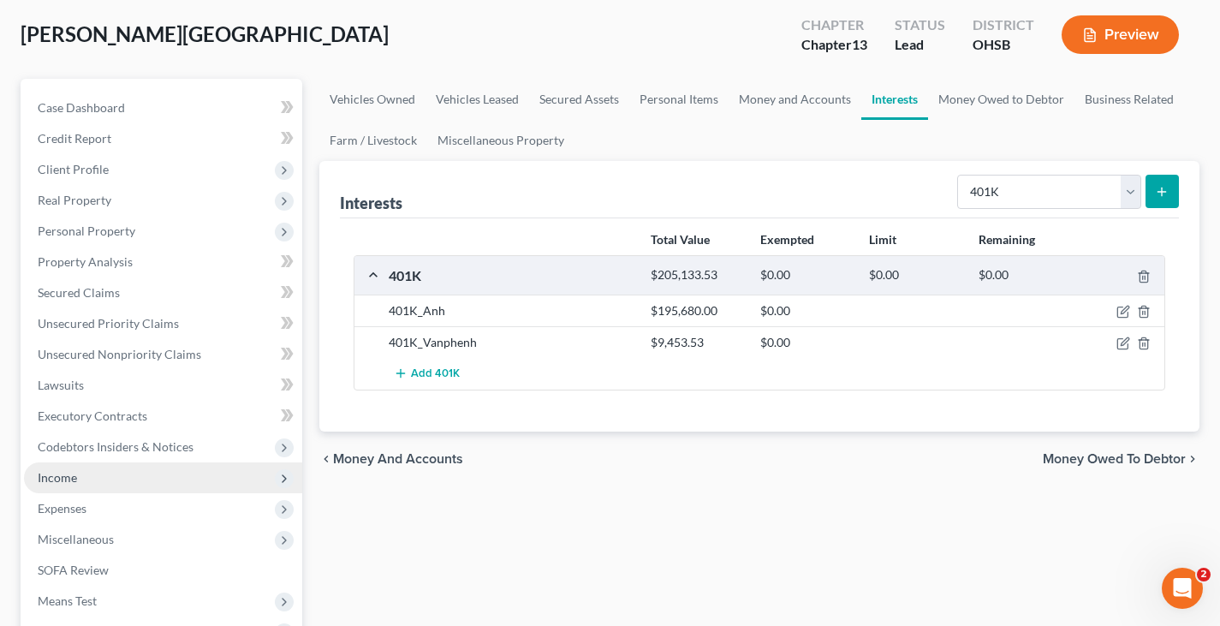
click at [61, 478] on span "Income" at bounding box center [57, 477] width 39 height 15
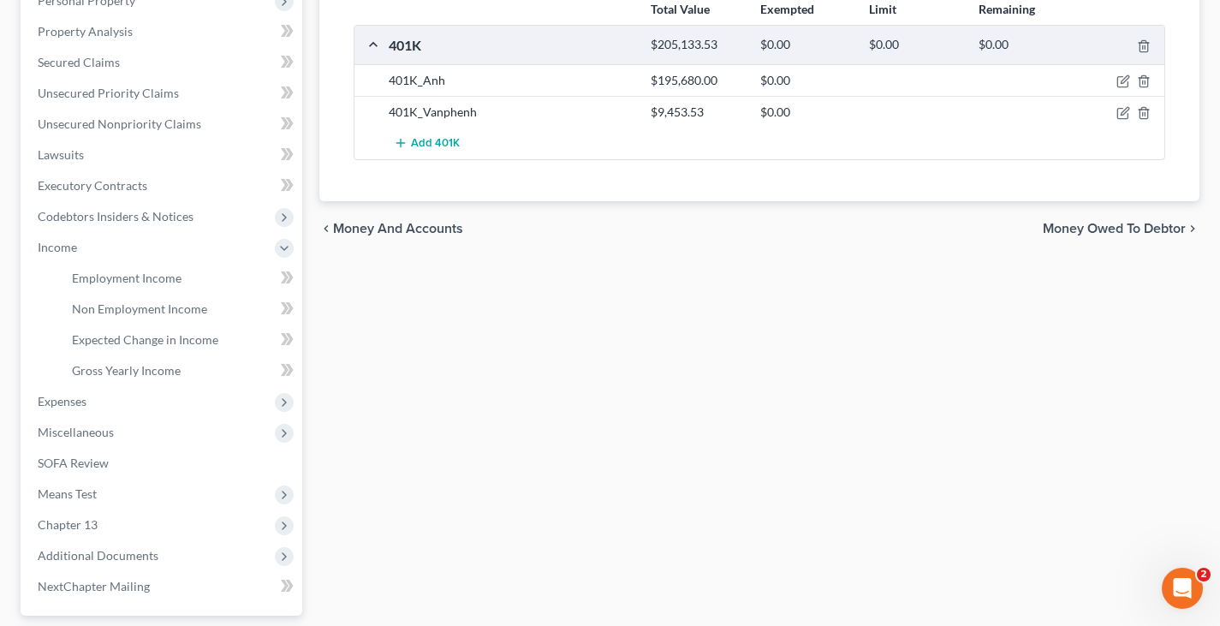
scroll to position [342, 0]
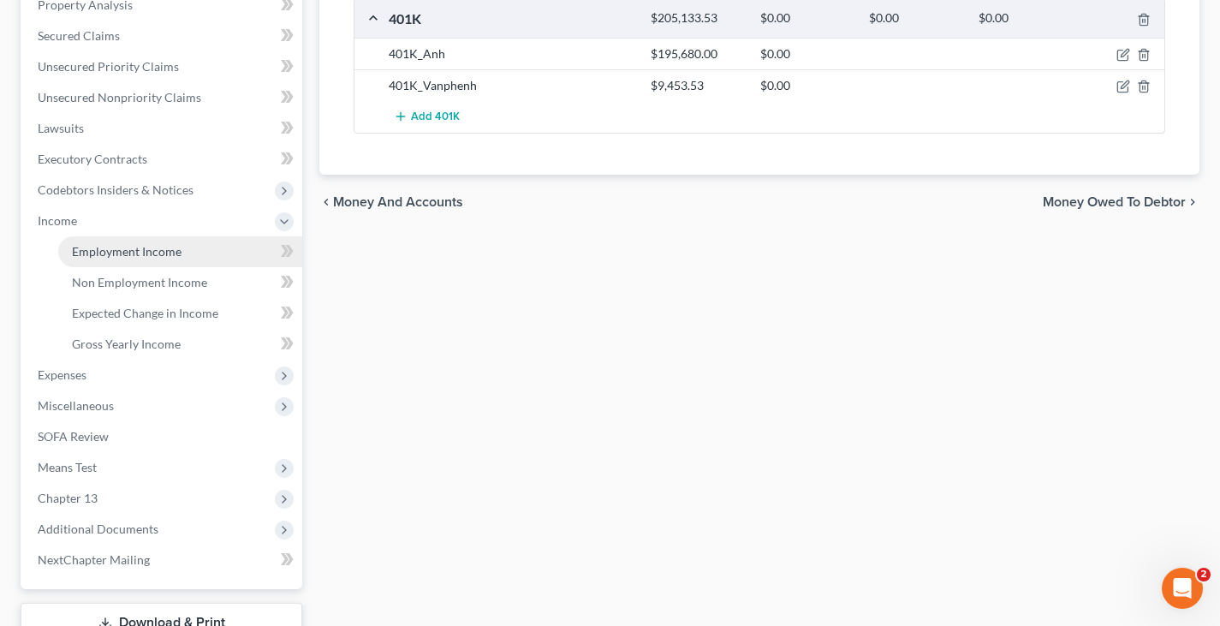
click at [122, 251] on span "Employment Income" at bounding box center [127, 251] width 110 height 15
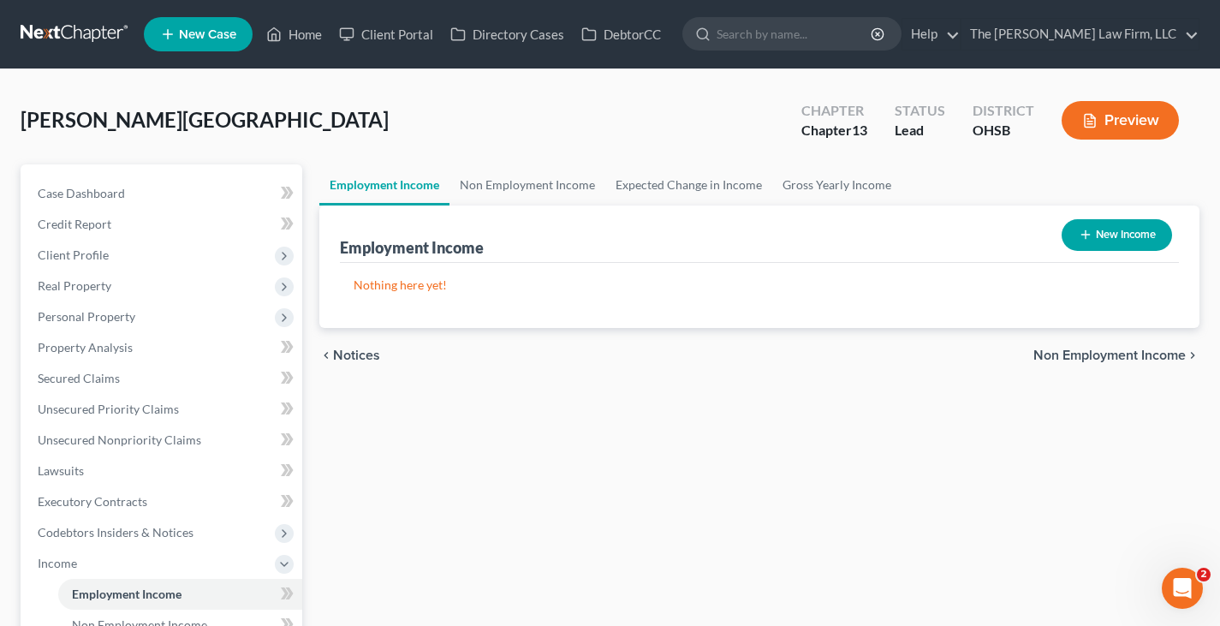
click at [1080, 231] on icon "button" at bounding box center [1086, 235] width 14 height 14
select select "0"
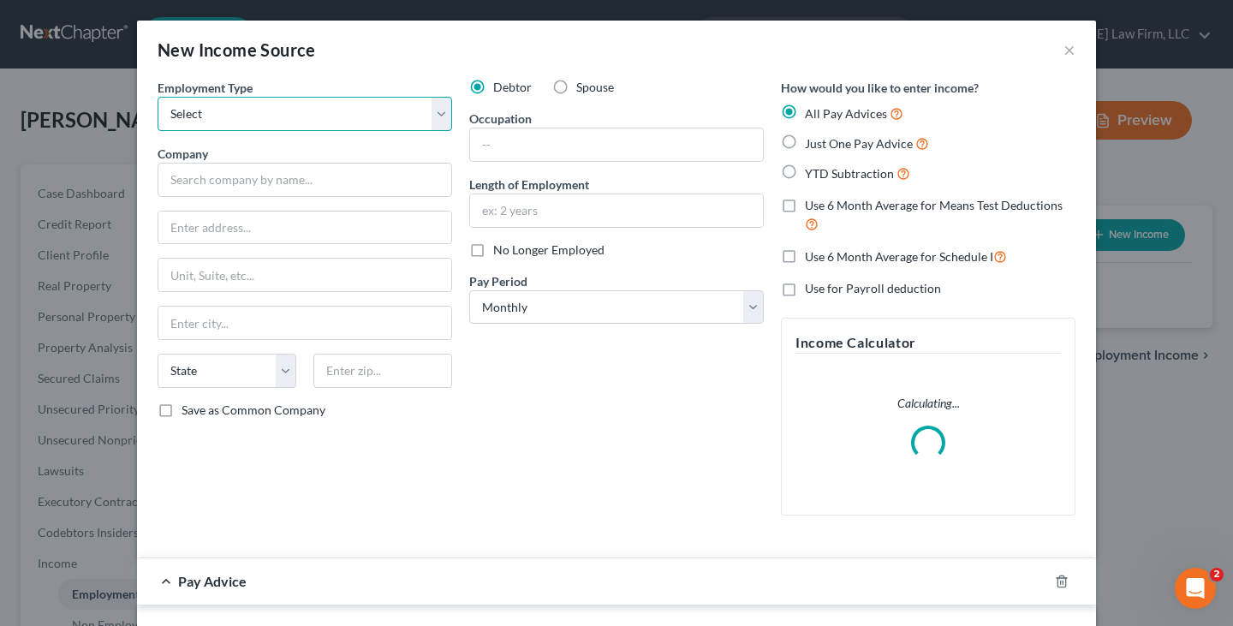
drag, startPoint x: 345, startPoint y: 112, endPoint x: 329, endPoint y: 121, distance: 18.4
click at [345, 112] on select "Select Full or [DEMOGRAPHIC_DATA] Employment Self Employment" at bounding box center [304, 114] width 294 height 34
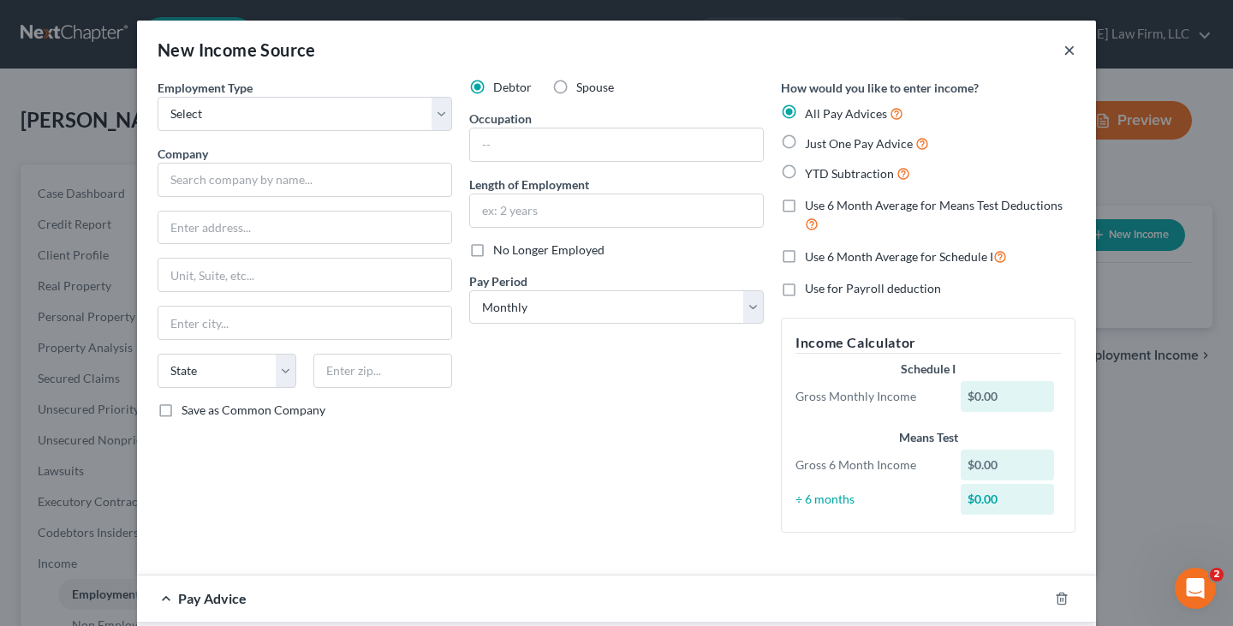
click at [1063, 50] on button "×" at bounding box center [1069, 49] width 12 height 21
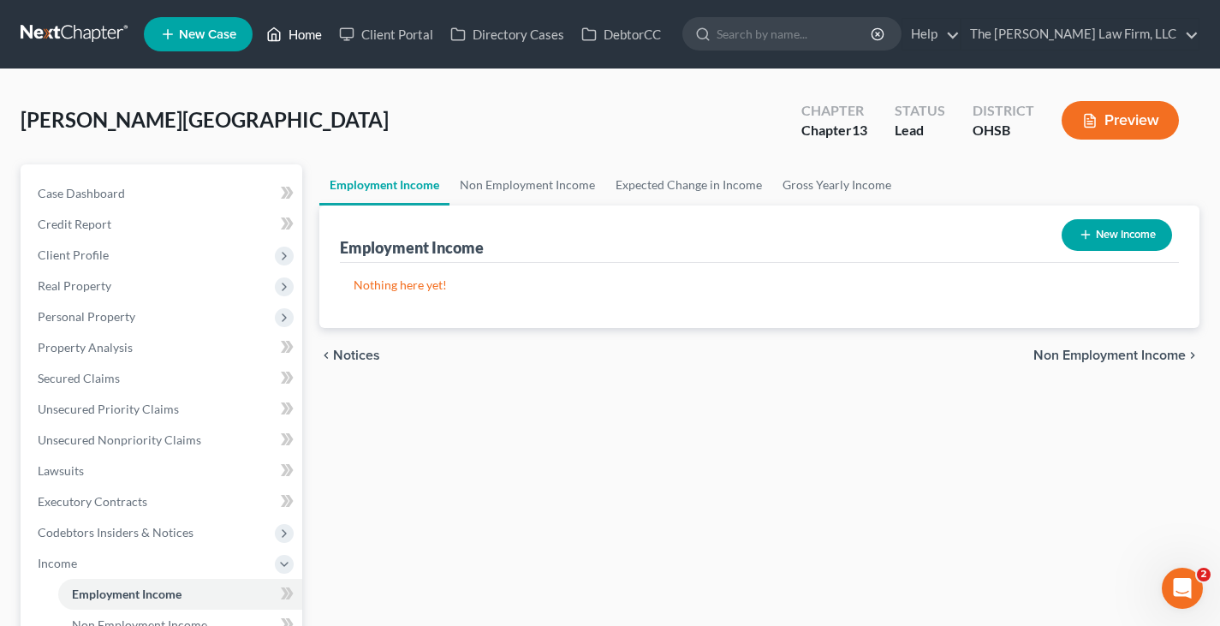
click at [309, 33] on link "Home" at bounding box center [294, 34] width 73 height 31
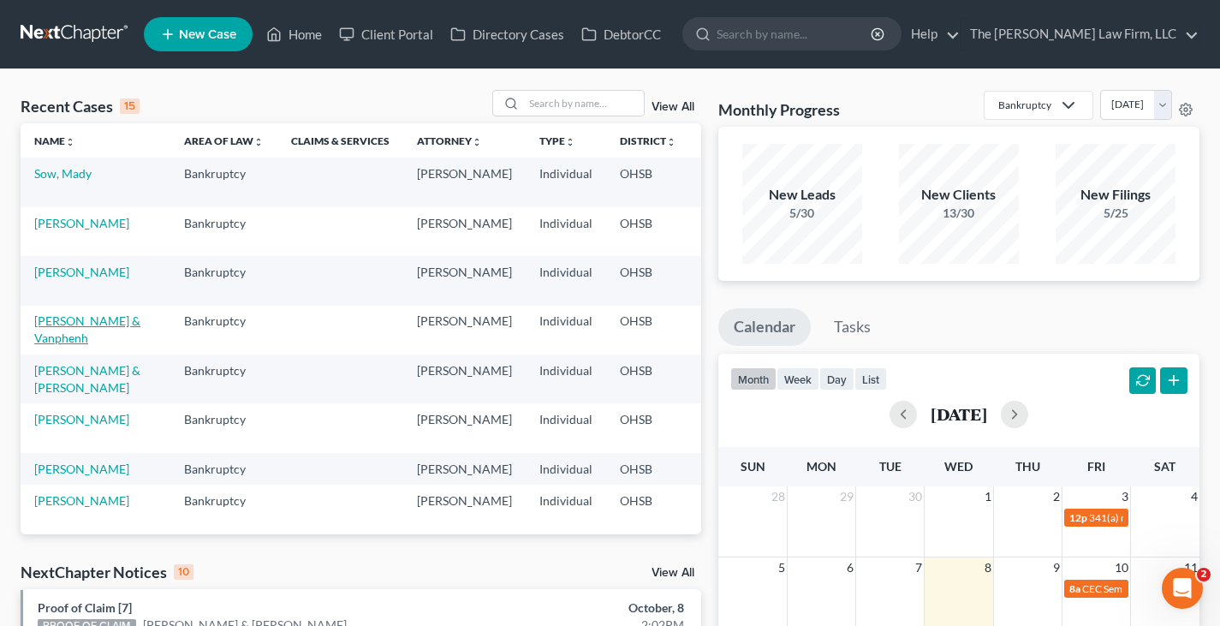
click at [73, 324] on link "[PERSON_NAME] & Vanphenh" at bounding box center [87, 329] width 106 height 32
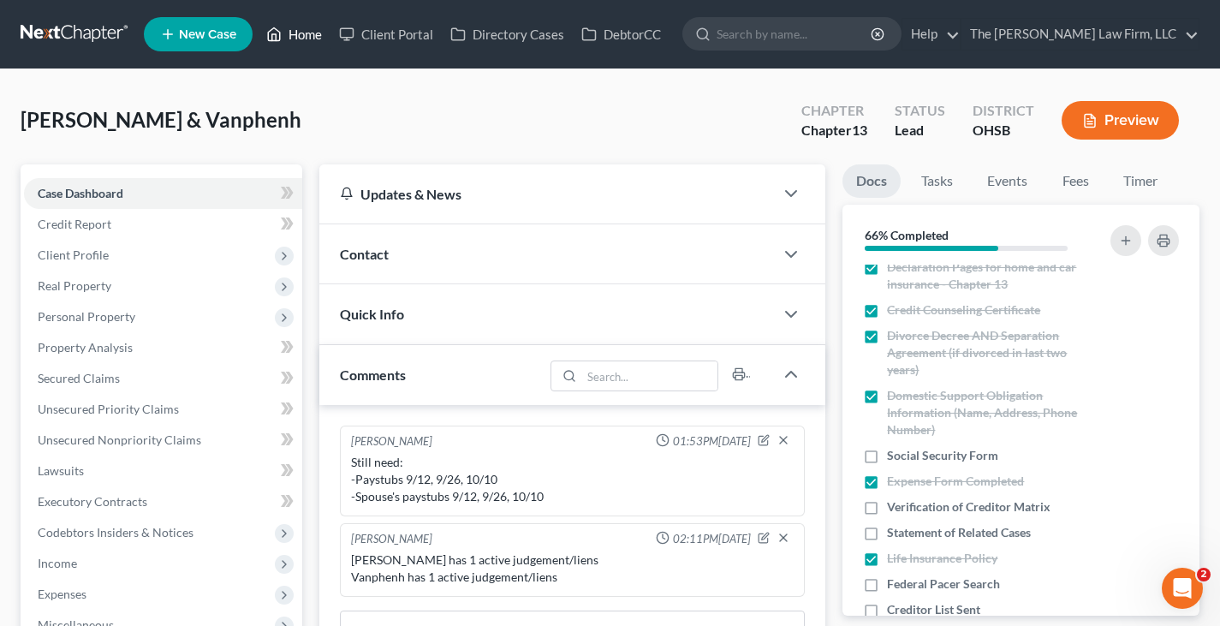
drag, startPoint x: 307, startPoint y: 35, endPoint x: 350, endPoint y: 50, distance: 45.2
click at [307, 35] on link "Home" at bounding box center [294, 34] width 73 height 31
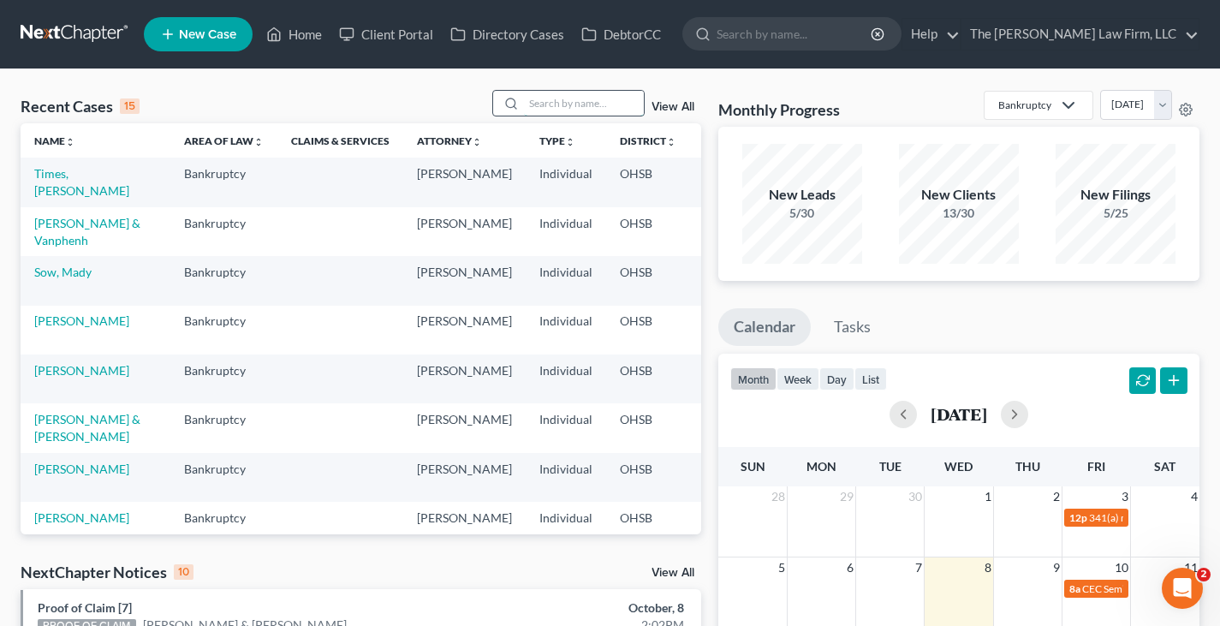
click at [562, 103] on input "search" at bounding box center [584, 103] width 120 height 25
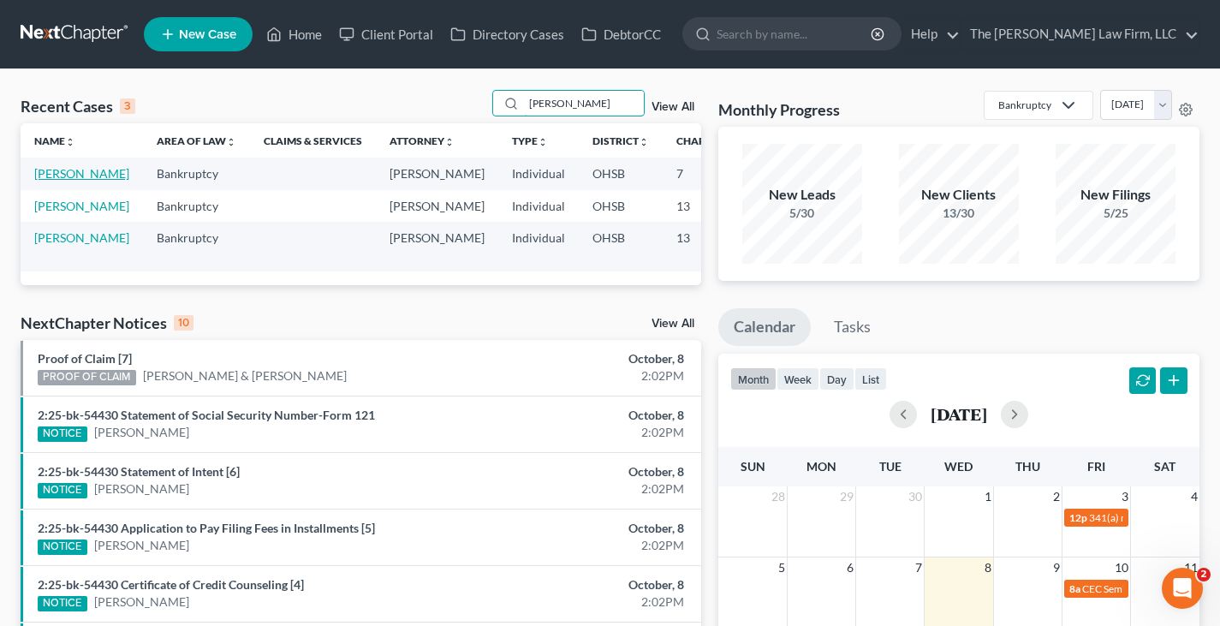
type input "[PERSON_NAME]"
click at [49, 181] on link "[PERSON_NAME]" at bounding box center [81, 173] width 95 height 15
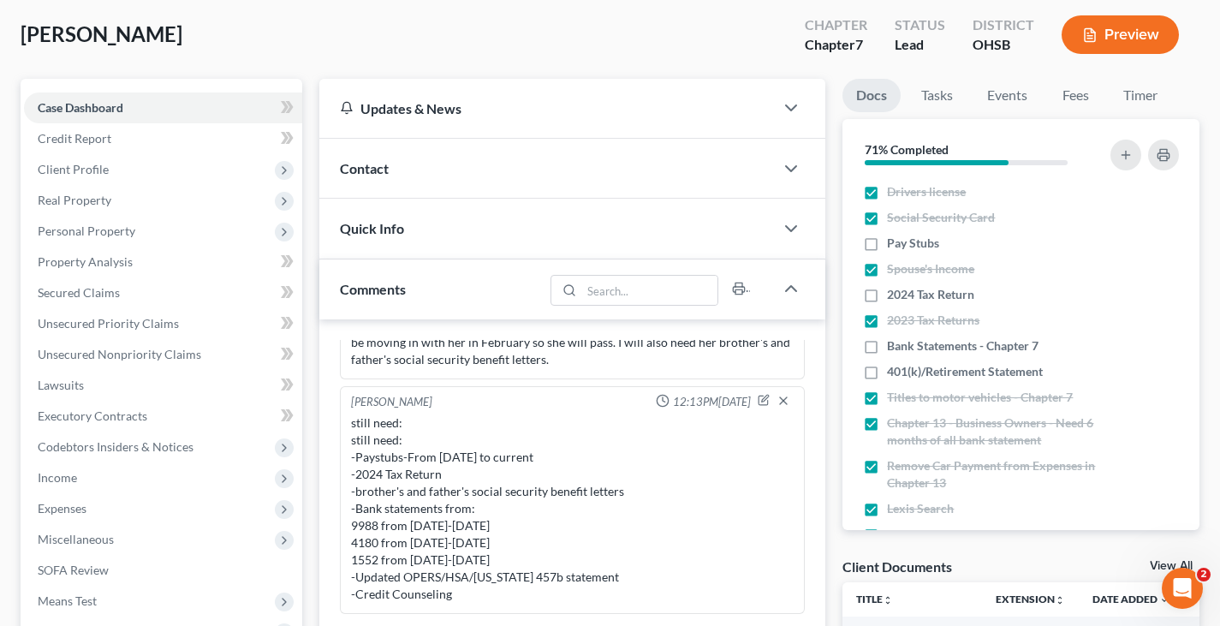
scroll to position [171, 0]
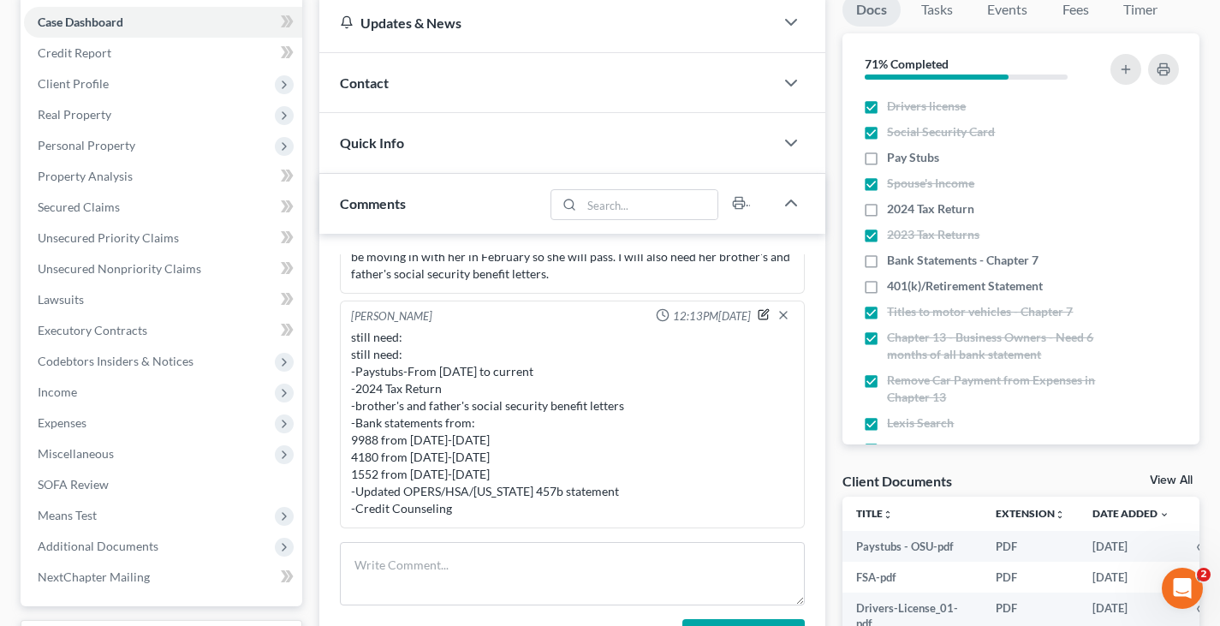
click at [758, 317] on icon "button" at bounding box center [764, 314] width 12 height 12
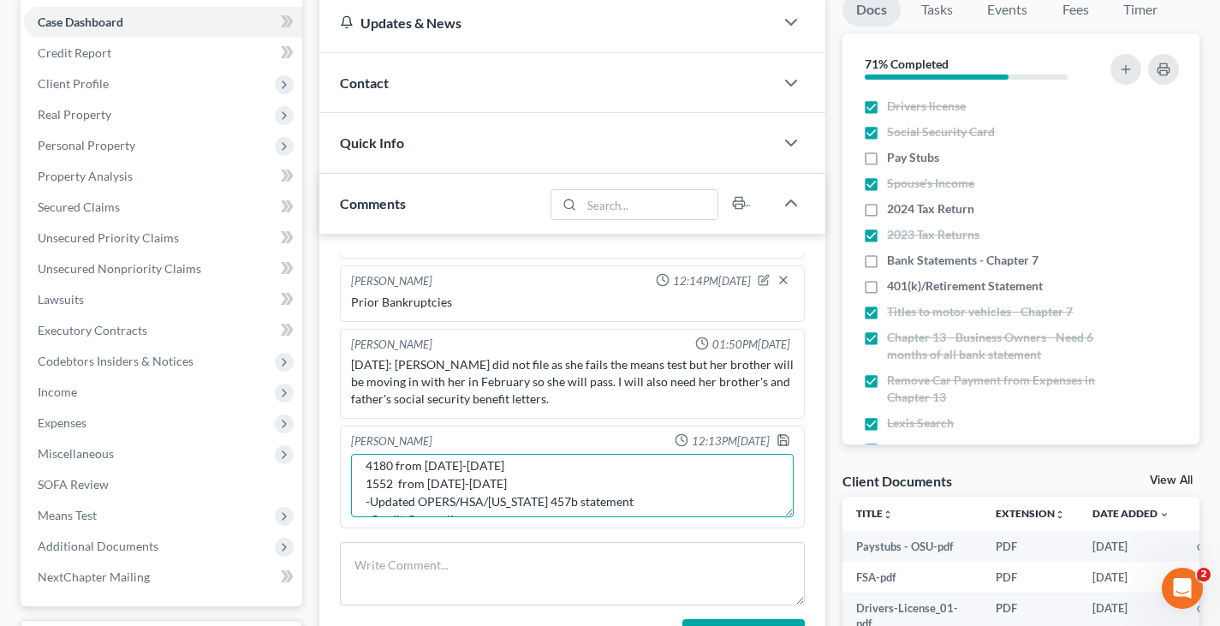
scroll to position [162, 0]
click at [602, 477] on textarea "still need: still need: -Paystubs-From [DATE] to current -2024 Tax Return -brot…" at bounding box center [572, 485] width 443 height 63
type textarea "still need: still need: -Paystubs-From [DATE] to current -2024 Tax Return -brot…"
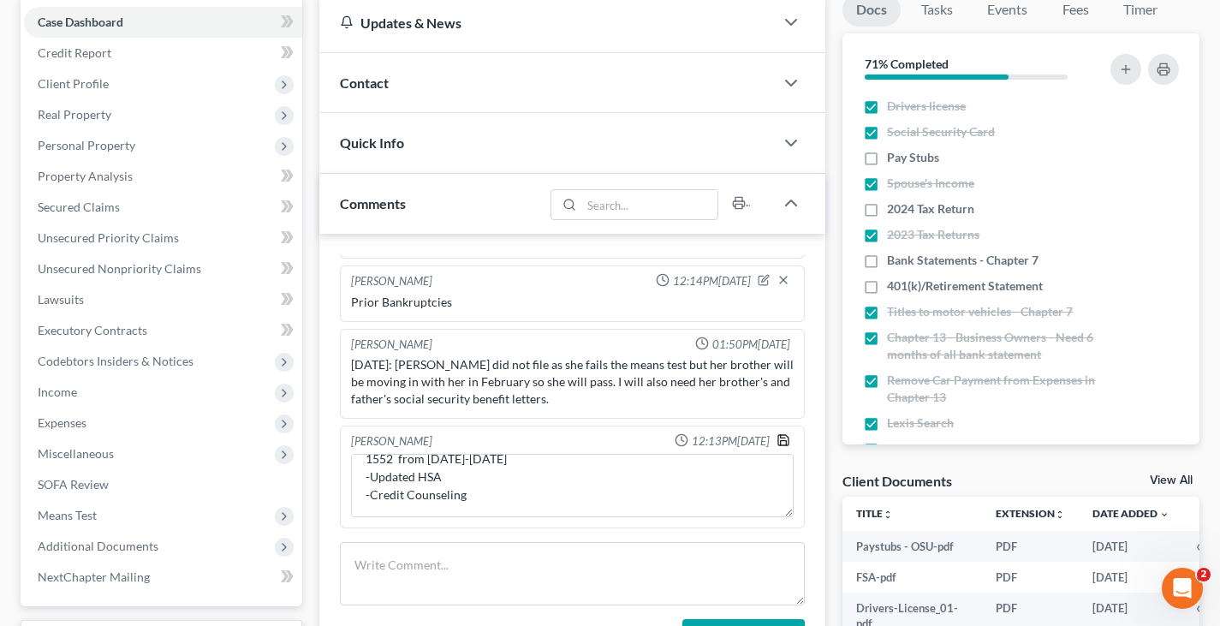
click at [776, 439] on icon "button" at bounding box center [783, 440] width 14 height 14
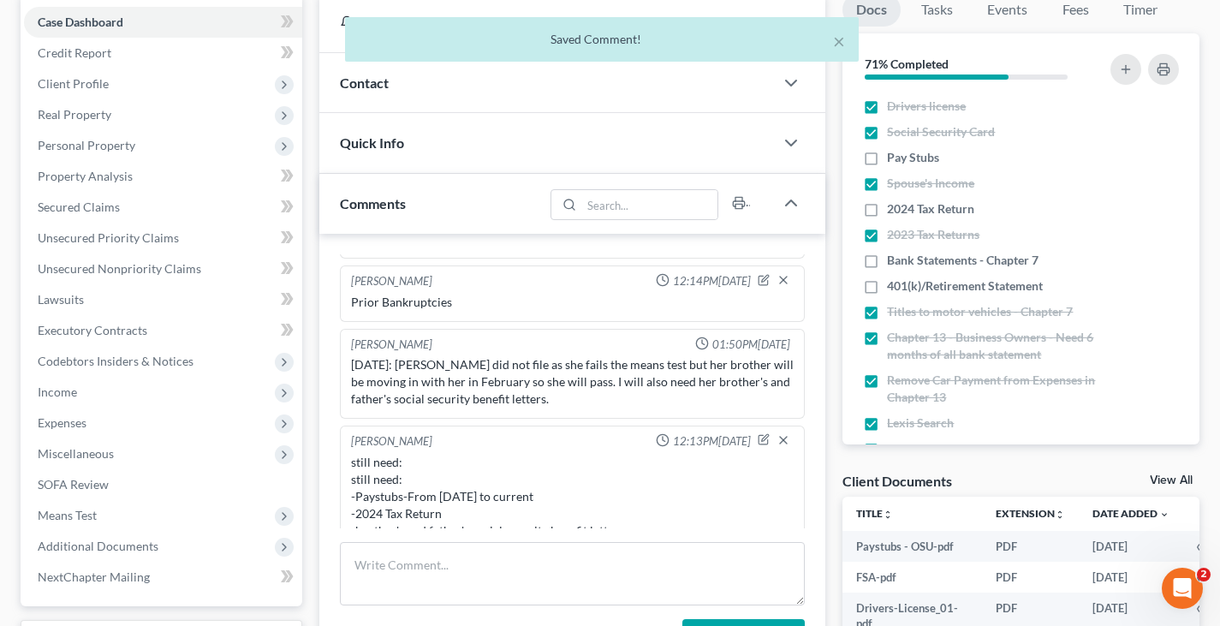
scroll to position [177, 0]
